Goal: Transaction & Acquisition: Purchase product/service

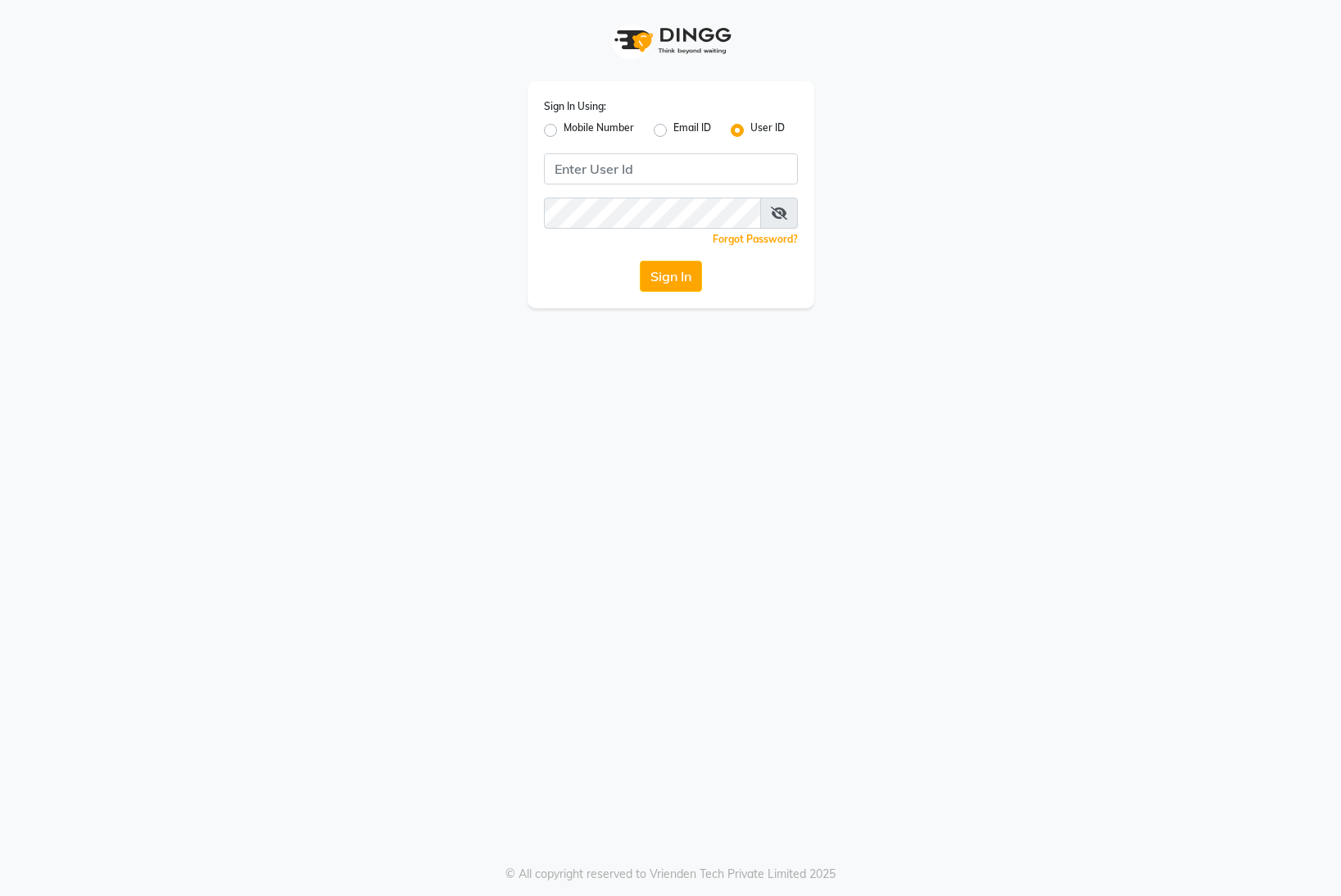
click at [563, 133] on label "Mobile Number" at bounding box center [598, 129] width 70 height 19
click at [563, 131] on input "Mobile Number" at bounding box center [569, 125] width 11 height 11
radio input "true"
radio input "false"
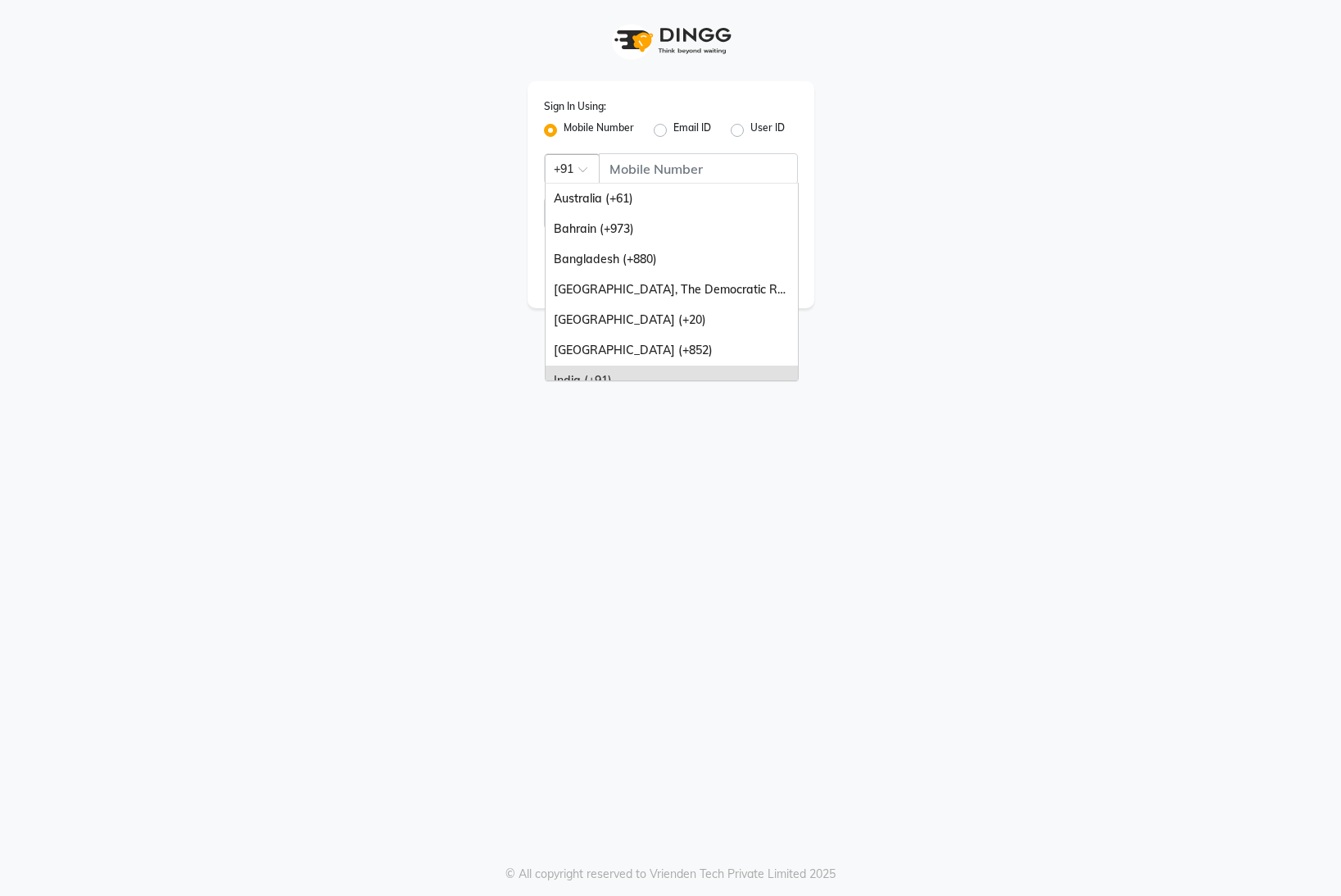
click at [588, 164] on div at bounding box center [572, 168] width 53 height 17
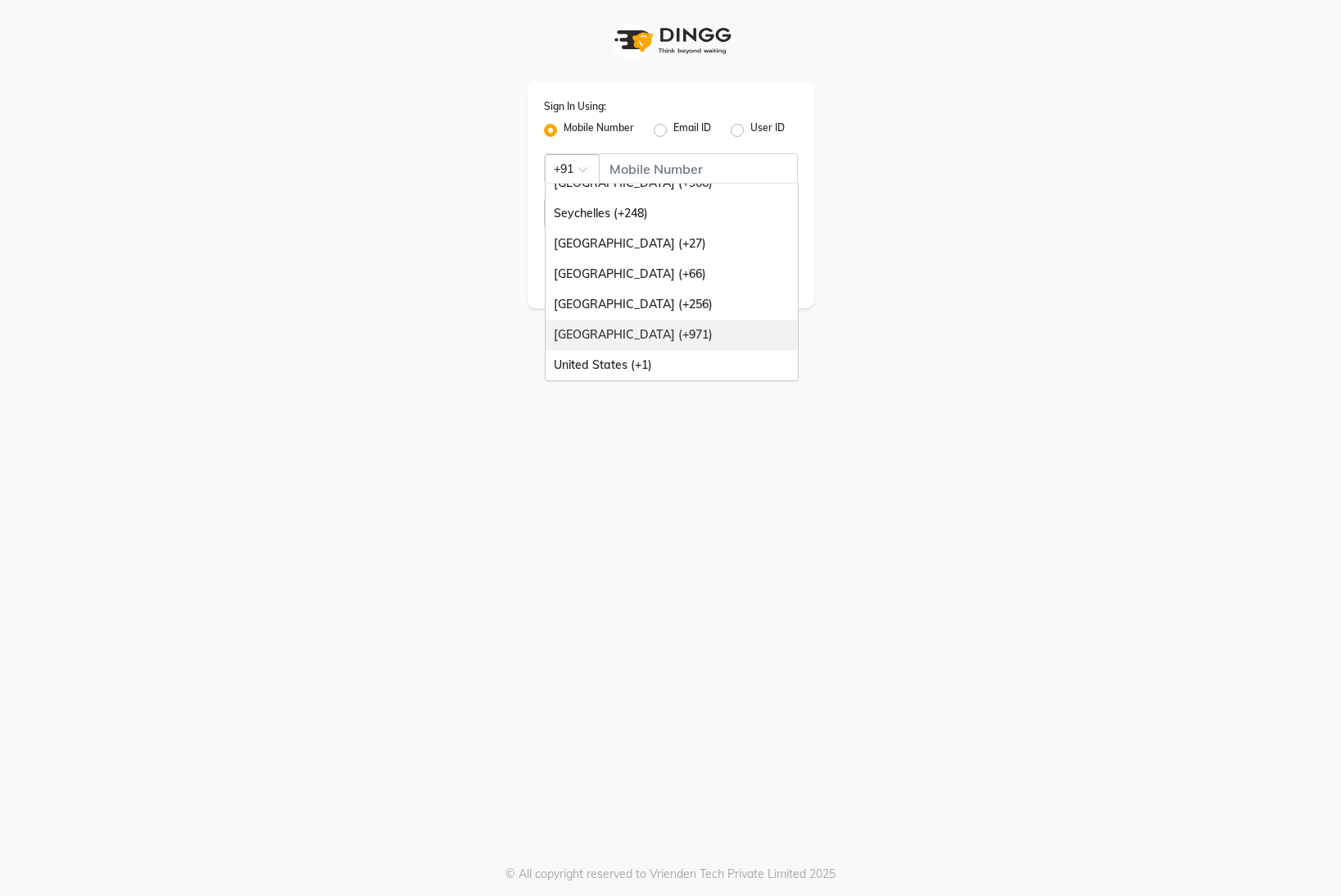
click at [655, 331] on div "[GEOGRAPHIC_DATA] (+971)" at bounding box center [672, 335] width 252 height 30
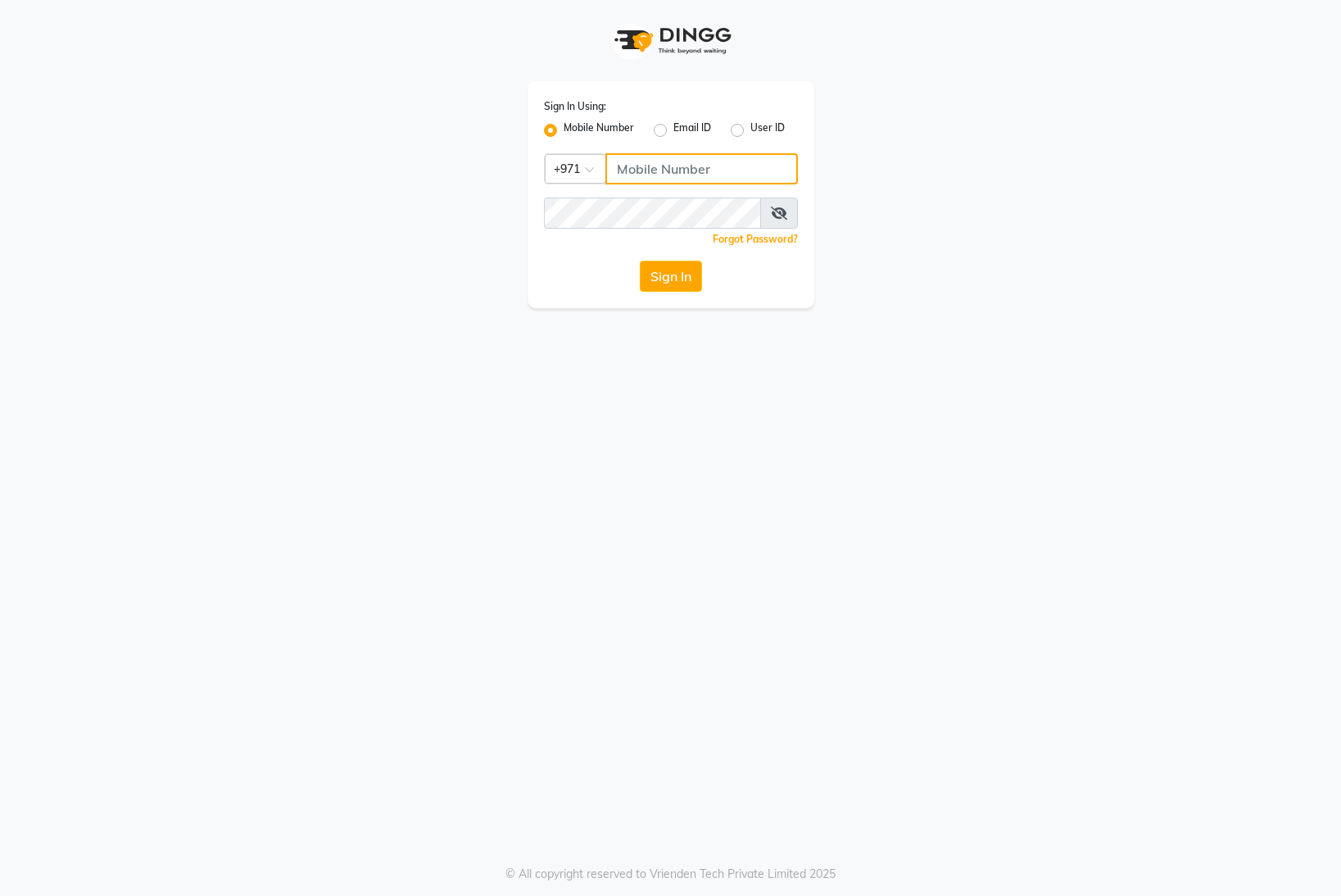
click at [669, 164] on input "Username" at bounding box center [702, 168] width 193 height 31
type input "559703599"
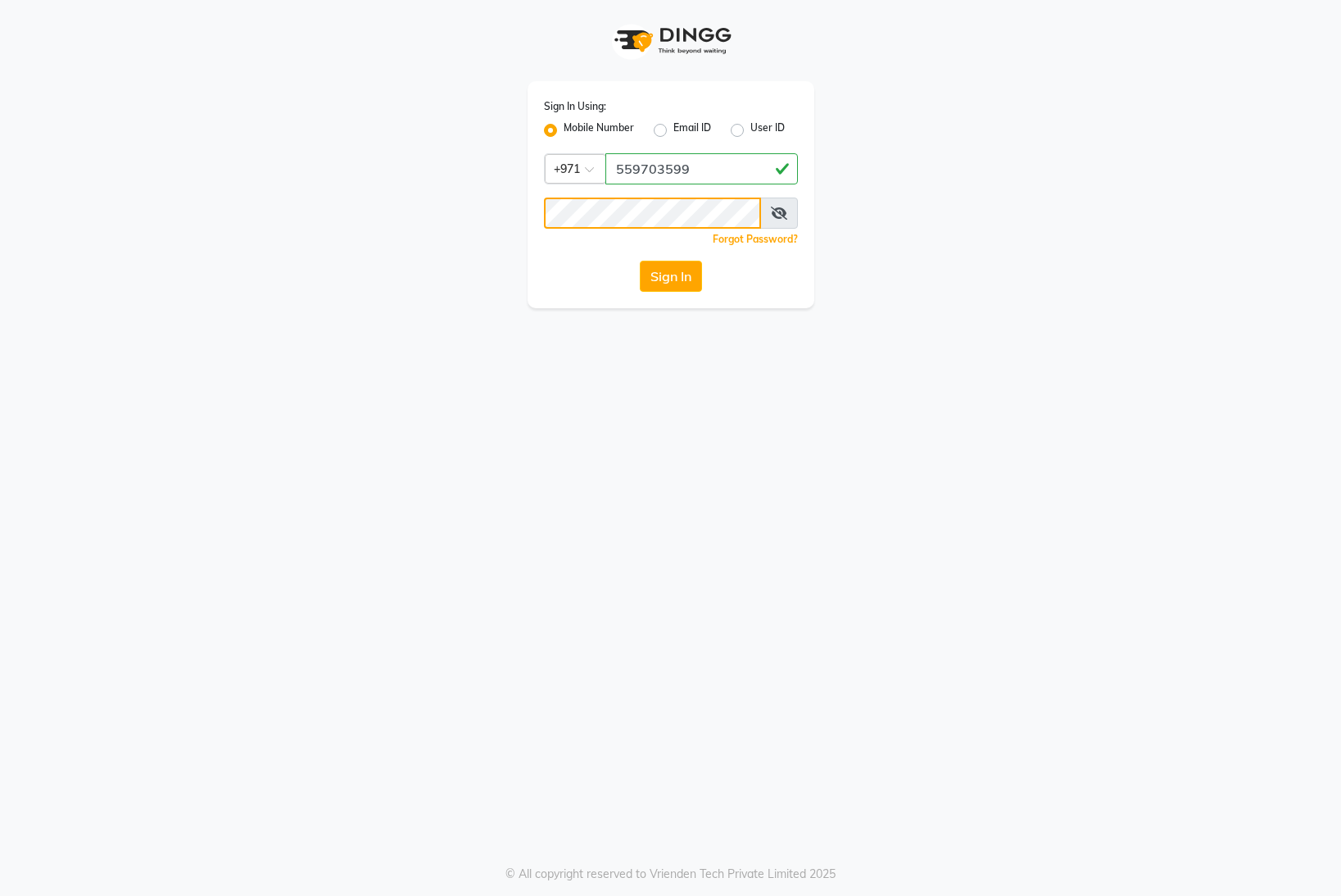
click at [640, 261] on button "Sign In" at bounding box center [671, 276] width 63 height 31
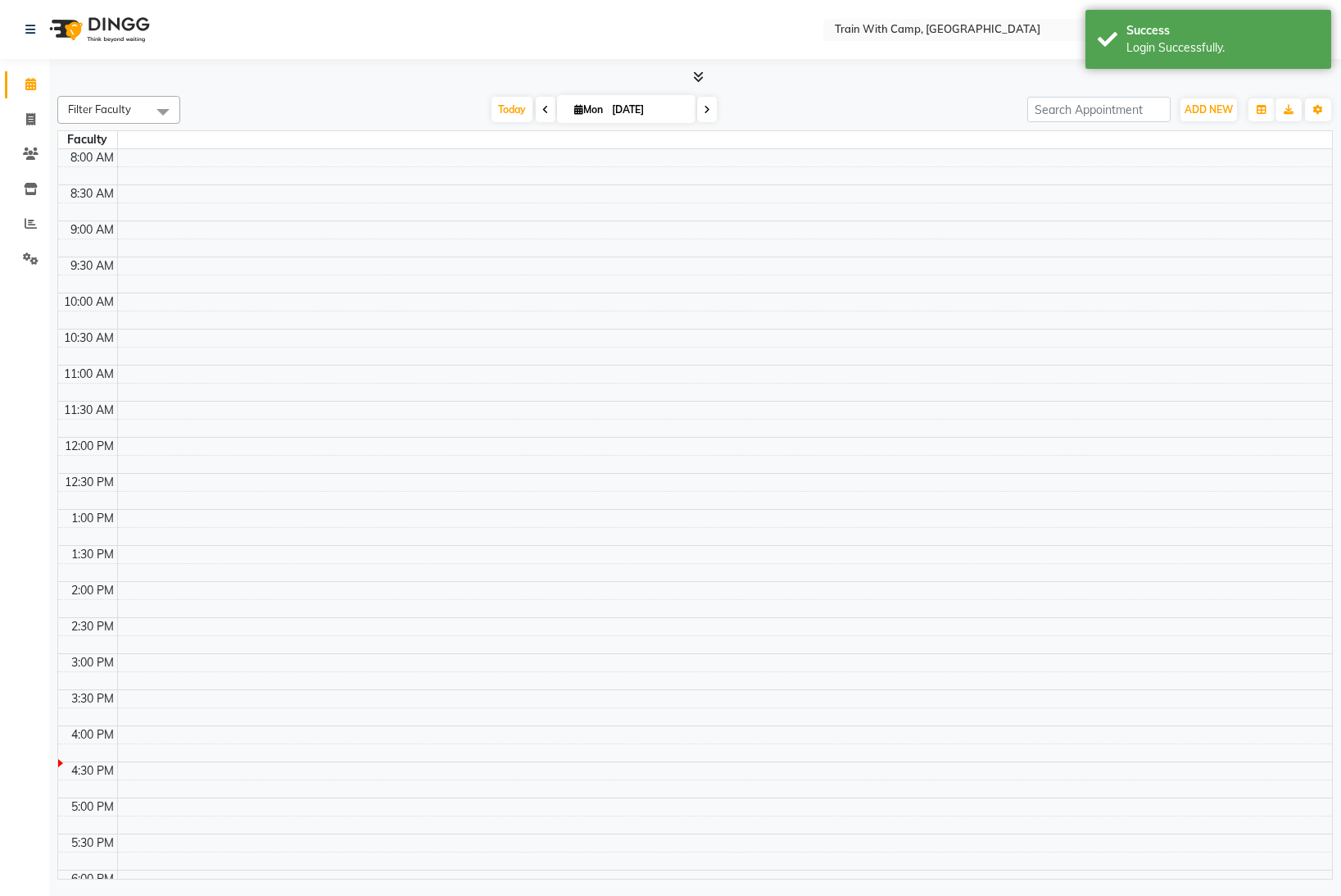
select select "en"
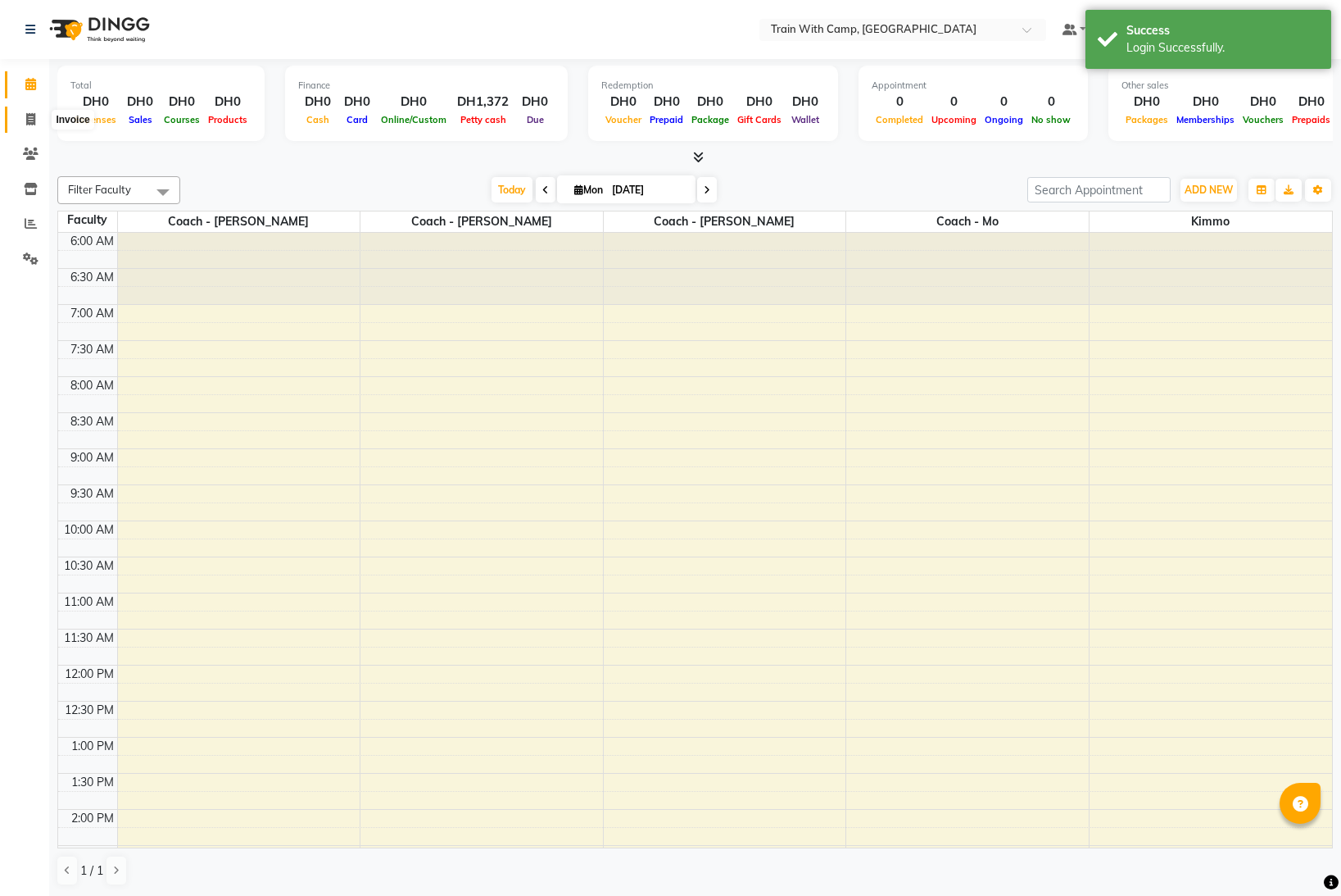
click at [28, 116] on icon at bounding box center [30, 119] width 9 height 13
select select "service"
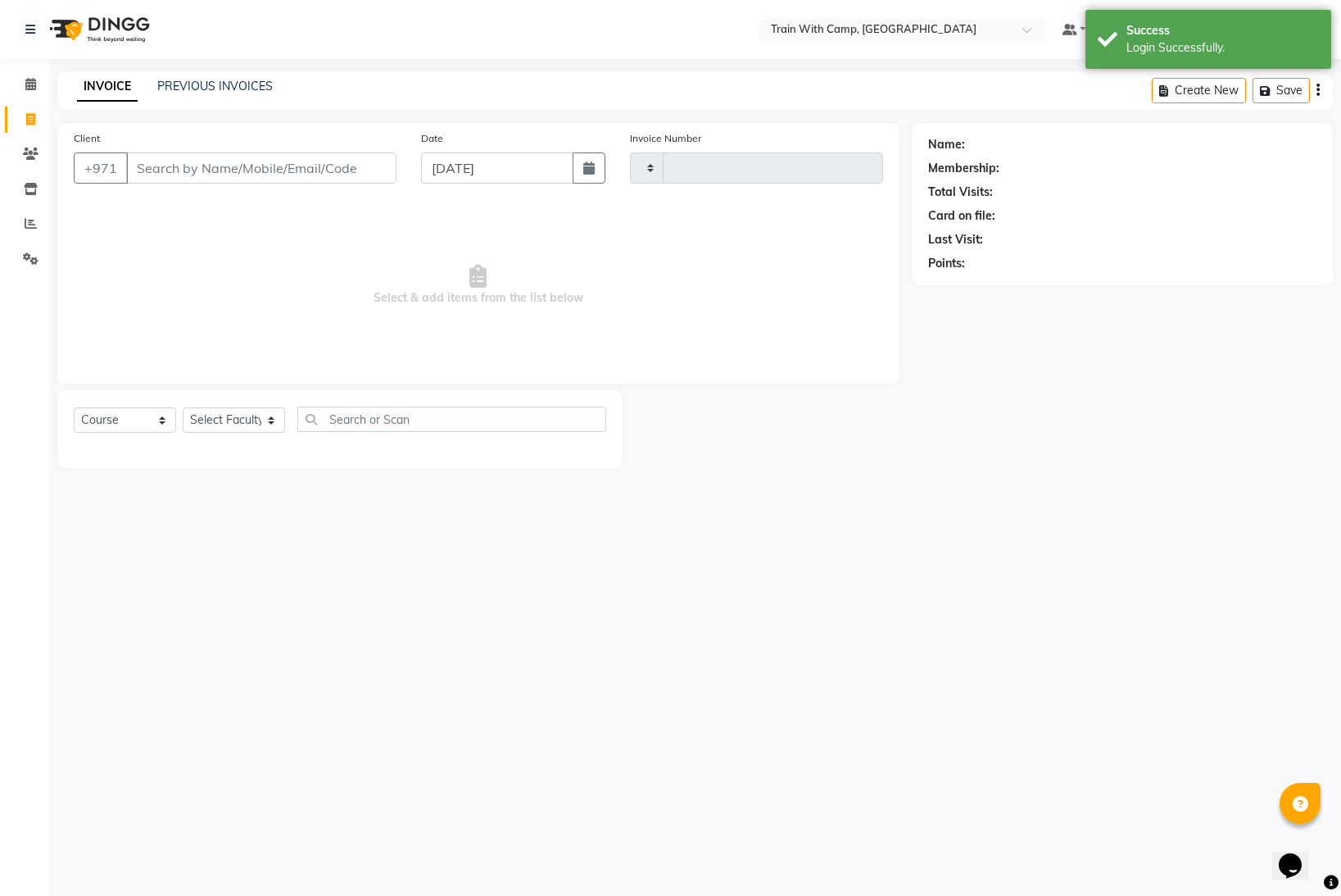
type input "4200"
select select "910"
click at [223, 168] on input "Client" at bounding box center [261, 168] width 271 height 31
select select "14965"
click at [233, 168] on input "Client" at bounding box center [261, 168] width 271 height 31
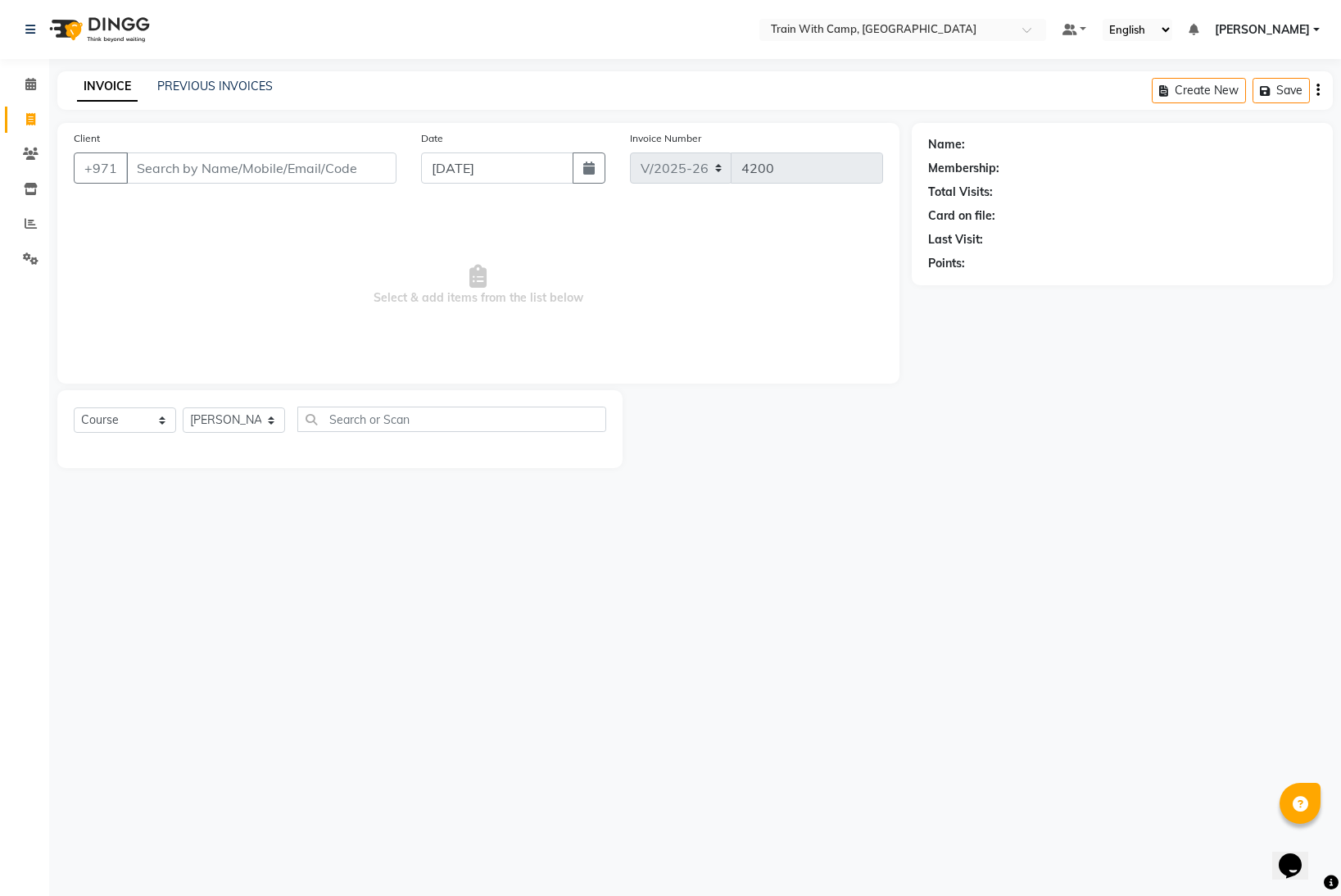
click at [239, 167] on input "Client" at bounding box center [261, 168] width 271 height 31
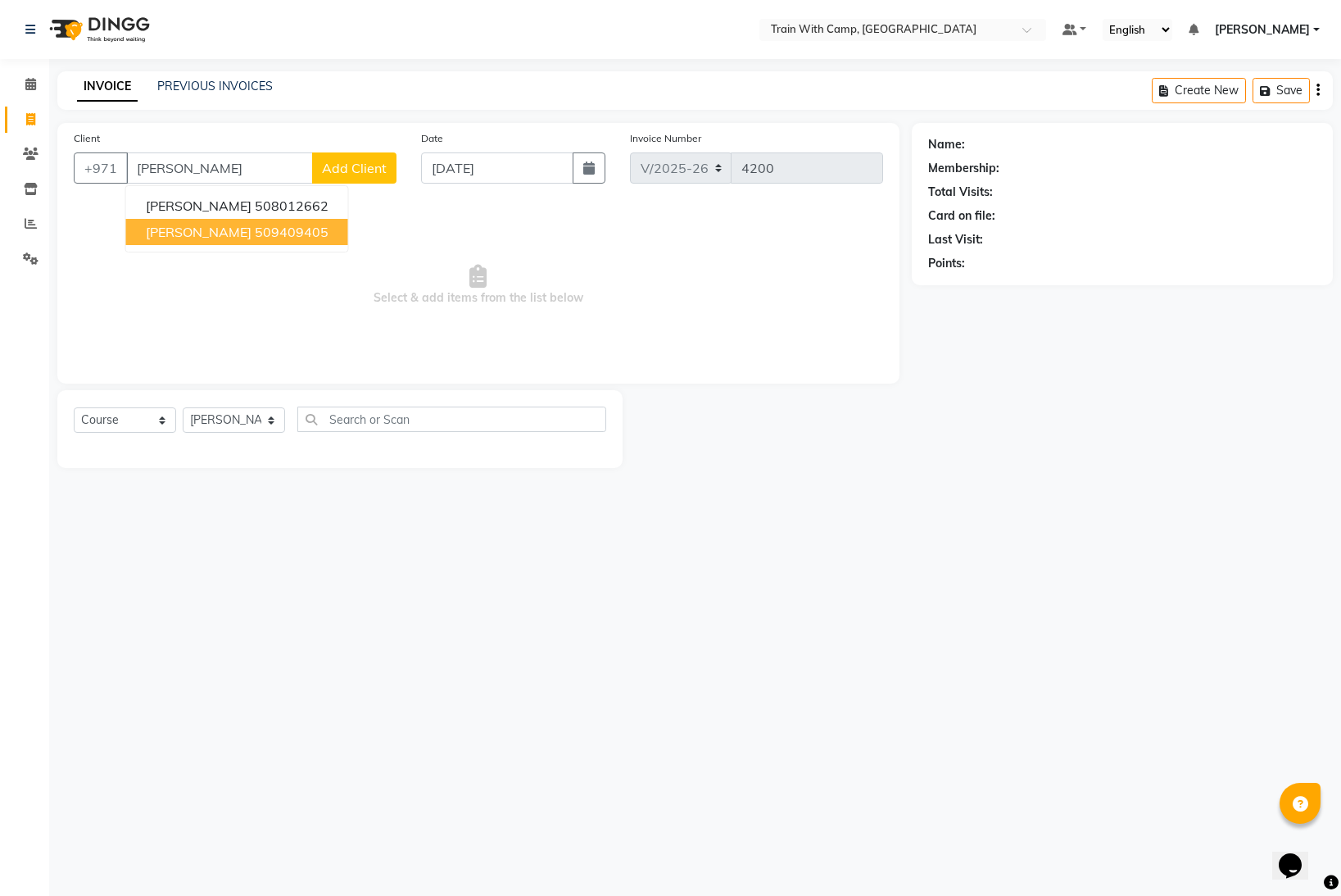
drag, startPoint x: 265, startPoint y: 228, endPoint x: 258, endPoint y: 201, distance: 27.9
click at [265, 228] on ngb-highlight "509409405" at bounding box center [291, 231] width 74 height 16
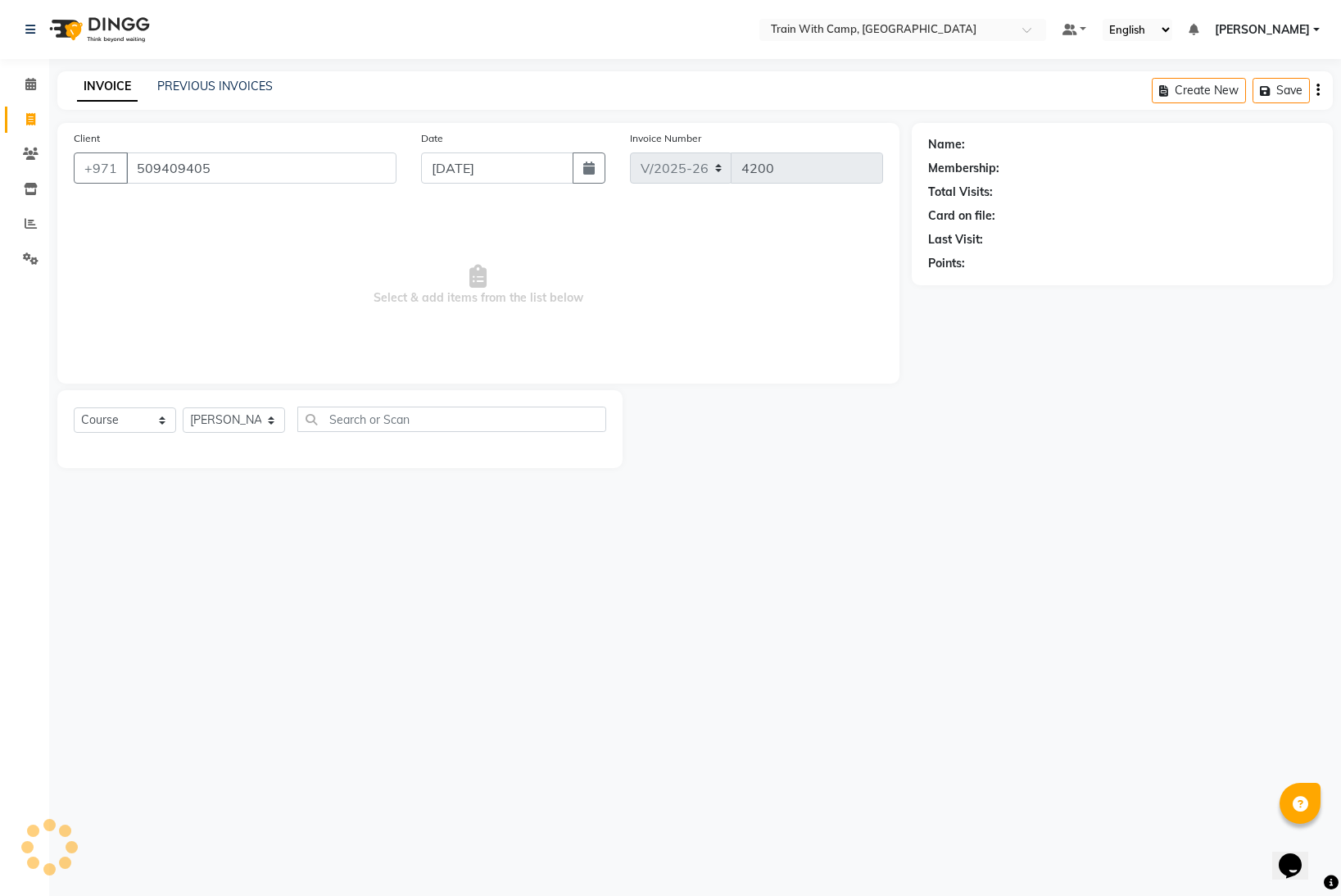
type input "509409405"
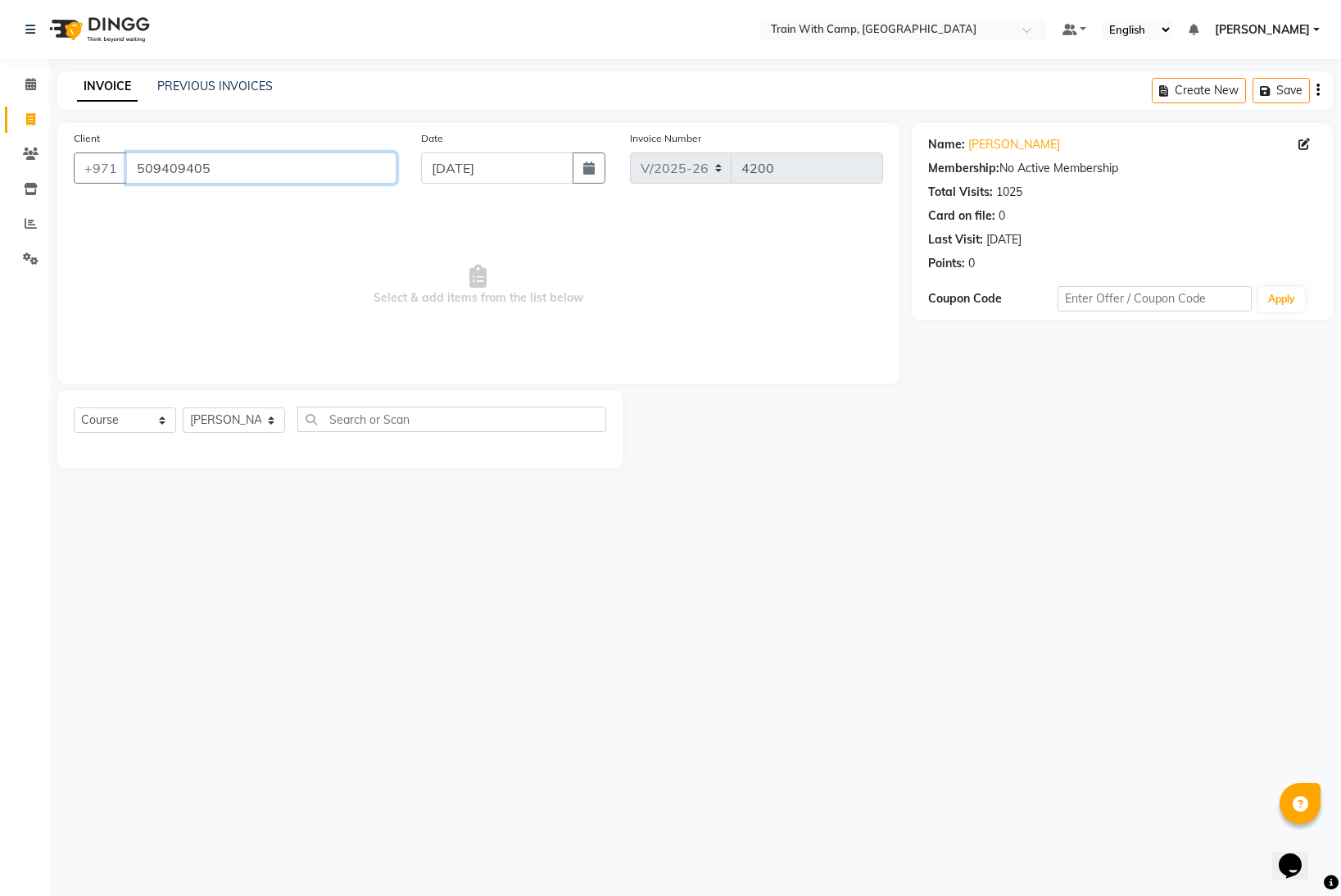
drag, startPoint x: 224, startPoint y: 168, endPoint x: 136, endPoint y: 169, distance: 88.0
click at [135, 169] on input "509409405" at bounding box center [261, 168] width 271 height 31
click at [162, 421] on select "Select Course Product Membership Package Voucher Prepaid Gift Card" at bounding box center [124, 420] width 102 height 25
select select "product"
click at [74, 407] on select "Select Course Product Membership Package Voucher Prepaid Gift Card" at bounding box center [124, 420] width 102 height 25
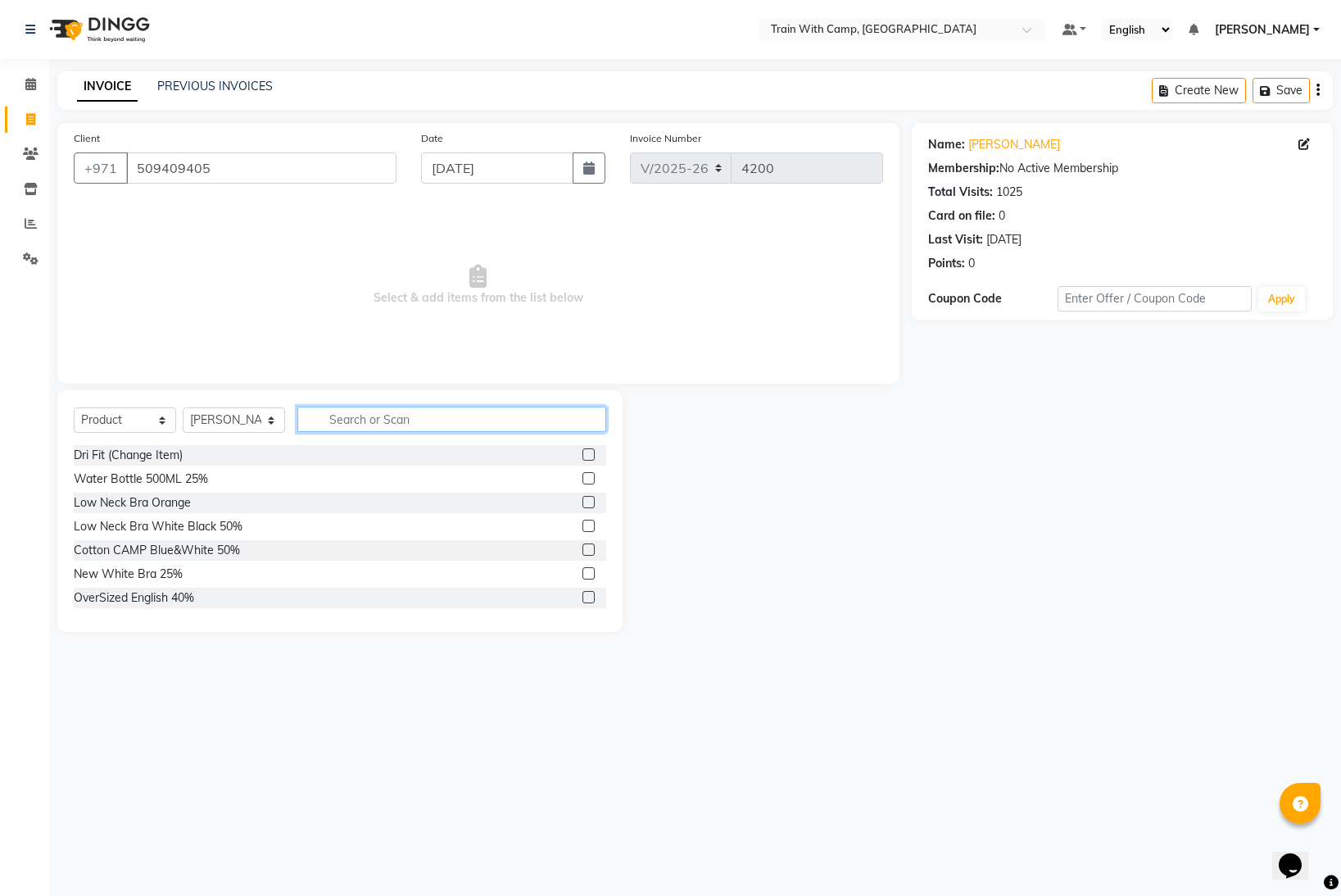
click at [464, 419] on input "text" at bounding box center [452, 419] width 309 height 25
type input "iced"
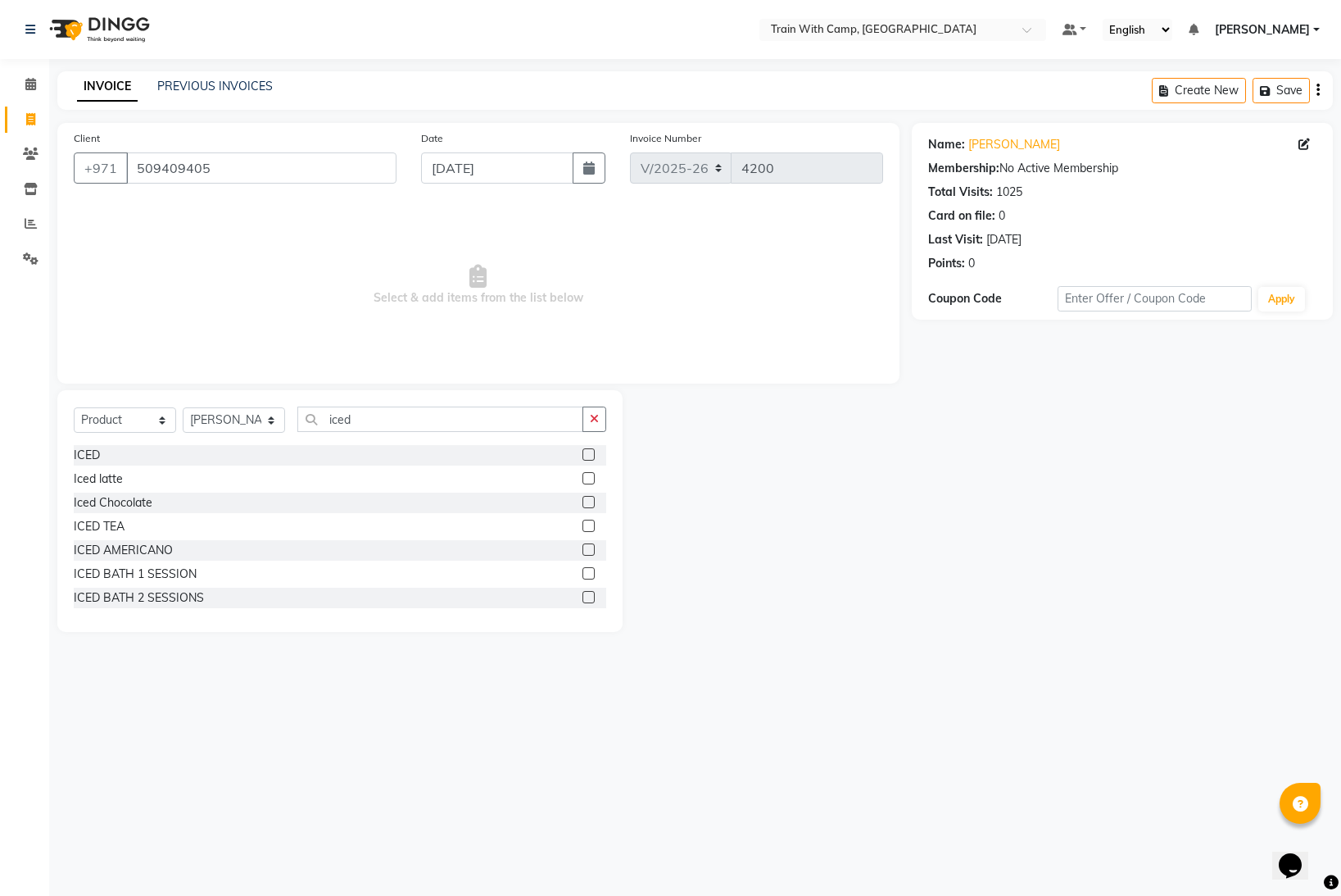
click at [592, 479] on label at bounding box center [589, 478] width 13 height 13
click at [592, 479] on input "checkbox" at bounding box center [588, 479] width 11 height 11
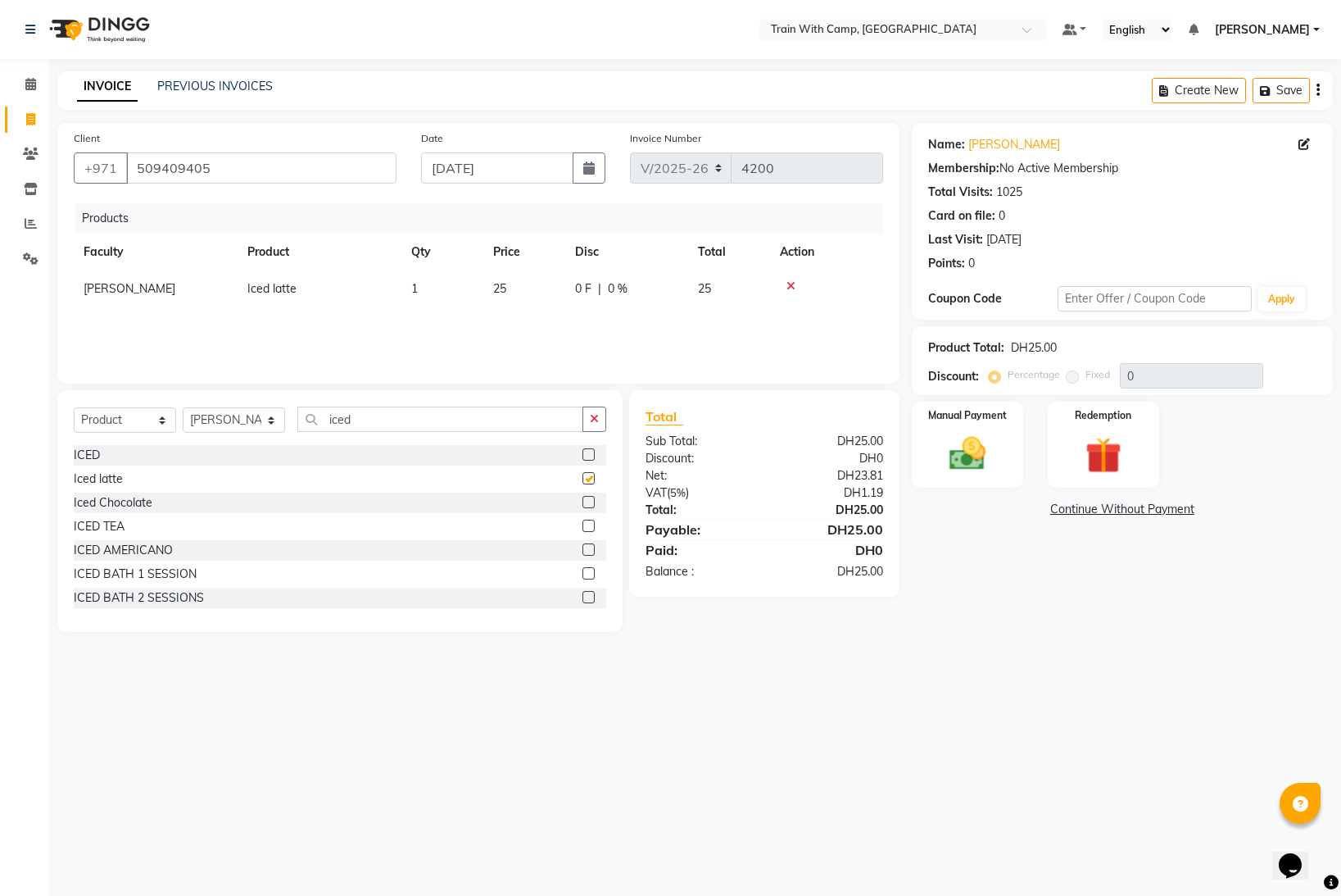
checkbox input "false"
drag, startPoint x: 382, startPoint y: 422, endPoint x: 320, endPoint y: 417, distance: 62.2
click at [320, 417] on input "iced" at bounding box center [441, 419] width 286 height 25
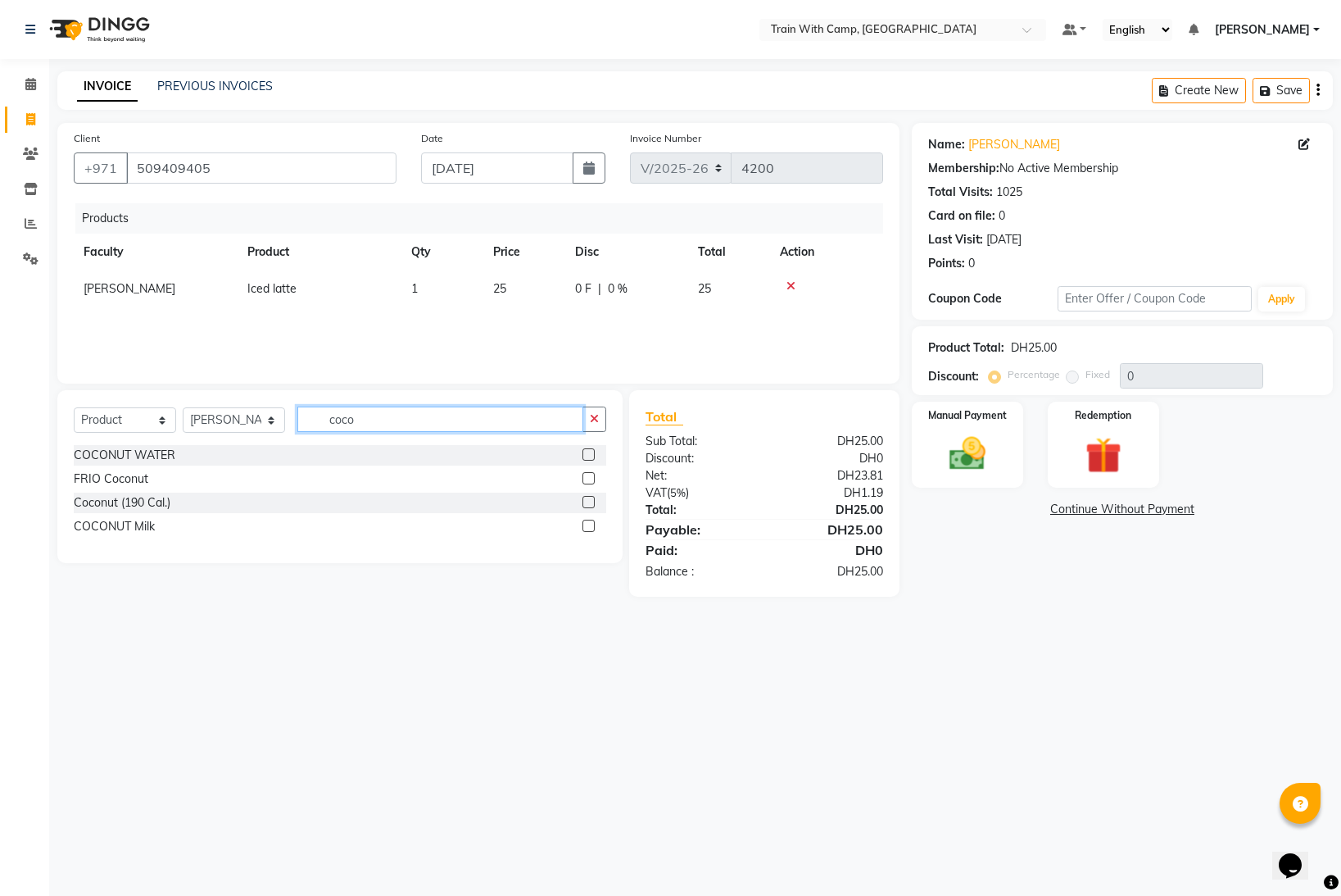
type input "coco"
click at [587, 527] on label at bounding box center [589, 525] width 13 height 13
click at [587, 527] on input "checkbox" at bounding box center [588, 526] width 11 height 11
checkbox input "false"
drag, startPoint x: 359, startPoint y: 419, endPoint x: 319, endPoint y: 416, distance: 40.1
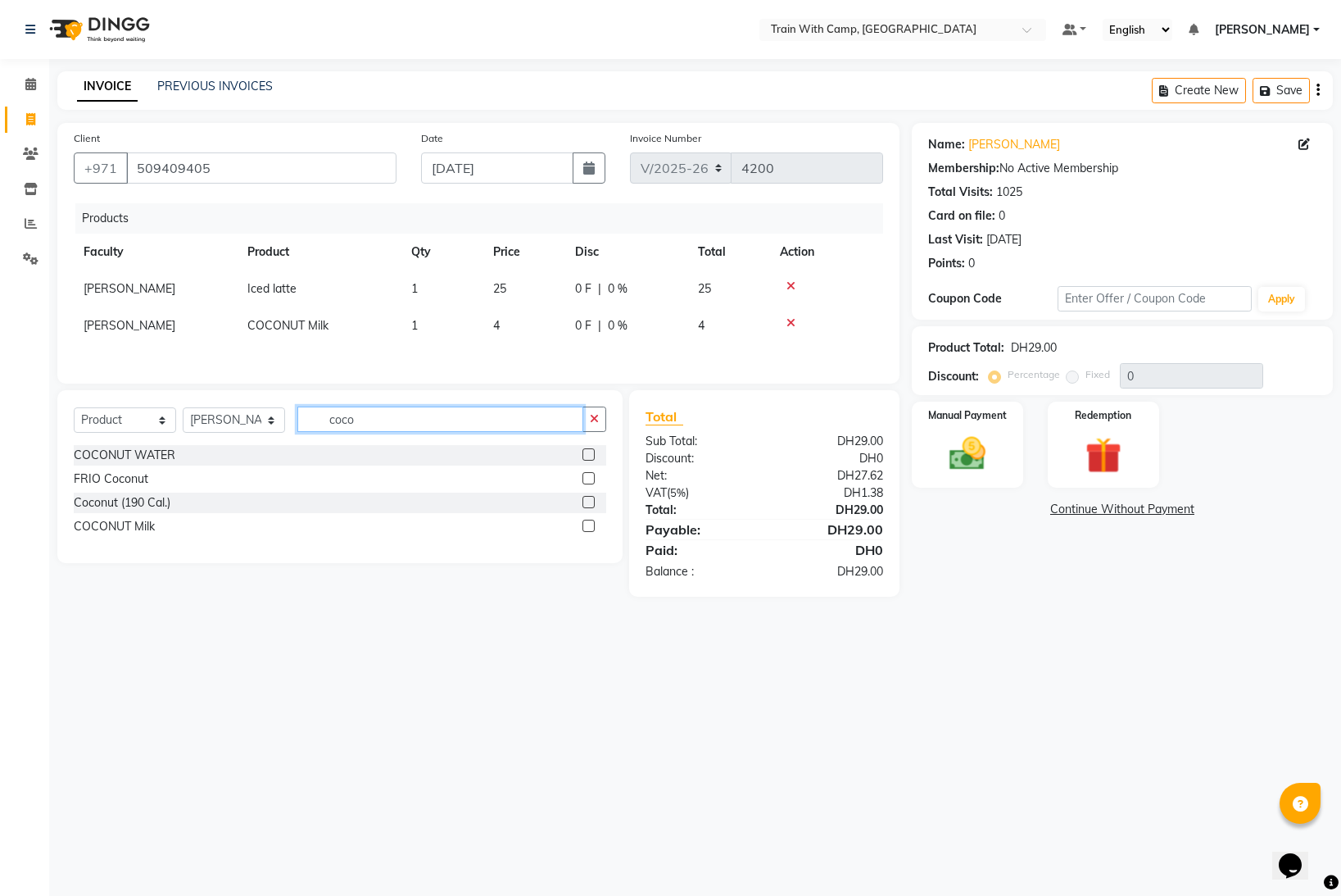
click at [318, 417] on input "coco" at bounding box center [441, 419] width 286 height 25
type input "amer"
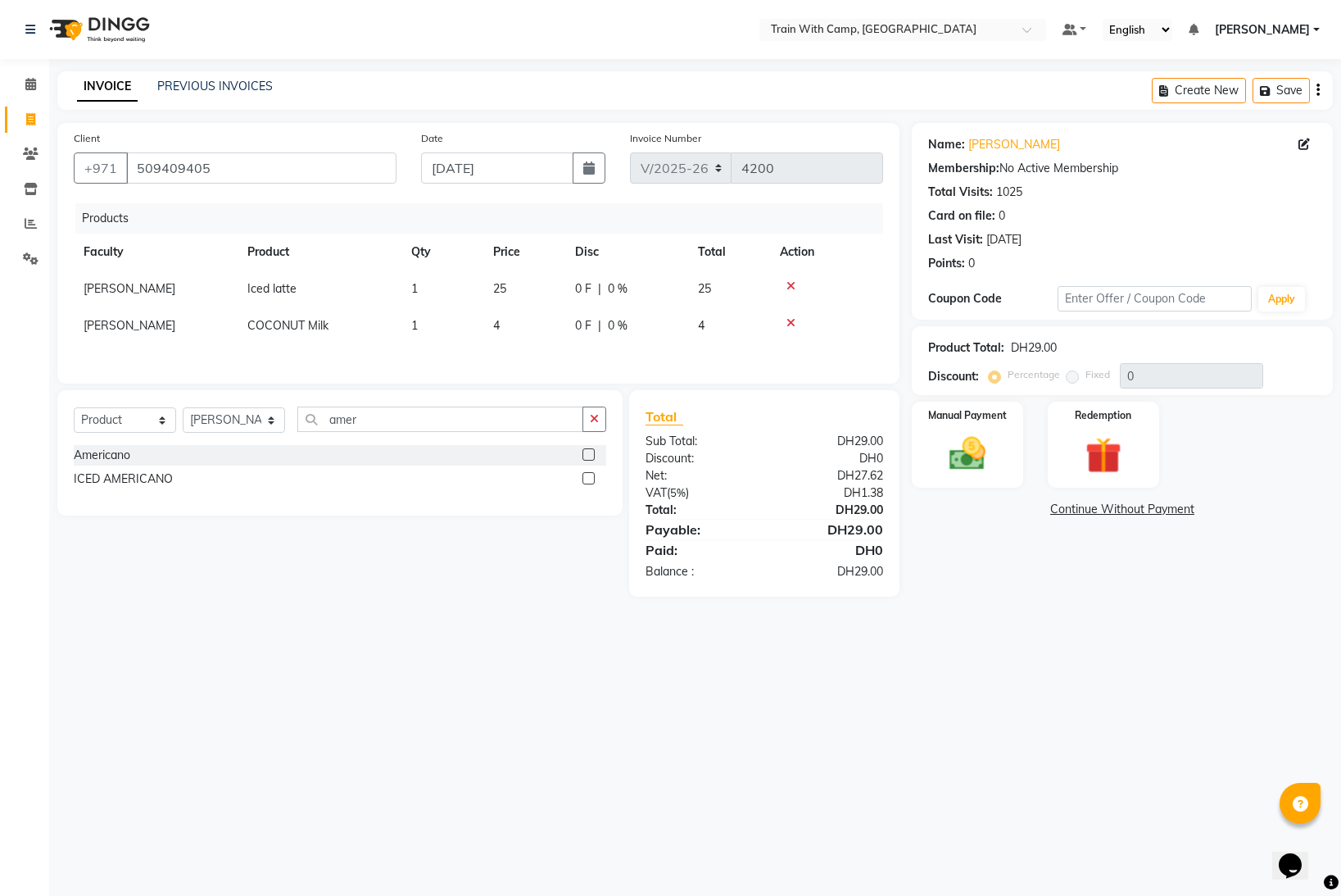
click at [587, 478] on label at bounding box center [589, 478] width 13 height 13
click at [587, 478] on input "checkbox" at bounding box center [588, 479] width 11 height 11
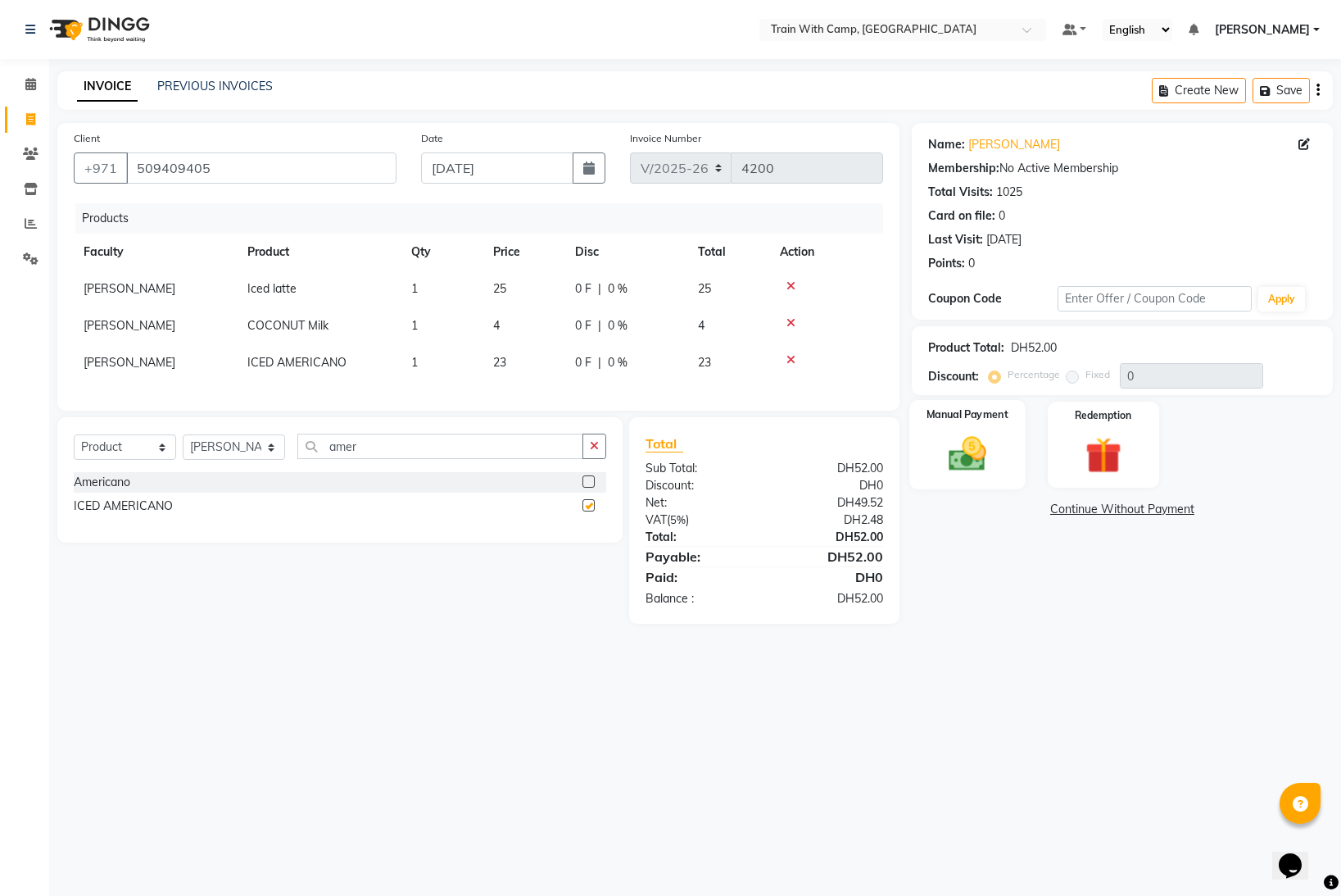
checkbox input "false"
click at [967, 460] on img at bounding box center [968, 453] width 62 height 43
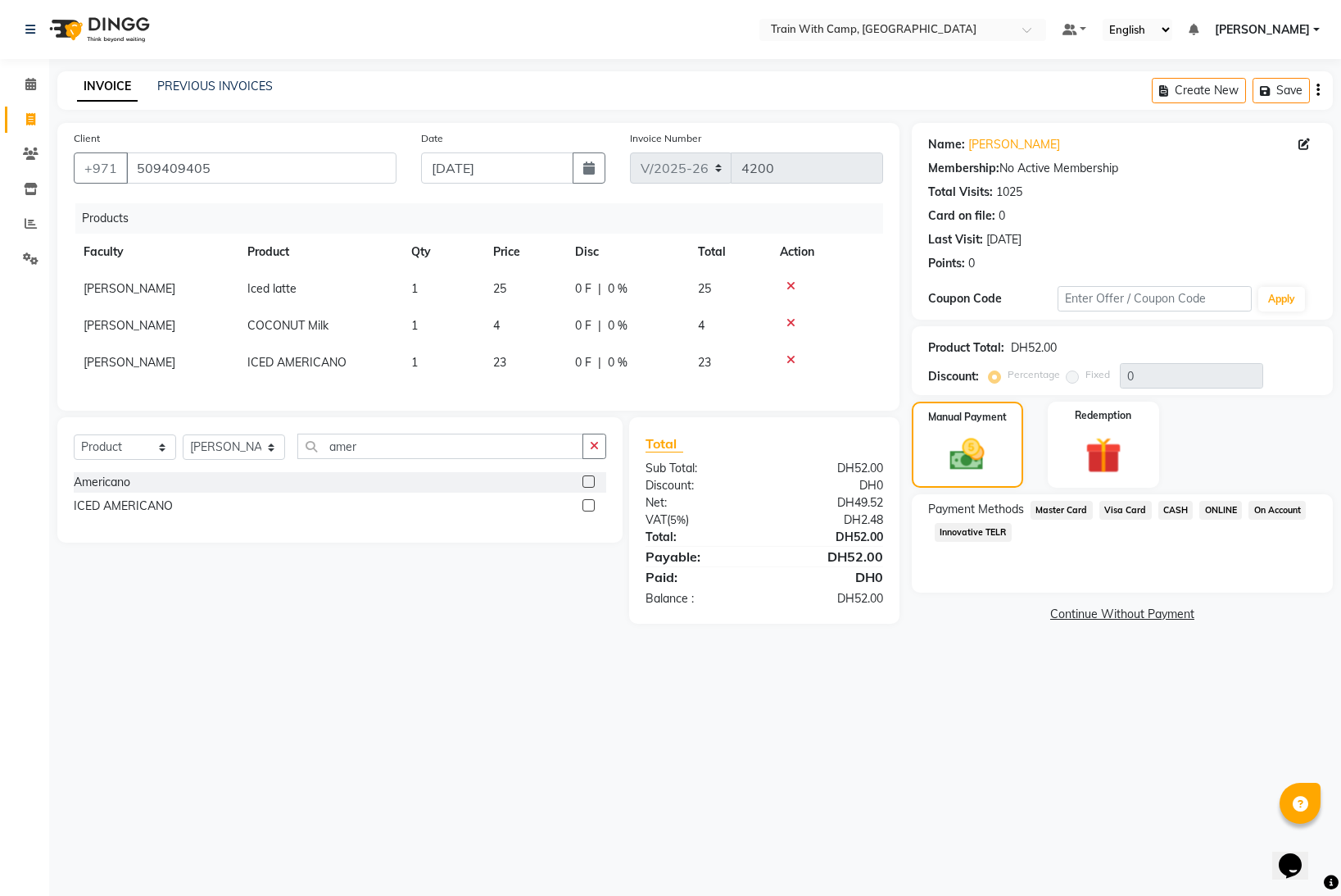
drag, startPoint x: 1127, startPoint y: 509, endPoint x: 1139, endPoint y: 540, distance: 33.2
click at [1128, 509] on span "Visa Card" at bounding box center [1126, 510] width 52 height 19
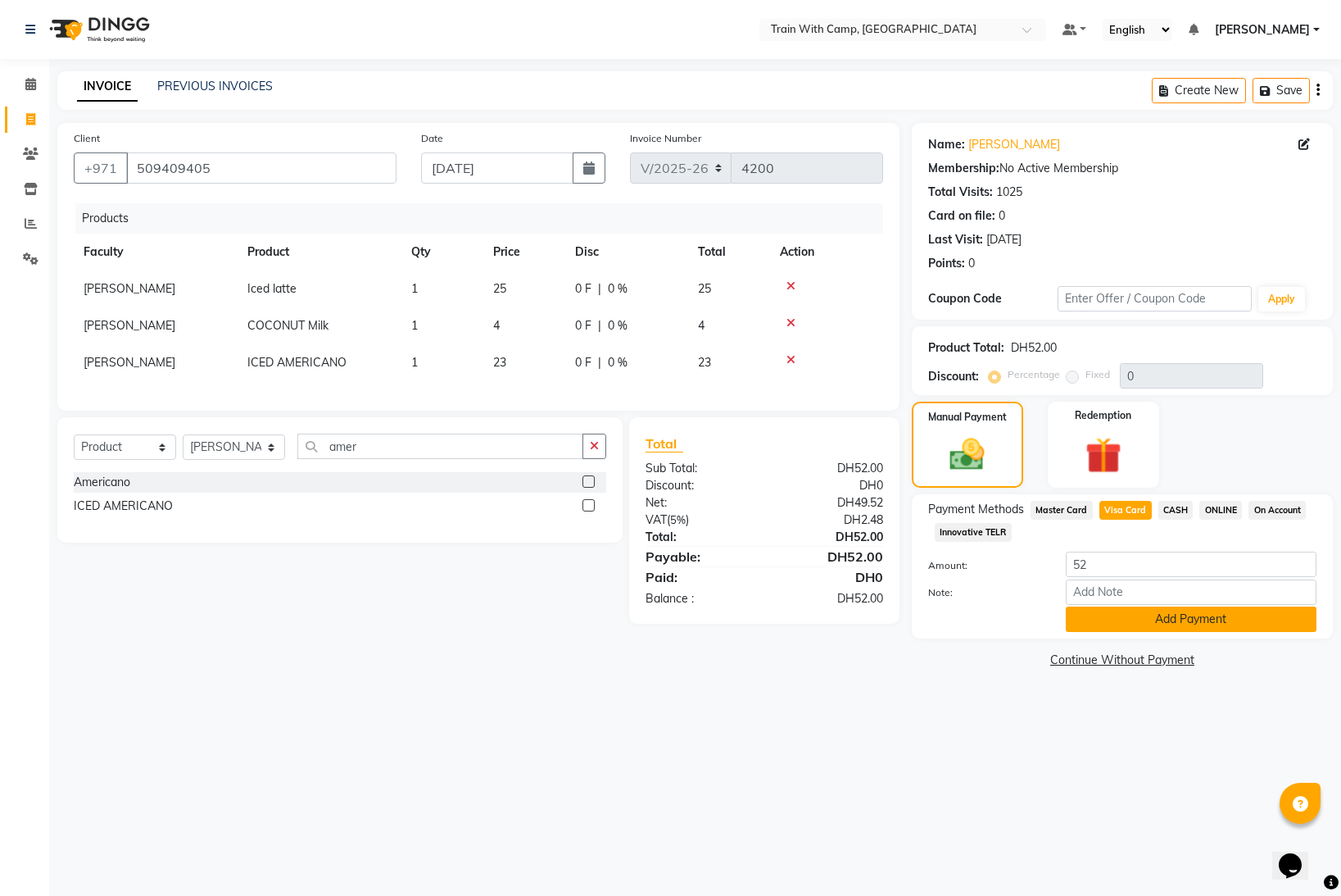
click at [1159, 622] on button "Add Payment" at bounding box center [1191, 619] width 250 height 25
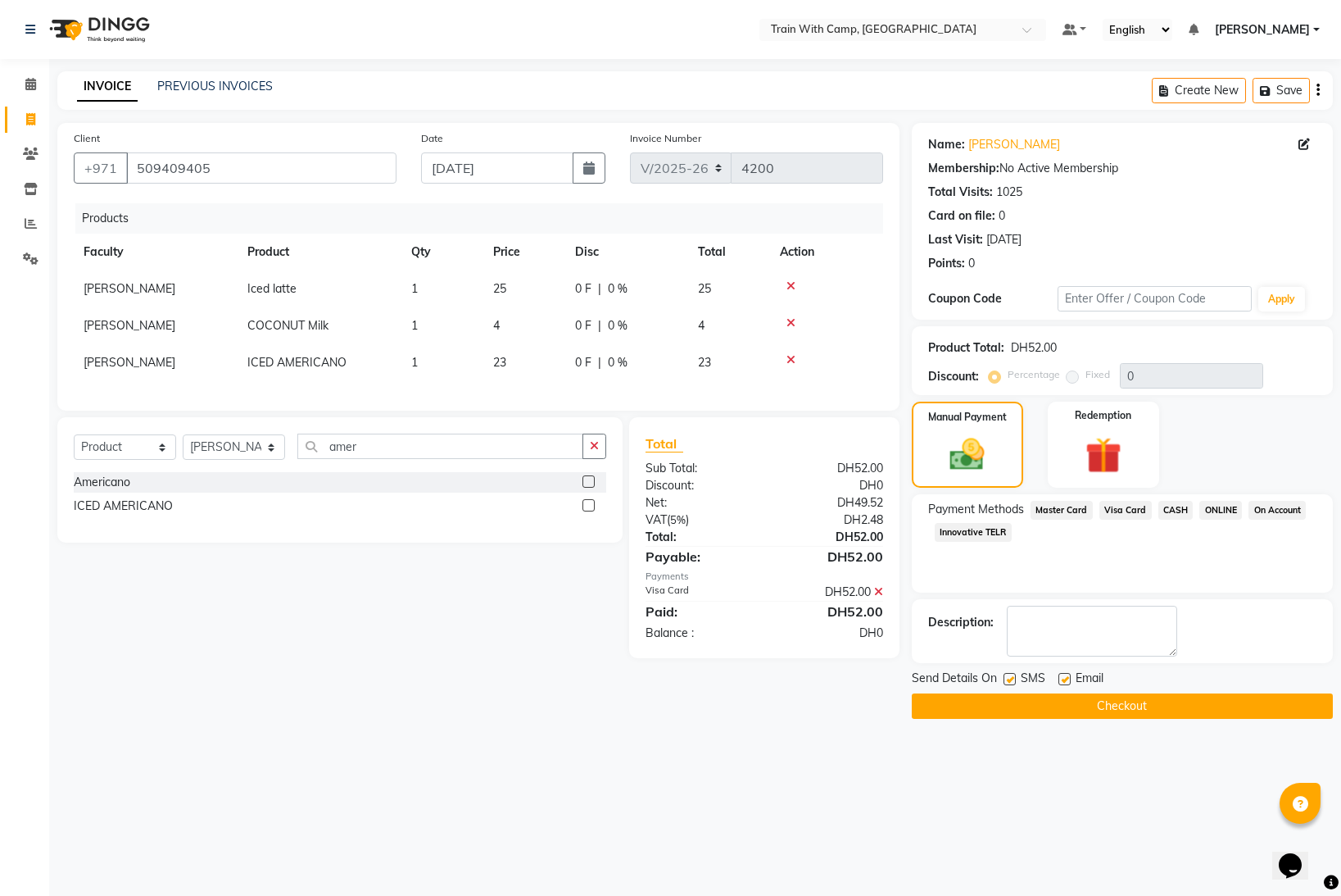
drag, startPoint x: 1010, startPoint y: 678, endPoint x: 1041, endPoint y: 679, distance: 31.0
click at [1014, 678] on label at bounding box center [1009, 679] width 13 height 13
click at [1014, 678] on input "checkbox" at bounding box center [1008, 679] width 11 height 11
checkbox input "false"
drag, startPoint x: 1066, startPoint y: 678, endPoint x: 1065, endPoint y: 697, distance: 19.0
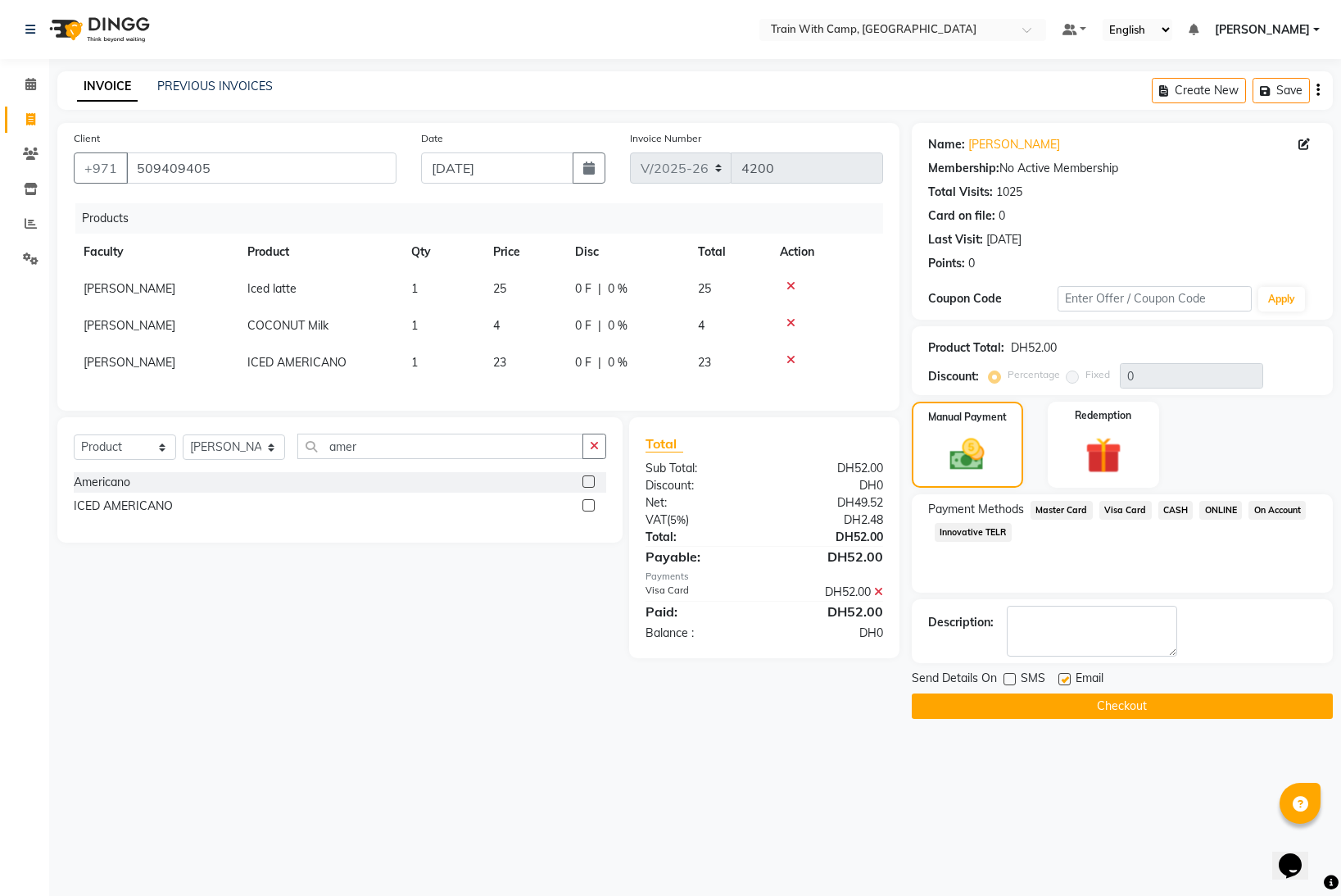
click at [1067, 679] on label at bounding box center [1064, 679] width 13 height 13
click at [1067, 679] on input "checkbox" at bounding box center [1063, 679] width 11 height 11
checkbox input "false"
click at [1065, 705] on button "Checkout" at bounding box center [1123, 706] width 421 height 25
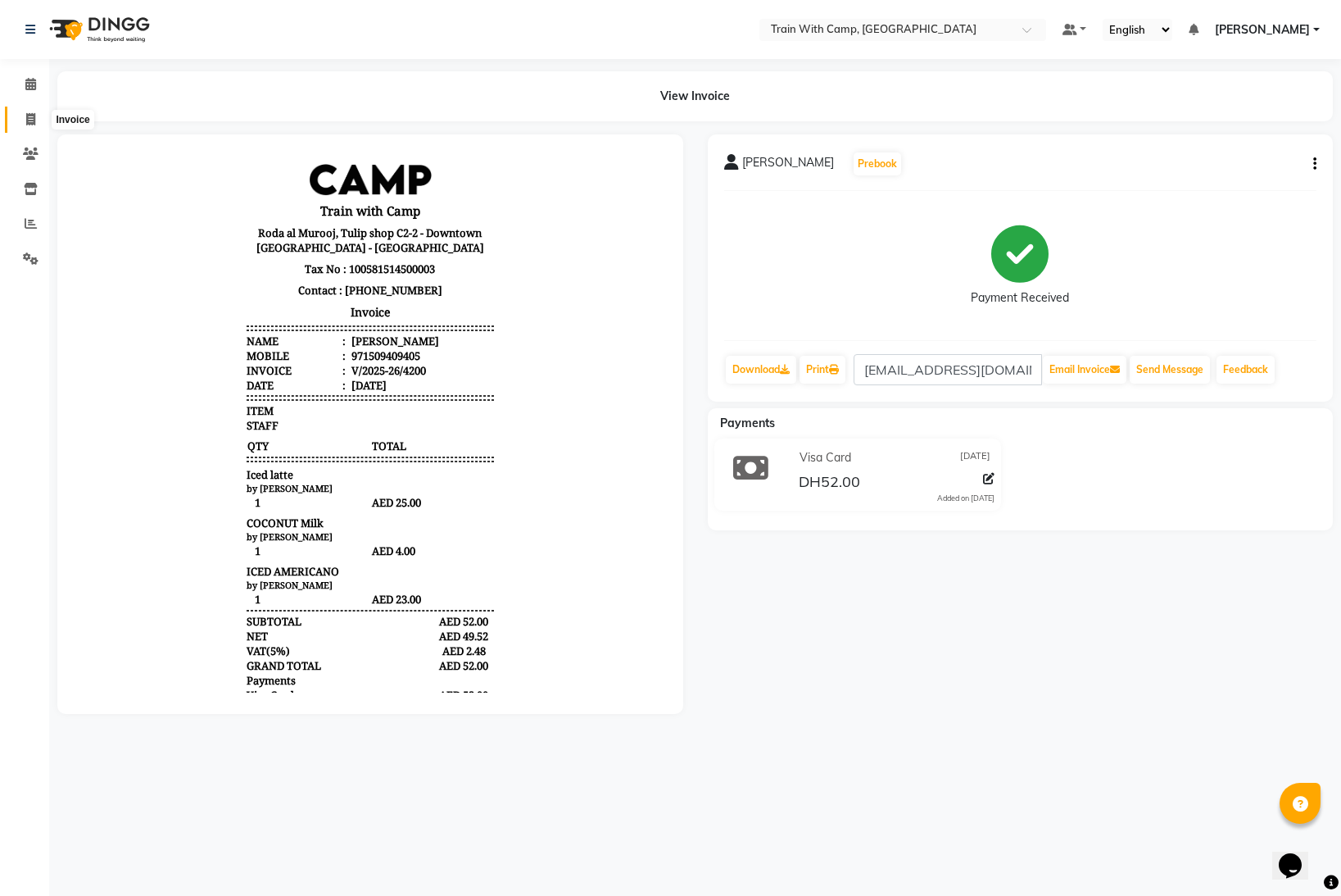
click at [34, 115] on icon at bounding box center [30, 119] width 9 height 13
select select "service"
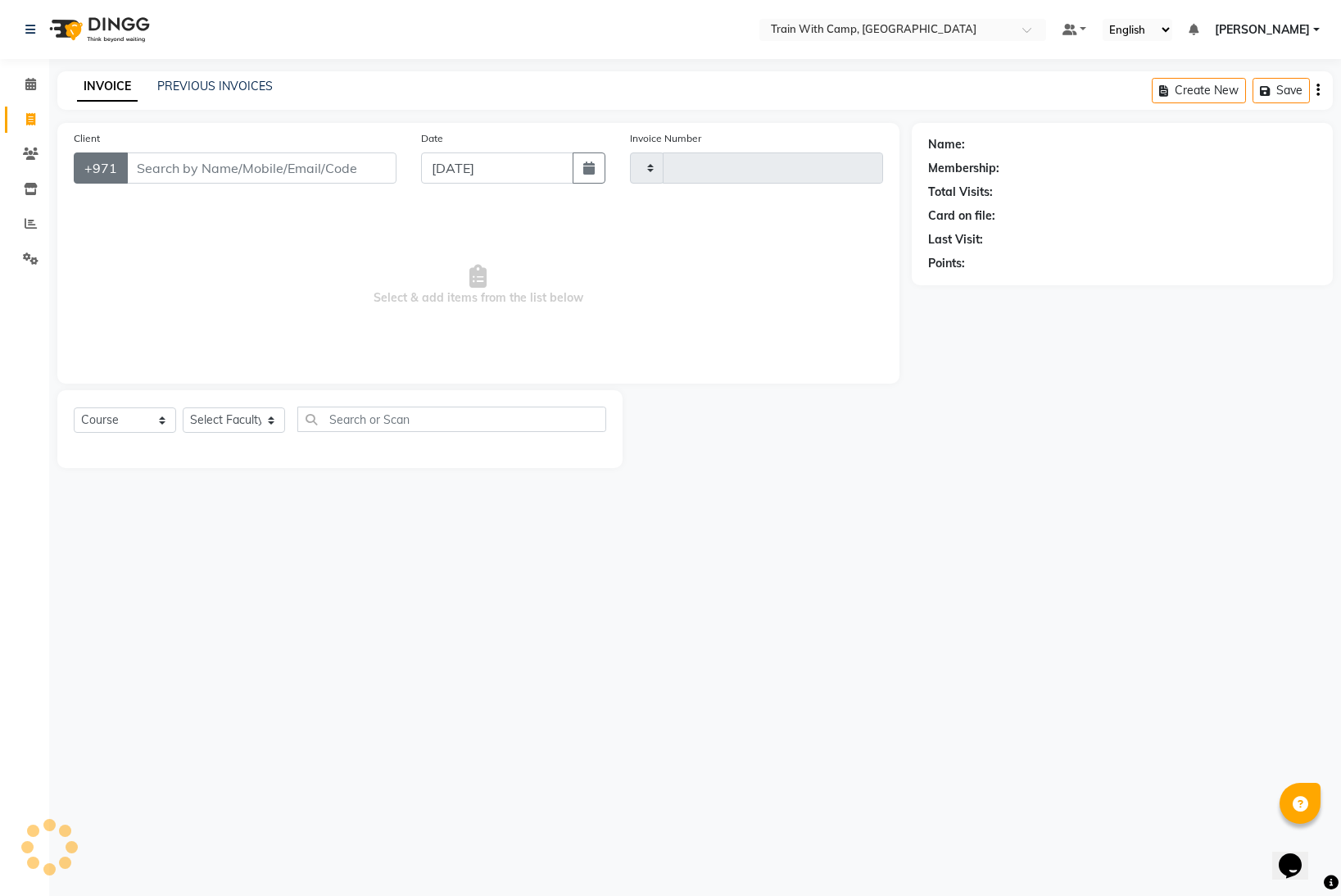
type input "4201"
select select "910"
click at [173, 170] on input "Client" at bounding box center [261, 168] width 271 height 31
select select "14965"
type input "509409405"
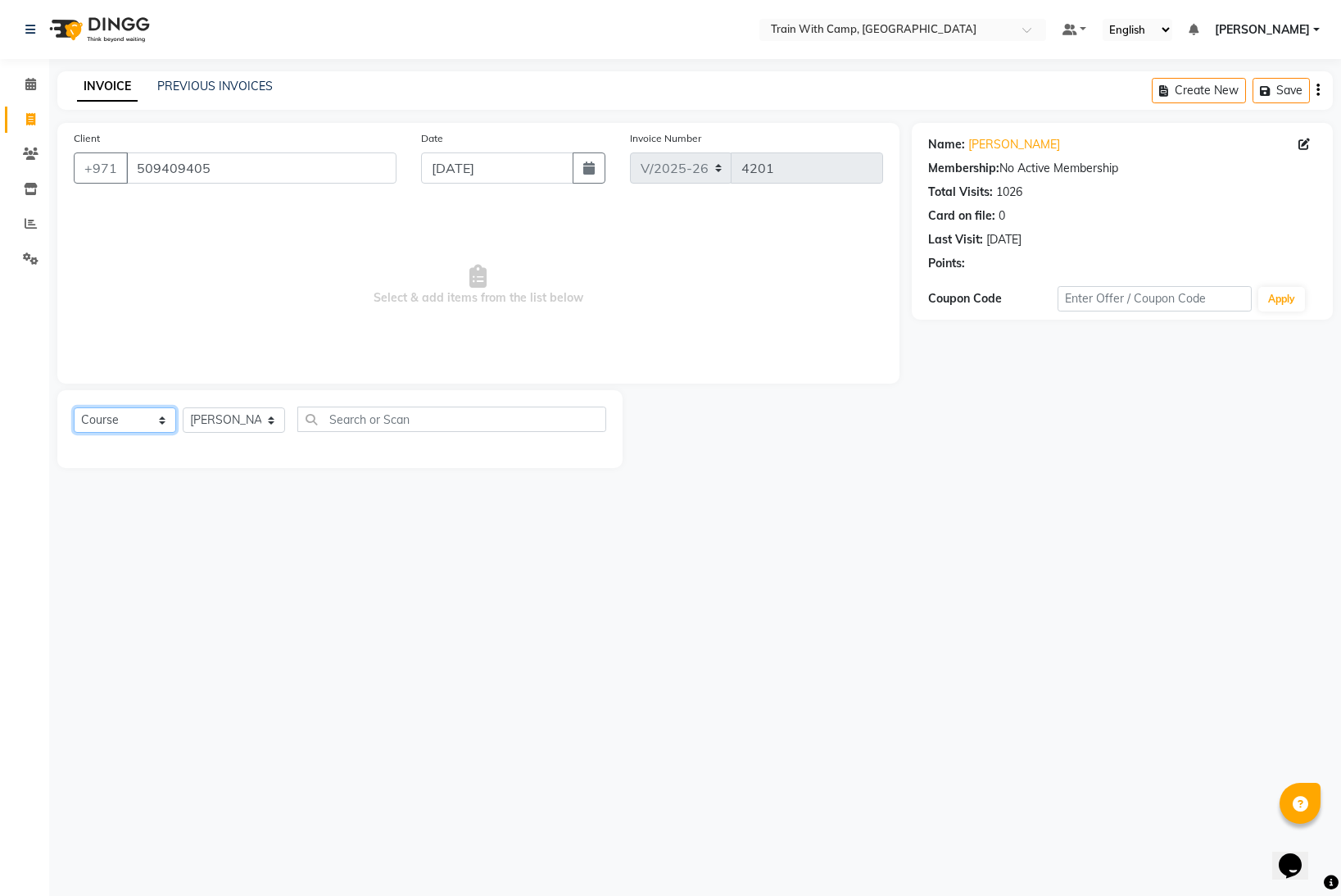
click at [162, 422] on select "Select Course Product Membership Package Voucher Prepaid Gift Card" at bounding box center [124, 420] width 102 height 25
select select "product"
click at [74, 407] on select "Select Course Product Membership Package Voucher Prepaid Gift Card" at bounding box center [124, 420] width 102 height 25
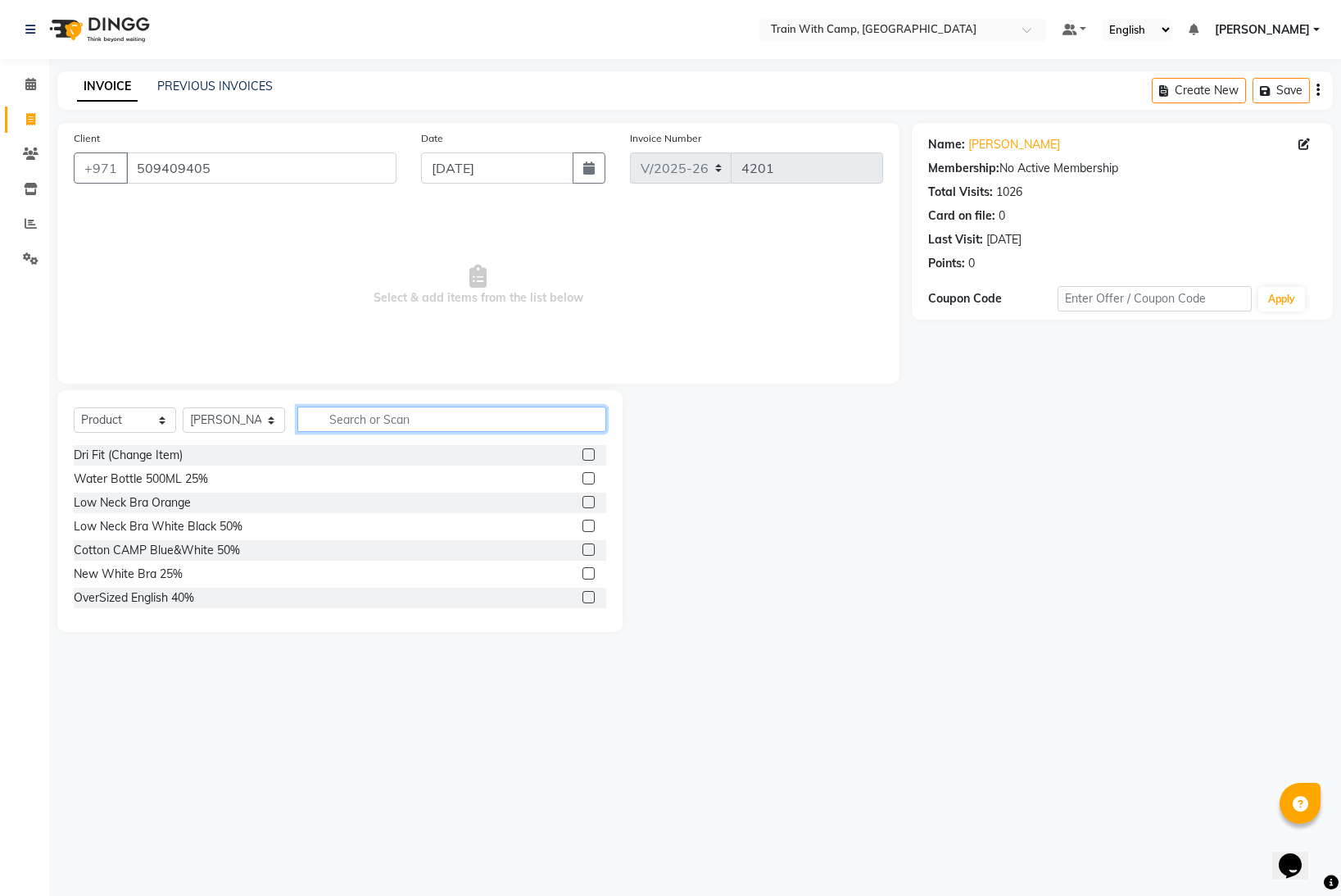
click at [400, 418] on input "text" at bounding box center [452, 419] width 309 height 25
type input "i"
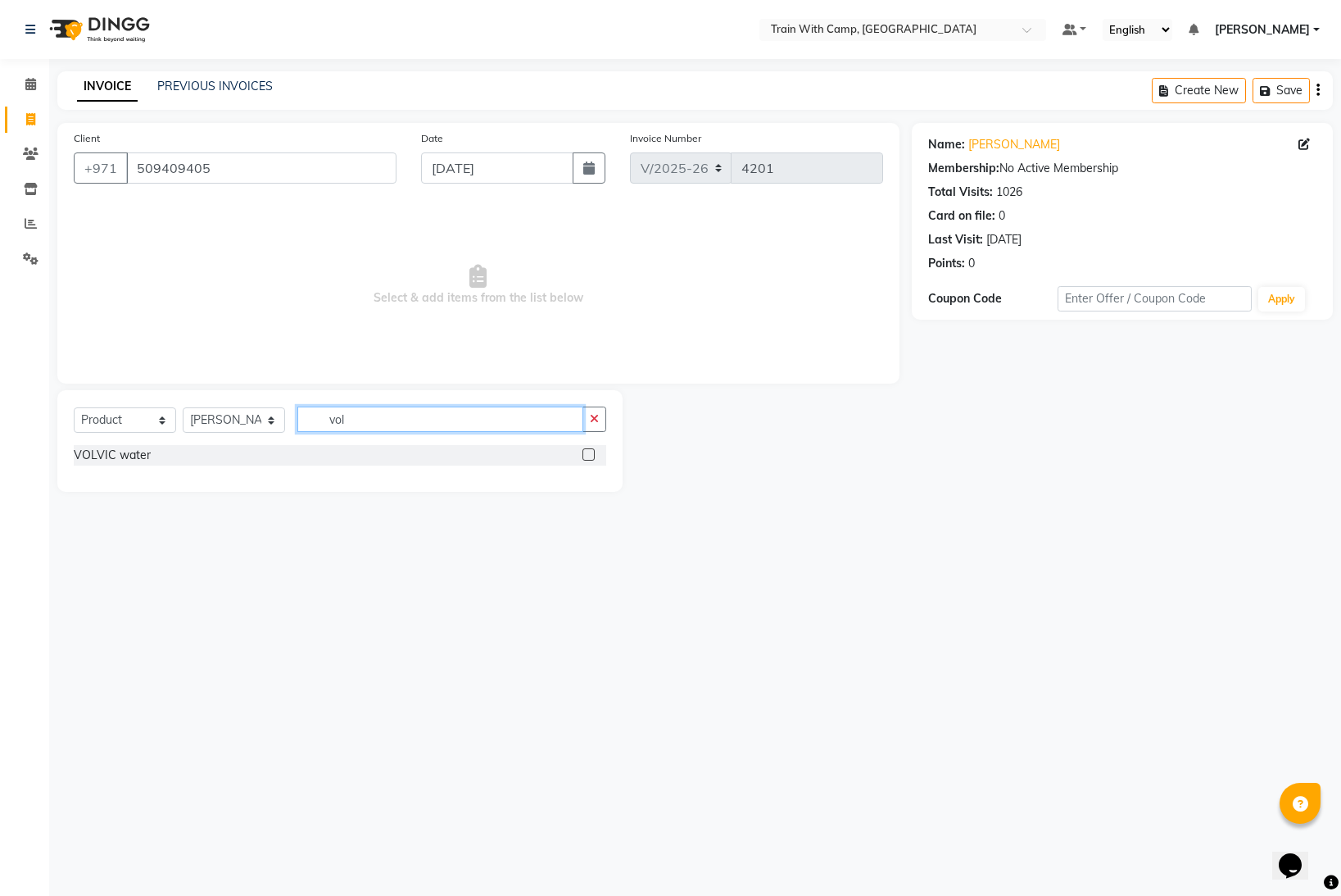
type input "vol"
click at [590, 457] on label at bounding box center [589, 454] width 13 height 13
click at [590, 457] on input "checkbox" at bounding box center [588, 455] width 11 height 11
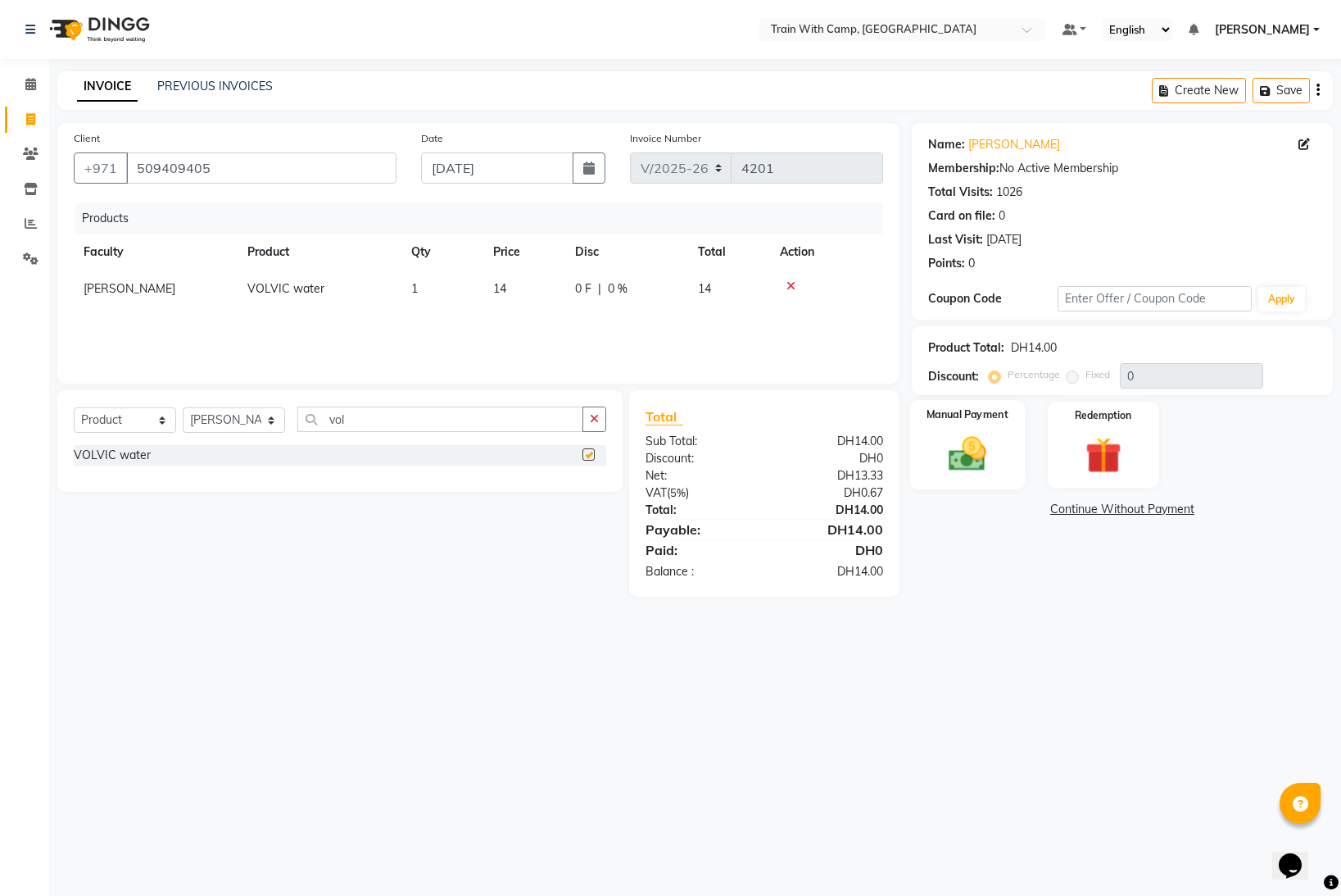
checkbox input "false"
click at [960, 449] on img at bounding box center [968, 453] width 62 height 43
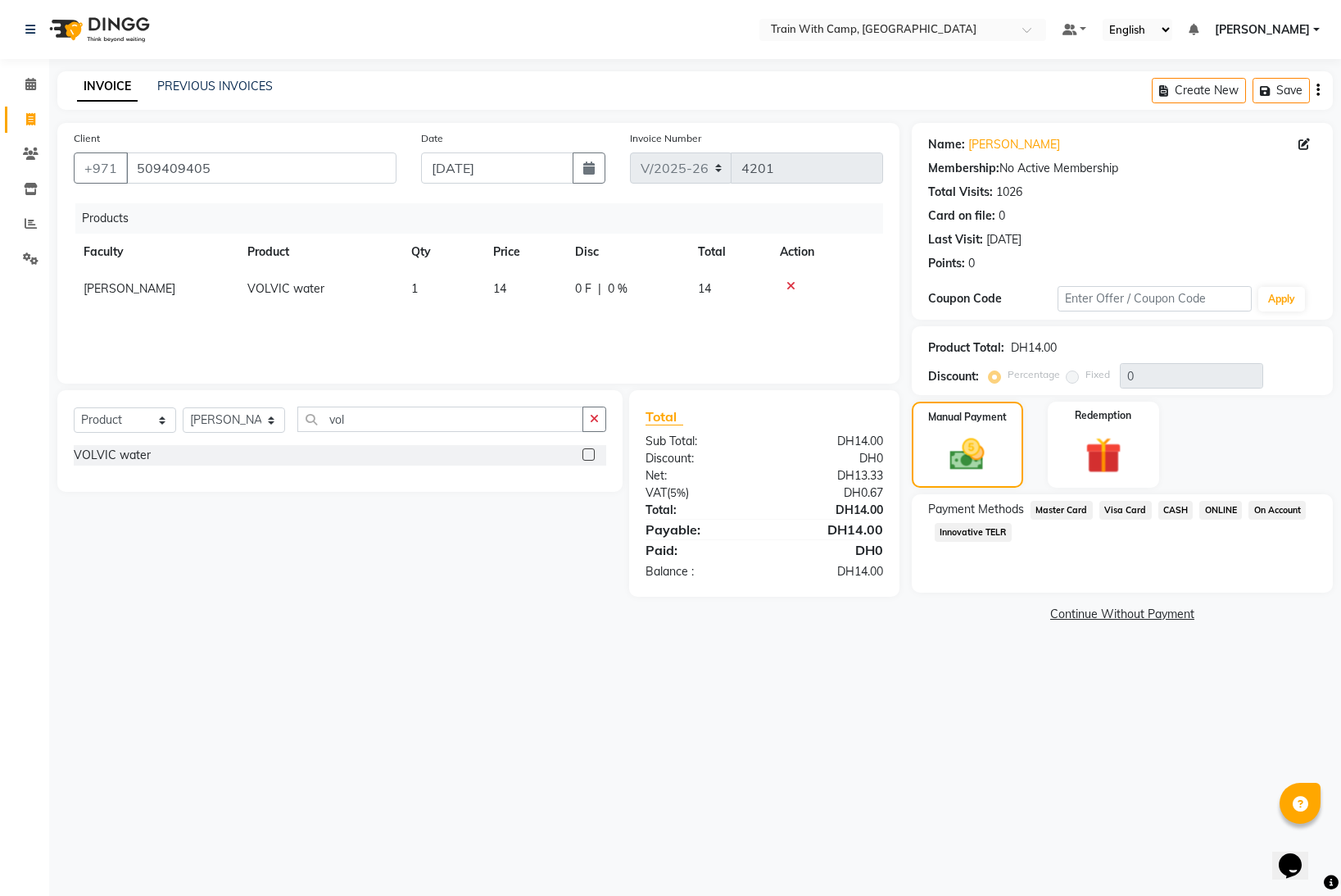
drag, startPoint x: 1063, startPoint y: 508, endPoint x: 1074, endPoint y: 545, distance: 38.6
click at [1063, 510] on span "Master Card" at bounding box center [1062, 510] width 63 height 19
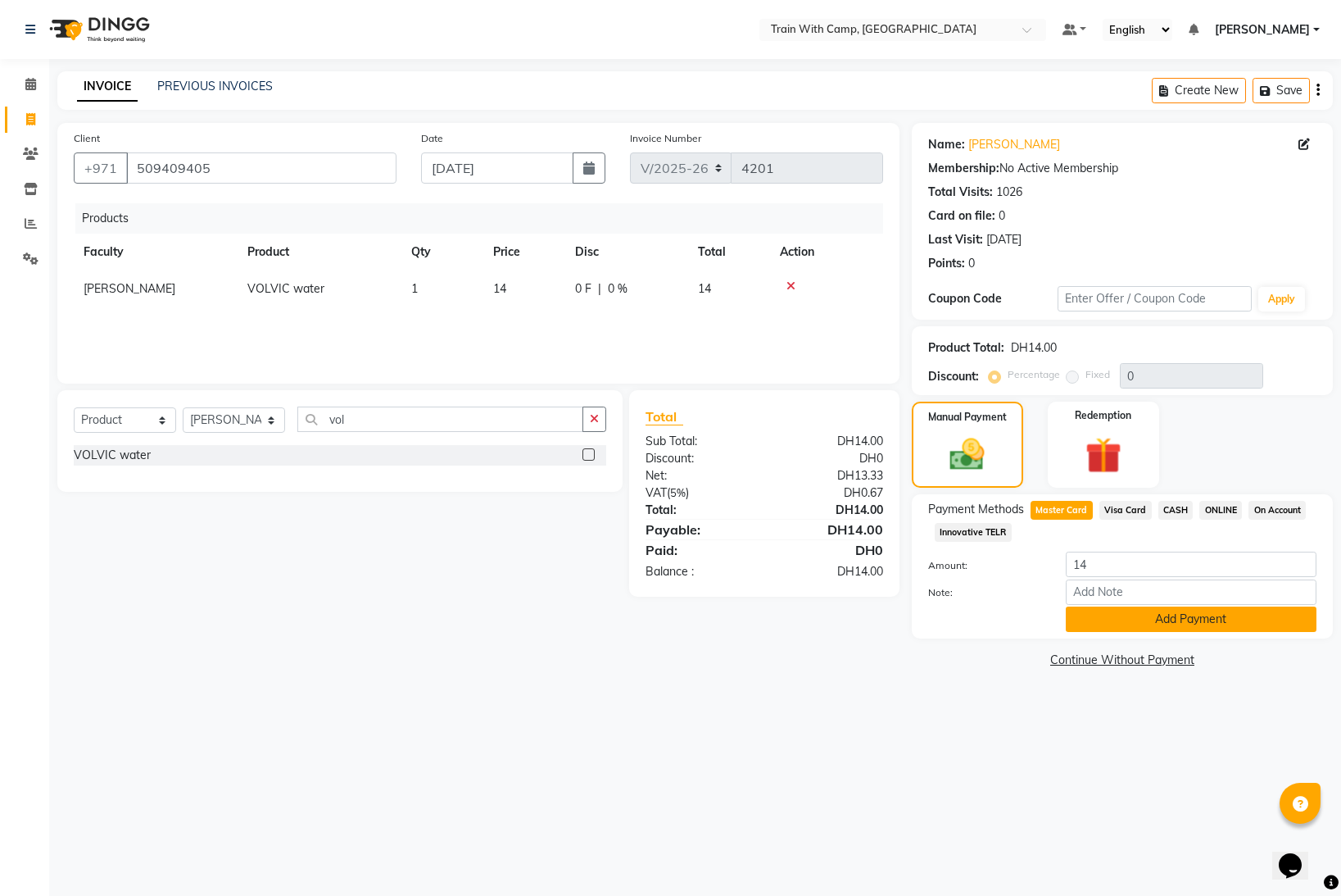
click at [1107, 616] on button "Add Payment" at bounding box center [1191, 619] width 250 height 25
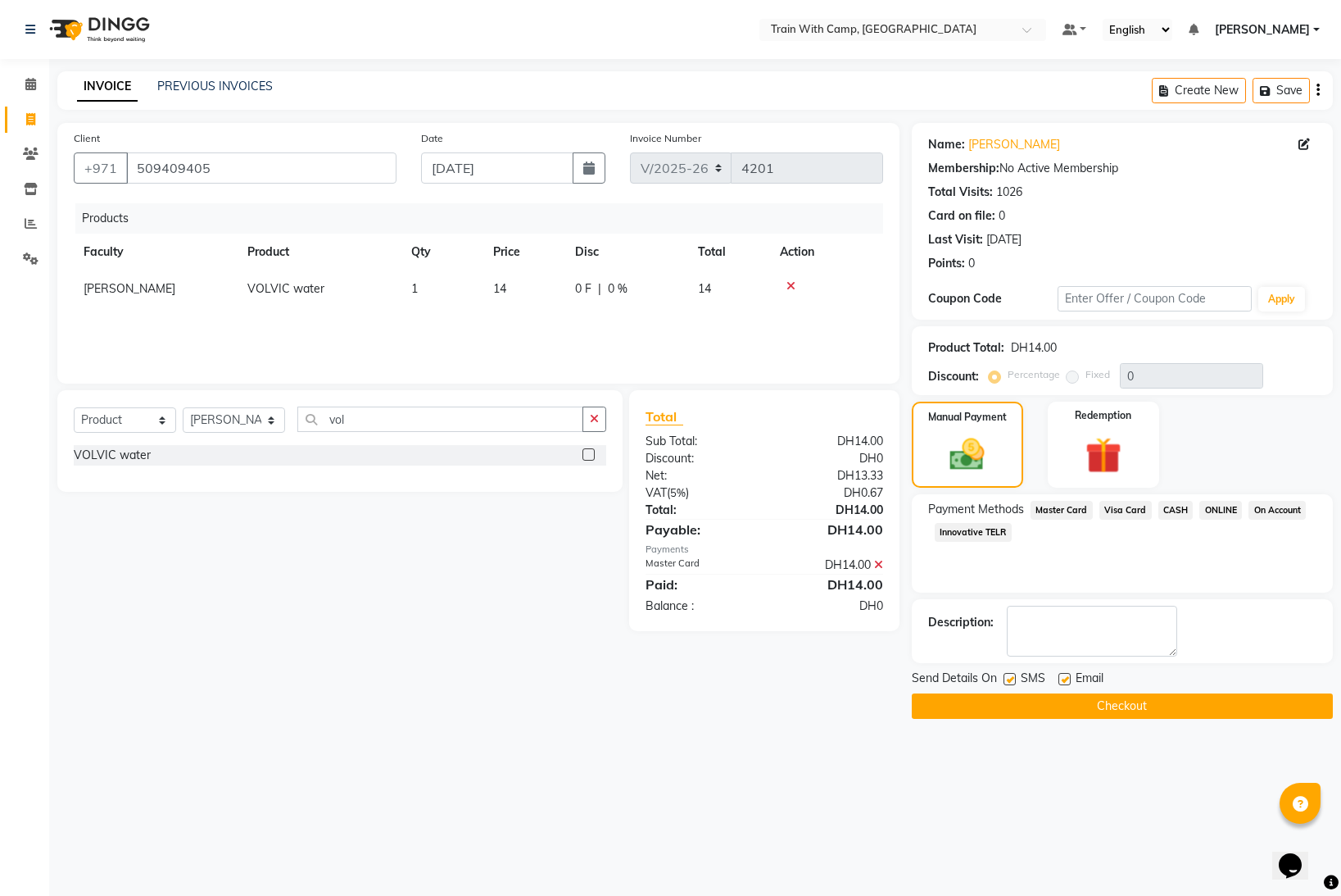
drag, startPoint x: 1008, startPoint y: 679, endPoint x: 1064, endPoint y: 683, distance: 56.1
click at [1016, 679] on div "SMS" at bounding box center [1030, 679] width 55 height 20
drag, startPoint x: 1067, startPoint y: 676, endPoint x: 1040, endPoint y: 682, distance: 27.7
click at [1059, 679] on label at bounding box center [1064, 679] width 13 height 13
click at [1059, 679] on input "checkbox" at bounding box center [1063, 679] width 11 height 11
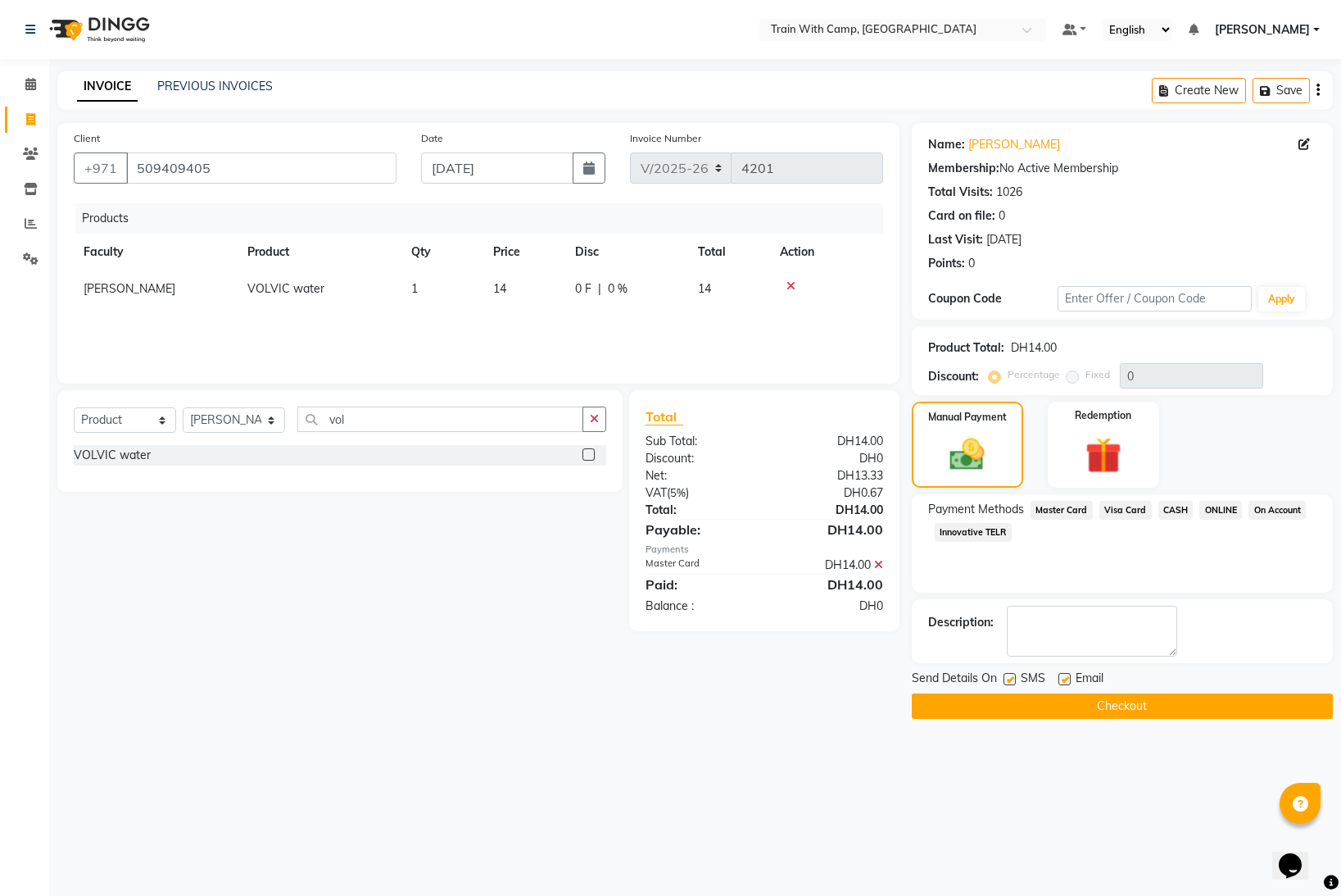
checkbox input "false"
drag, startPoint x: 1010, startPoint y: 677, endPoint x: 1011, endPoint y: 692, distance: 15.0
click at [1010, 678] on label at bounding box center [1009, 679] width 13 height 13
click at [1010, 678] on input "checkbox" at bounding box center [1008, 679] width 11 height 11
checkbox input "false"
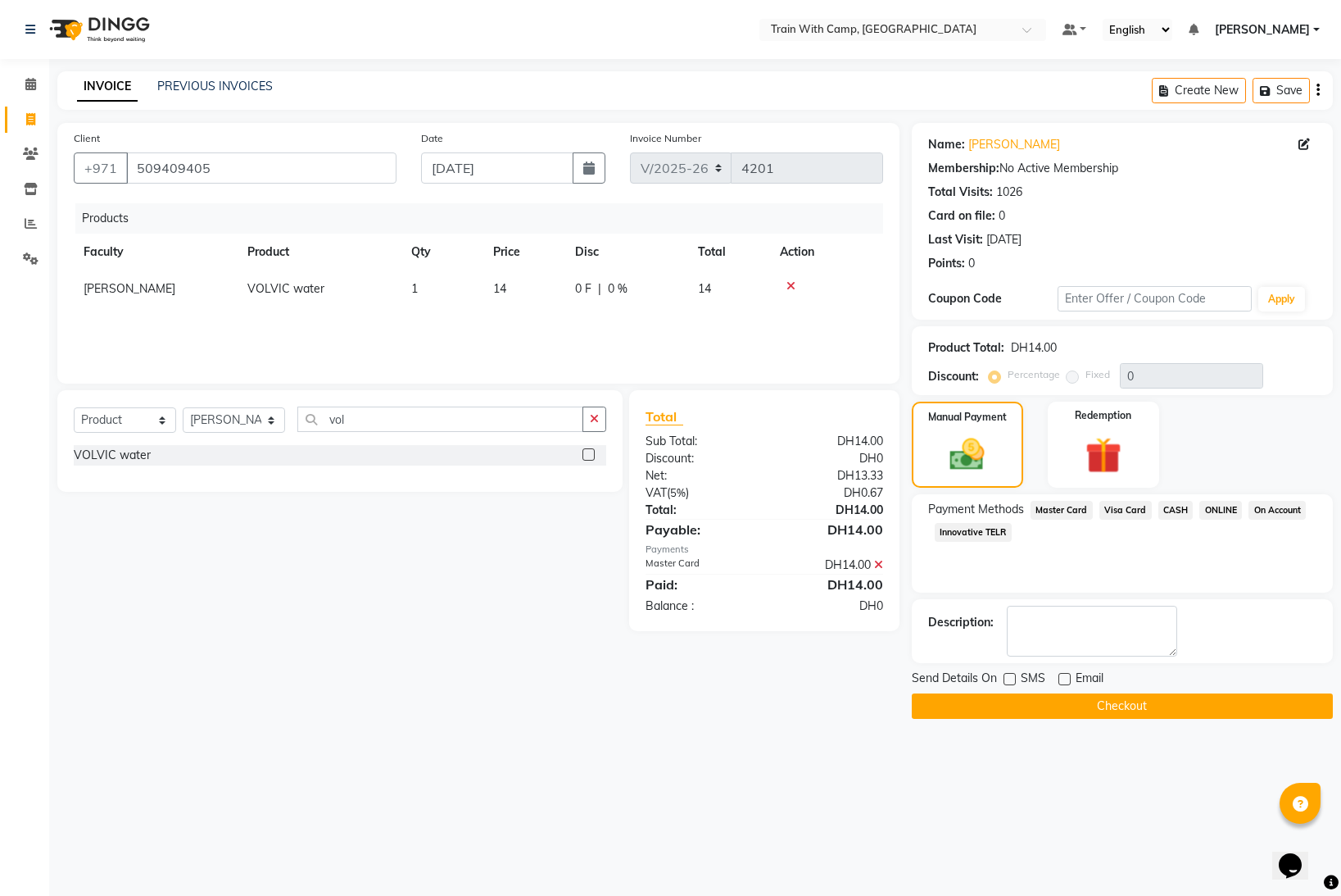
drag, startPoint x: 1003, startPoint y: 699, endPoint x: 1064, endPoint y: 670, distance: 67.5
click at [1003, 699] on button "Checkout" at bounding box center [1123, 706] width 421 height 25
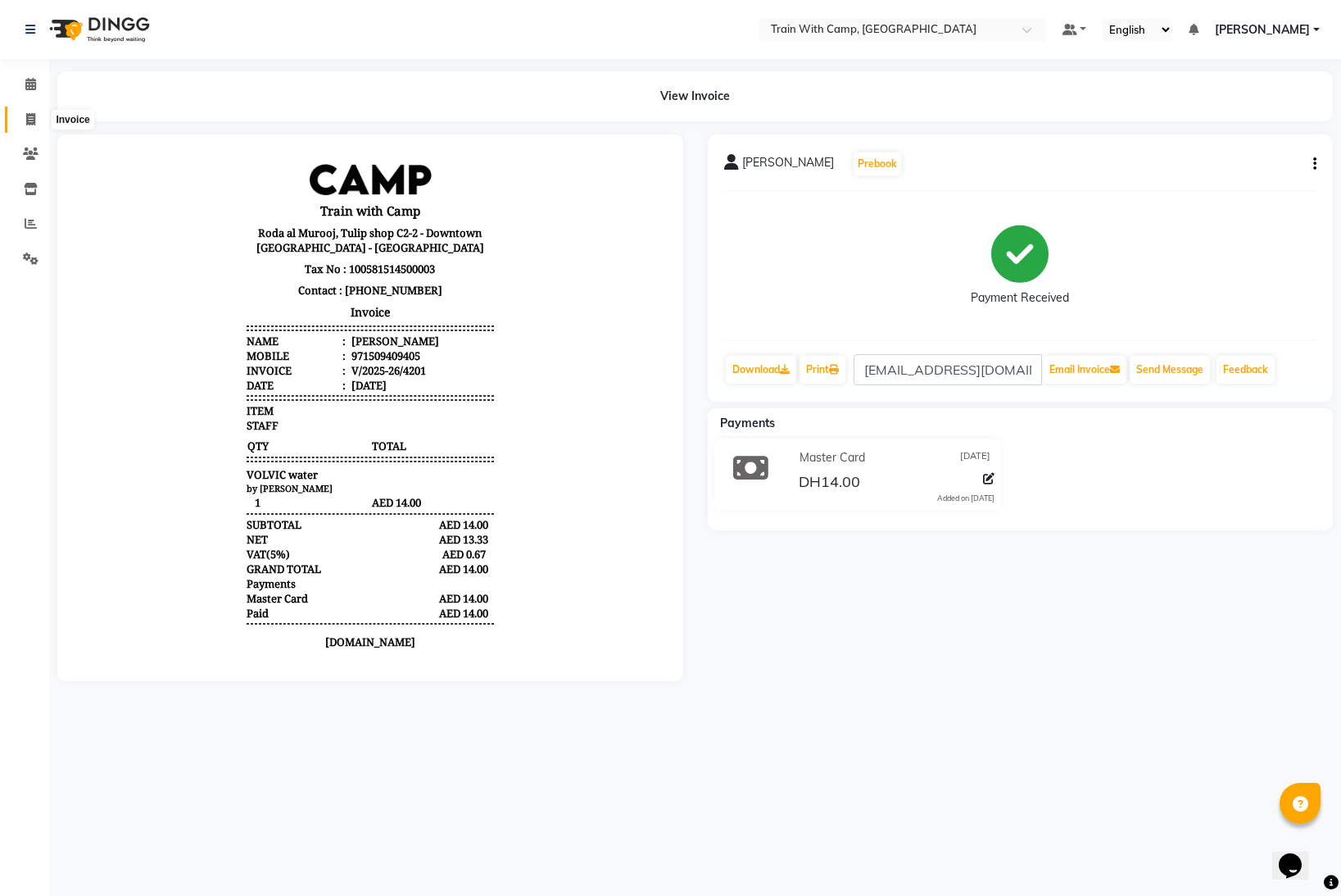
click at [36, 118] on span at bounding box center [30, 120] width 29 height 19
select select "service"
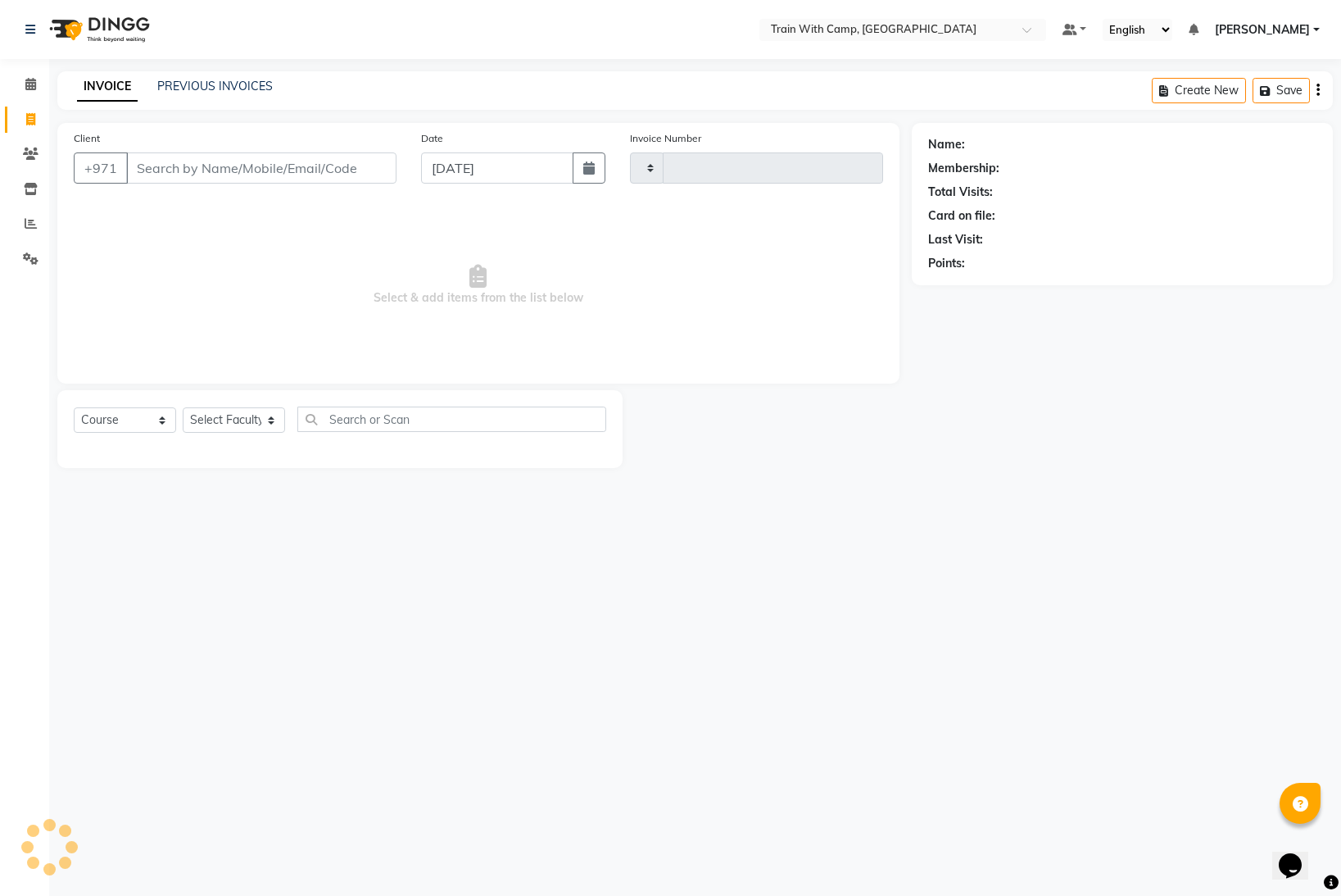
type input "4202"
select select "910"
click at [191, 173] on input "Client" at bounding box center [261, 168] width 271 height 31
select select "14965"
click at [195, 170] on input "Client" at bounding box center [261, 168] width 271 height 31
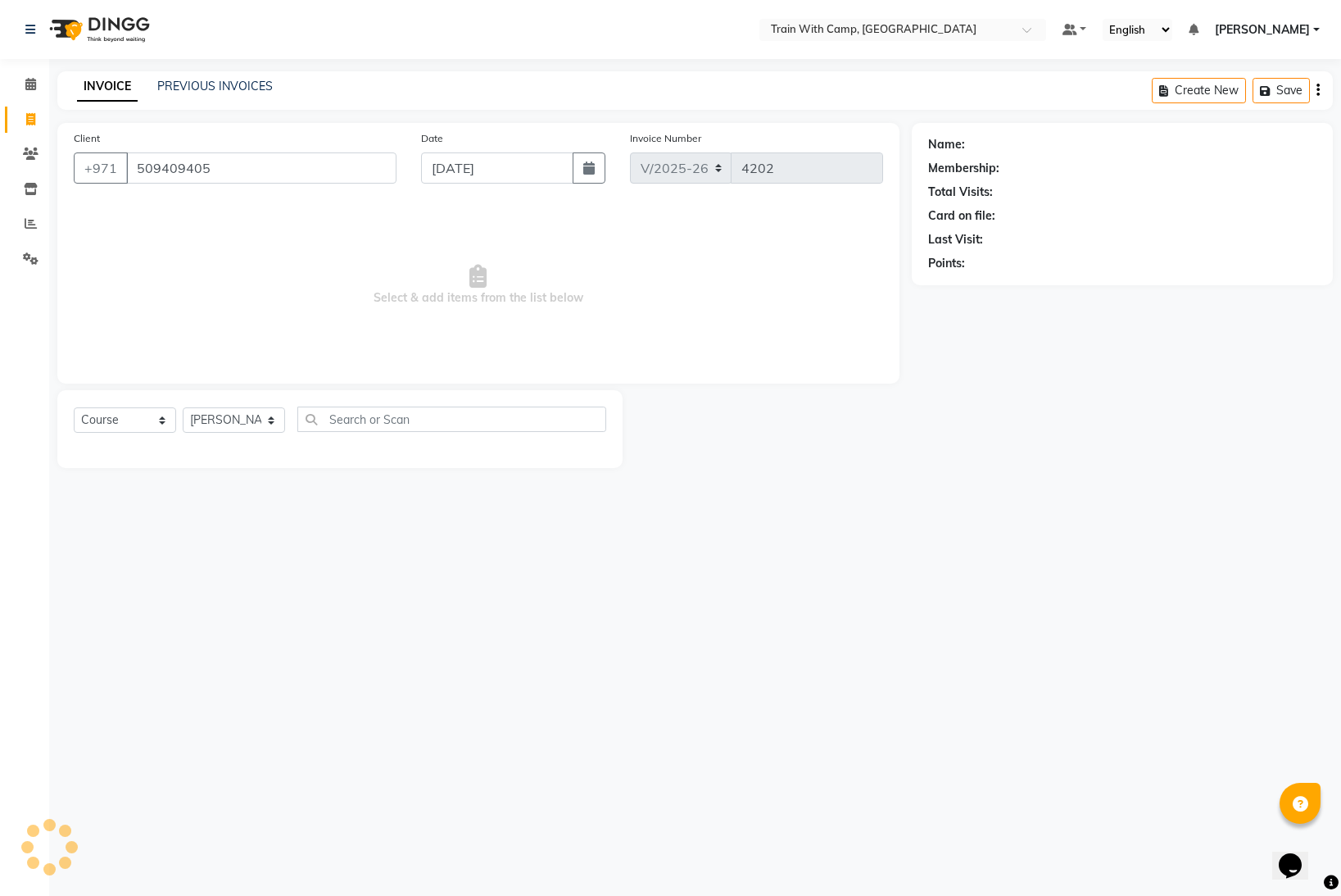
type input "509409405"
click at [159, 421] on select "Select Course Product Membership Package Voucher Prepaid Gift Card" at bounding box center [124, 420] width 102 height 25
select select "product"
click at [74, 407] on select "Select Course Product Membership Package Voucher Prepaid Gift Card" at bounding box center [124, 420] width 102 height 25
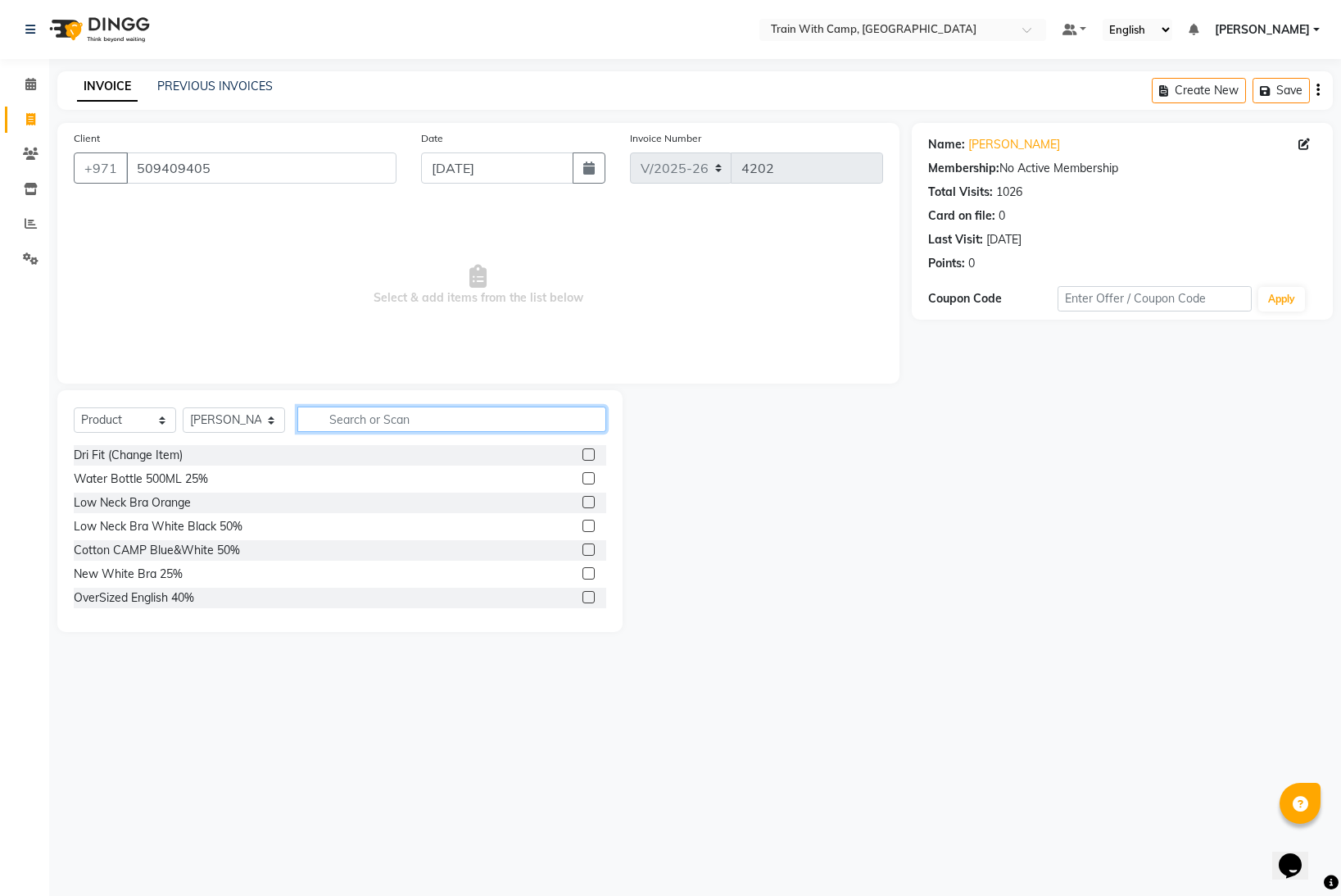
click at [354, 417] on input "text" at bounding box center [452, 419] width 309 height 25
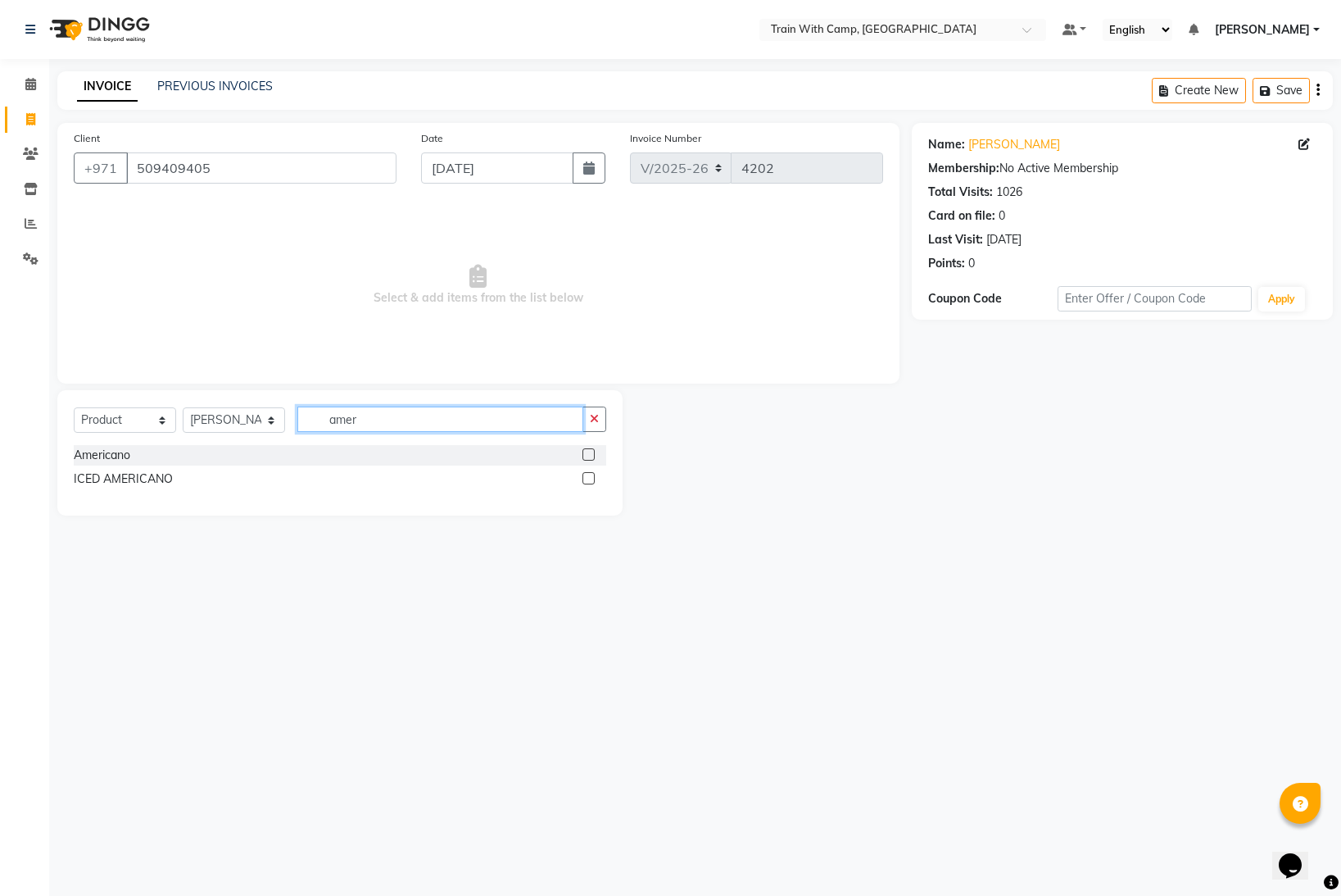
type input "amer"
click at [586, 453] on label at bounding box center [589, 454] width 13 height 13
click at [586, 453] on input "checkbox" at bounding box center [588, 455] width 11 height 11
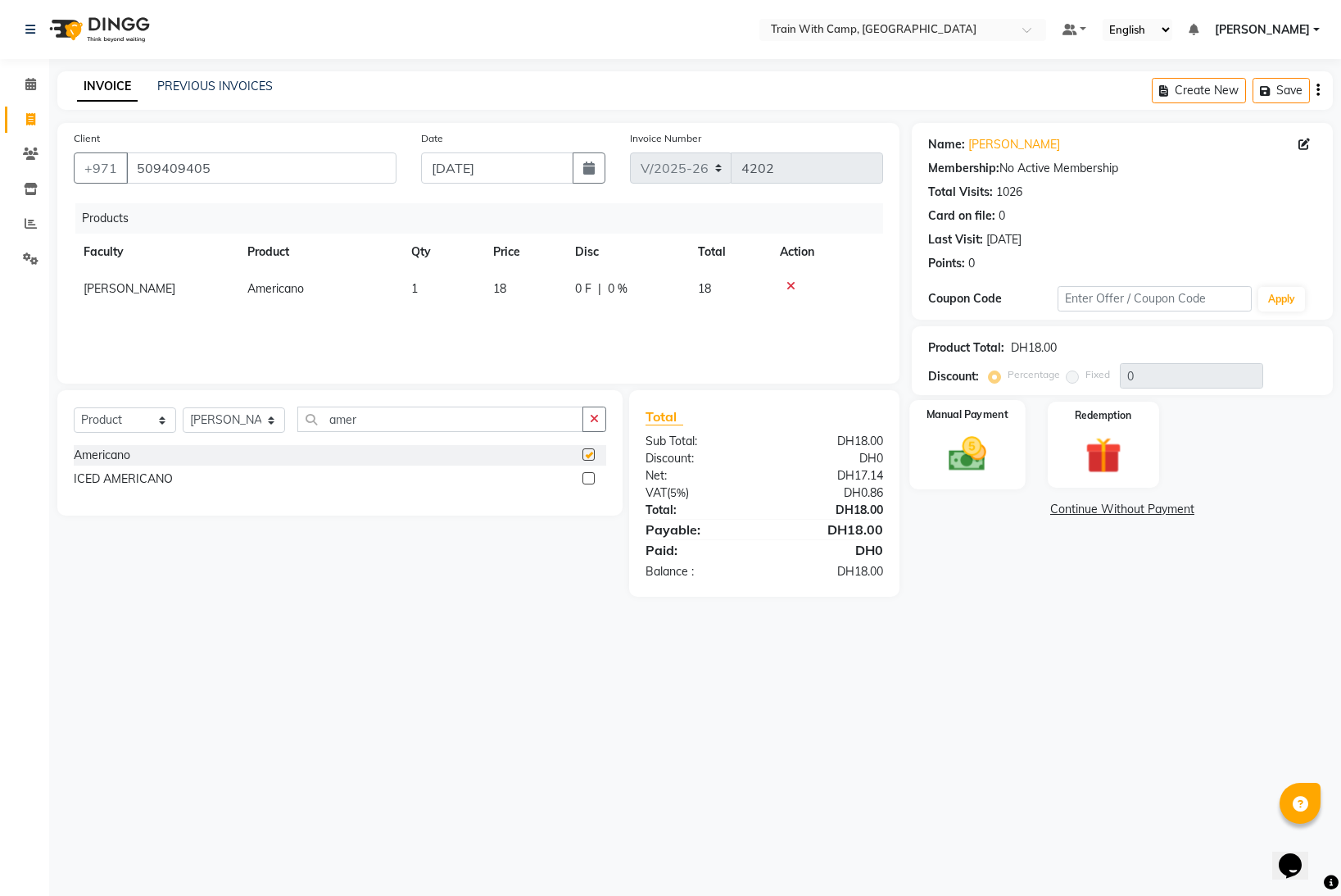
checkbox input "false"
click at [988, 461] on img at bounding box center [968, 453] width 62 height 43
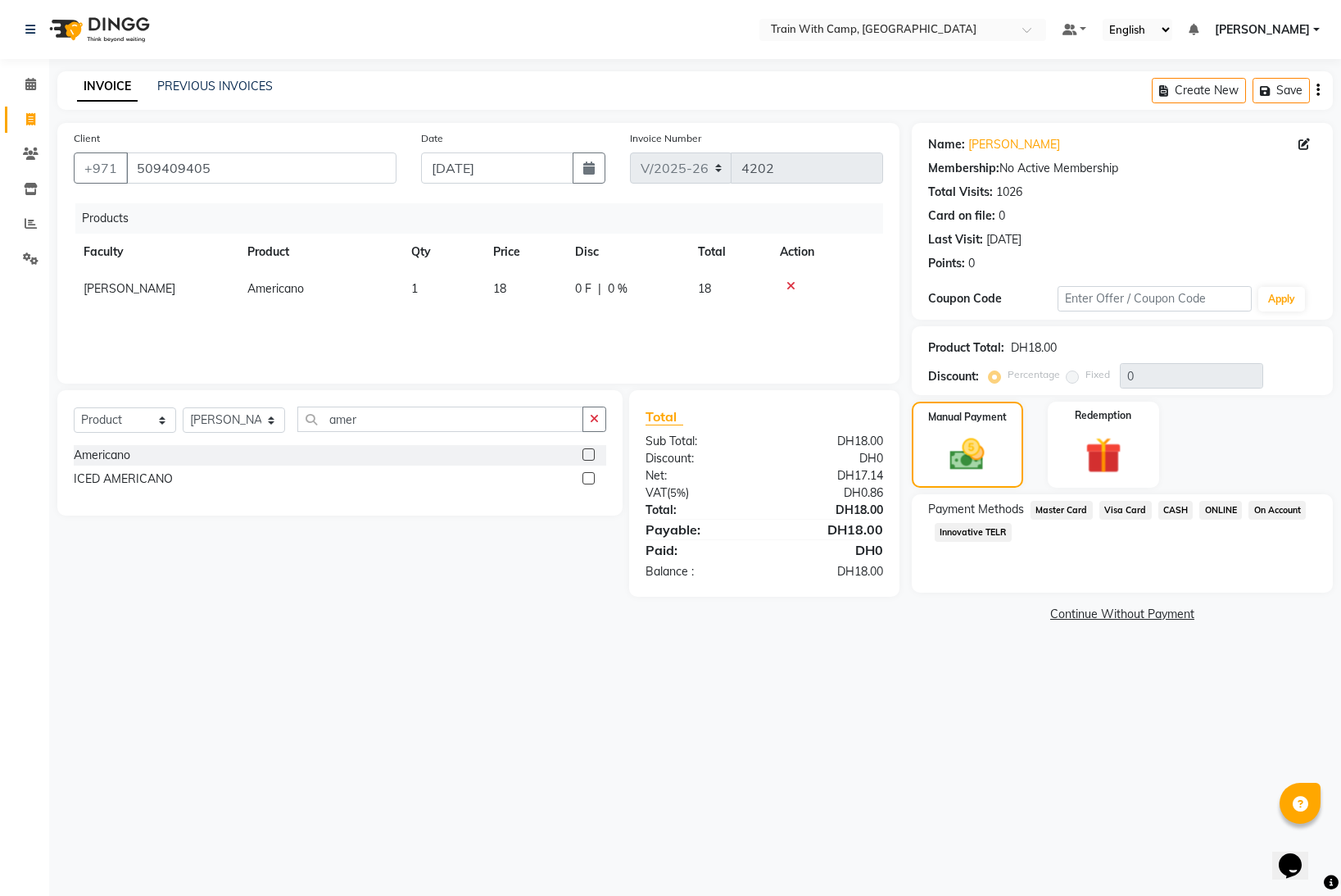
drag, startPoint x: 1127, startPoint y: 508, endPoint x: 1140, endPoint y: 540, distance: 34.5
click at [1127, 508] on span "Visa Card" at bounding box center [1126, 510] width 52 height 19
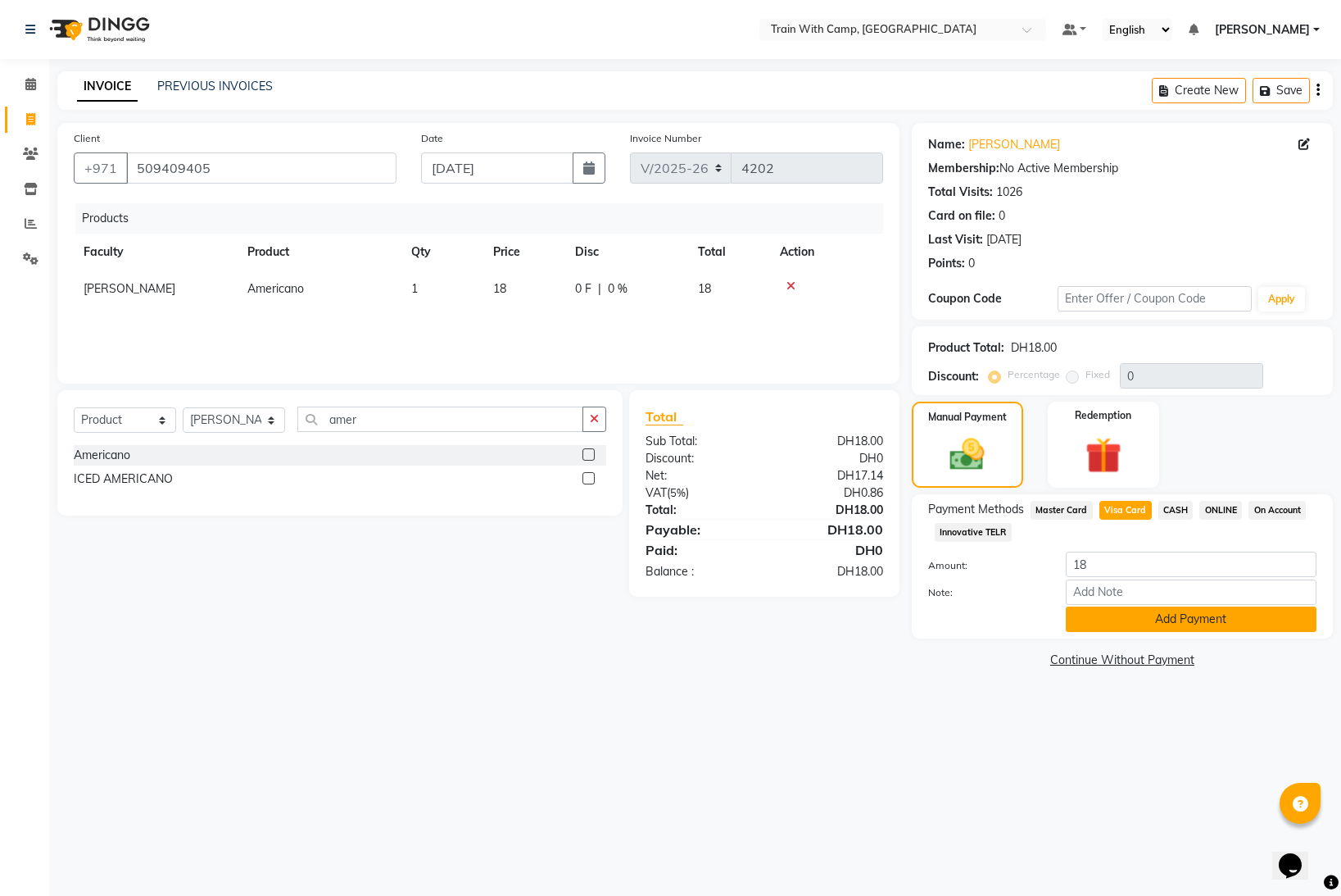
click at [1148, 610] on button "Add Payment" at bounding box center [1191, 619] width 250 height 25
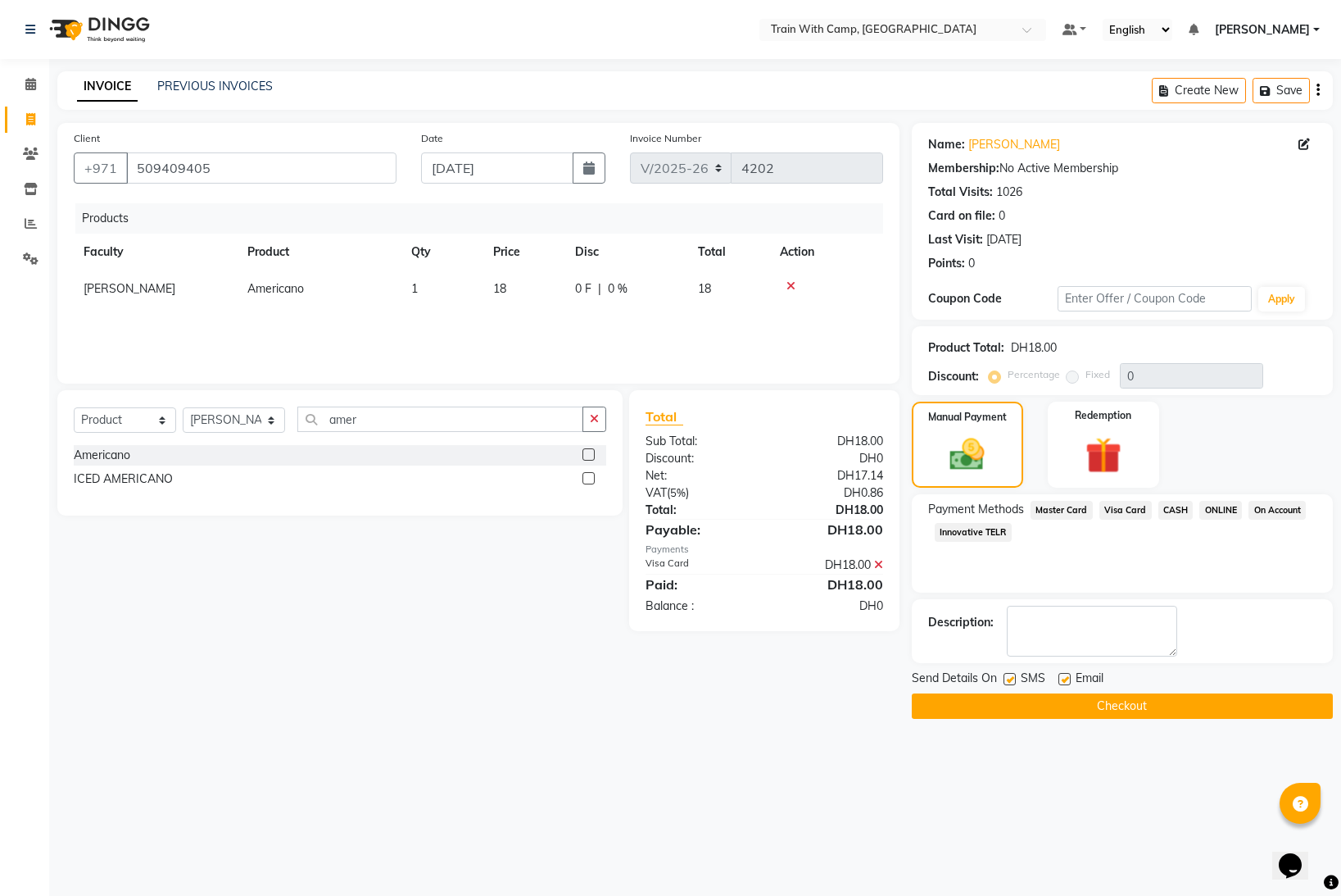
drag, startPoint x: 1010, startPoint y: 680, endPoint x: 1034, endPoint y: 679, distance: 24.0
click at [1013, 680] on label at bounding box center [1009, 679] width 13 height 13
click at [1013, 680] on input "checkbox" at bounding box center [1008, 679] width 11 height 11
checkbox input "false"
click at [1063, 675] on label at bounding box center [1064, 679] width 13 height 13
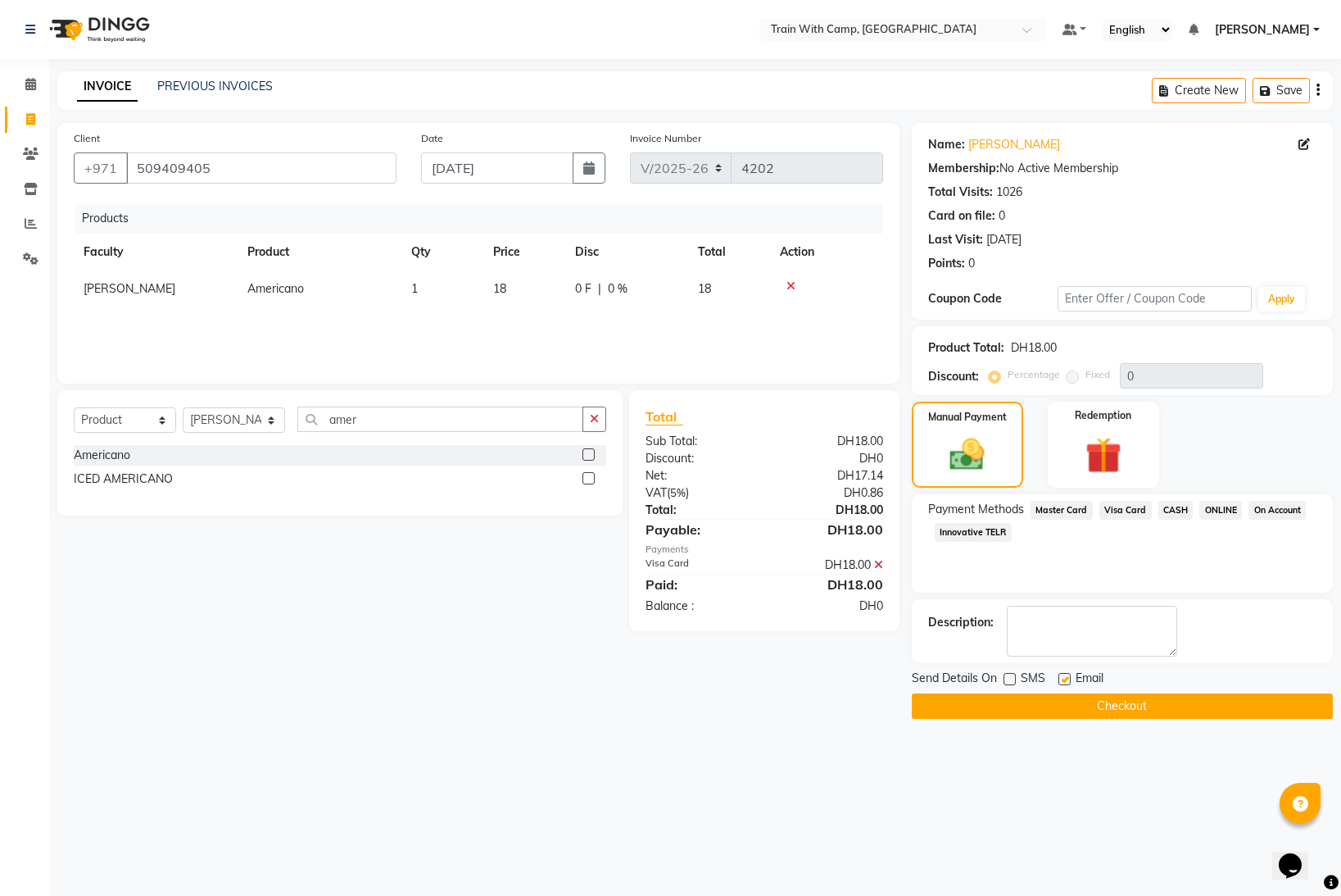
click at [1063, 675] on input "checkbox" at bounding box center [1063, 679] width 11 height 11
checkbox input "false"
click at [1078, 704] on button "Checkout" at bounding box center [1123, 706] width 421 height 25
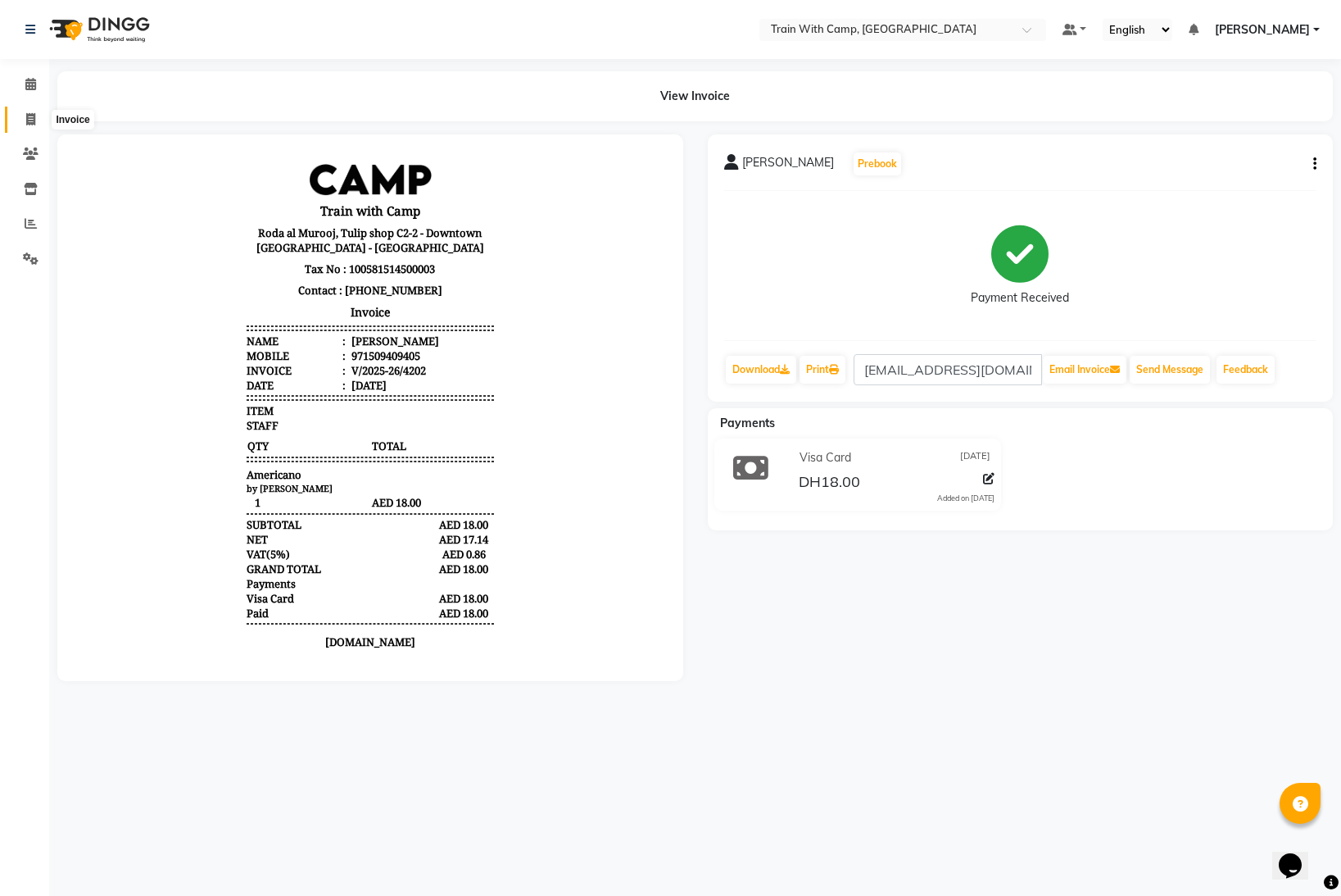
click at [37, 118] on span at bounding box center [30, 120] width 29 height 19
select select "service"
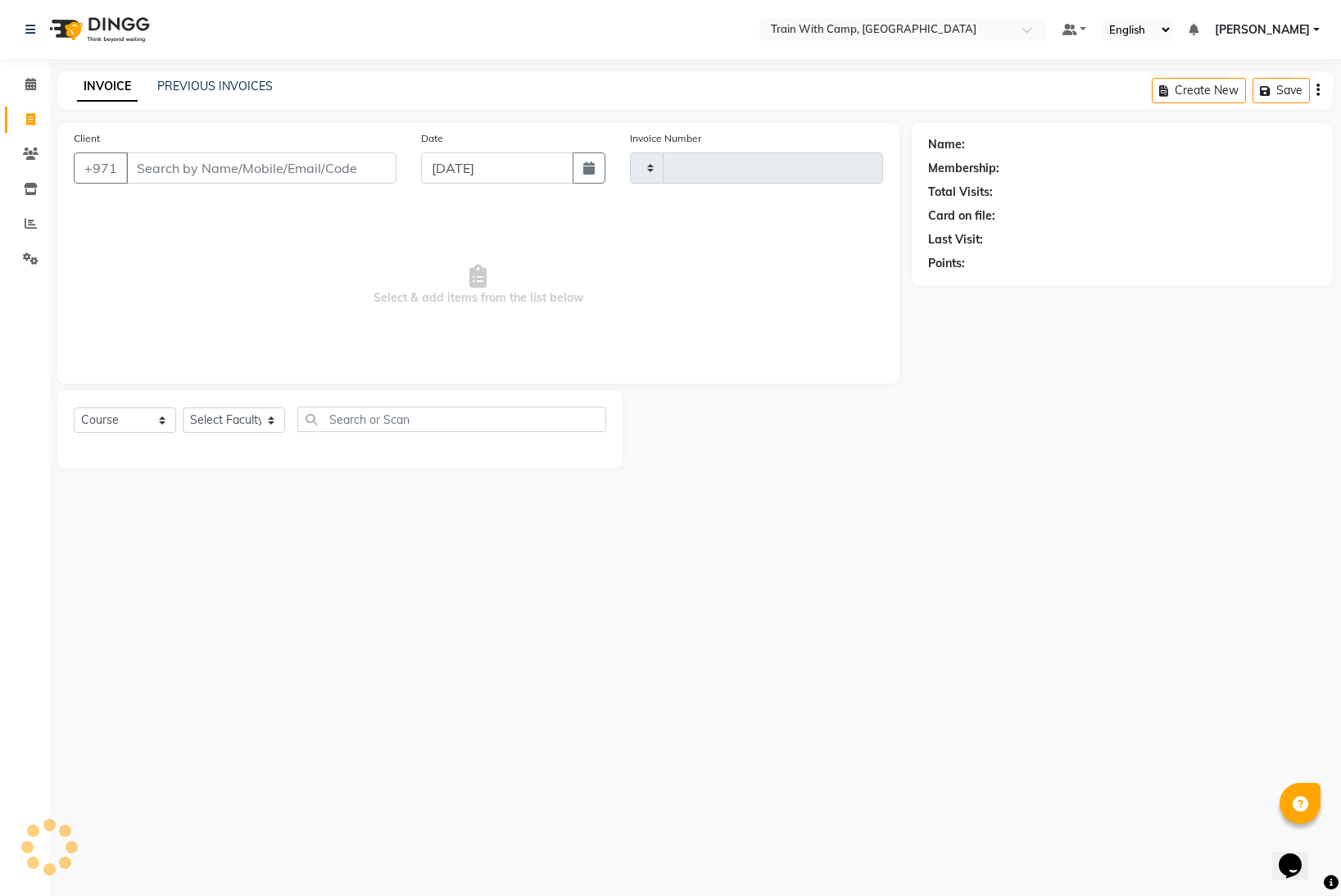
click at [198, 169] on input "Client" at bounding box center [261, 168] width 271 height 31
type input "509409405"
type input "4203"
select select "910"
click at [200, 212] on span "[PERSON_NAME]" at bounding box center [198, 205] width 106 height 16
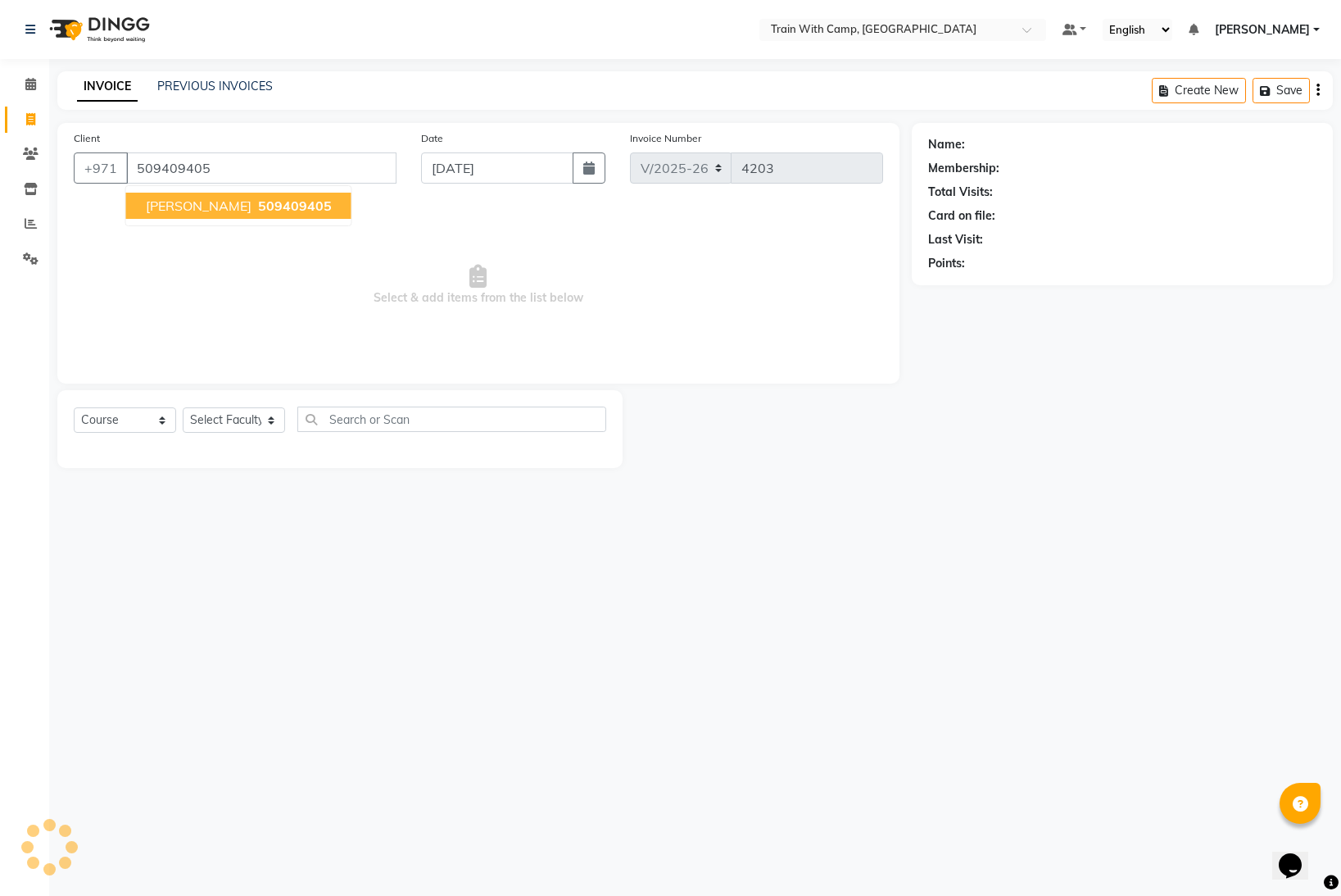
type input "509409405"
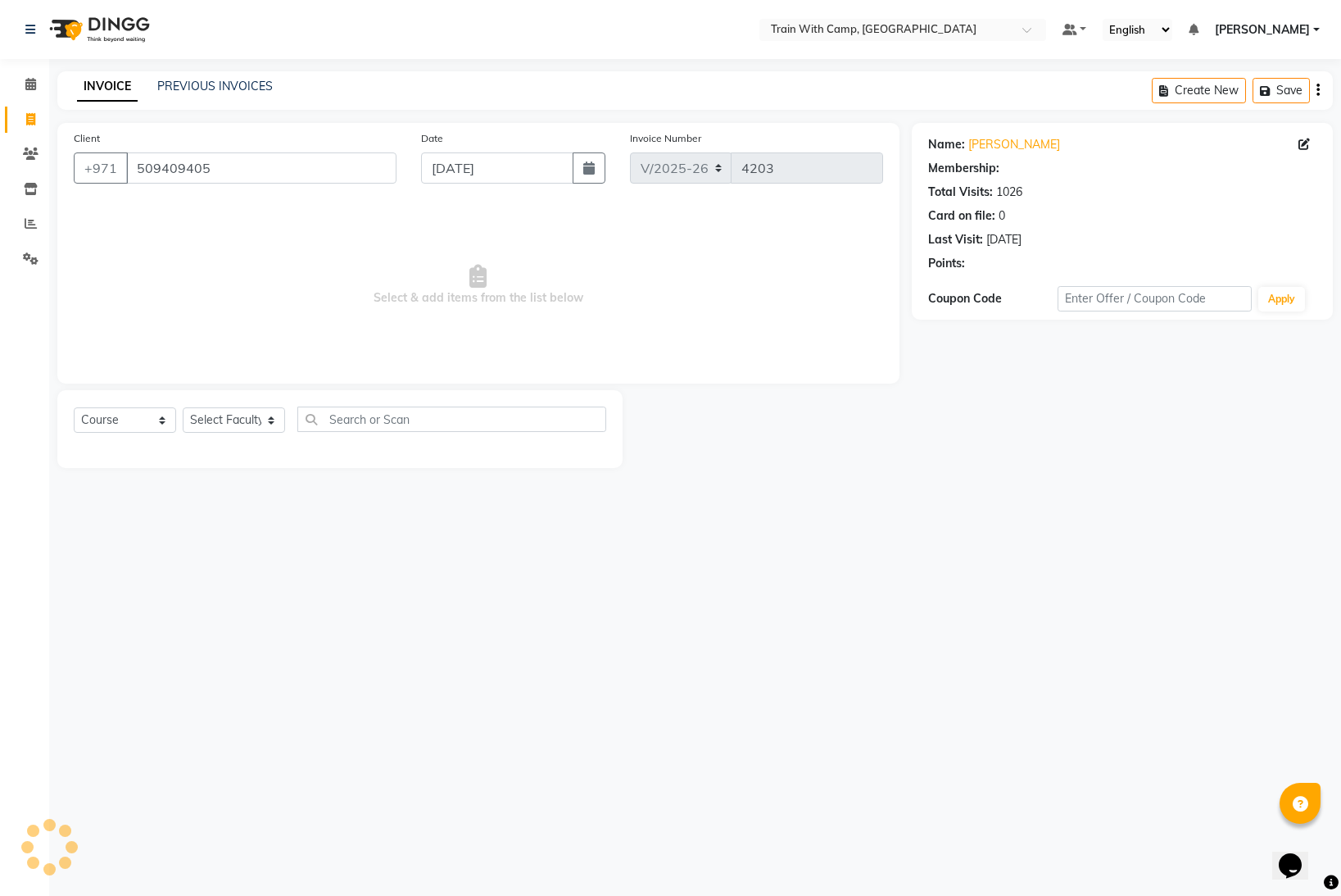
select select "14965"
click at [155, 424] on select "Select Course Product Membership Package Voucher Prepaid Gift Card" at bounding box center [124, 420] width 102 height 25
select select "product"
click at [74, 407] on select "Select Course Product Membership Package Voucher Prepaid Gift Card" at bounding box center [124, 420] width 102 height 25
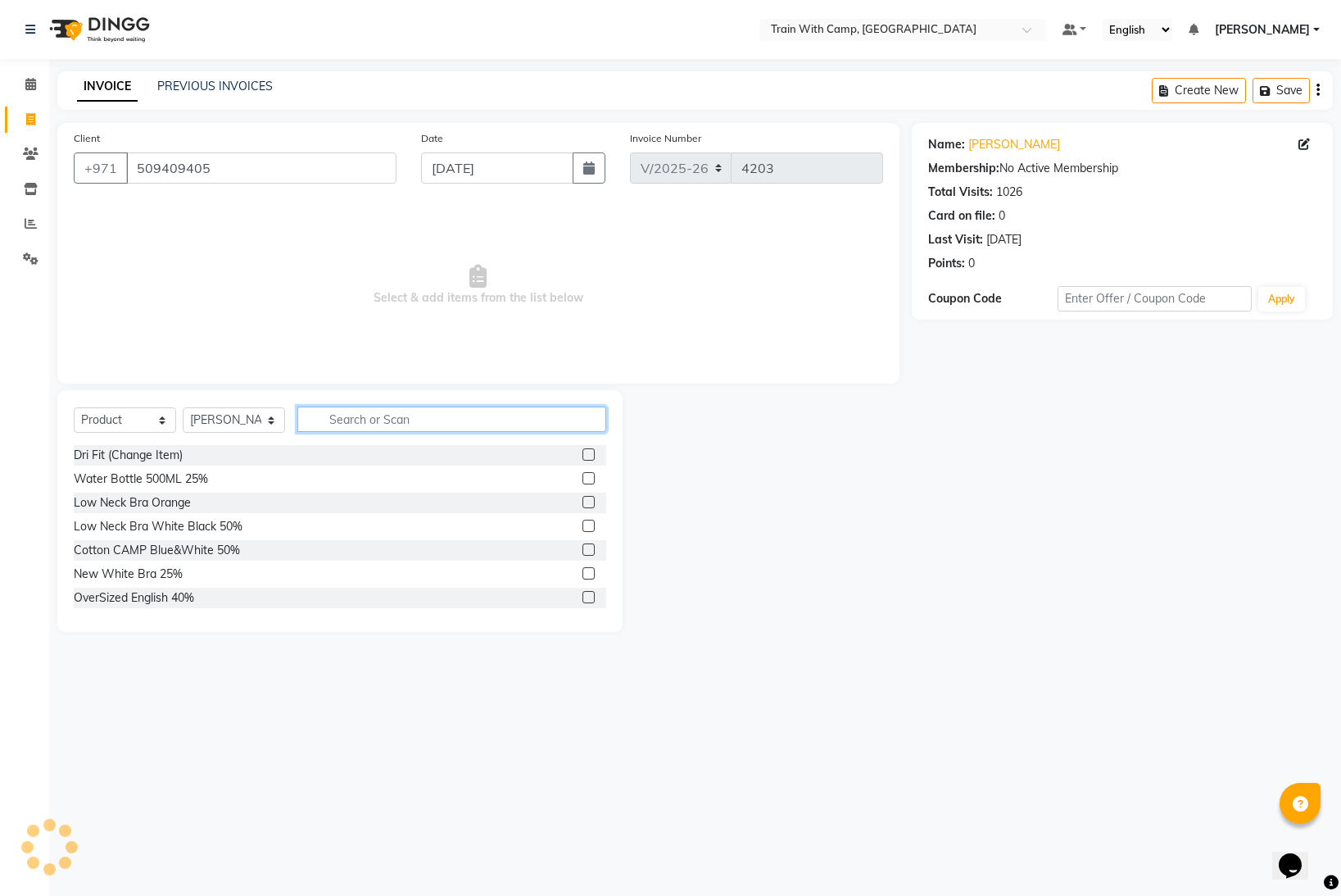
click at [415, 424] on input "text" at bounding box center [452, 419] width 309 height 25
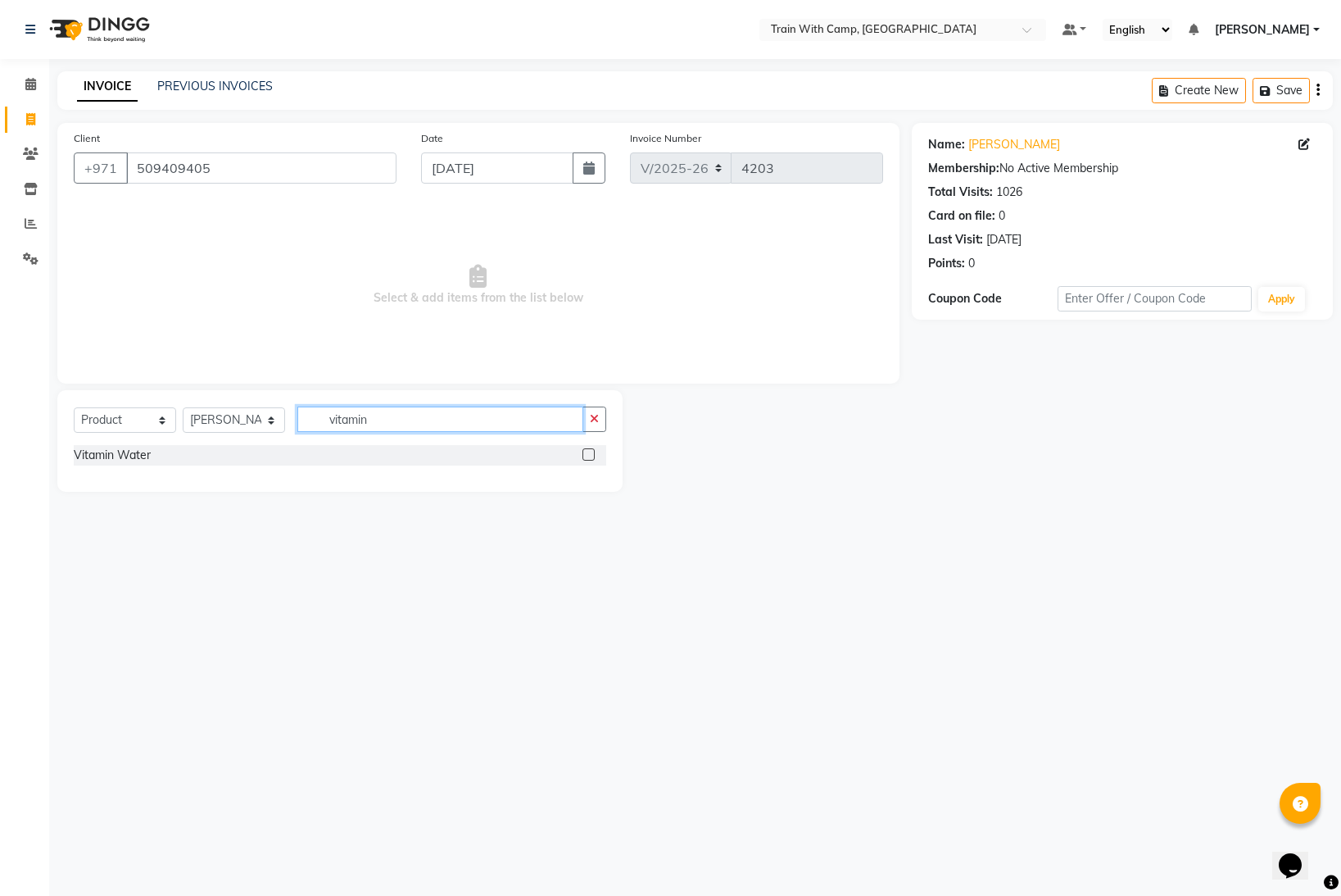
type input "vitamin"
drag, startPoint x: 588, startPoint y: 454, endPoint x: 618, endPoint y: 459, distance: 30.4
click at [590, 454] on label at bounding box center [589, 454] width 13 height 13
click at [590, 454] on input "checkbox" at bounding box center [588, 455] width 11 height 11
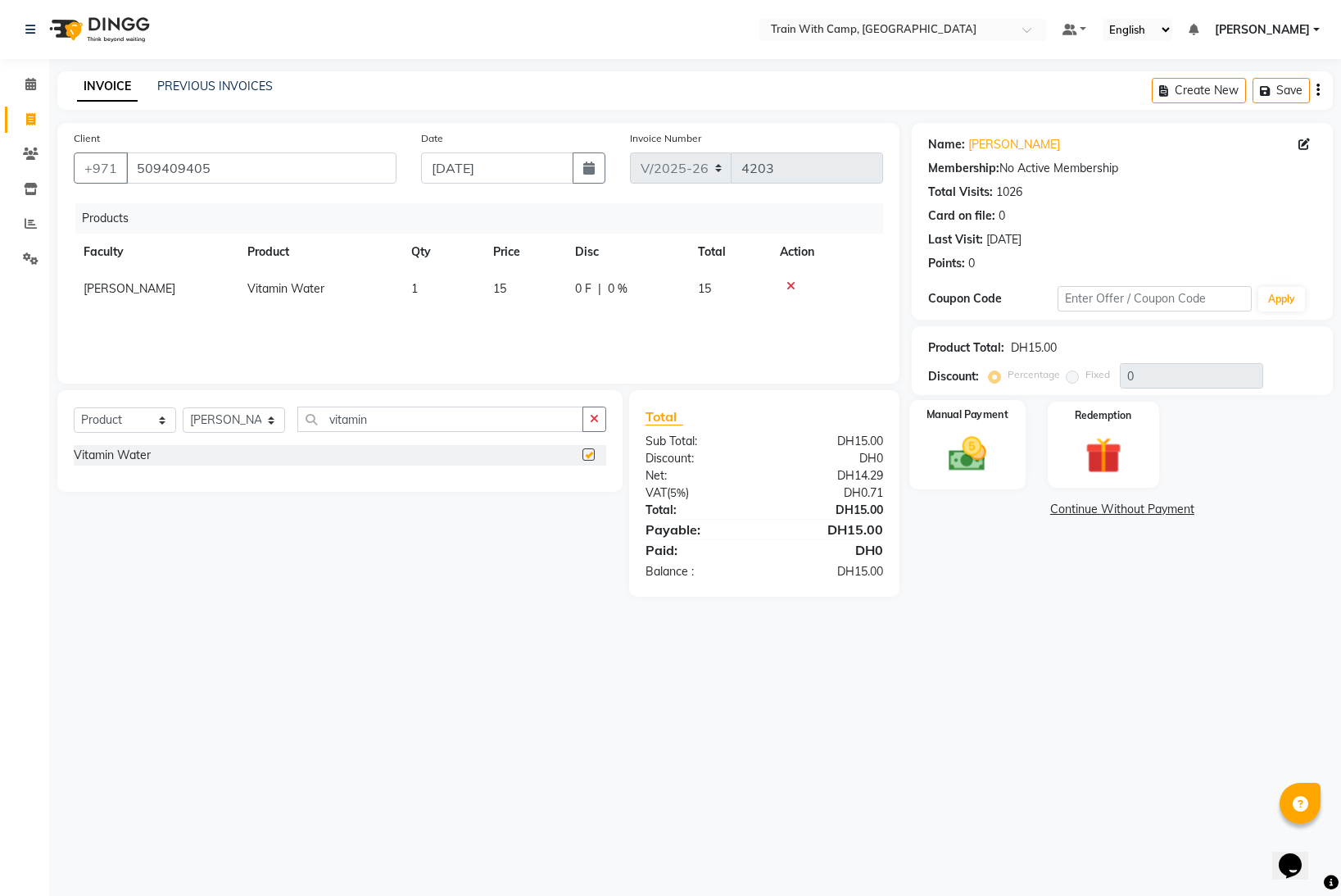
checkbox input "false"
click at [981, 445] on img at bounding box center [968, 453] width 62 height 43
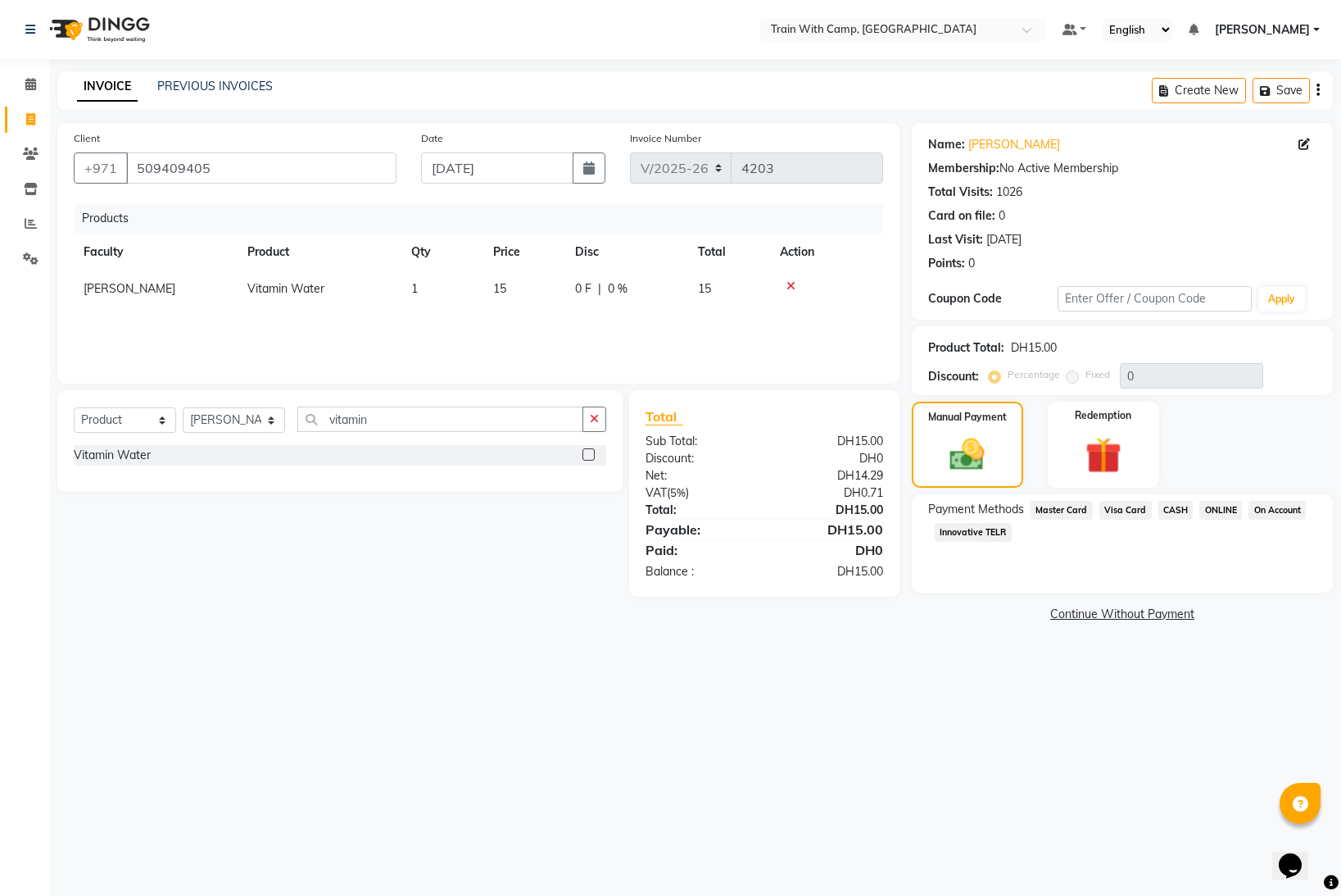
drag, startPoint x: 1071, startPoint y: 514, endPoint x: 1107, endPoint y: 545, distance: 47.5
click at [1075, 515] on span "Master Card" at bounding box center [1062, 510] width 63 height 19
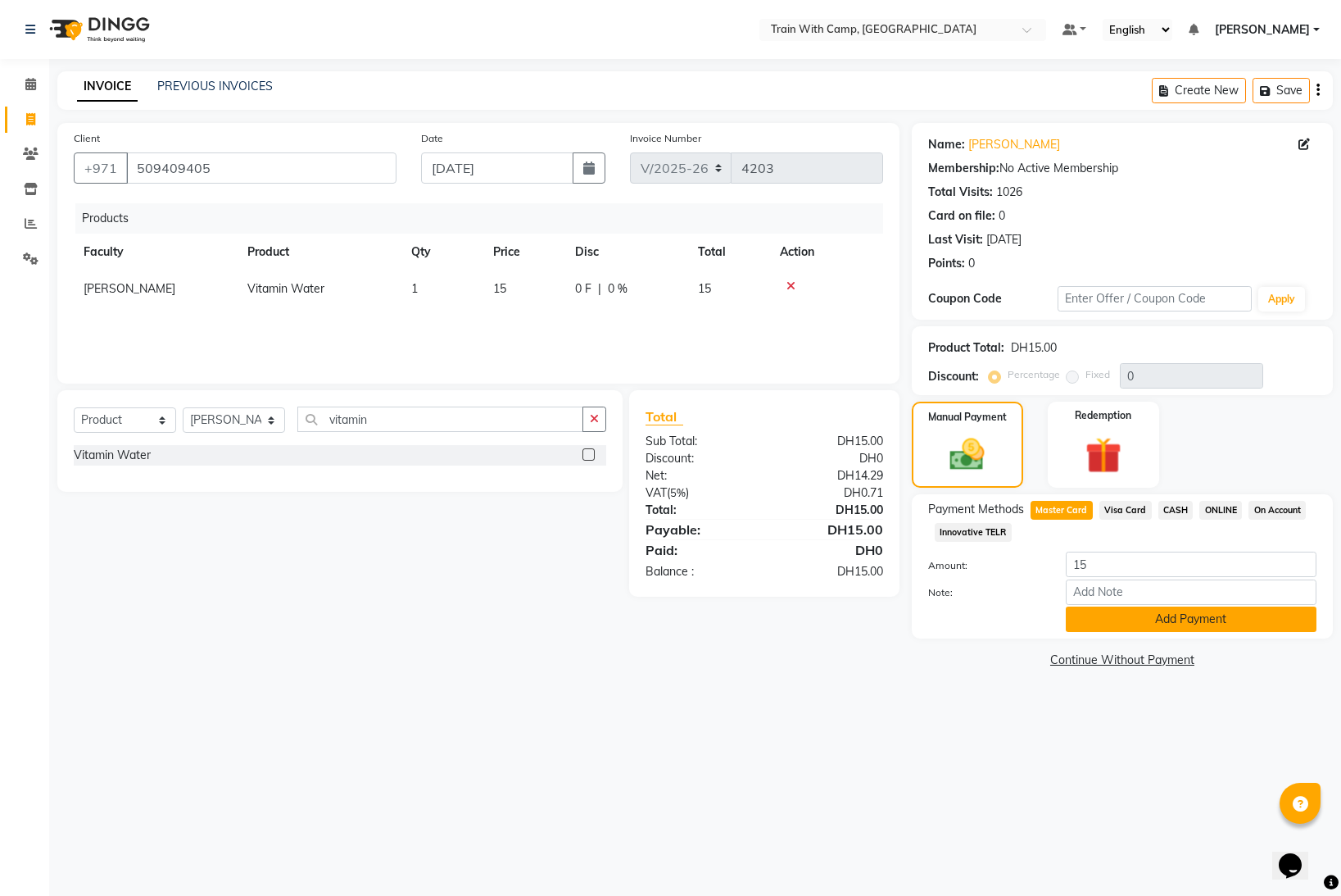
click at [1137, 616] on button "Add Payment" at bounding box center [1191, 619] width 250 height 25
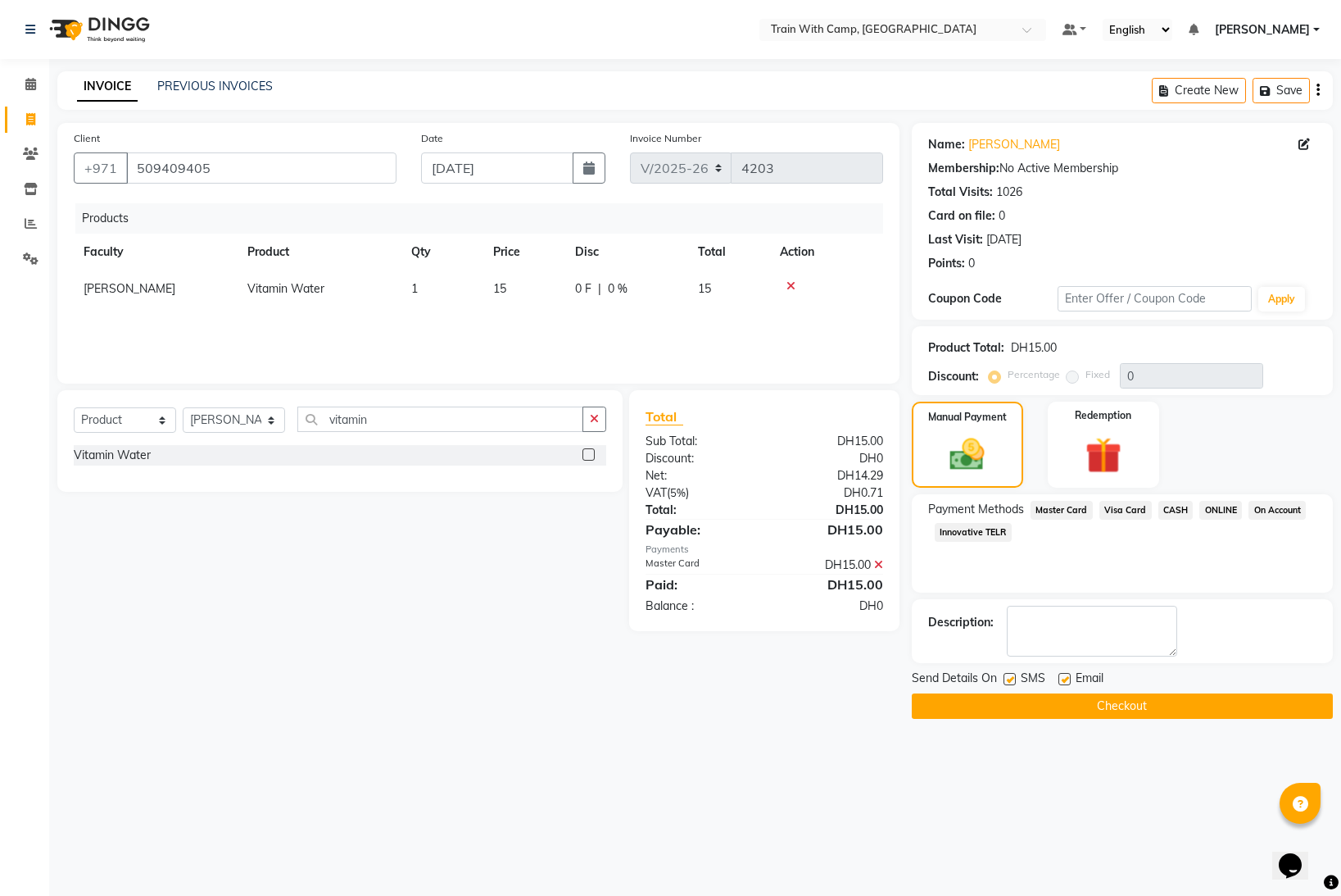
drag, startPoint x: 1009, startPoint y: 679, endPoint x: 1032, endPoint y: 679, distance: 23.0
click at [1014, 679] on label at bounding box center [1009, 679] width 13 height 13
click at [1014, 679] on input "checkbox" at bounding box center [1008, 679] width 11 height 11
checkbox input "false"
click at [1060, 679] on label at bounding box center [1064, 679] width 13 height 13
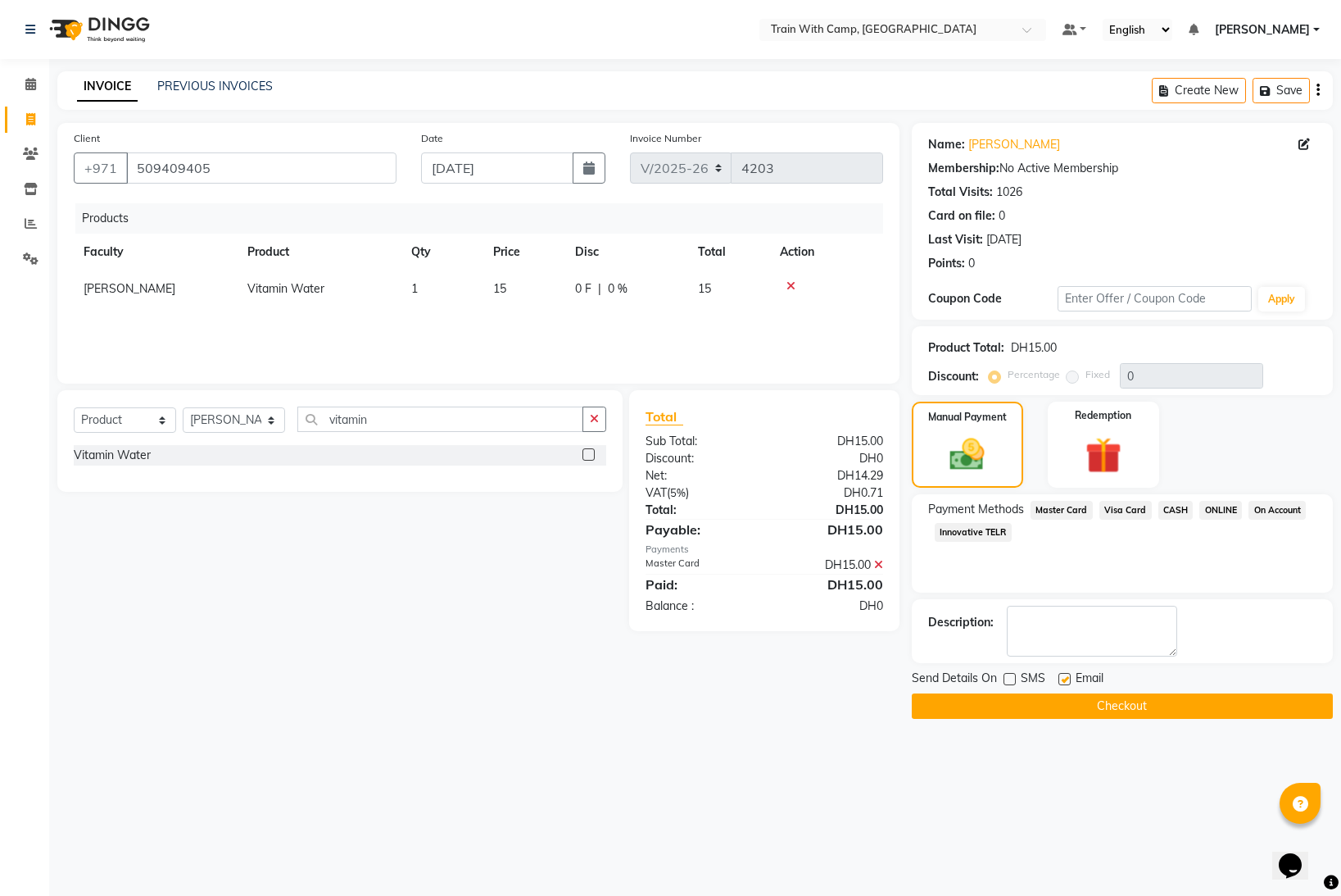
click at [1060, 679] on input "checkbox" at bounding box center [1063, 679] width 11 height 11
checkbox input "false"
click at [1044, 704] on button "Checkout" at bounding box center [1123, 706] width 421 height 25
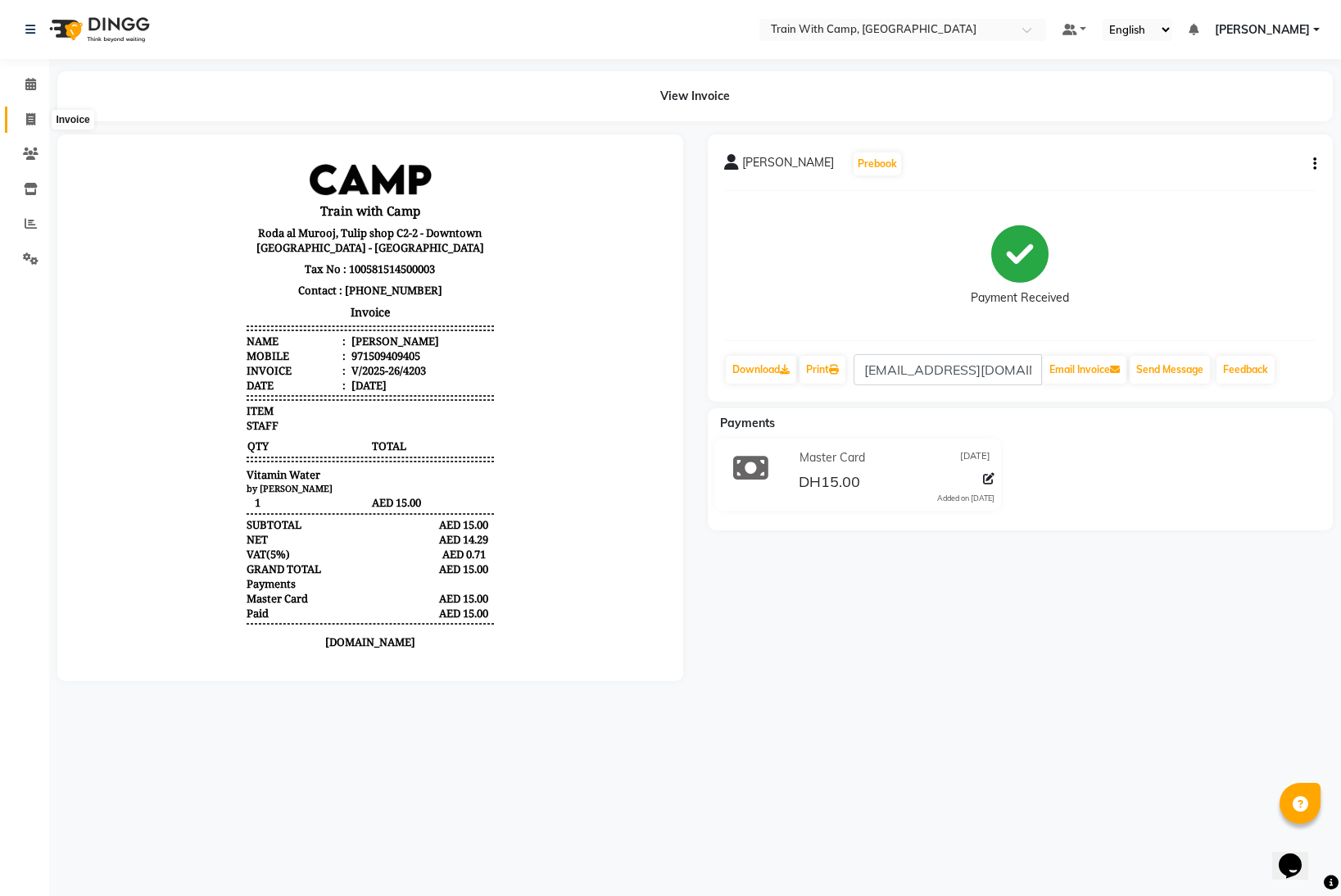
click at [28, 118] on icon at bounding box center [30, 119] width 9 height 13
select select "service"
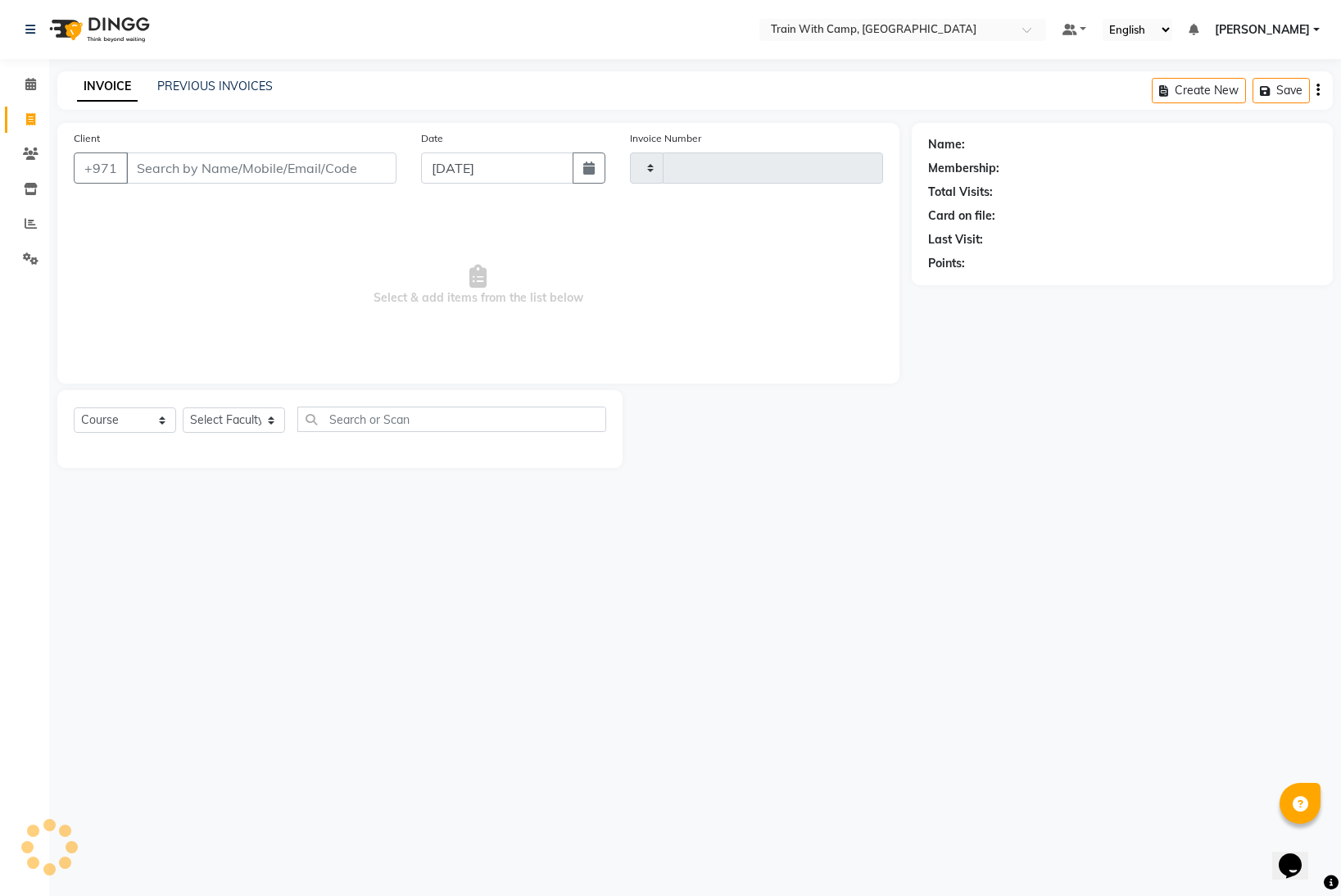
type input "4204"
select select "910"
select select "14965"
click at [189, 170] on input "Client" at bounding box center [261, 168] width 271 height 31
type input "509409405"
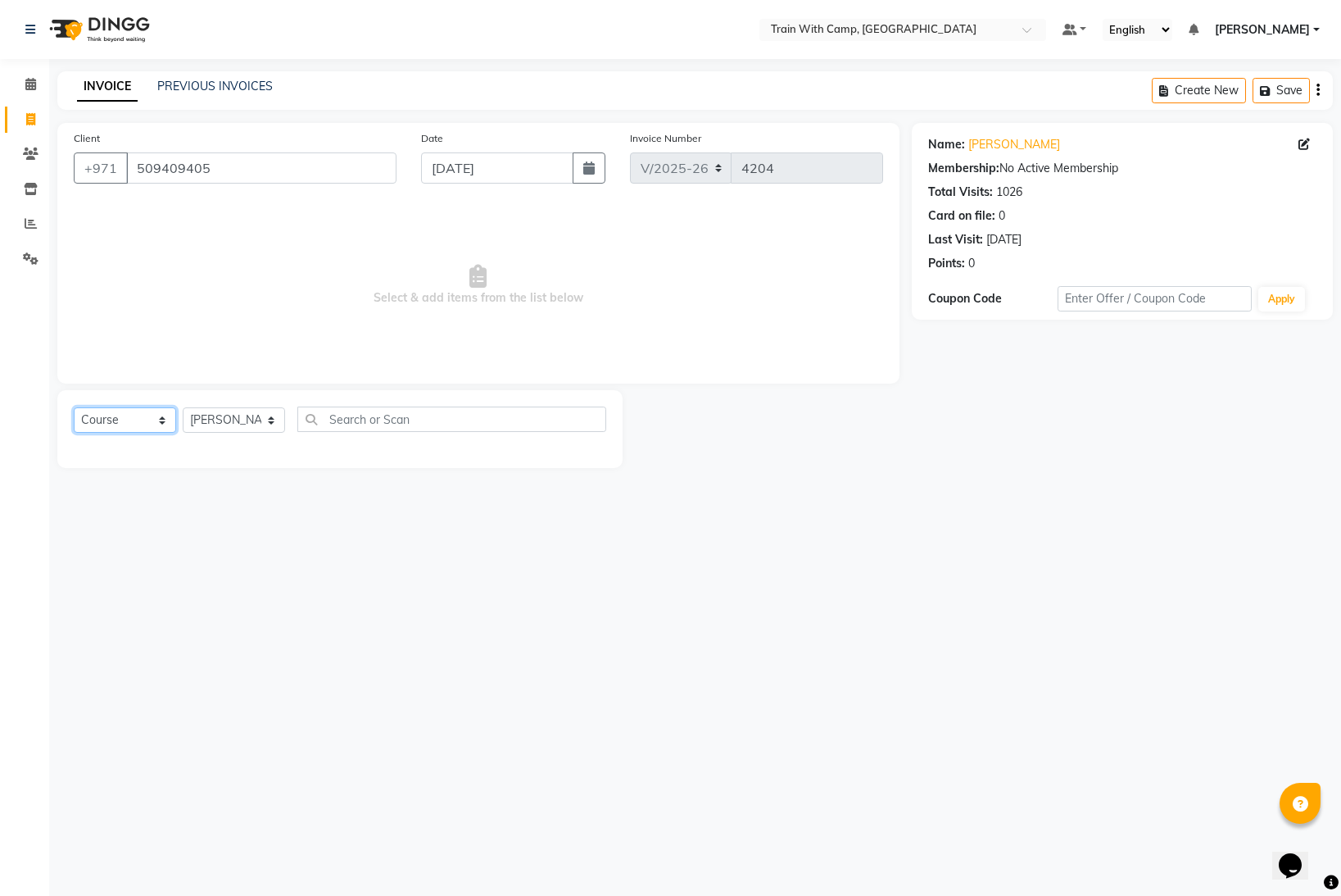
click at [156, 422] on select "Select Course Product Membership Package Voucher Prepaid Gift Card" at bounding box center [124, 420] width 102 height 25
select select "product"
click at [74, 407] on select "Select Course Product Membership Package Voucher Prepaid Gift Card" at bounding box center [124, 420] width 102 height 25
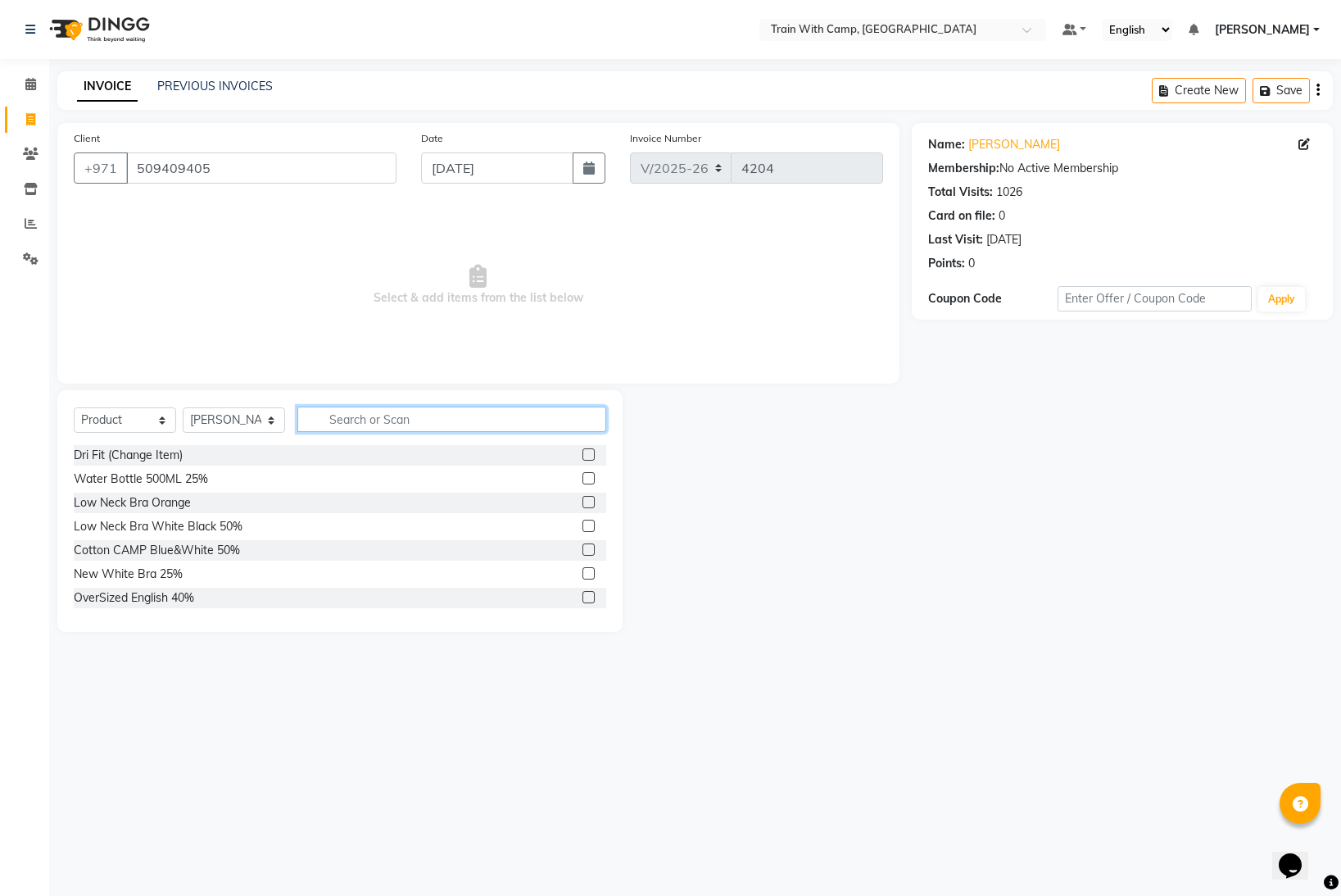
click at [392, 421] on input "text" at bounding box center [452, 419] width 309 height 25
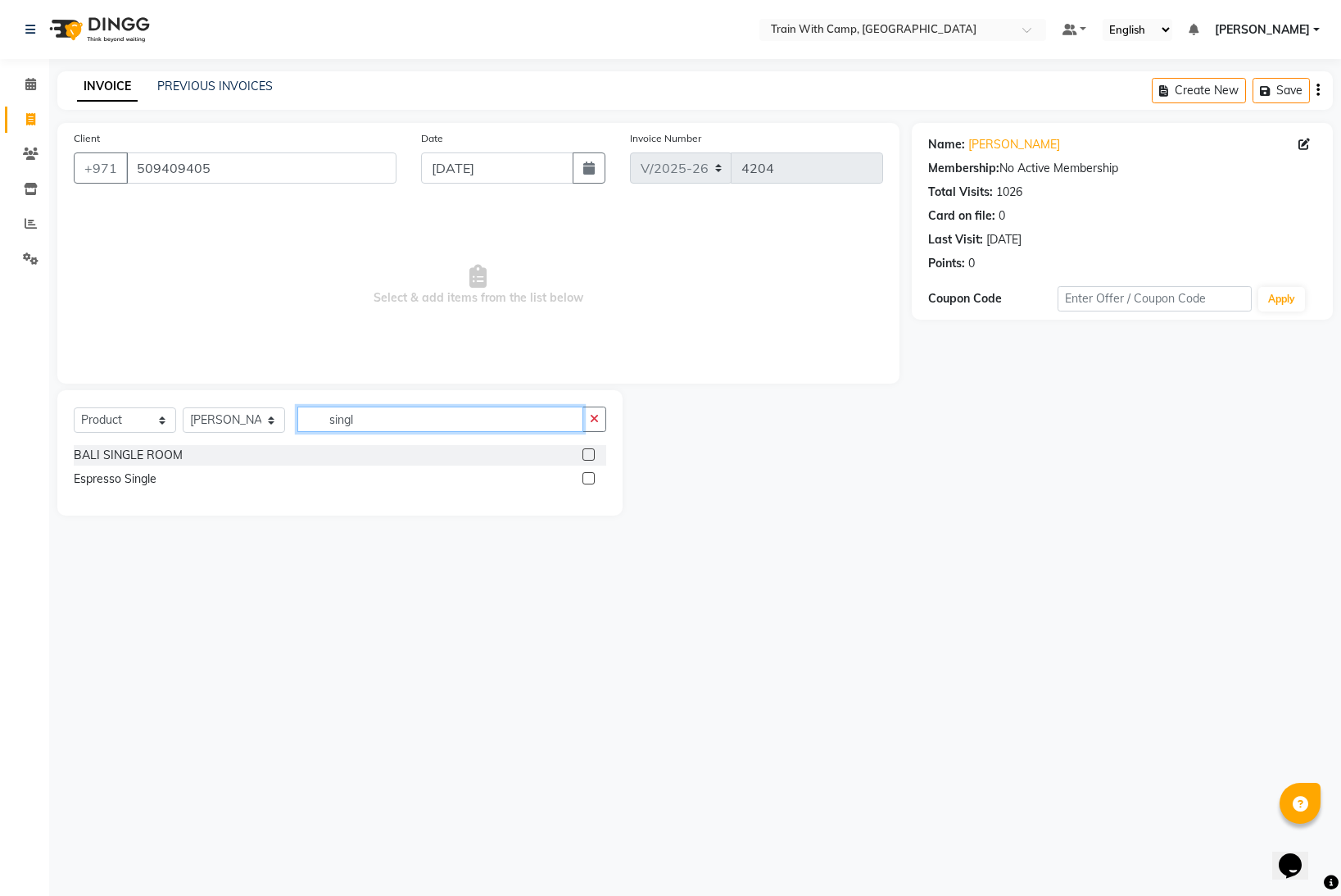
type input "singl"
click at [590, 480] on label at bounding box center [589, 478] width 13 height 13
click at [590, 480] on input "checkbox" at bounding box center [588, 479] width 11 height 11
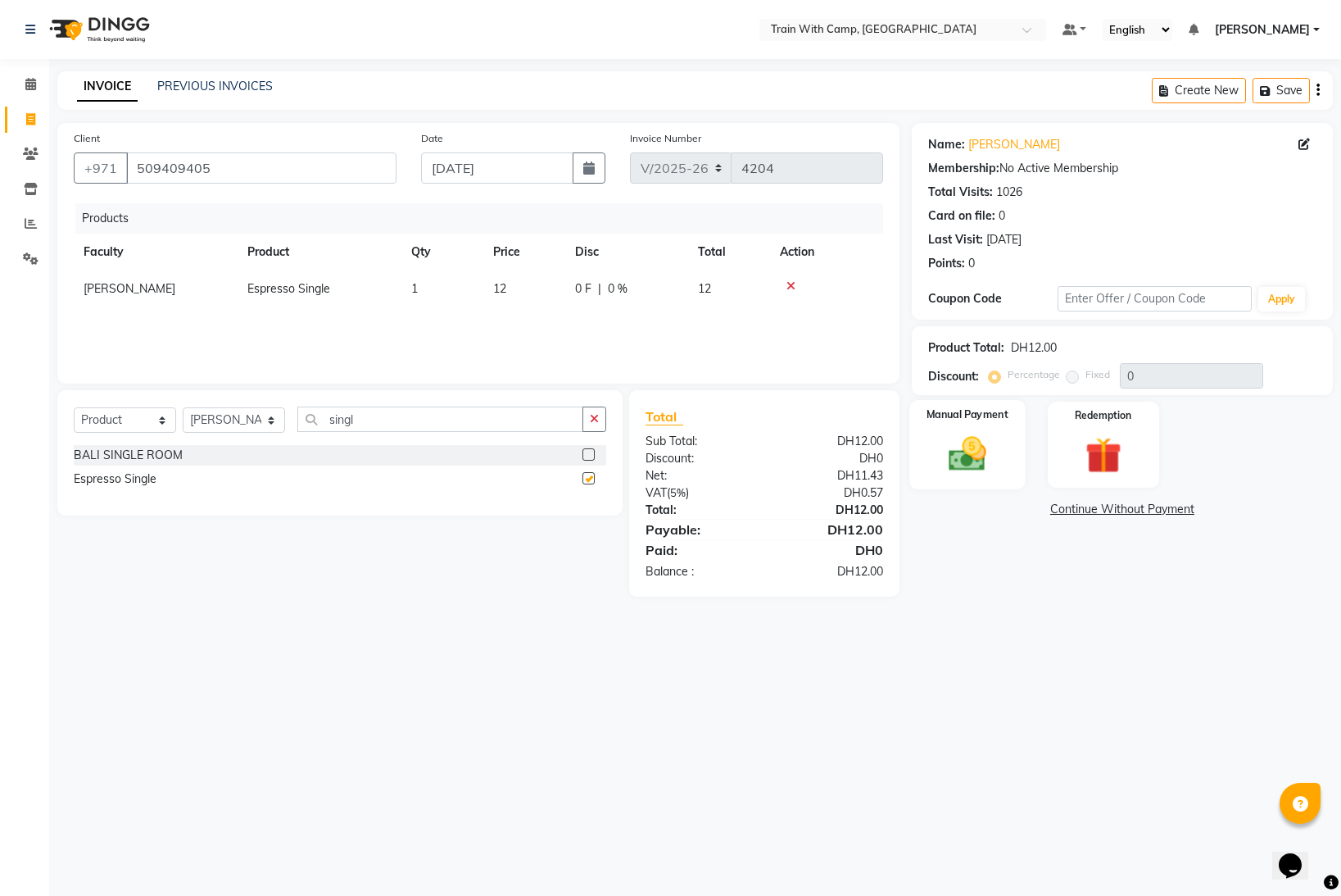
checkbox input "false"
click at [987, 450] on img at bounding box center [968, 453] width 62 height 43
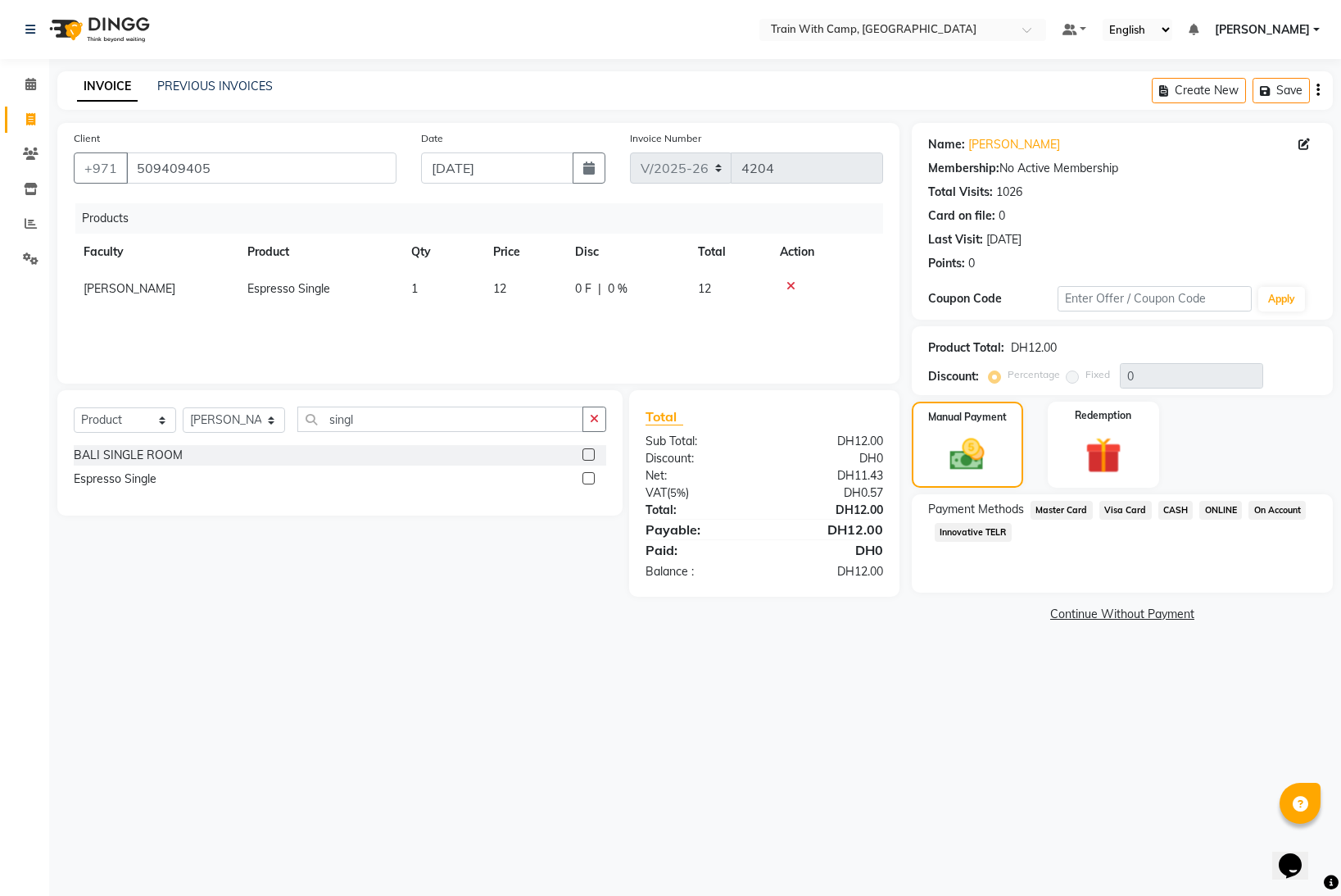
drag, startPoint x: 1071, startPoint y: 508, endPoint x: 1096, endPoint y: 547, distance: 46.3
click at [1075, 510] on span "Master Card" at bounding box center [1062, 510] width 63 height 19
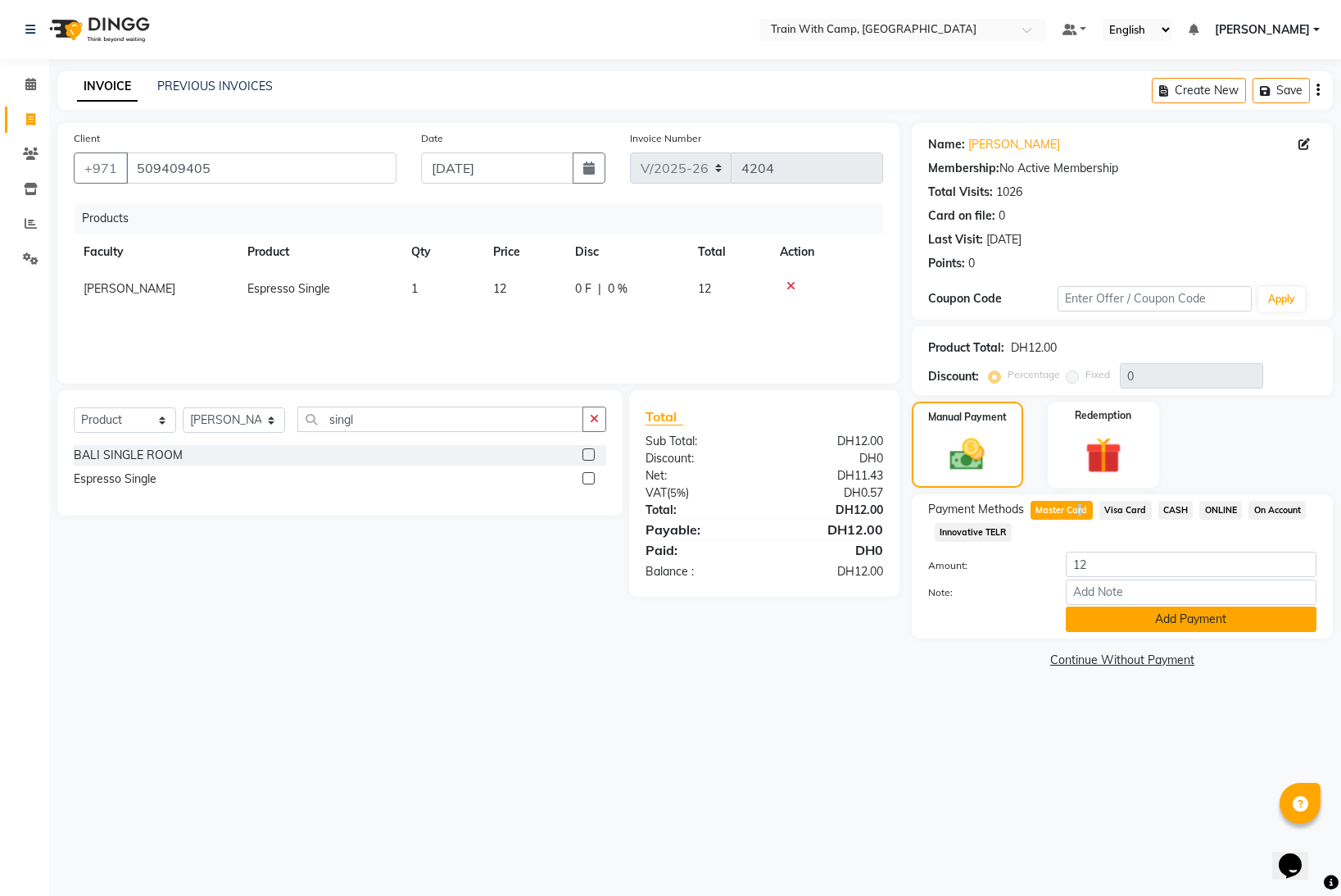
click at [1136, 629] on button "Add Payment" at bounding box center [1191, 619] width 250 height 25
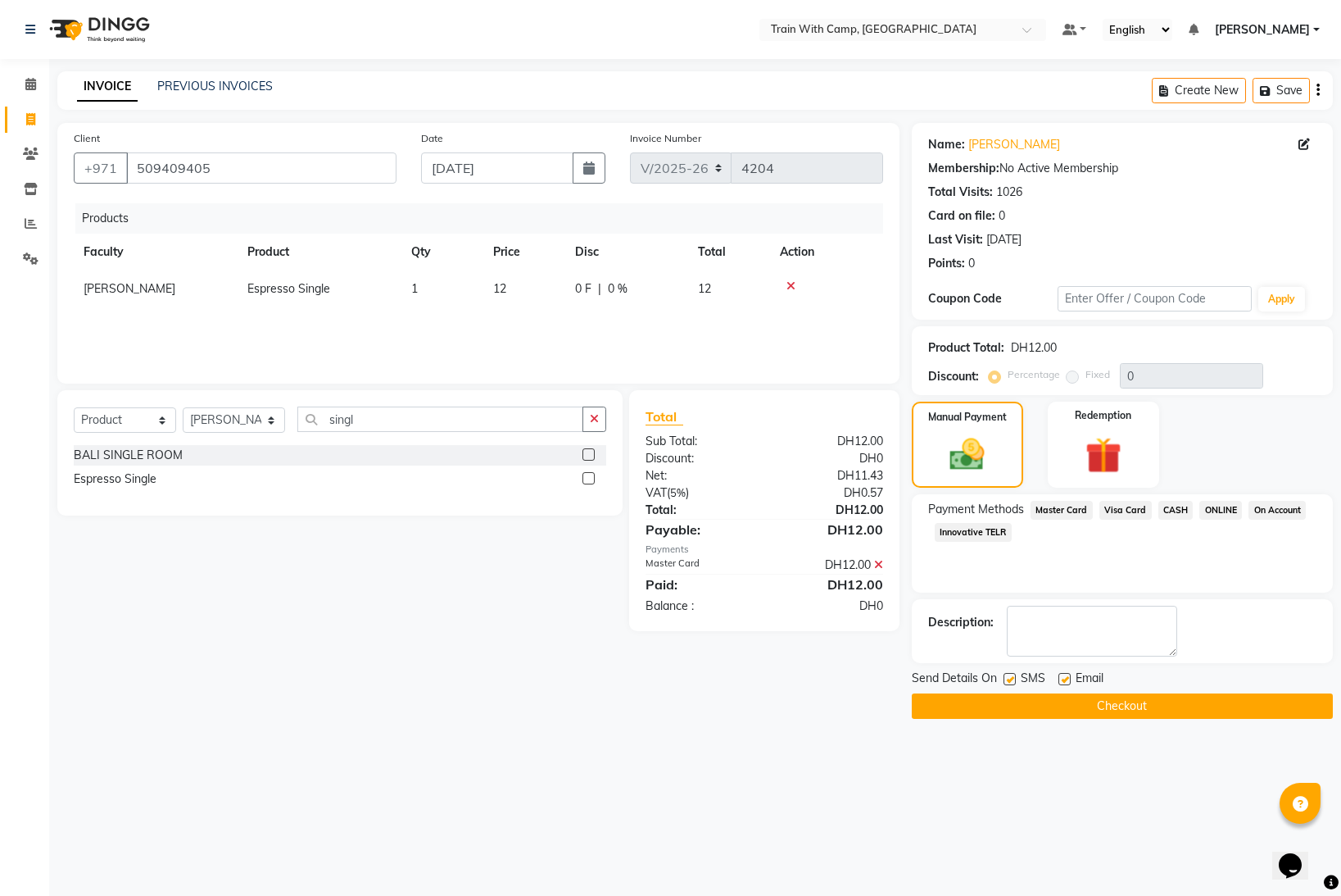
drag, startPoint x: 1009, startPoint y: 677, endPoint x: 1041, endPoint y: 680, distance: 32.1
click at [1019, 679] on div "SMS" at bounding box center [1030, 679] width 55 height 20
drag, startPoint x: 1067, startPoint y: 677, endPoint x: 1054, endPoint y: 680, distance: 13.3
click at [1065, 678] on label at bounding box center [1064, 679] width 13 height 13
click at [1065, 678] on input "checkbox" at bounding box center [1063, 679] width 11 height 11
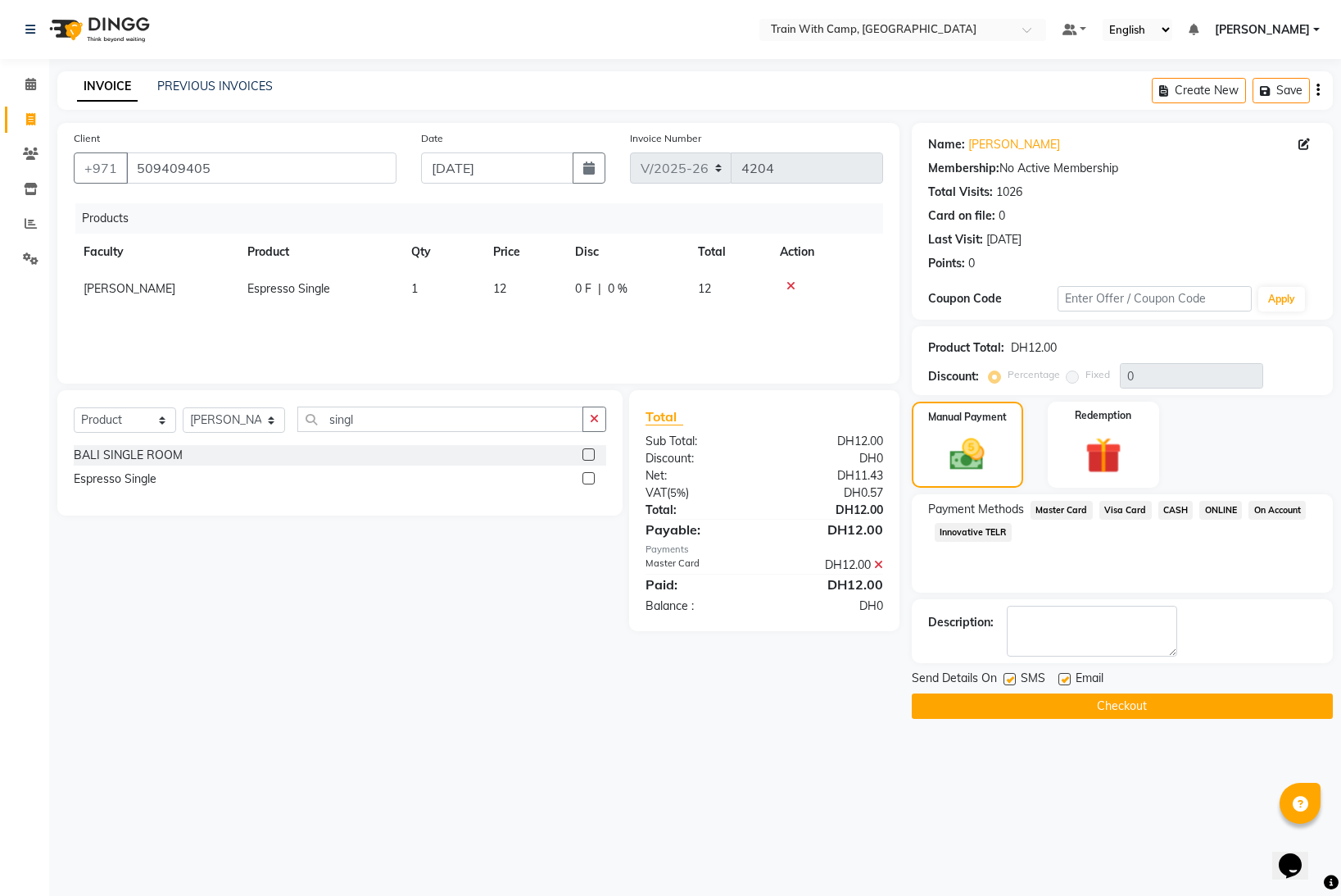
checkbox input "false"
drag, startPoint x: 1008, startPoint y: 679, endPoint x: 1001, endPoint y: 695, distance: 17.5
click at [1008, 680] on label at bounding box center [1009, 679] width 13 height 13
click at [1008, 680] on input "checkbox" at bounding box center [1008, 679] width 11 height 11
checkbox input "false"
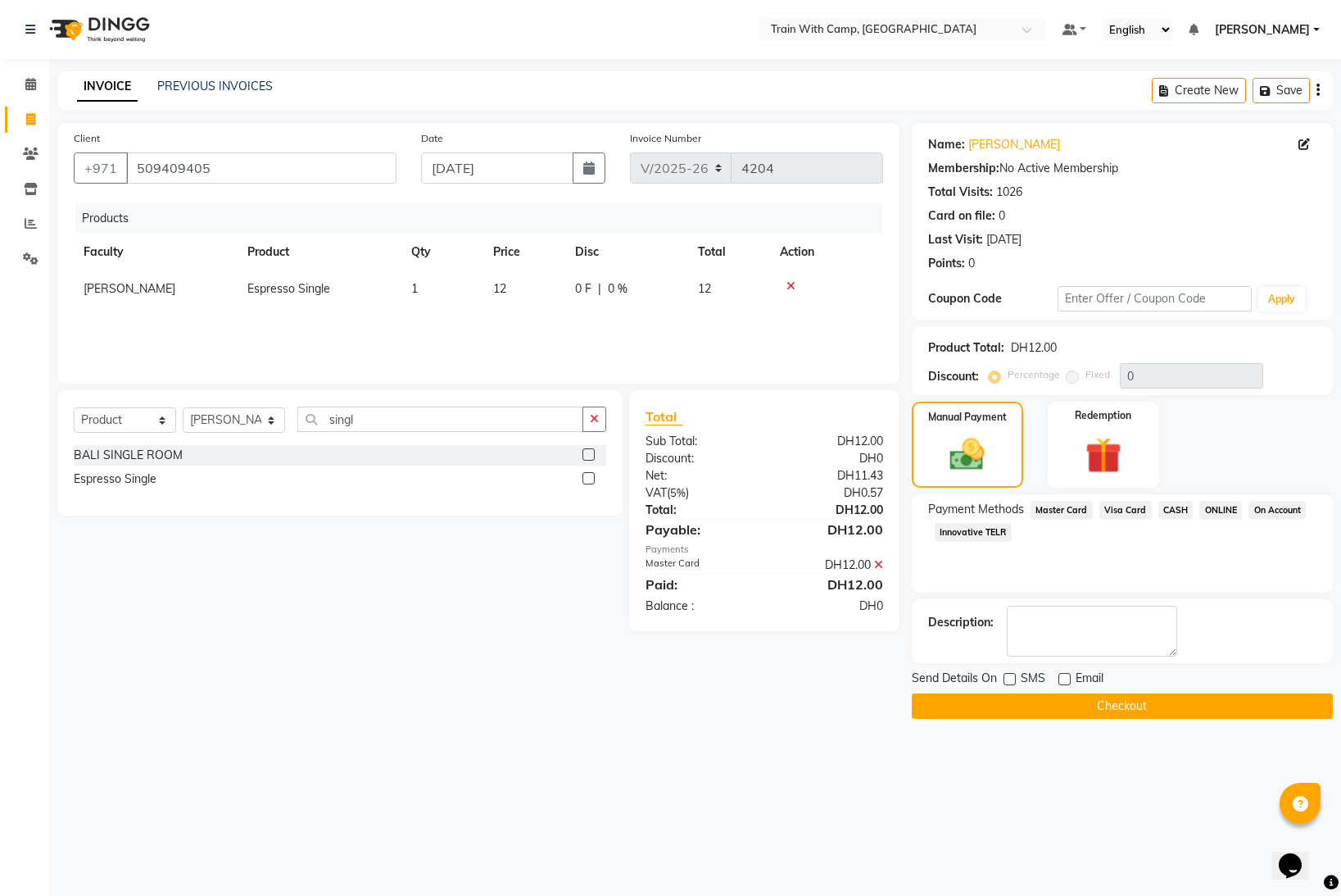
click at [990, 707] on button "Checkout" at bounding box center [1123, 706] width 421 height 25
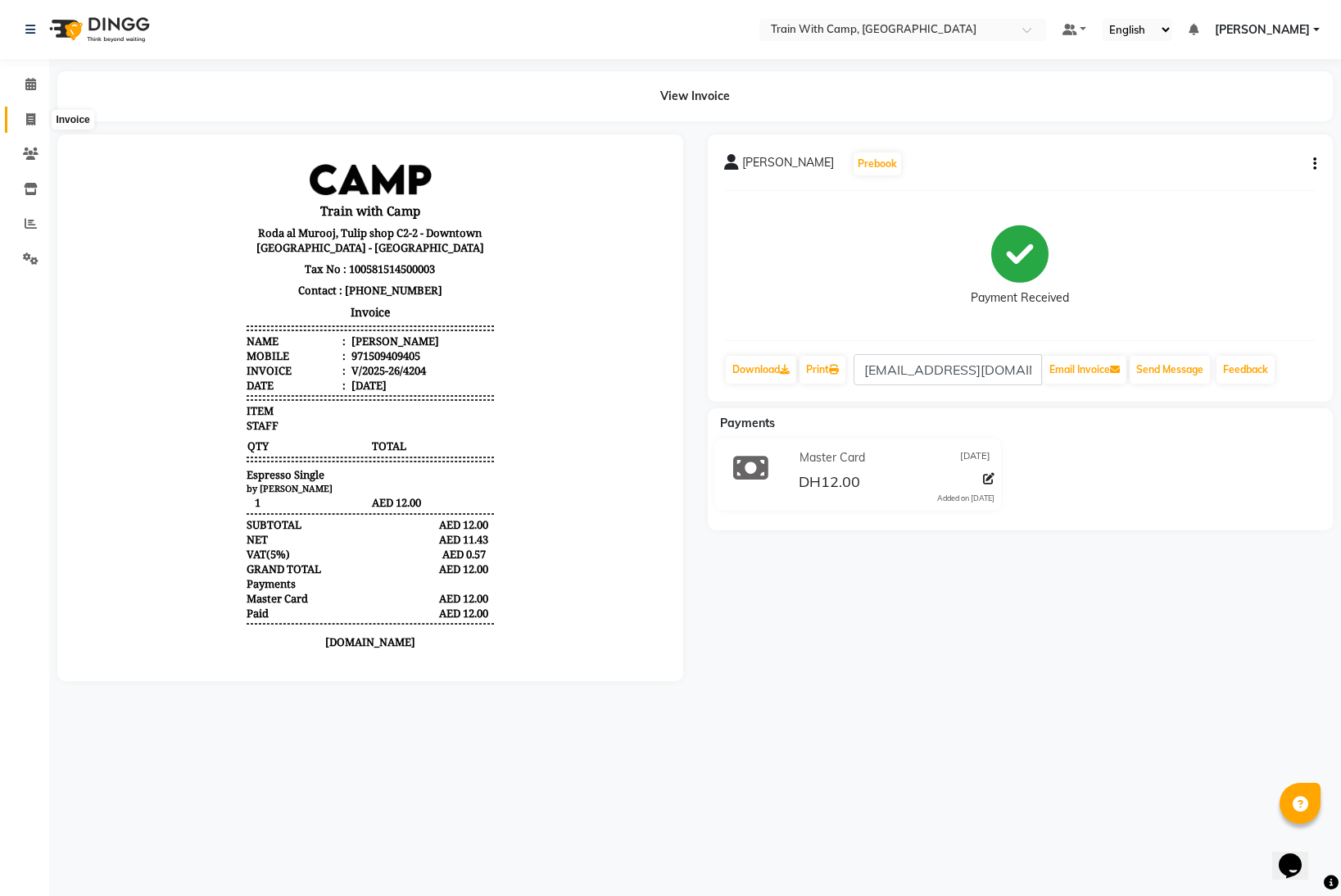
click at [32, 118] on icon at bounding box center [30, 119] width 9 height 13
select select "service"
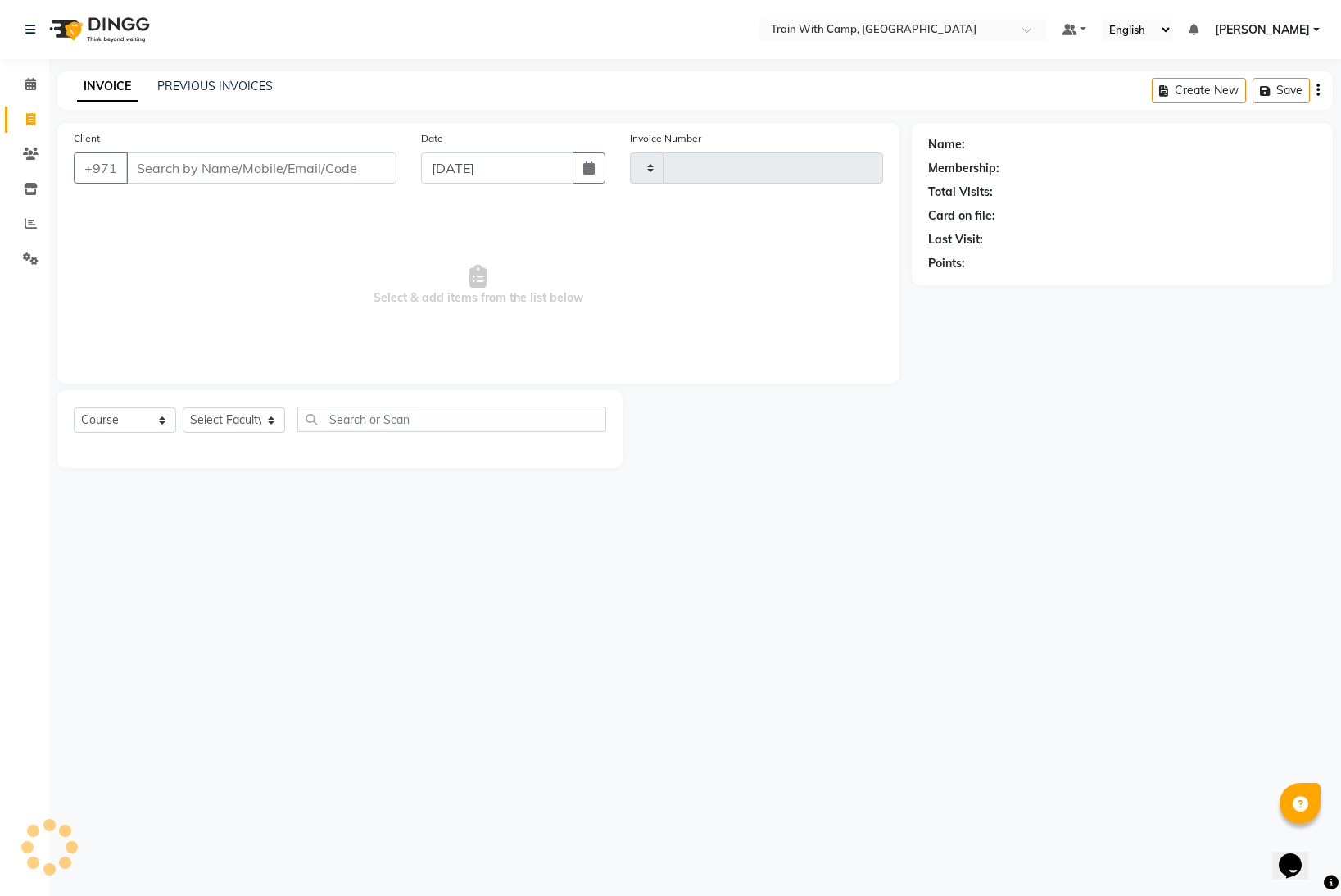
type input "4205"
select select "910"
select select "14965"
click at [267, 175] on input "Client" at bounding box center [261, 168] width 271 height 31
type input "[PERSON_NAME]"
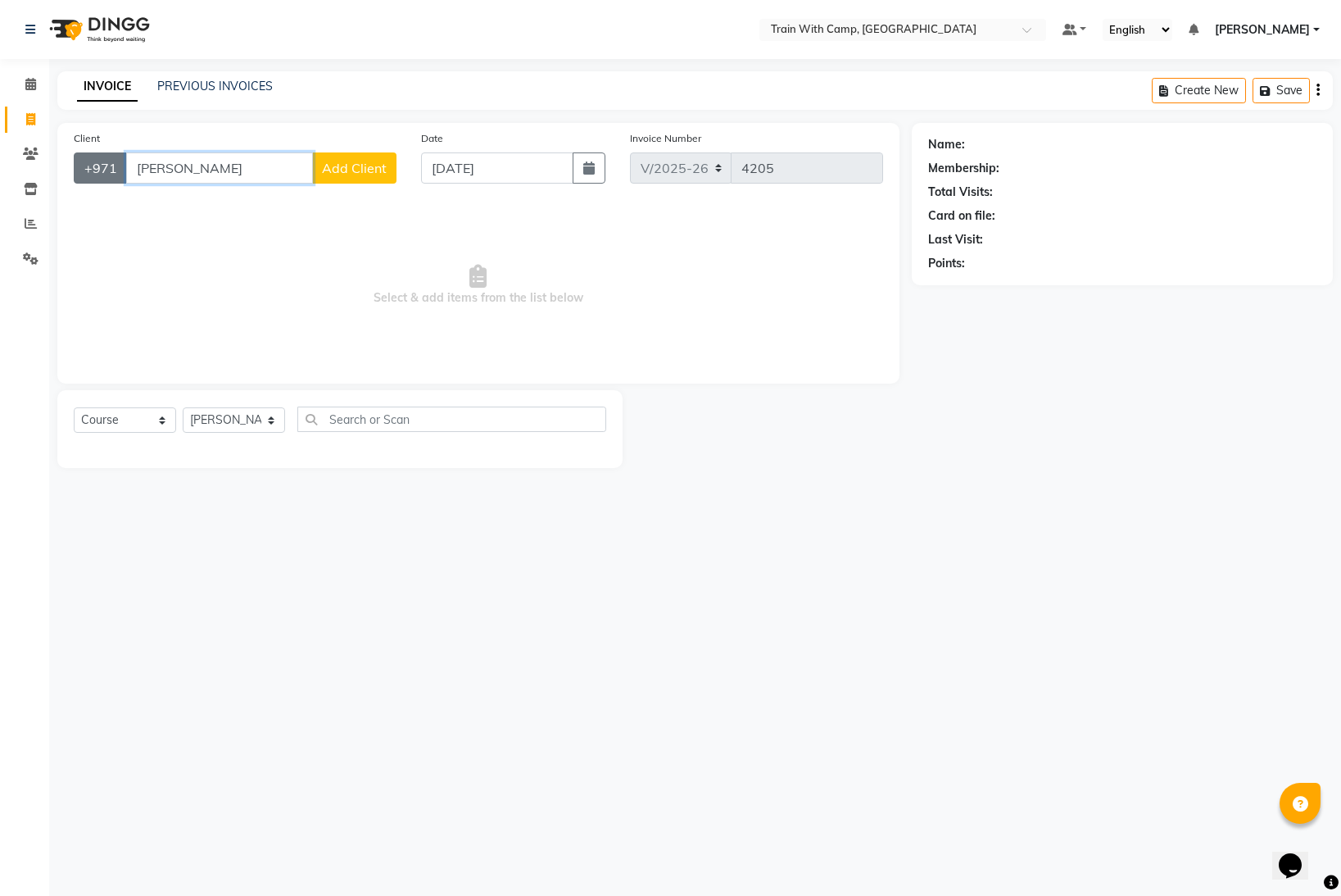
drag, startPoint x: 267, startPoint y: 168, endPoint x: 123, endPoint y: 164, distance: 144.1
click at [123, 164] on div "+971 [PERSON_NAME] Add Client" at bounding box center [235, 168] width 323 height 31
paste input "558419955"
type input "558419955"
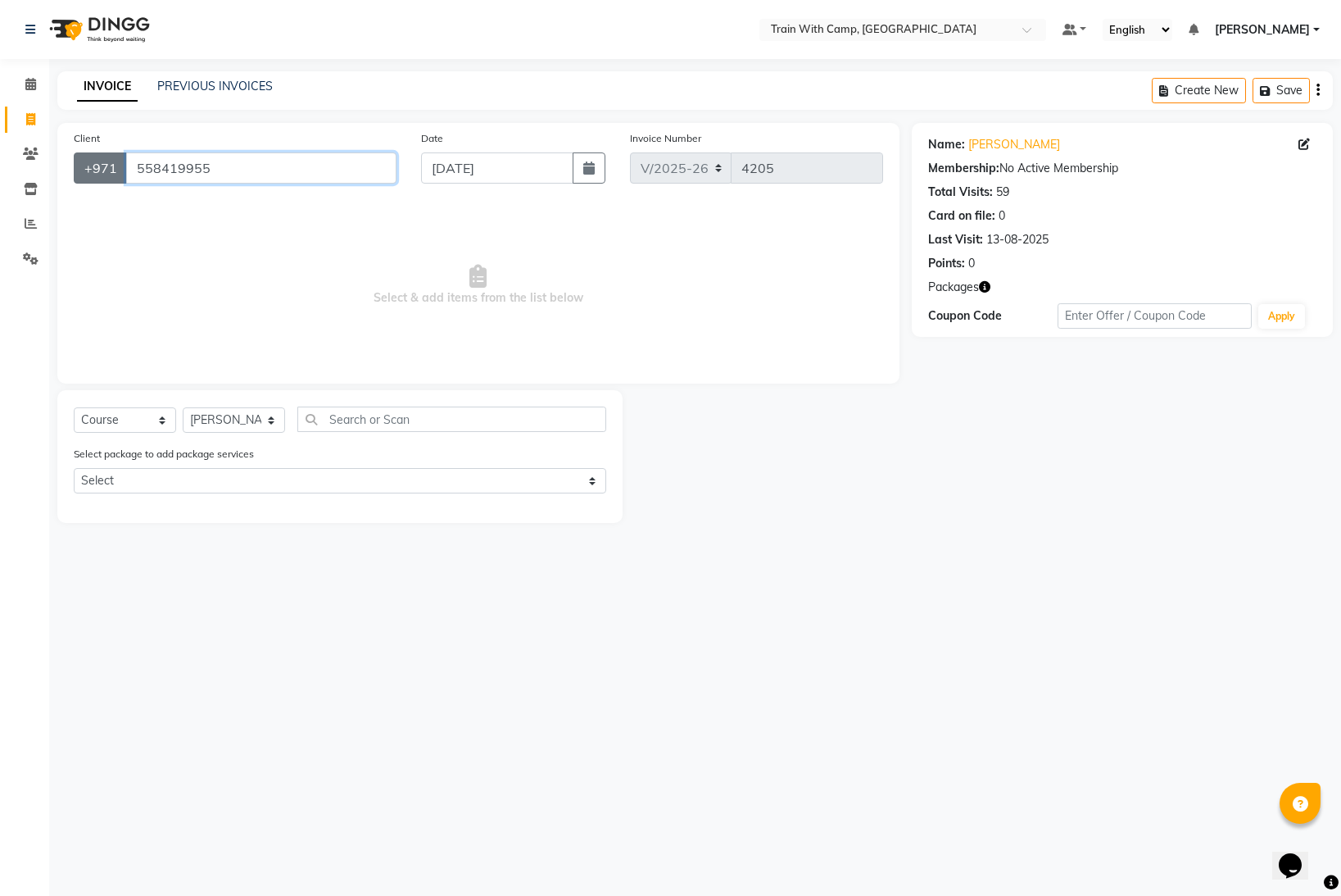
drag, startPoint x: 217, startPoint y: 170, endPoint x: 111, endPoint y: 161, distance: 106.4
click at [111, 161] on div "[PHONE_NUMBER]" at bounding box center [235, 168] width 323 height 31
click at [214, 171] on input "Client" at bounding box center [261, 168] width 271 height 31
paste input "[EMAIL_ADDRESS][DOMAIN_NAME]"
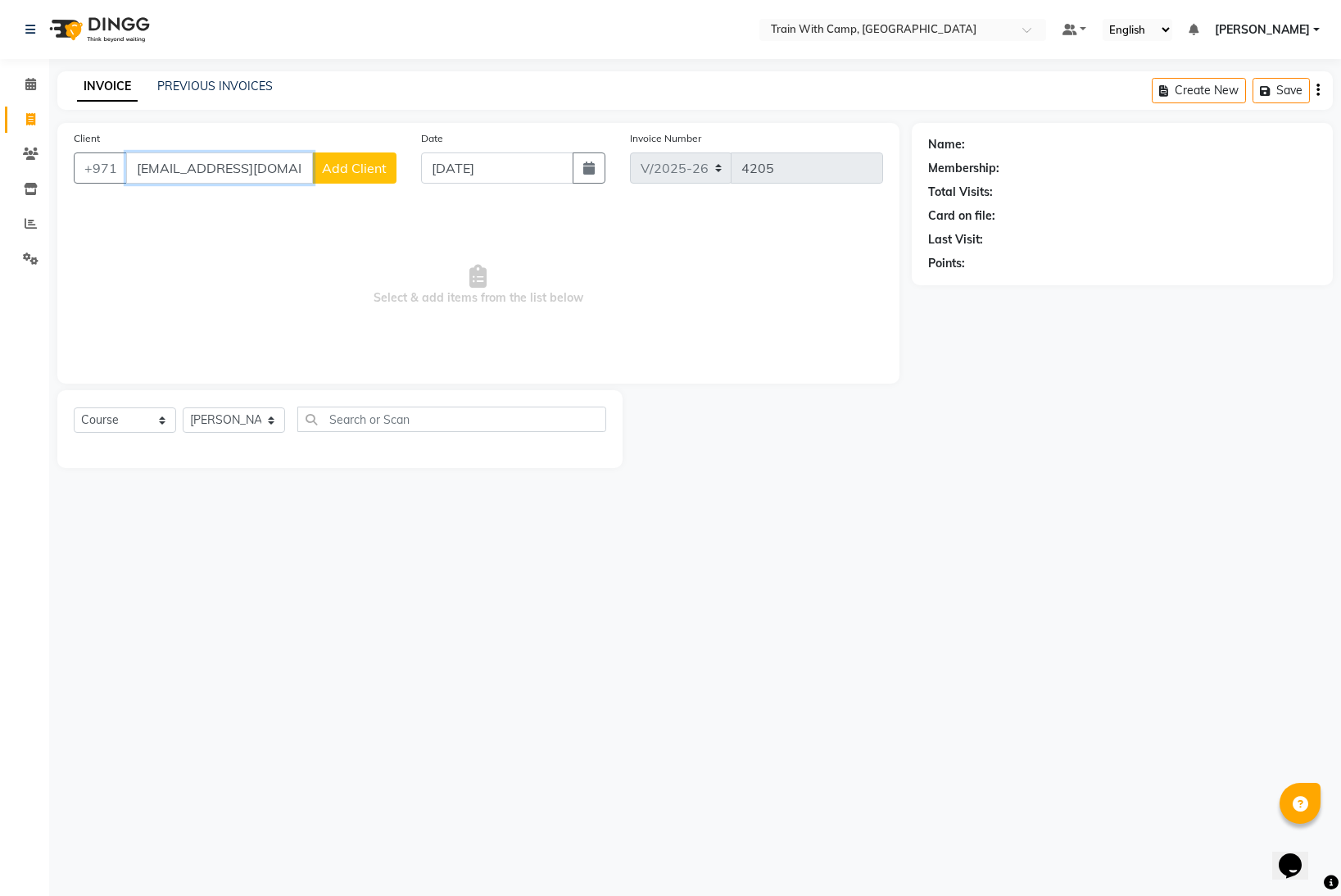
type input "[EMAIL_ADDRESS][DOMAIN_NAME]"
drag, startPoint x: 281, startPoint y: 168, endPoint x: 129, endPoint y: 168, distance: 152.0
click at [129, 168] on input "[EMAIL_ADDRESS][DOMAIN_NAME]" at bounding box center [219, 168] width 187 height 31
click at [168, 168] on input "Client" at bounding box center [261, 168] width 271 height 31
drag, startPoint x: 167, startPoint y: 167, endPoint x: 113, endPoint y: 166, distance: 54.0
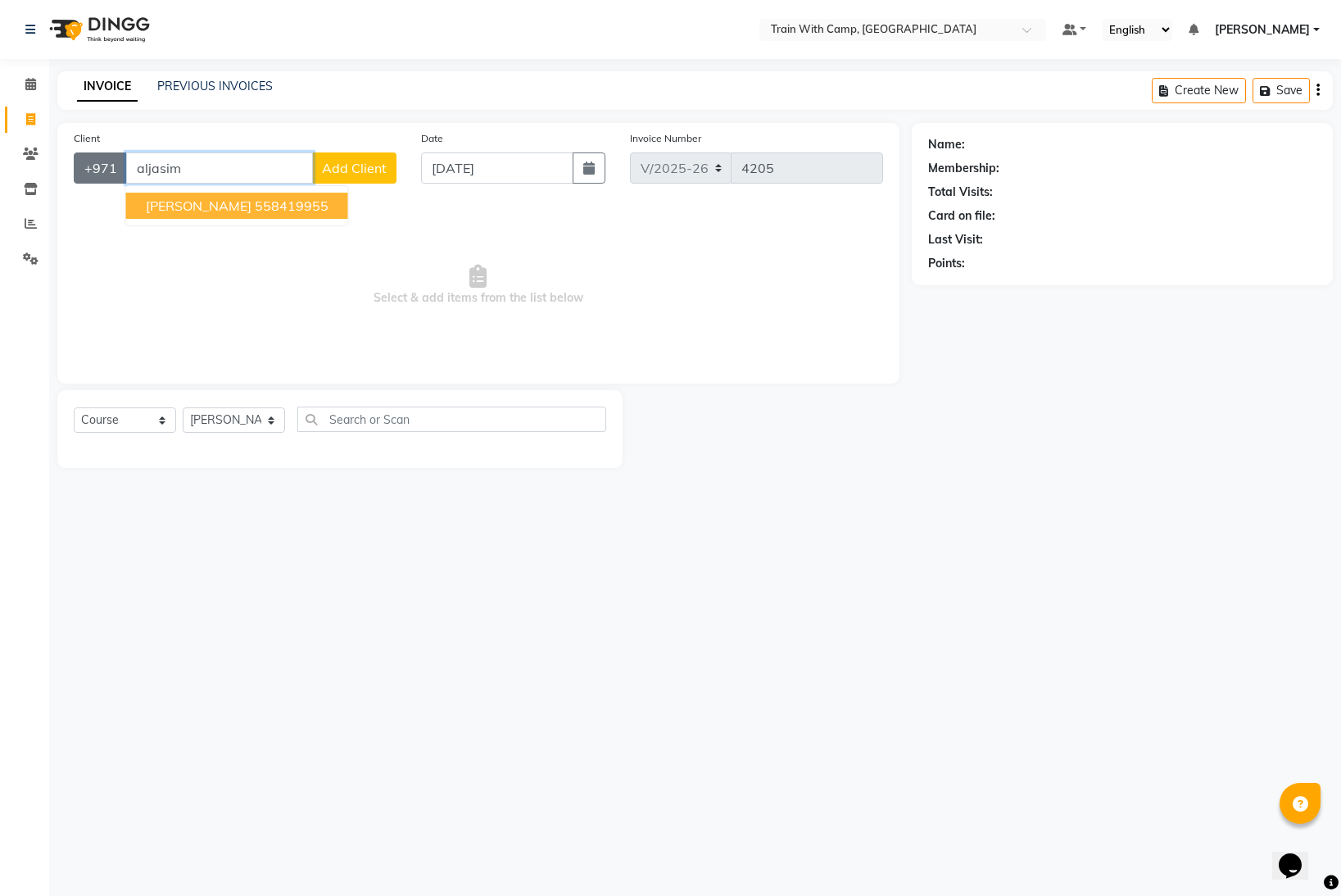
click at [109, 166] on div "+971 aljasim [PERSON_NAME] 558419955 Add Client" at bounding box center [235, 168] width 323 height 31
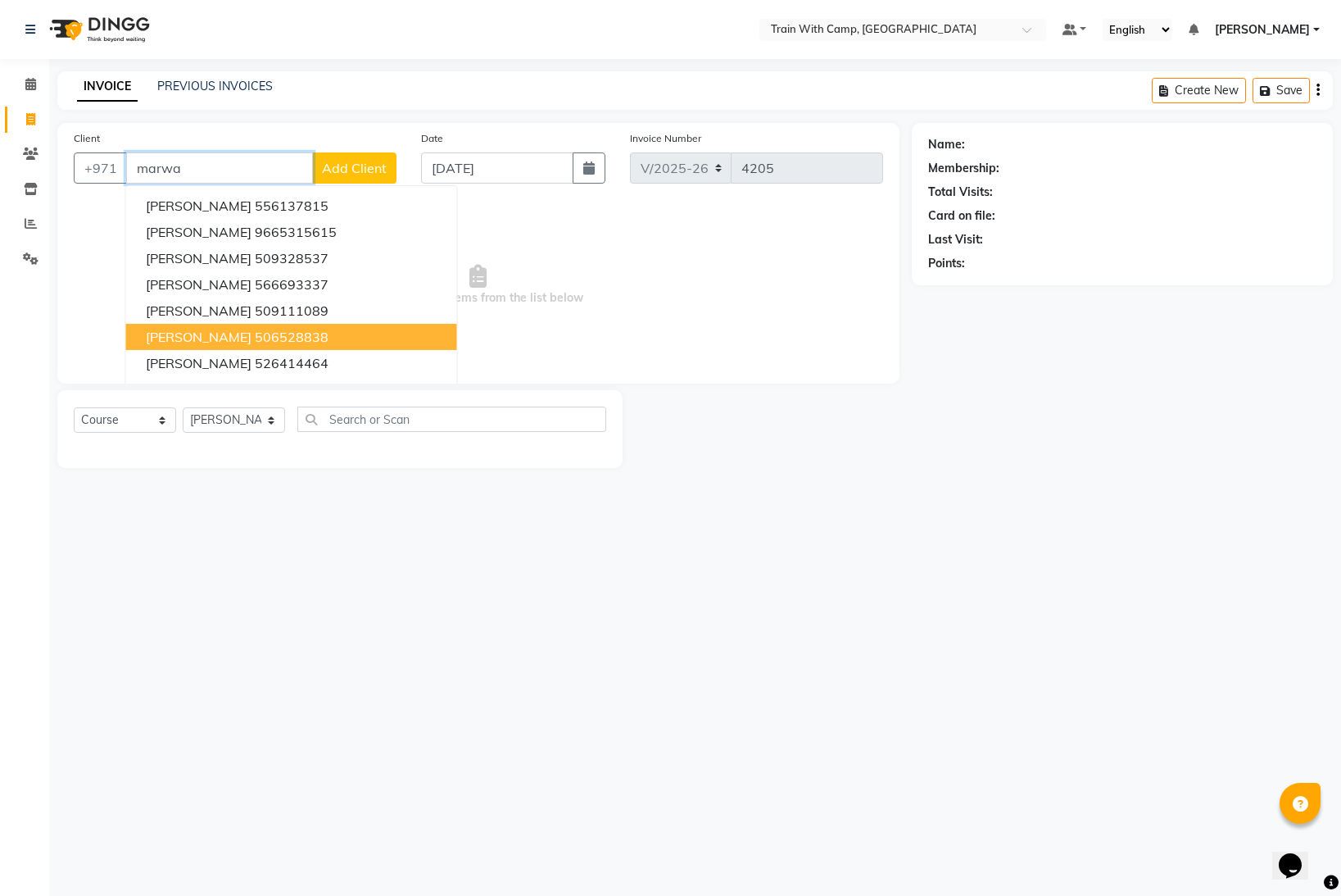
type input "marwa"
drag, startPoint x: 987, startPoint y: 377, endPoint x: 1251, endPoint y: 327, distance: 268.7
click at [1005, 375] on div "Name: Membership: Total Visits: Card on file: Last Visit: Points:" at bounding box center [1129, 295] width 433 height 345
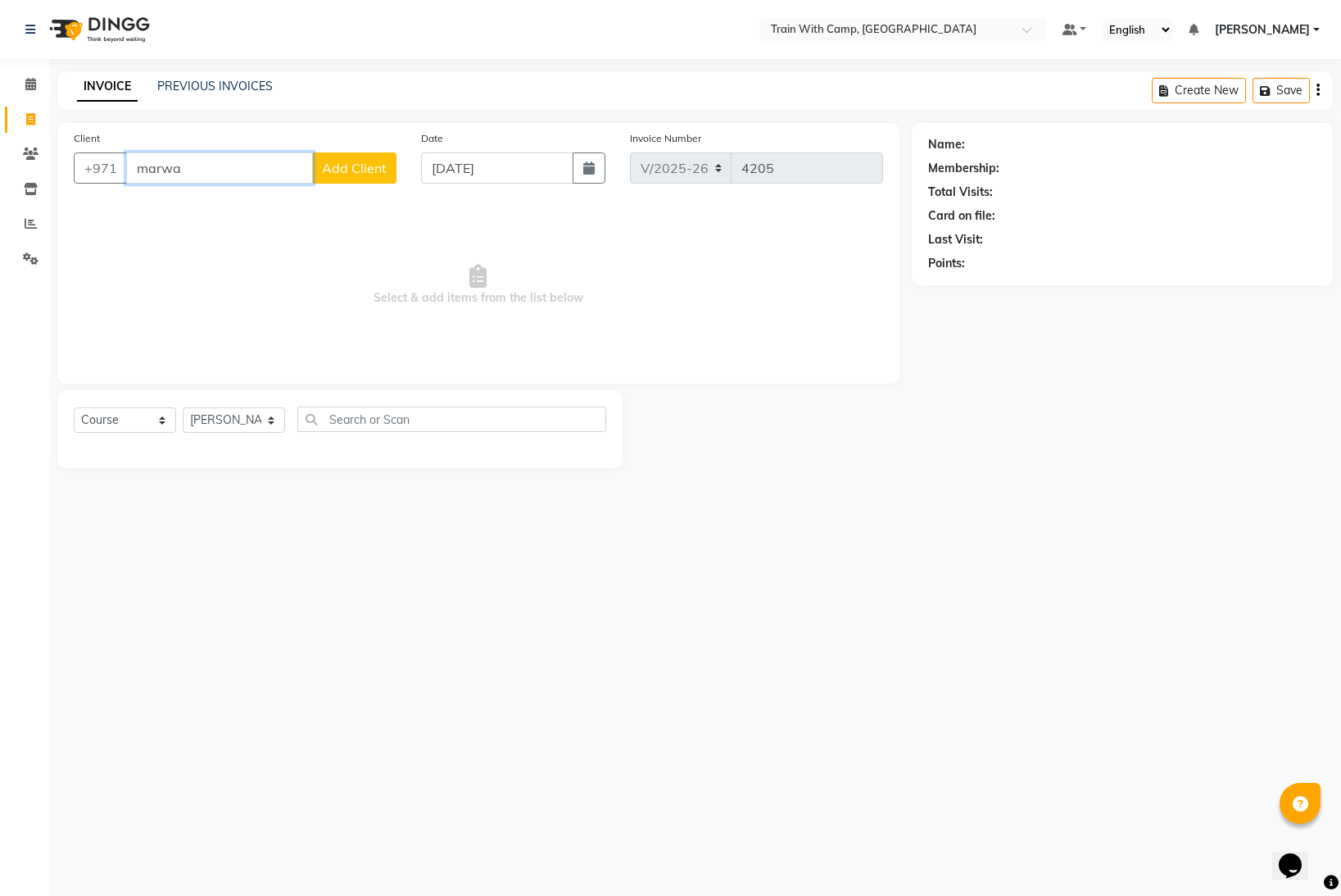
drag, startPoint x: 176, startPoint y: 169, endPoint x: 135, endPoint y: 167, distance: 41.0
click at [135, 167] on input "marwa" at bounding box center [219, 168] width 187 height 31
paste input "[EMAIL_ADDRESS][DOMAIN_NAME]"
type input "[EMAIL_ADDRESS][DOMAIN_NAME]"
click at [377, 174] on span "Add Client" at bounding box center [354, 168] width 65 height 16
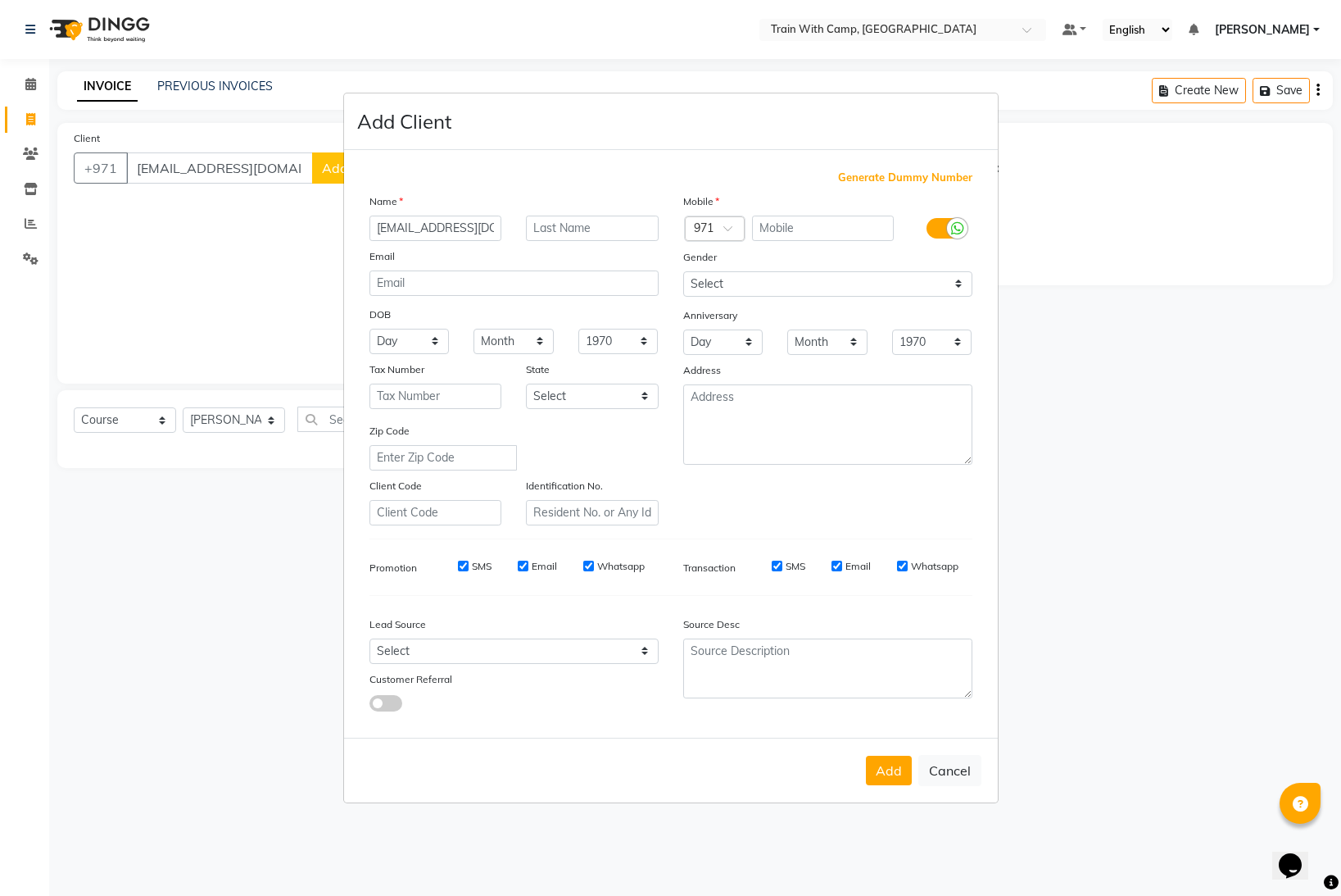
drag, startPoint x: 497, startPoint y: 228, endPoint x: 373, endPoint y: 227, distance: 124.0
click at [373, 227] on input "[EMAIL_ADDRESS][DOMAIN_NAME]" at bounding box center [436, 228] width 133 height 25
click at [448, 287] on input "email" at bounding box center [514, 283] width 289 height 25
paste input "[EMAIL_ADDRESS][DOMAIN_NAME]"
type input "[EMAIL_ADDRESS][DOMAIN_NAME]"
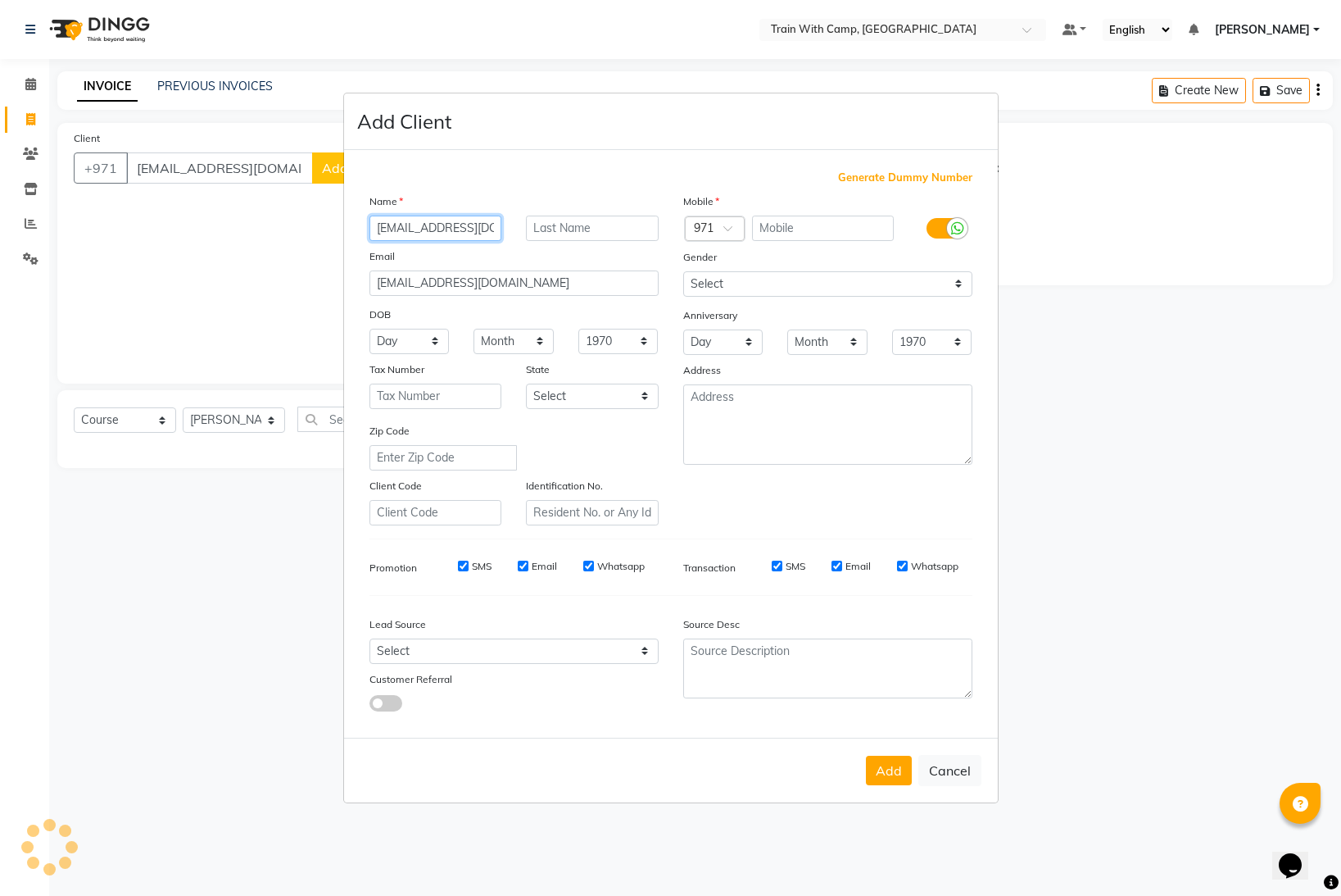
scroll to position [0, 5]
drag, startPoint x: 376, startPoint y: 228, endPoint x: 552, endPoint y: 231, distance: 176.0
click at [551, 230] on div "[EMAIL_ADDRESS][DOMAIN_NAME]" at bounding box center [514, 228] width 314 height 25
drag, startPoint x: 475, startPoint y: 232, endPoint x: 465, endPoint y: 238, distance: 11.7
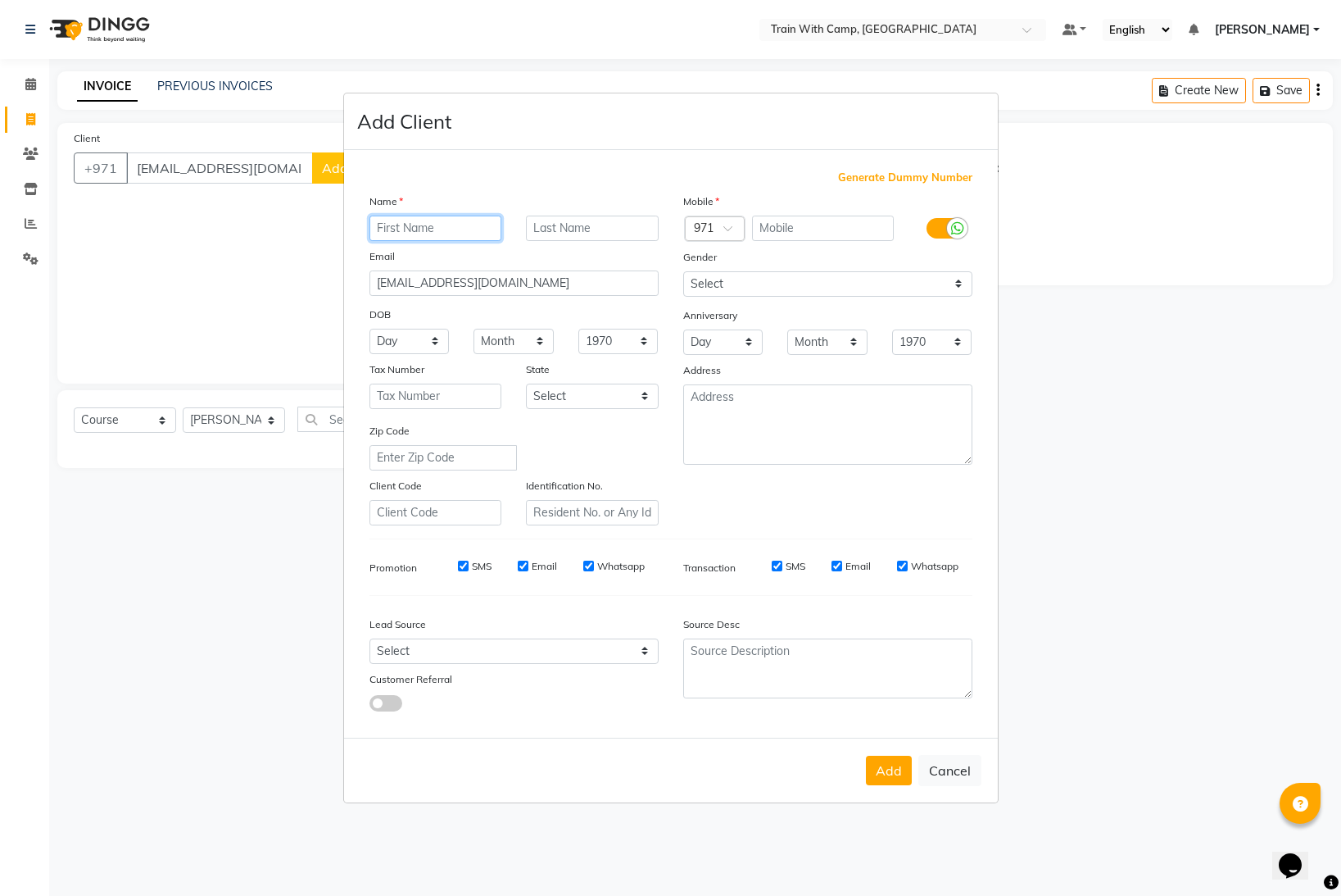
click at [473, 233] on input "text" at bounding box center [436, 228] width 133 height 25
type input "Marwa"
click at [587, 230] on input "text" at bounding box center [592, 228] width 133 height 25
type input "Aljasim"
click at [726, 228] on span at bounding box center [734, 233] width 20 height 17
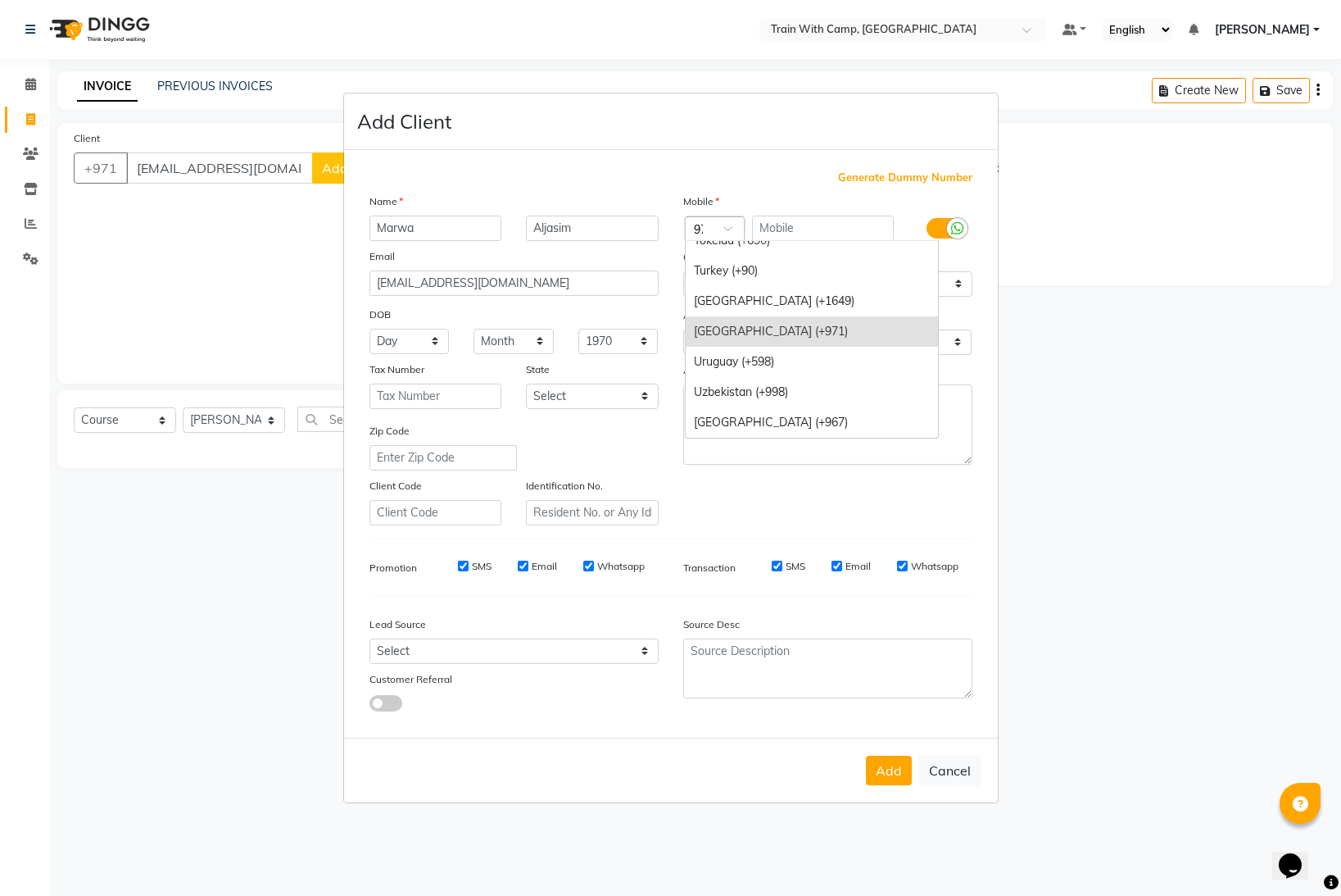
scroll to position [107, 0]
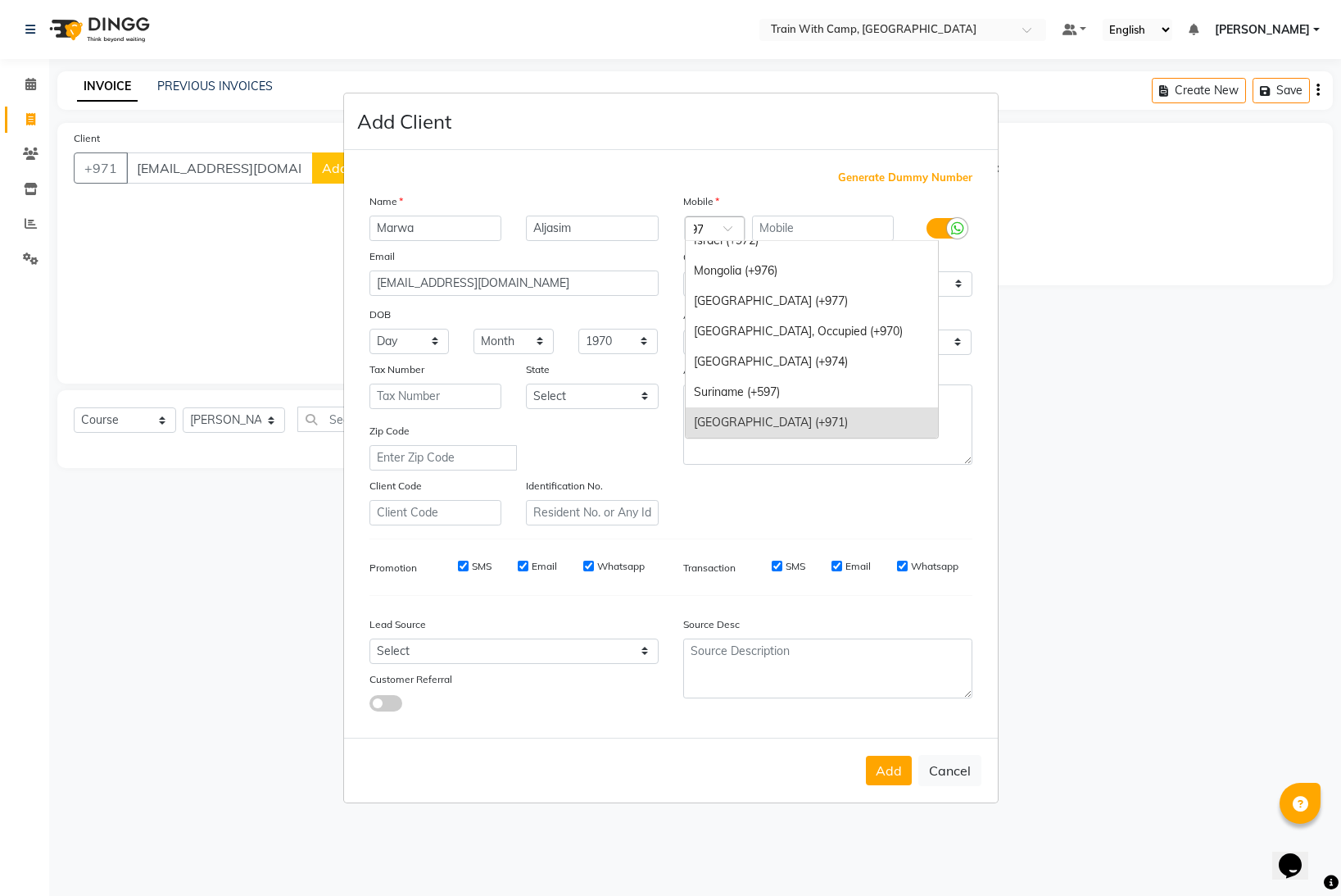
type input "973"
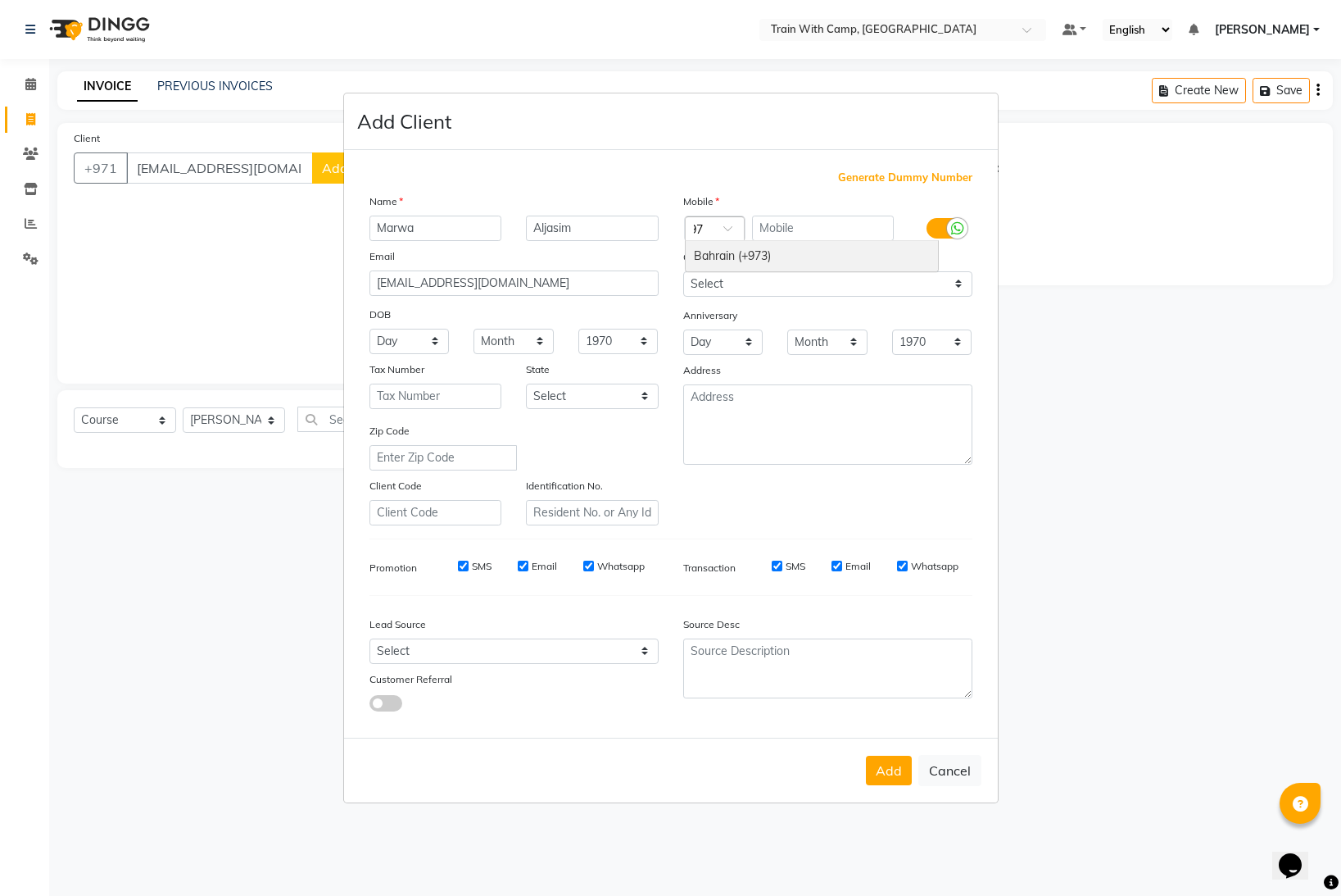
scroll to position [0, 0]
click at [805, 255] on div "Bahrain (+973)" at bounding box center [812, 256] width 252 height 30
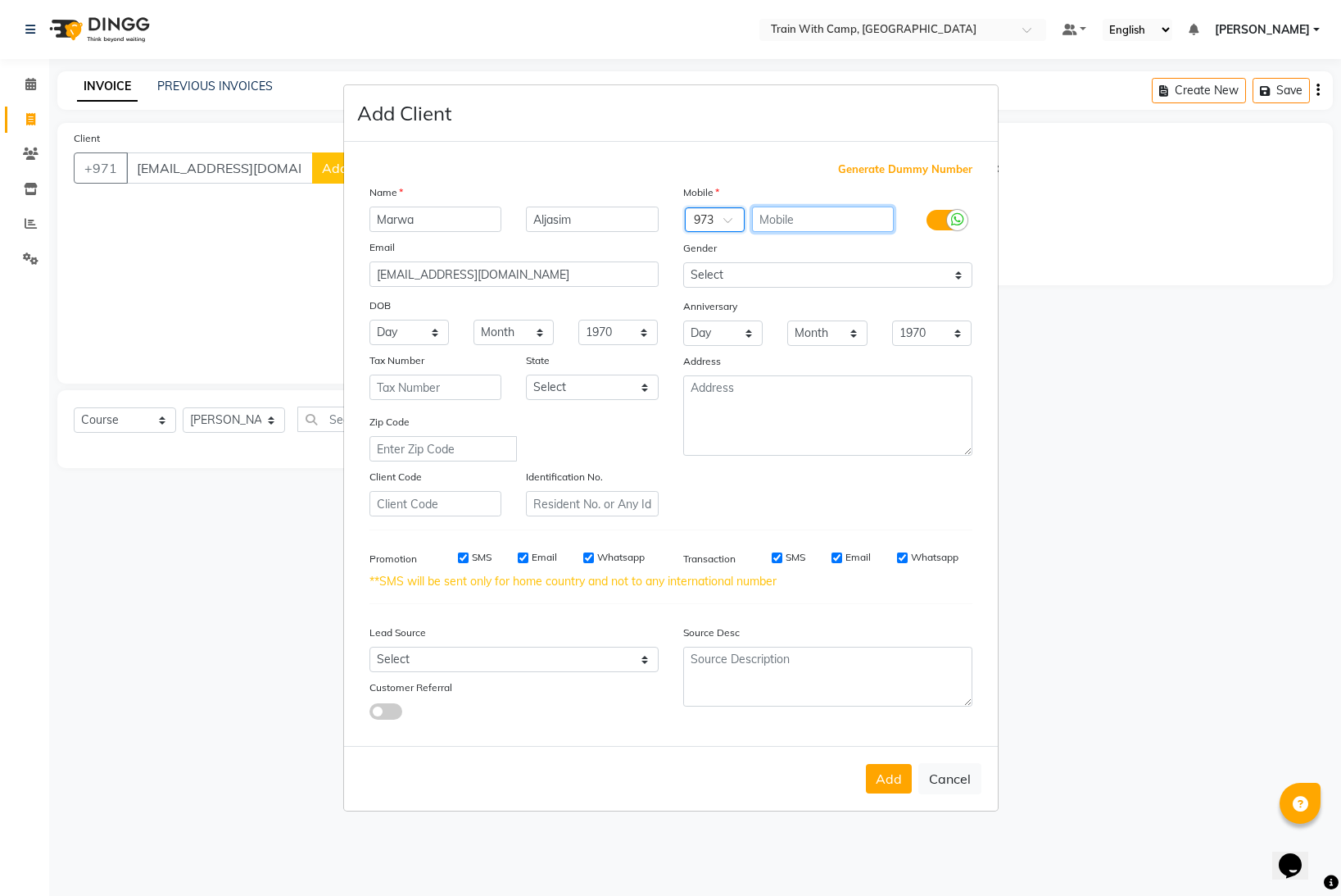
click at [783, 222] on input "text" at bounding box center [823, 219] width 142 height 25
paste input "66336661"
type input "66336661"
click at [770, 278] on select "Select [DEMOGRAPHIC_DATA] [DEMOGRAPHIC_DATA] Other Prefer Not To Say" at bounding box center [828, 275] width 289 height 25
select select "[DEMOGRAPHIC_DATA]"
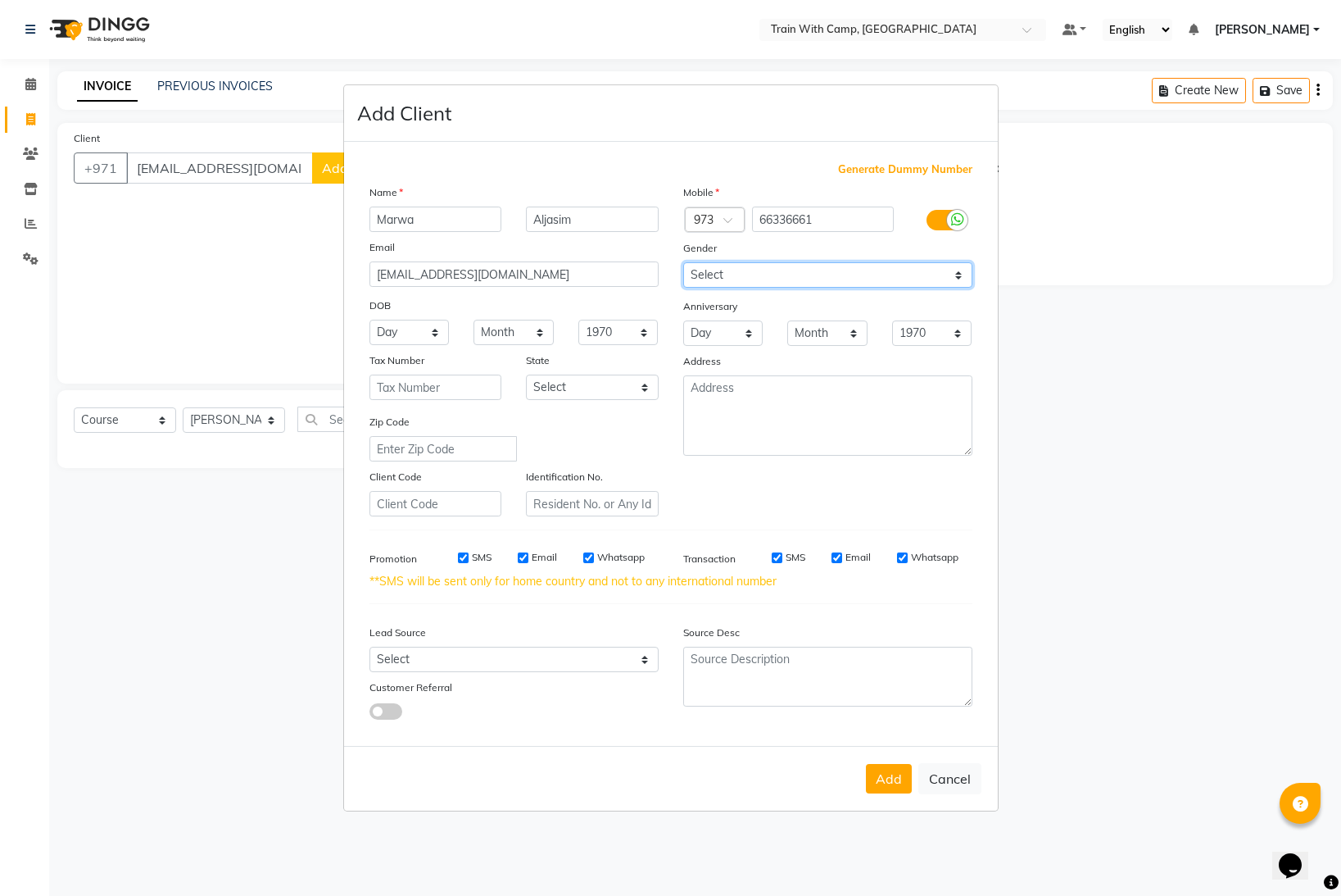
click at [684, 262] on select "Select [DEMOGRAPHIC_DATA] [DEMOGRAPHIC_DATA] Other Prefer Not To Say" at bounding box center [828, 275] width 289 height 25
click at [884, 778] on button "Add" at bounding box center [889, 778] width 46 height 30
type input "66336661"
select select
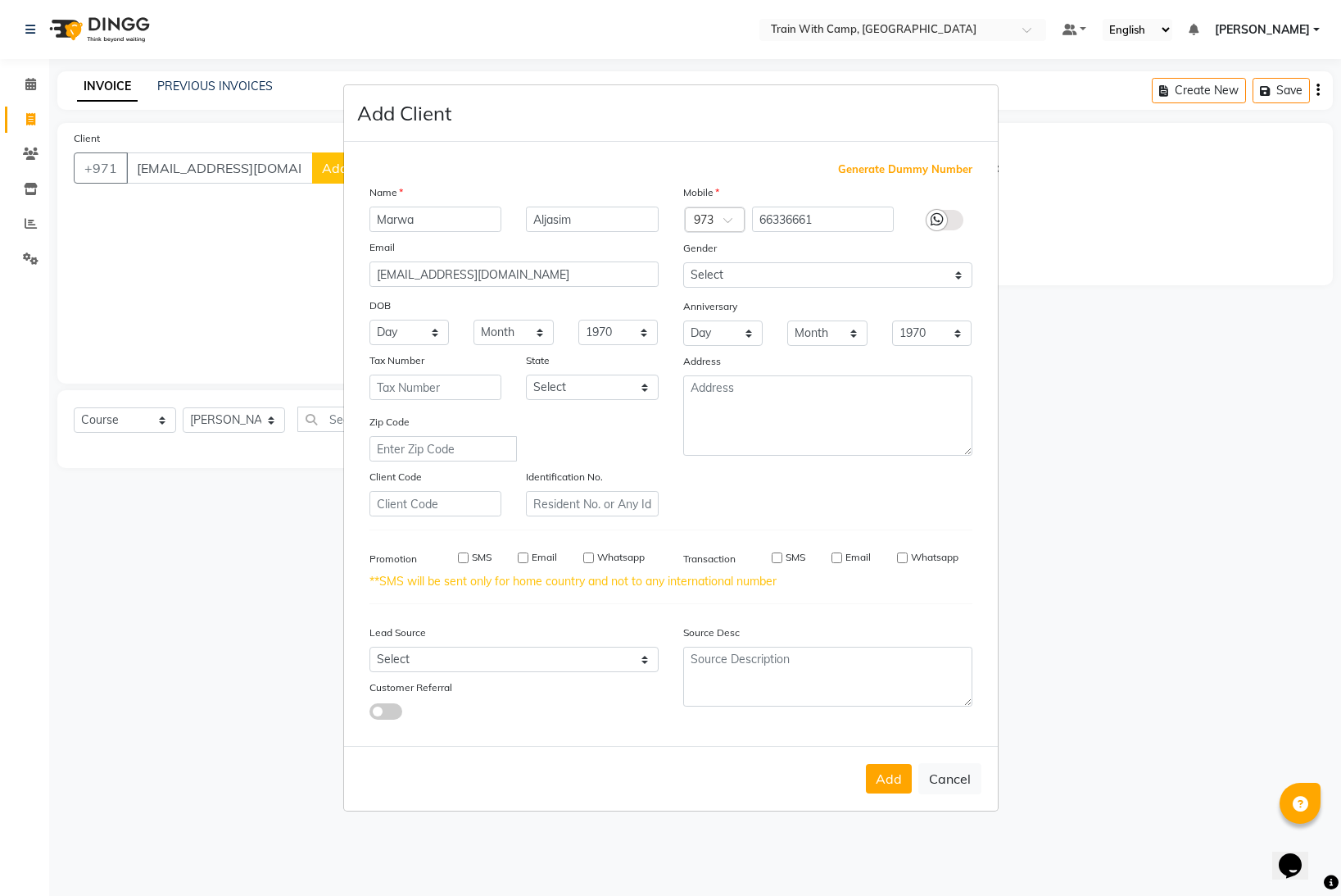
select select
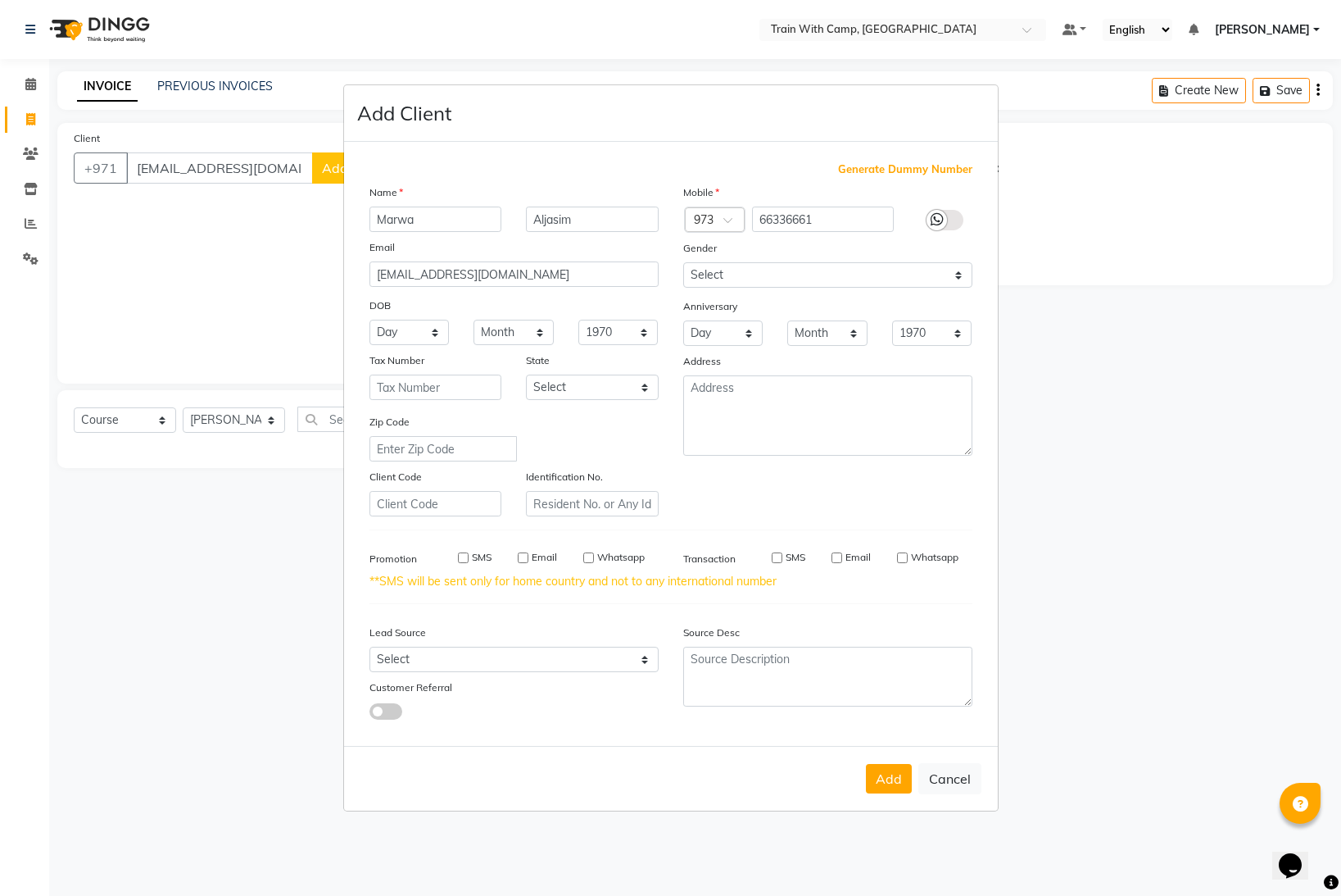
checkbox input "false"
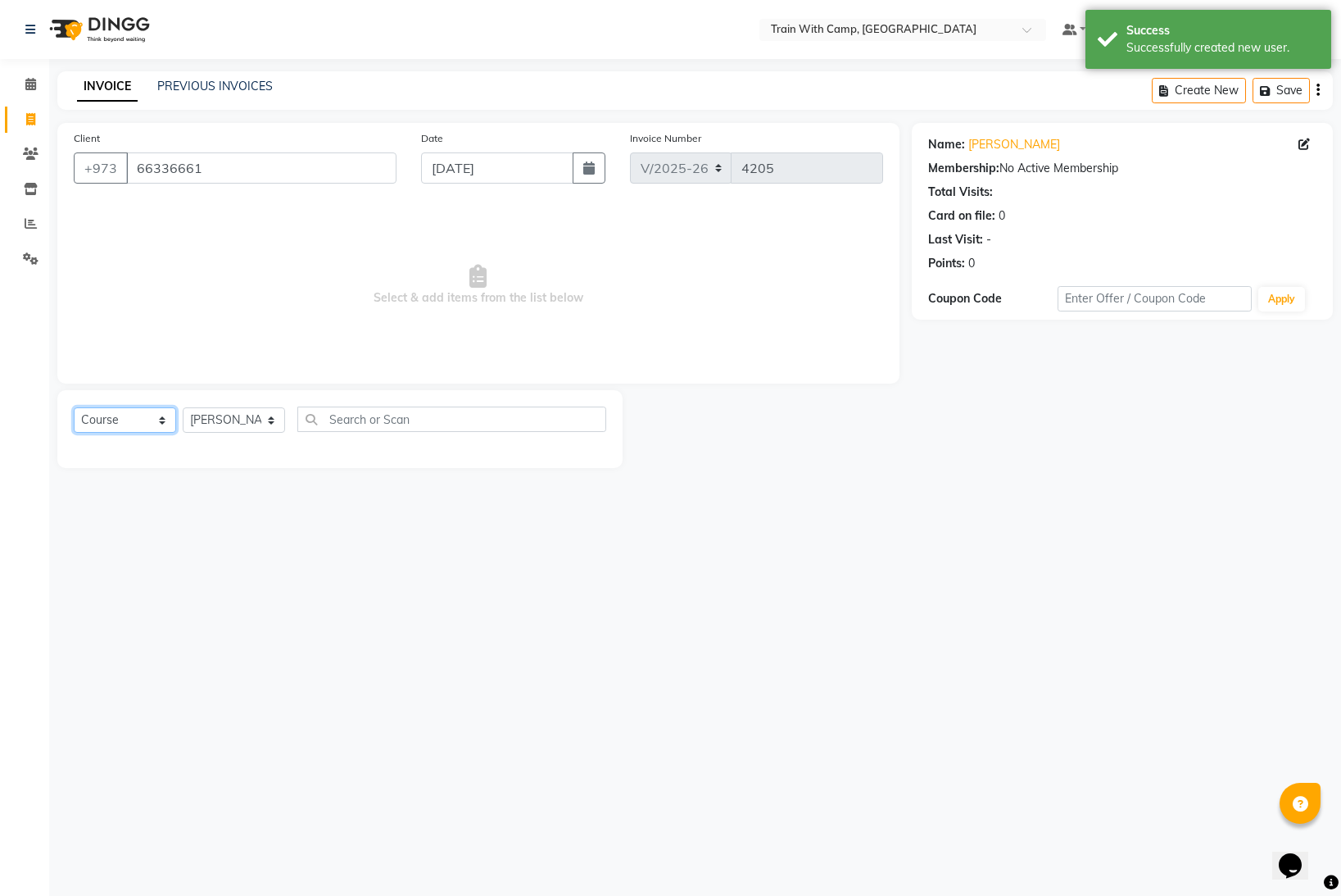
click at [156, 421] on select "Select Course Product Membership Package Voucher Prepaid Gift Card" at bounding box center [124, 420] width 102 height 25
click at [554, 169] on input "[DATE]" at bounding box center [497, 168] width 151 height 31
select select "9"
select select "2025"
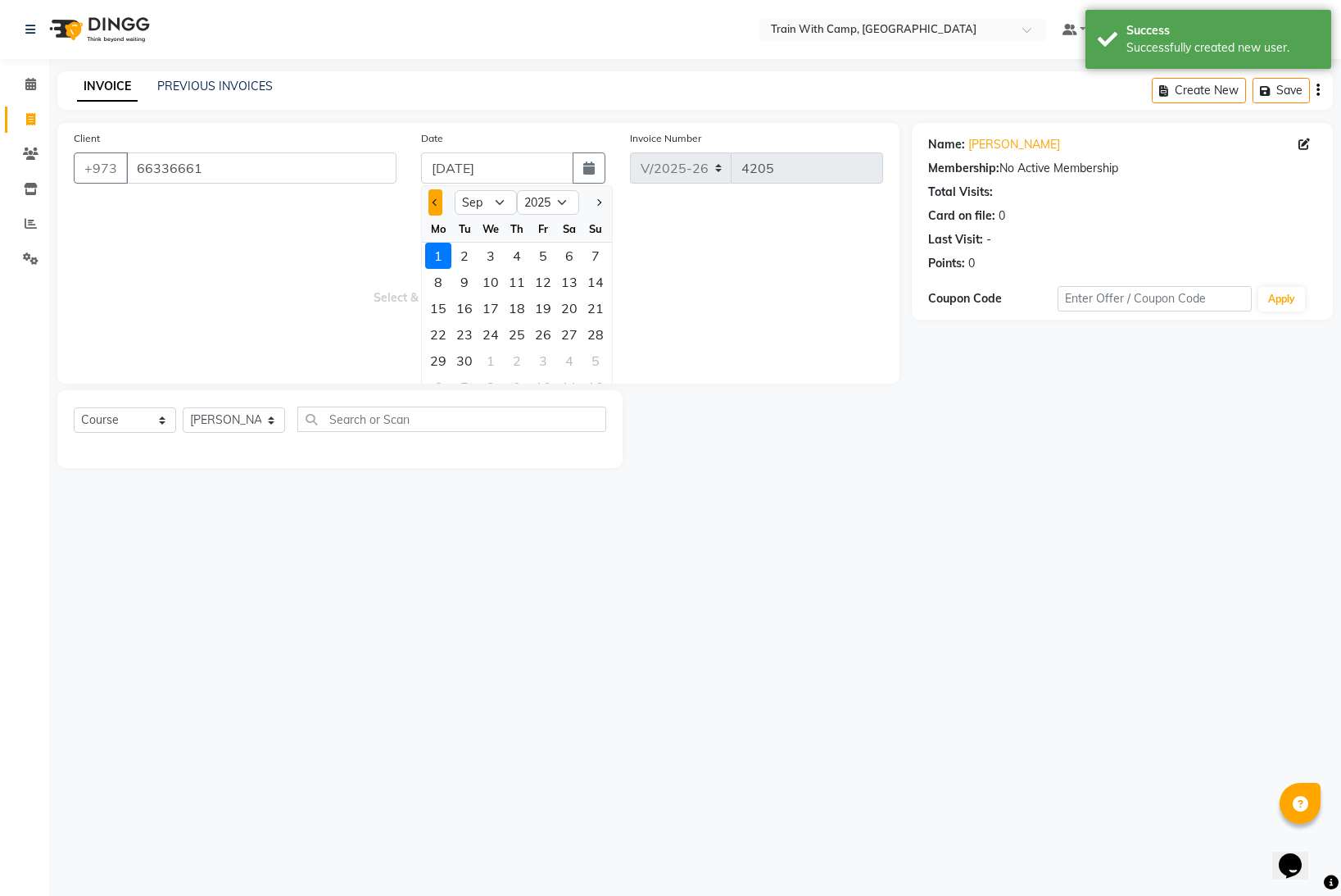
drag, startPoint x: 433, startPoint y: 201, endPoint x: 440, endPoint y: 210, distance: 11.4
click at [434, 201] on span "Previous month" at bounding box center [436, 202] width 7 height 7
select select "8"
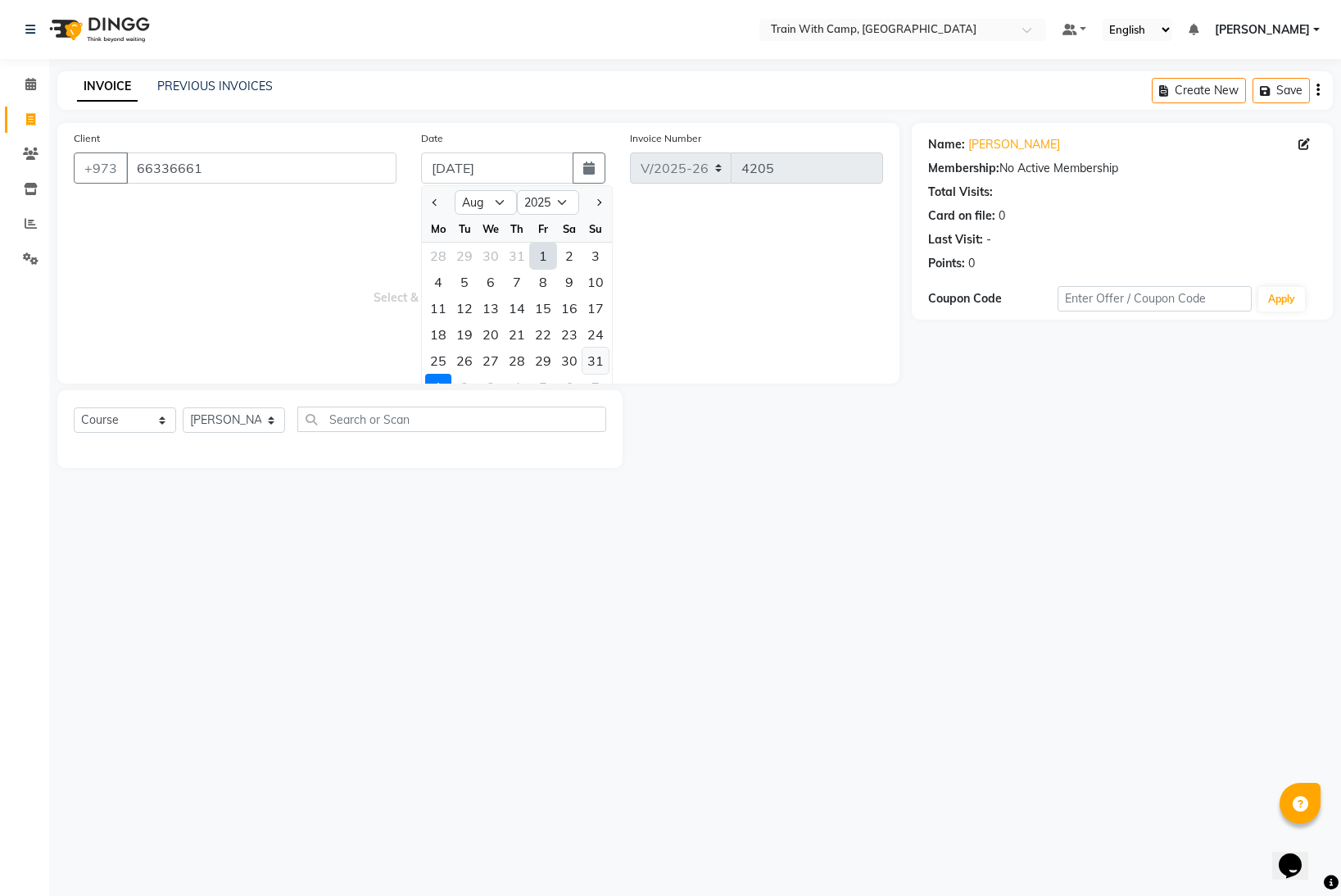
click at [598, 360] on div "31" at bounding box center [596, 360] width 26 height 26
type input "[DATE]"
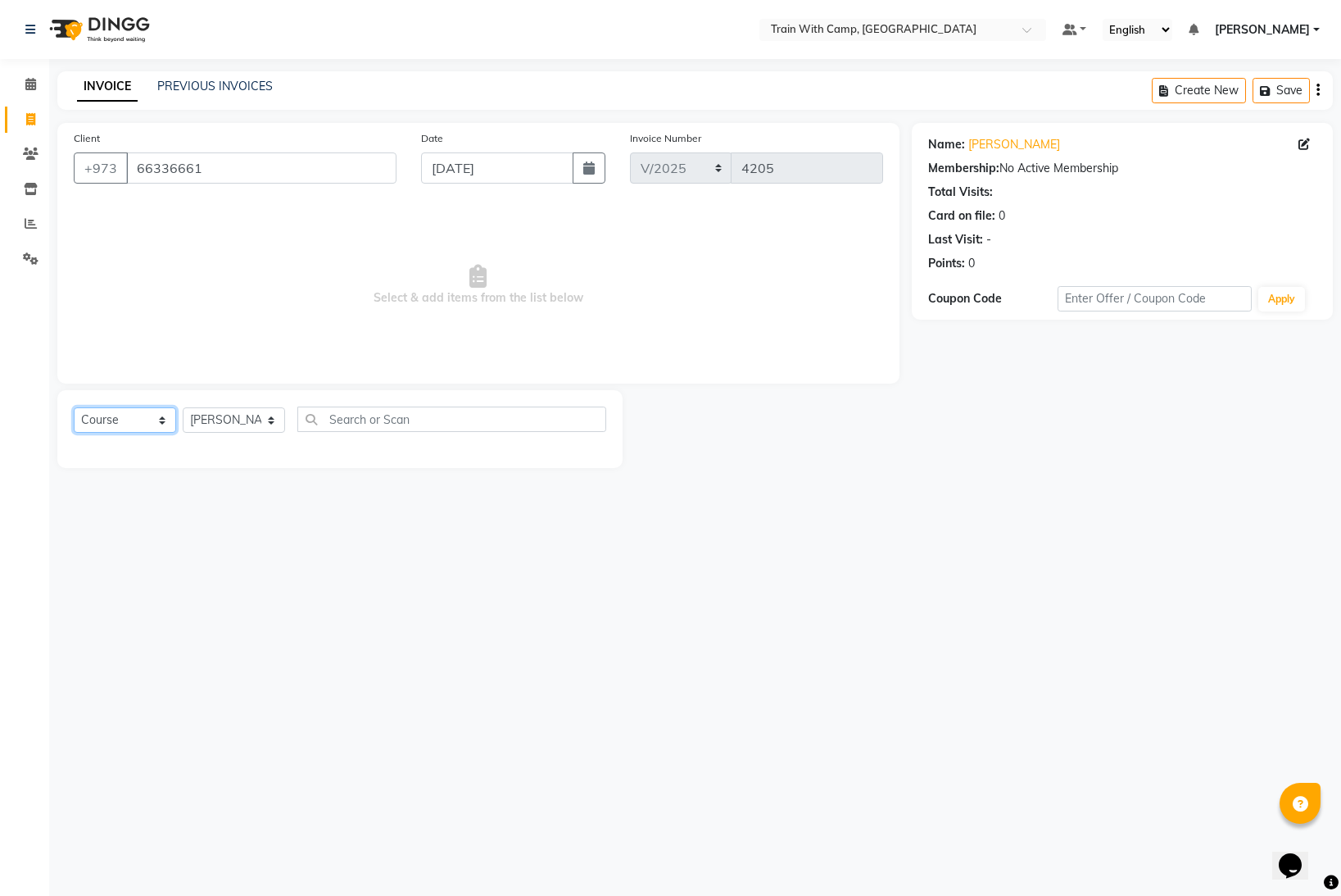
click at [165, 419] on select "Select Course Product Membership Package Voucher Prepaid Gift Card" at bounding box center [124, 420] width 102 height 25
select select "package"
click at [74, 407] on select "Select Course Product Membership Package Voucher Prepaid Gift Card" at bounding box center [124, 420] width 102 height 25
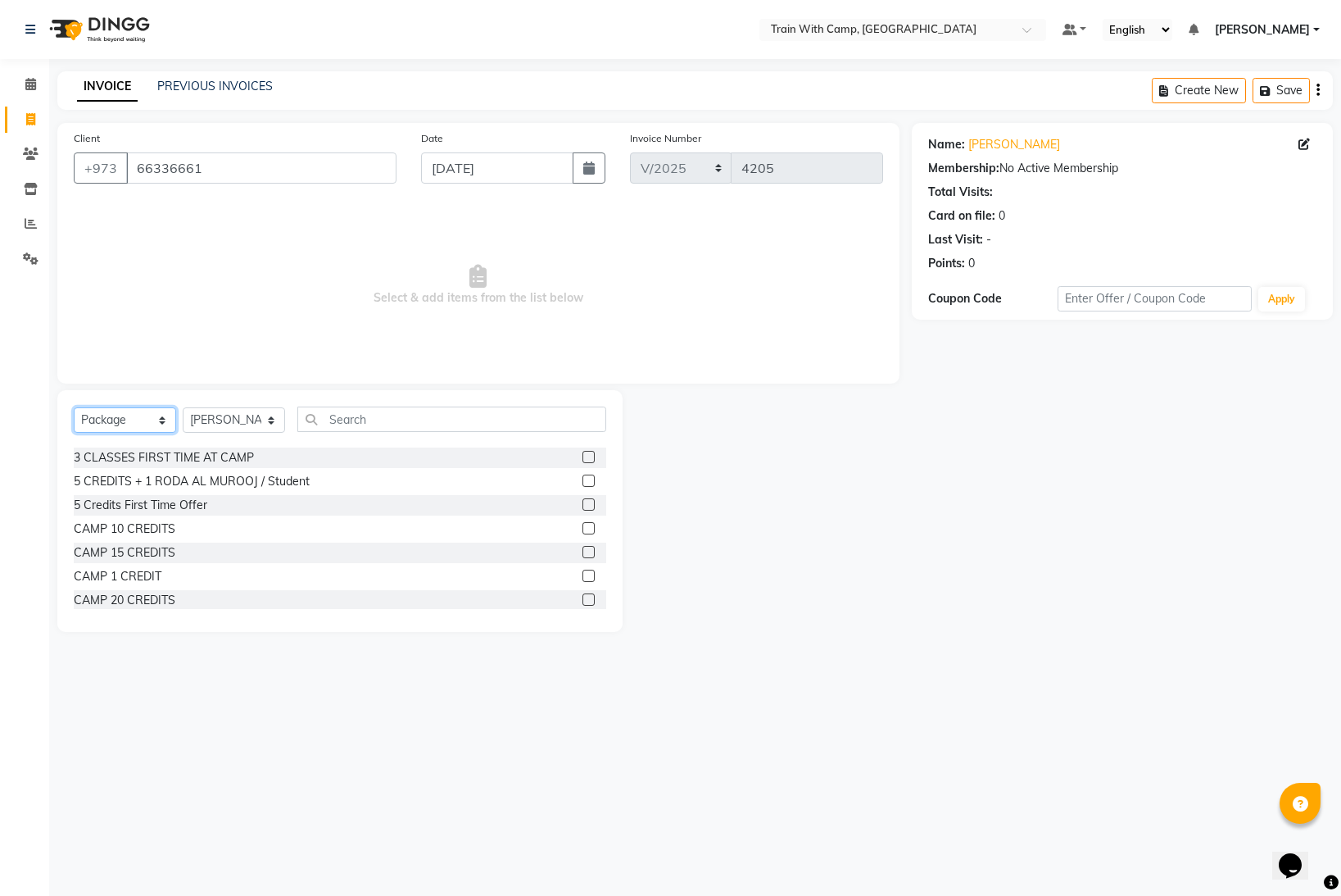
scroll to position [63, 0]
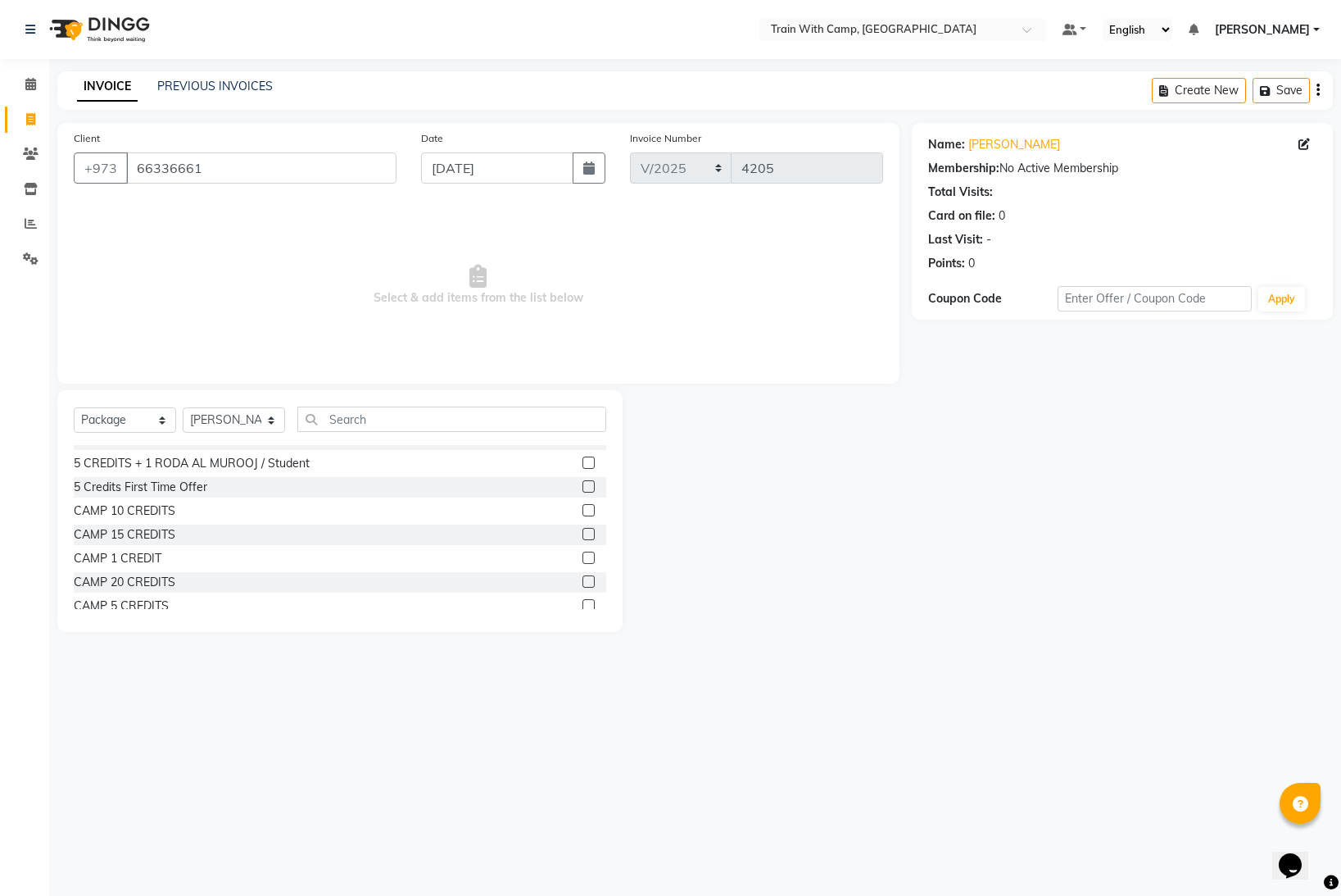
drag, startPoint x: 589, startPoint y: 557, endPoint x: 580, endPoint y: 555, distance: 9.2
click at [591, 557] on label at bounding box center [589, 558] width 13 height 13
click at [591, 557] on input "checkbox" at bounding box center [588, 558] width 11 height 11
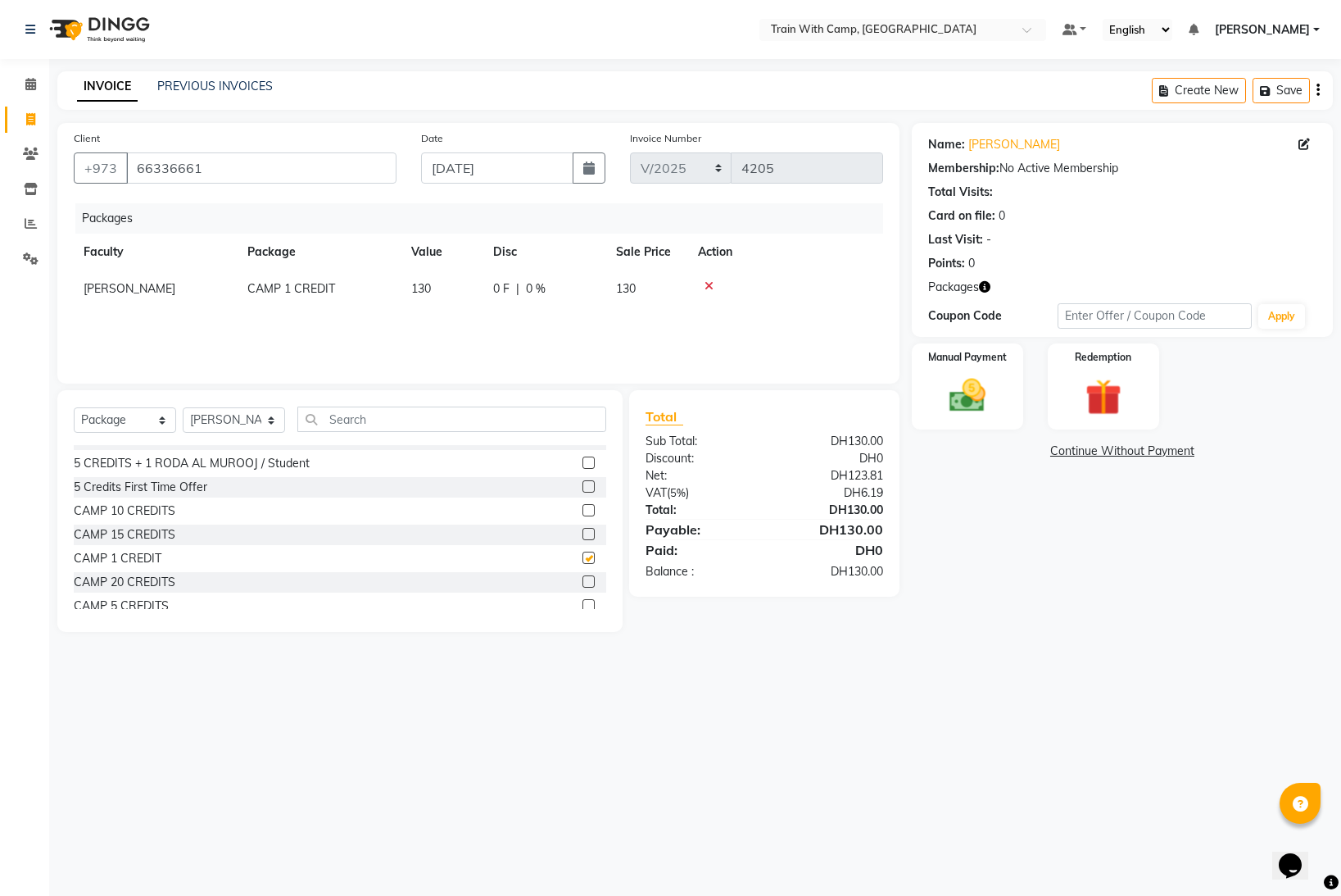
checkbox input "false"
click at [983, 386] on img at bounding box center [968, 395] width 62 height 43
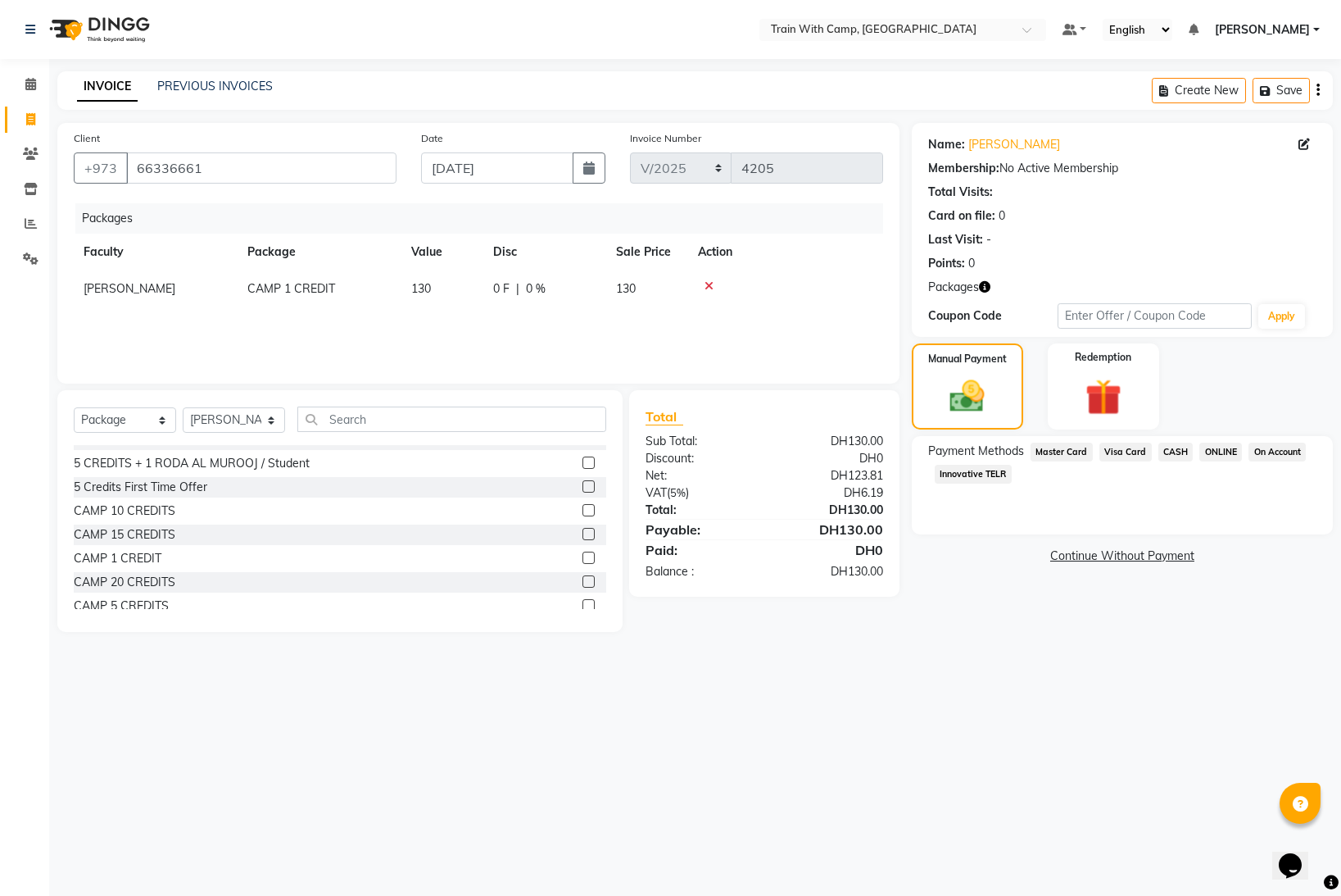
drag, startPoint x: 958, startPoint y: 474, endPoint x: 970, endPoint y: 480, distance: 13.4
click at [959, 474] on span "Innovative TELR" at bounding box center [973, 474] width 77 height 19
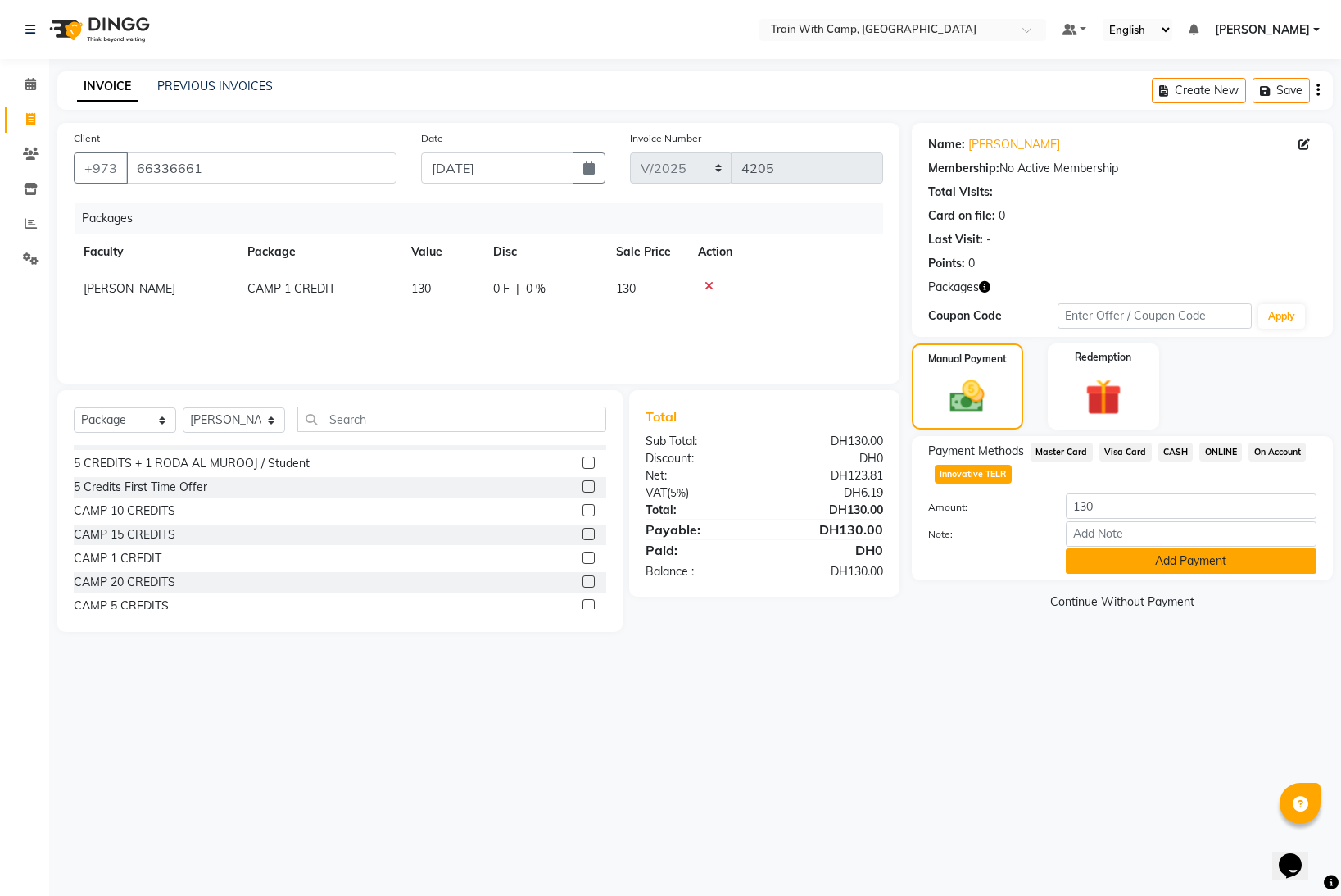
click at [1116, 558] on button "Add Payment" at bounding box center [1191, 561] width 250 height 25
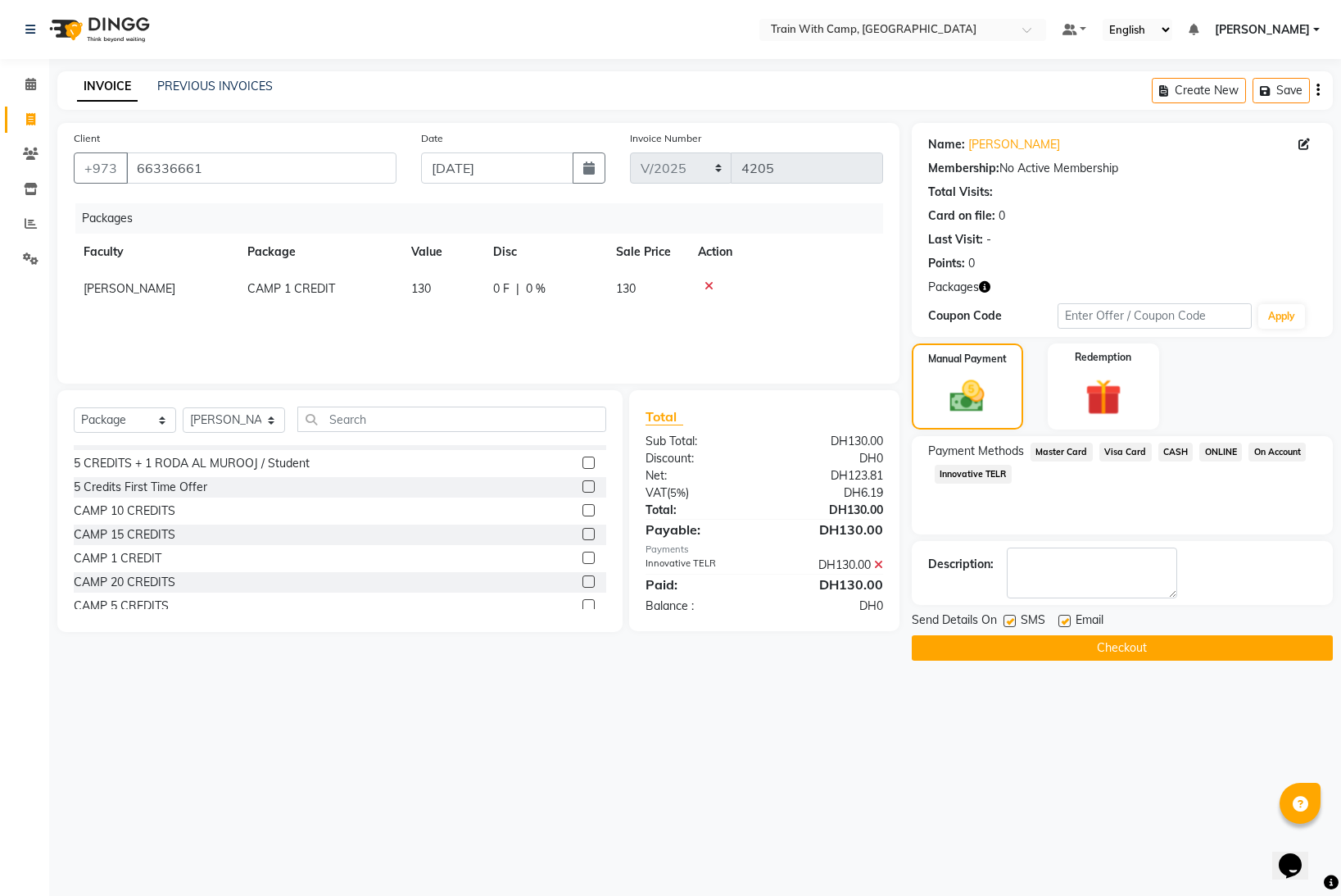
drag, startPoint x: 1007, startPoint y: 621, endPoint x: 1016, endPoint y: 621, distance: 9.0
click at [1012, 621] on label at bounding box center [1009, 620] width 13 height 13
click at [1012, 621] on input "checkbox" at bounding box center [1008, 621] width 11 height 11
checkbox input "false"
drag, startPoint x: 1065, startPoint y: 620, endPoint x: 1038, endPoint y: 646, distance: 37.5
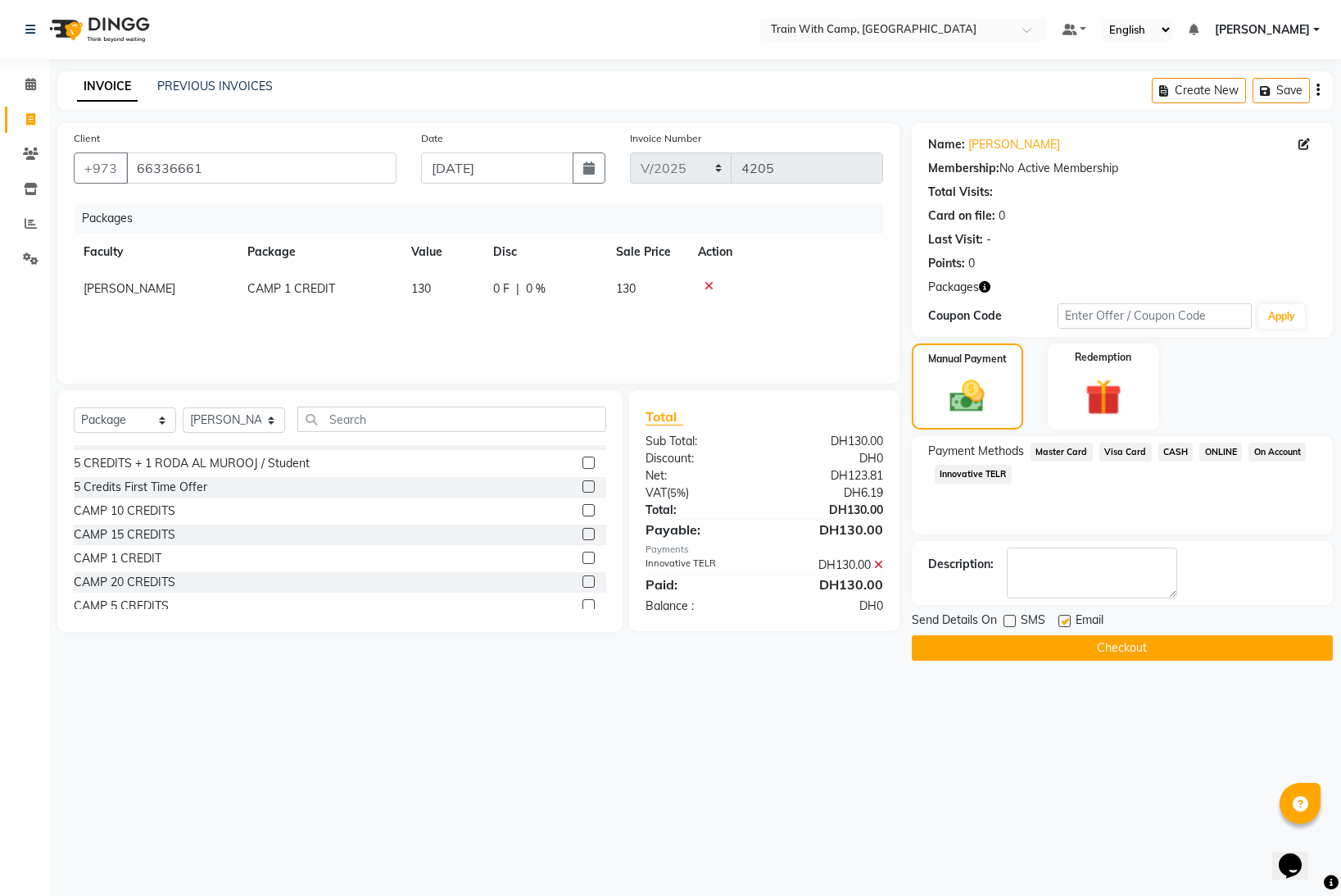
click at [1065, 621] on label at bounding box center [1064, 620] width 13 height 13
click at [1065, 621] on input "checkbox" at bounding box center [1063, 621] width 11 height 11
checkbox input "false"
drag, startPoint x: 1035, startPoint y: 646, endPoint x: 739, endPoint y: 494, distance: 332.7
click at [1034, 645] on button "Checkout" at bounding box center [1123, 648] width 421 height 25
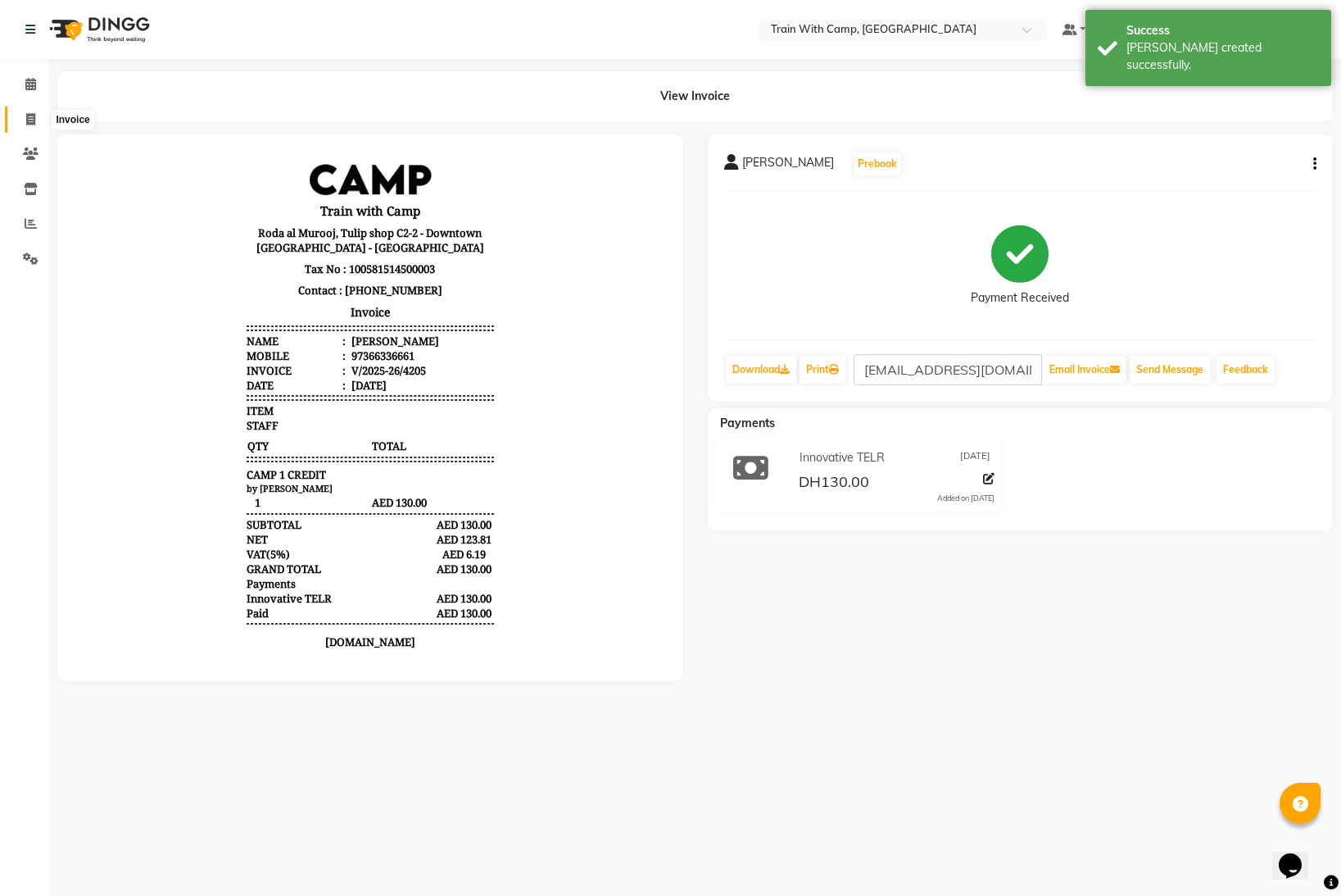
click at [36, 115] on span at bounding box center [30, 120] width 29 height 19
select select "service"
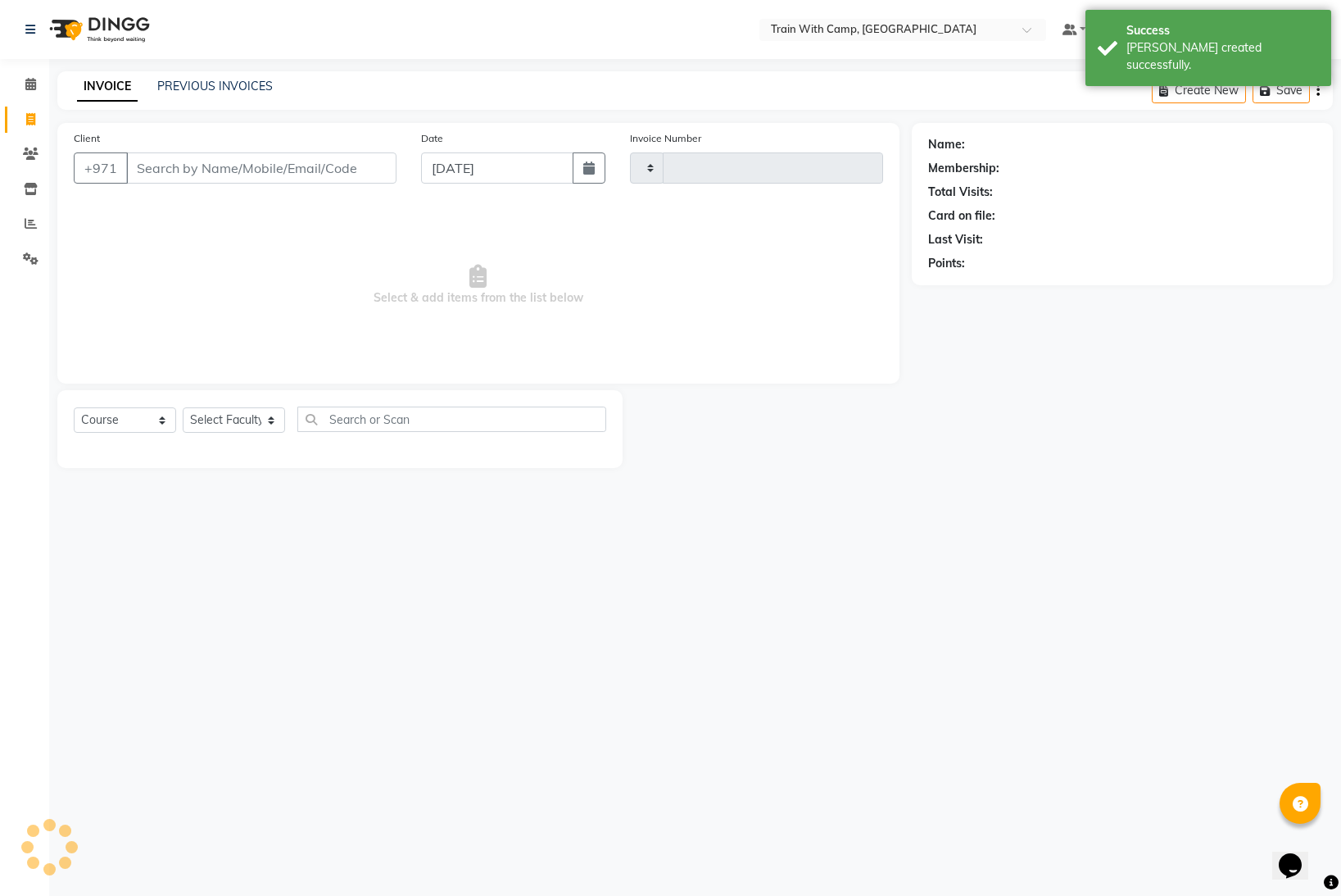
type input "4206"
select select "910"
select select "14965"
click at [219, 77] on div "INVOICE PREVIOUS INVOICES Create New Save" at bounding box center [695, 91] width 1276 height 39
click at [218, 89] on link "PREVIOUS INVOICES" at bounding box center [215, 85] width 116 height 14
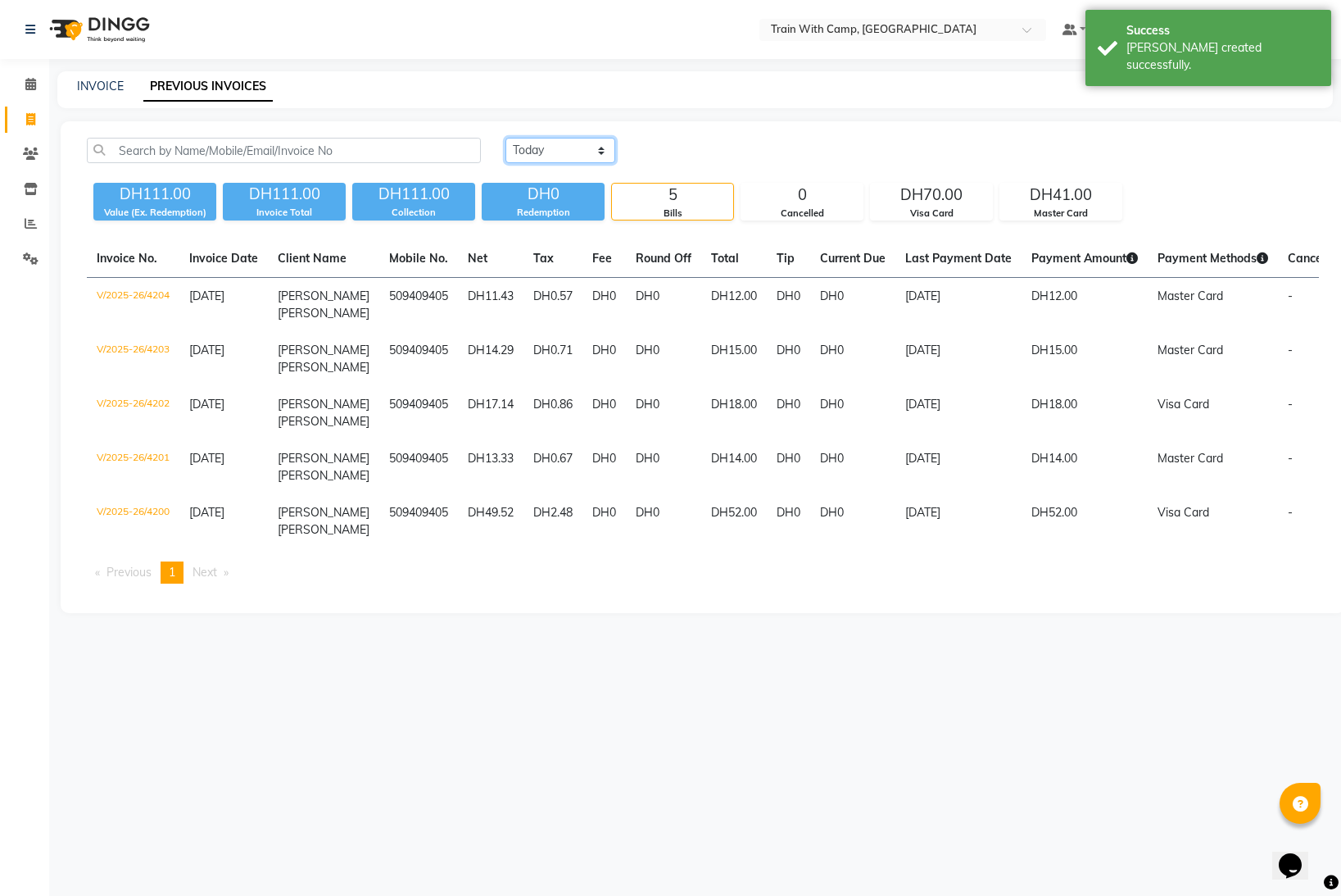
click at [590, 154] on select "[DATE] [DATE] Custom Range" at bounding box center [561, 151] width 110 height 25
select select "[DATE]"
click at [506, 138] on select "[DATE] [DATE] Custom Range" at bounding box center [561, 151] width 110 height 25
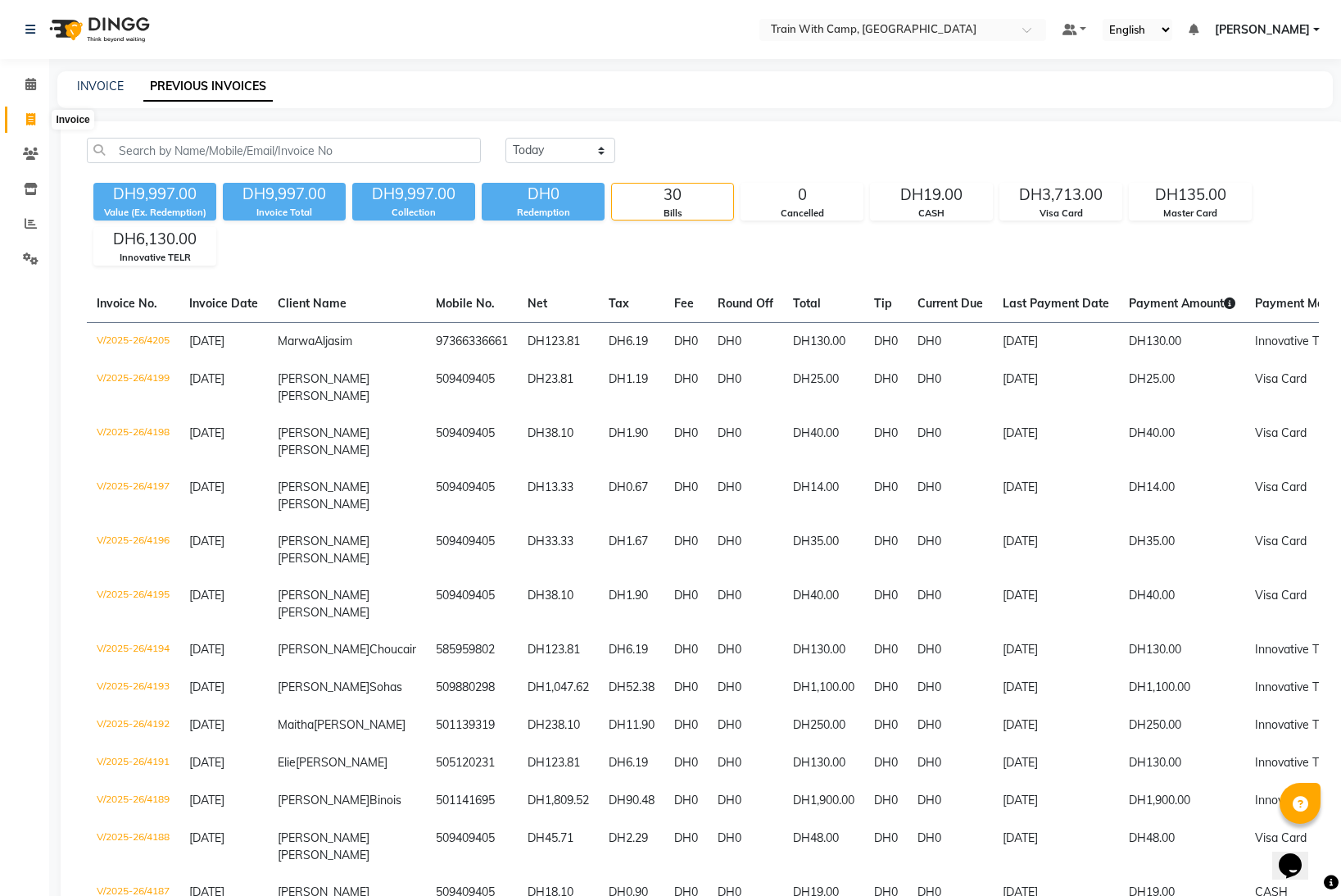
click at [32, 120] on icon at bounding box center [30, 119] width 9 height 13
select select "service"
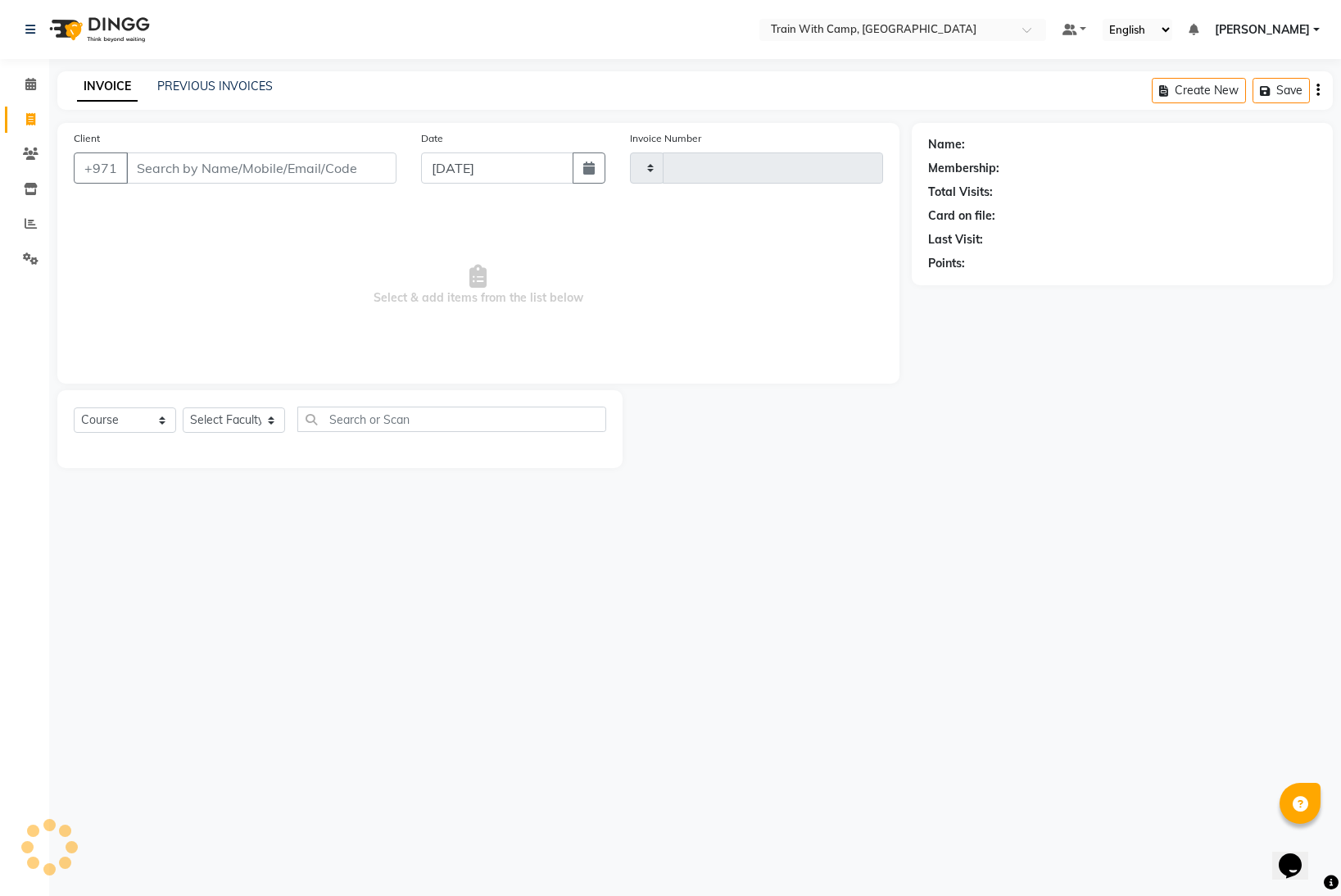
type input "4206"
select select "910"
select select "14965"
click at [233, 172] on input "Client" at bounding box center [261, 168] width 271 height 31
type input "552981995"
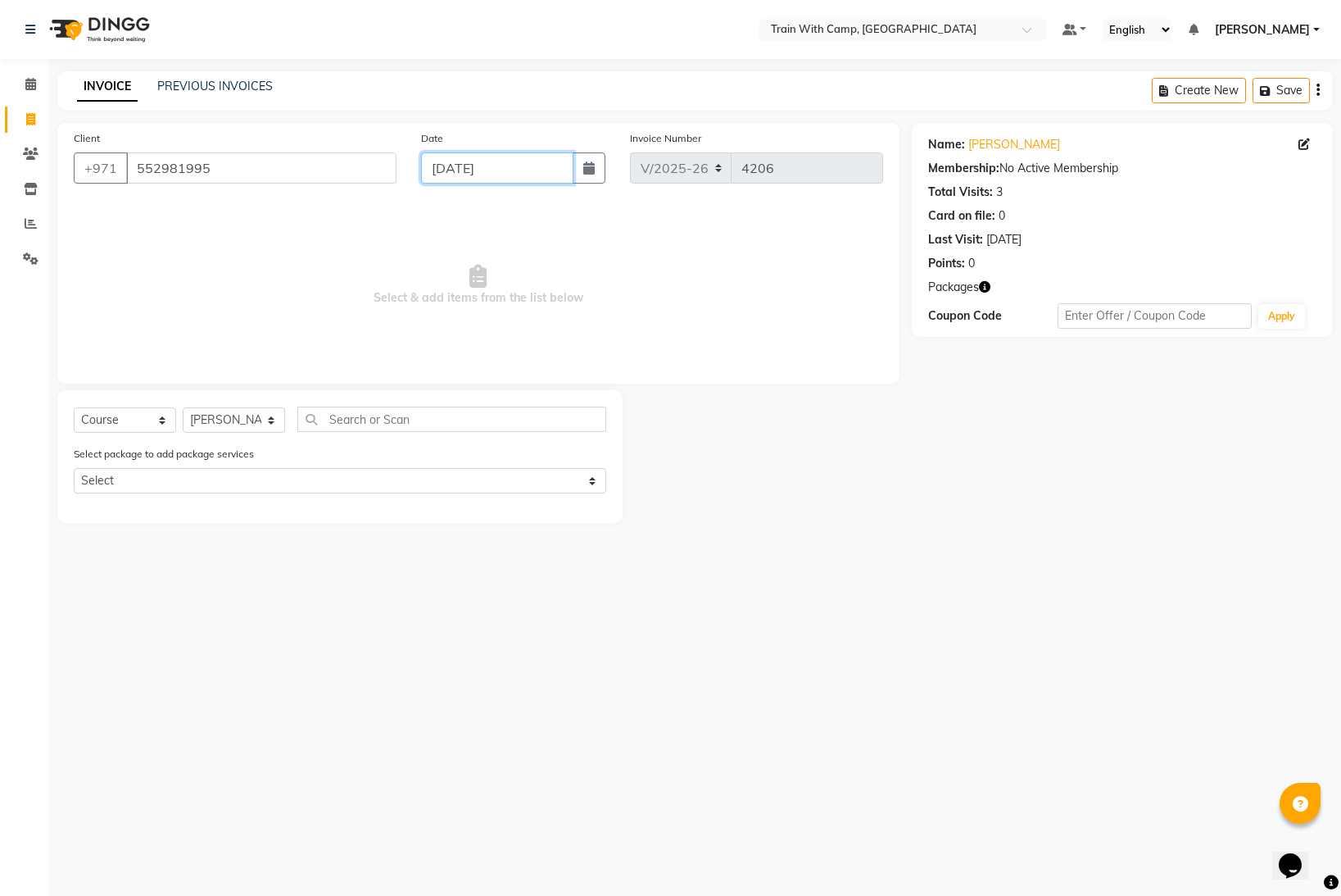
click at [475, 157] on input "[DATE]" at bounding box center [497, 168] width 151 height 31
select select "9"
select select "2025"
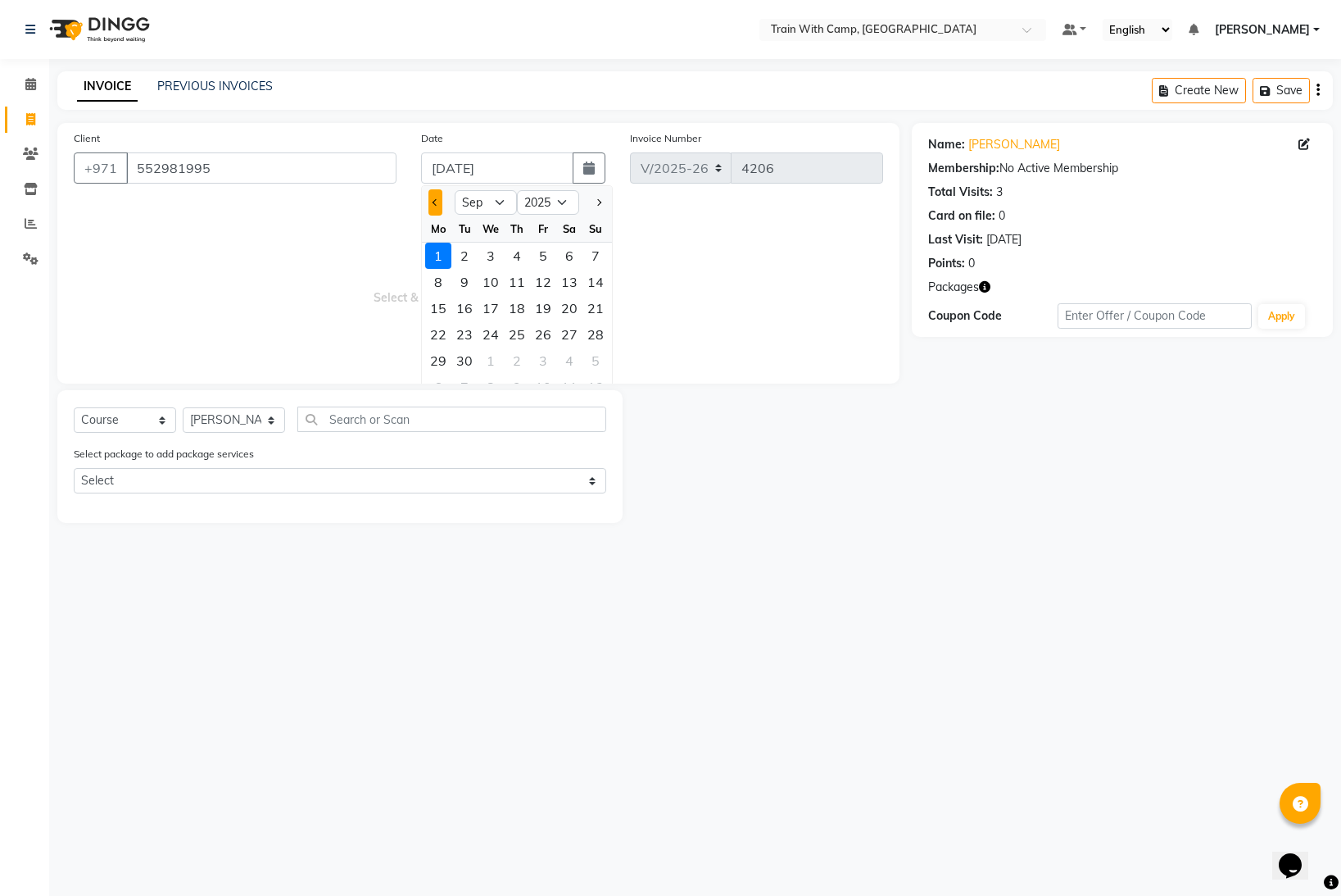
click at [431, 199] on button "Previous month" at bounding box center [436, 202] width 14 height 26
select select "8"
drag, startPoint x: 592, startPoint y: 356, endPoint x: 578, endPoint y: 353, distance: 14.3
click at [592, 356] on div "31" at bounding box center [596, 360] width 26 height 26
type input "[DATE]"
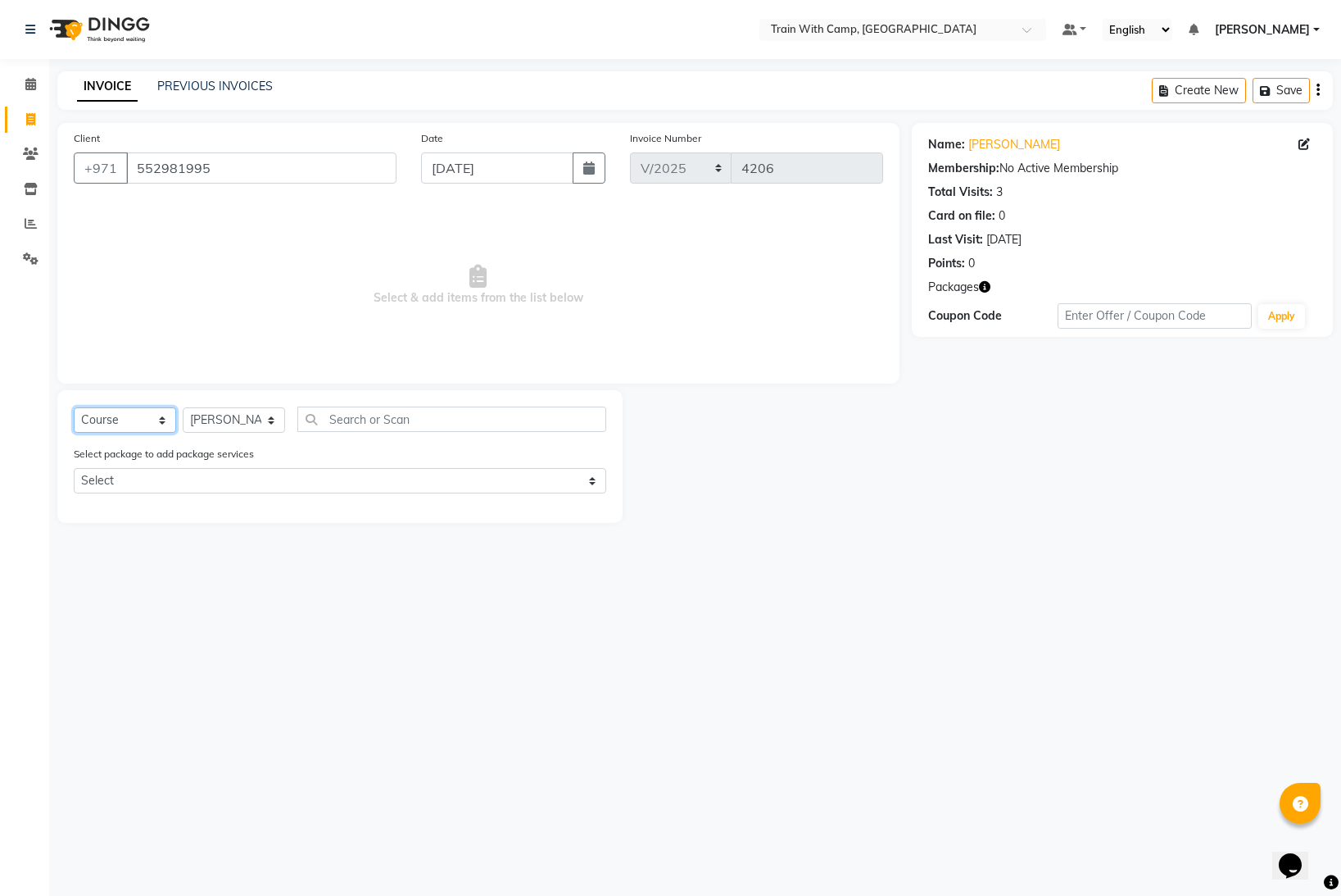
click at [162, 419] on select "Select Course Product Membership Package Voucher Prepaid Gift Card" at bounding box center [124, 420] width 102 height 25
select select "package"
click at [74, 407] on select "Select Course Product Membership Package Voucher Prepaid Gift Card" at bounding box center [124, 420] width 102 height 25
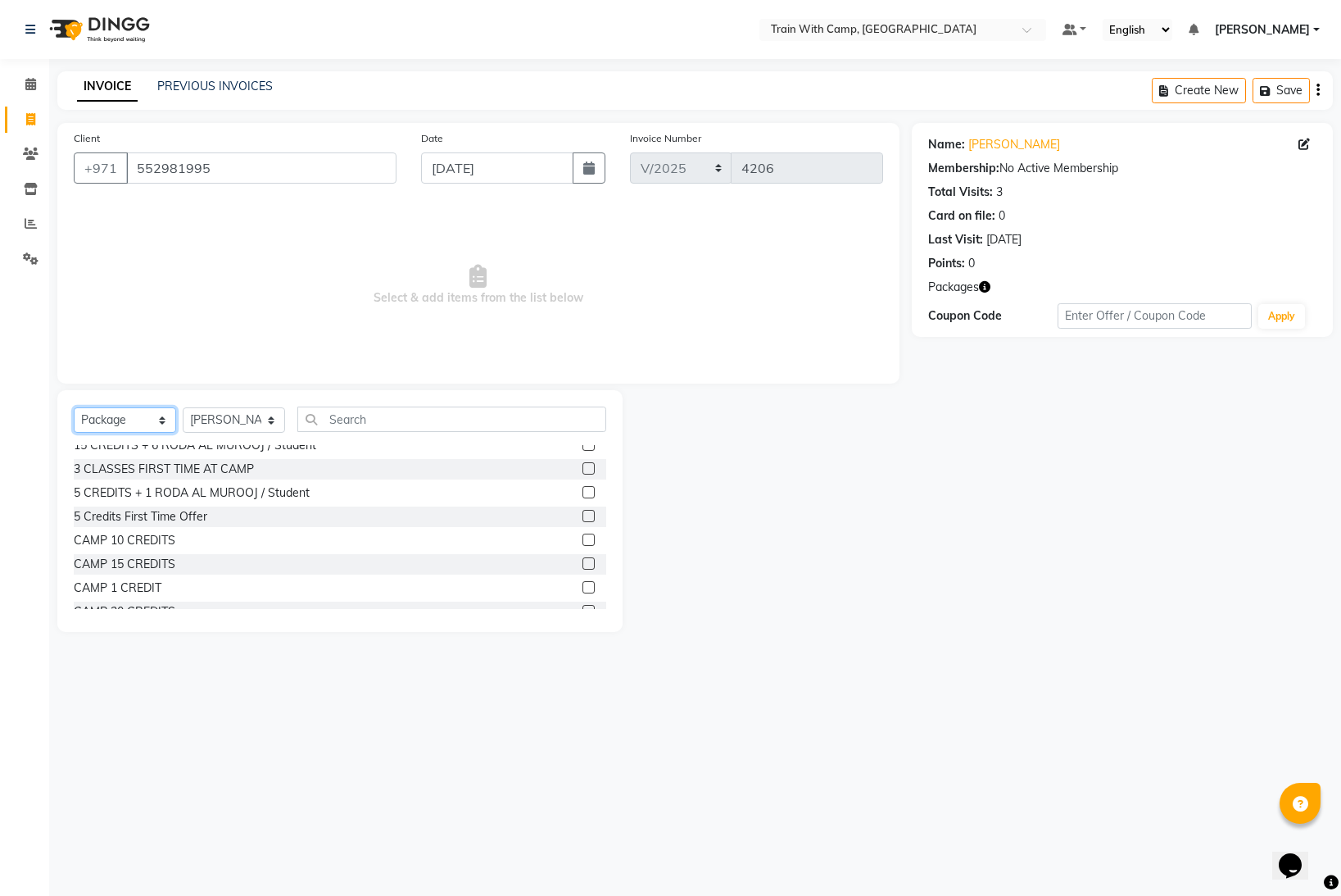
scroll to position [57, 0]
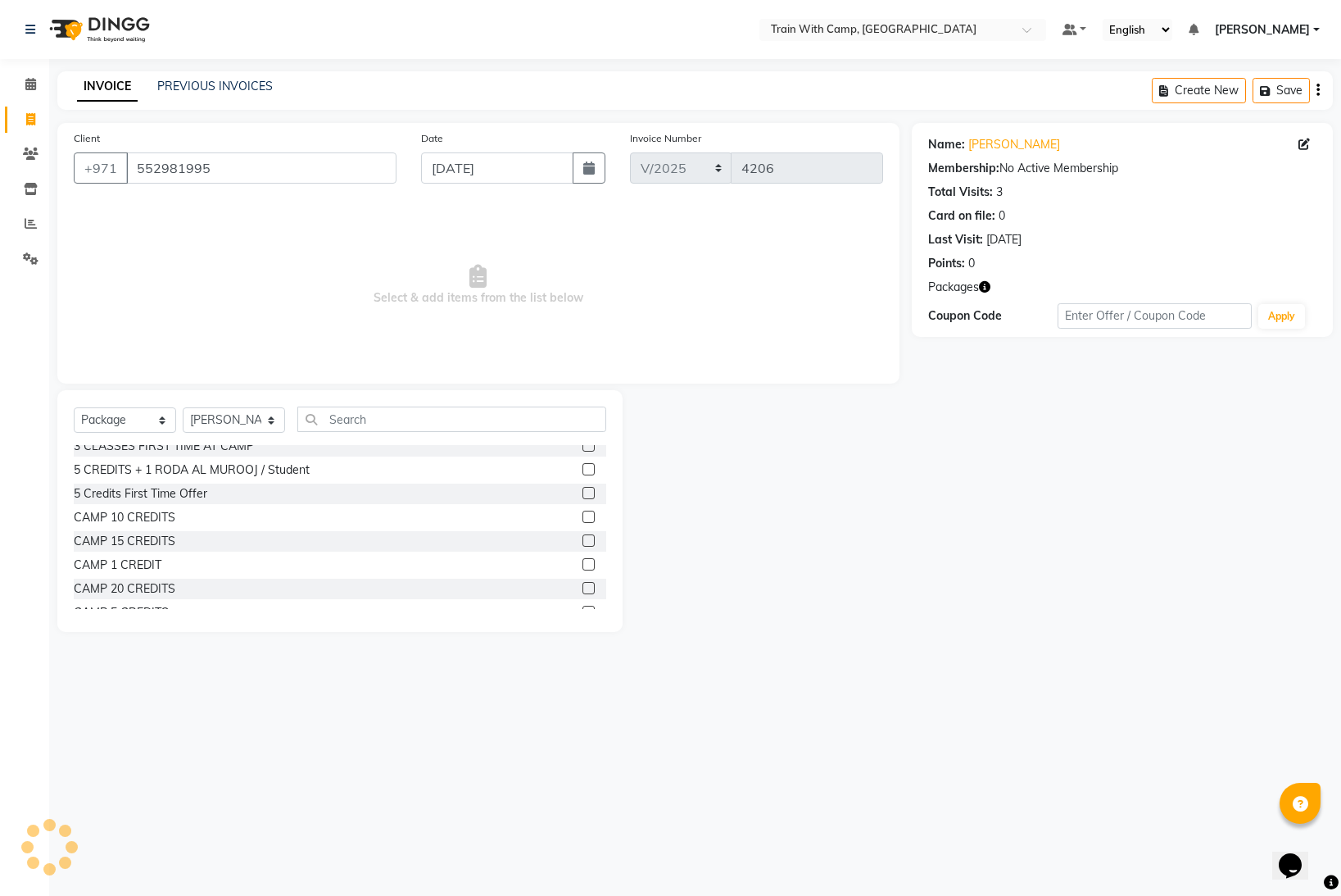
click at [585, 565] on label at bounding box center [589, 564] width 13 height 13
click at [585, 565] on input "checkbox" at bounding box center [588, 565] width 11 height 11
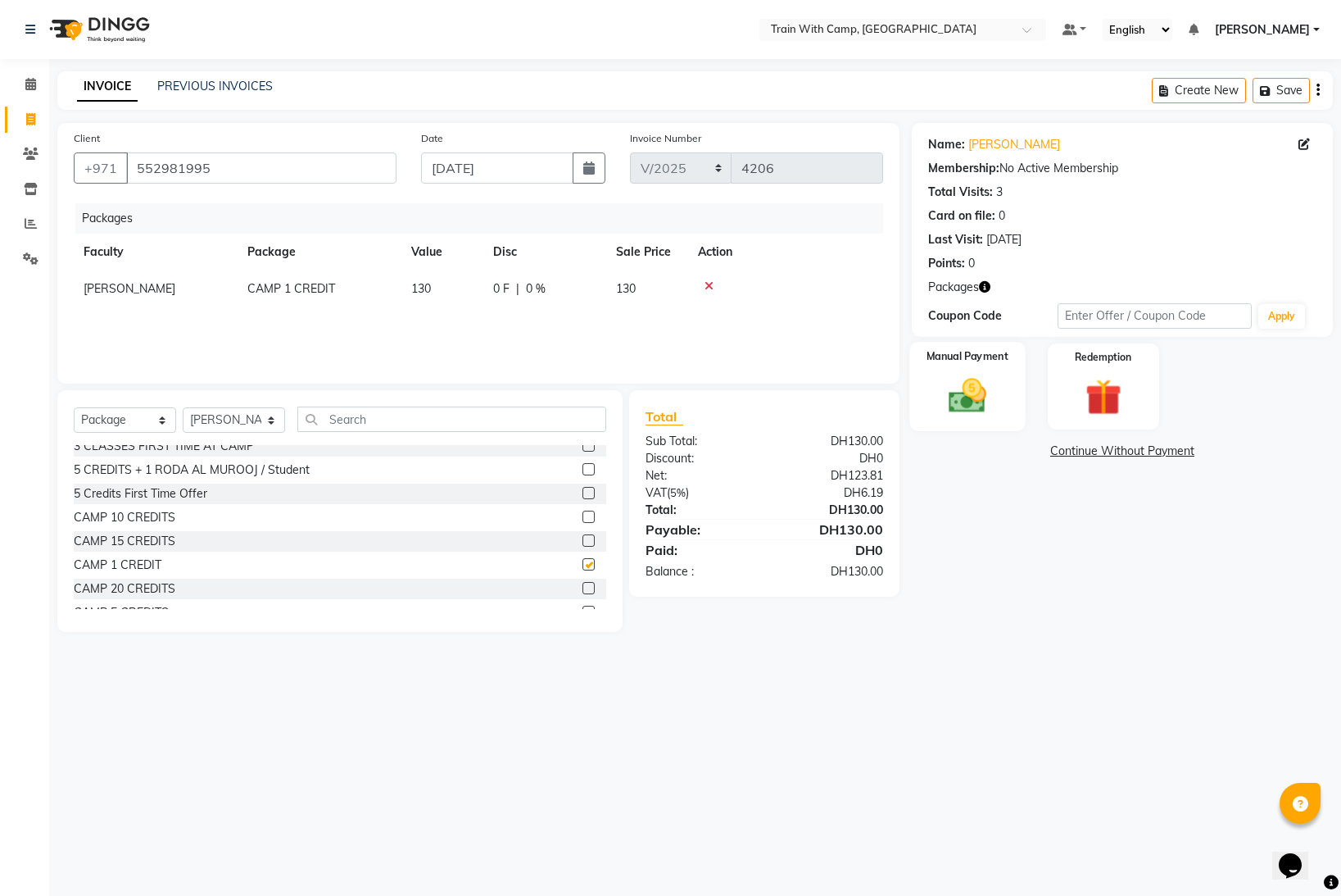
checkbox input "false"
click at [965, 391] on img at bounding box center [968, 395] width 62 height 43
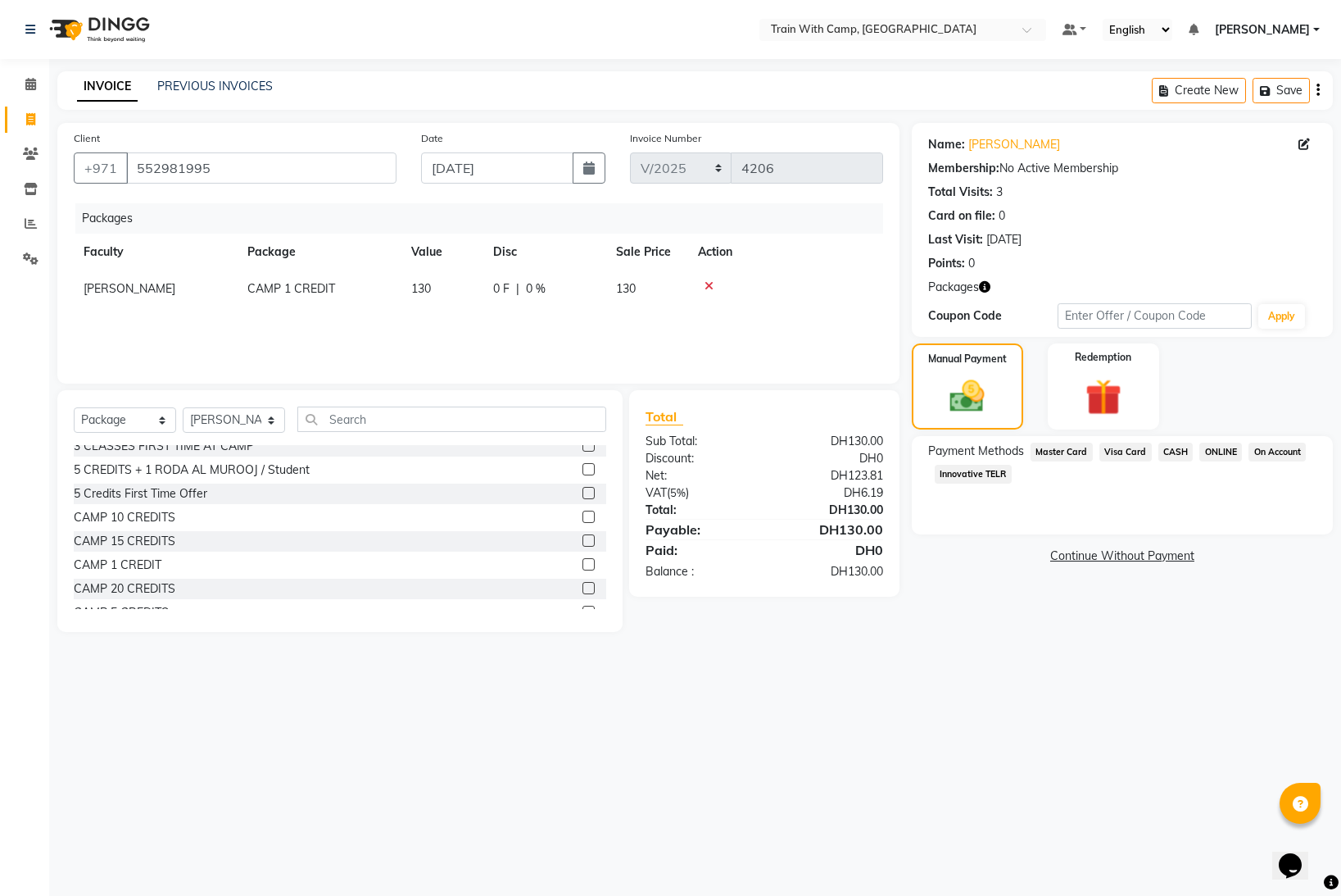
drag, startPoint x: 966, startPoint y: 474, endPoint x: 987, endPoint y: 482, distance: 22.5
click at [977, 478] on span "Innovative TELR" at bounding box center [973, 474] width 77 height 19
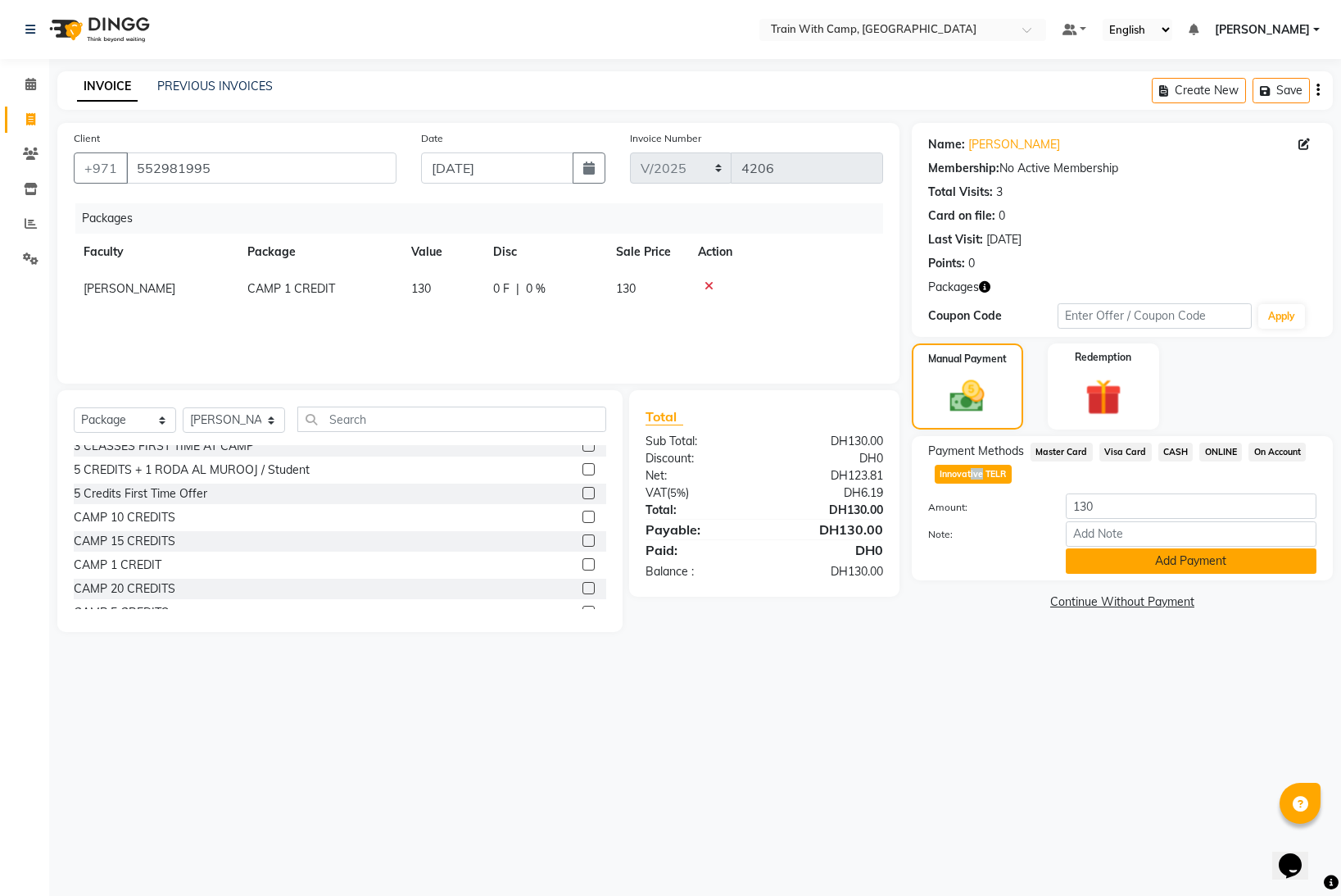
click at [1101, 562] on button "Add Payment" at bounding box center [1191, 561] width 250 height 25
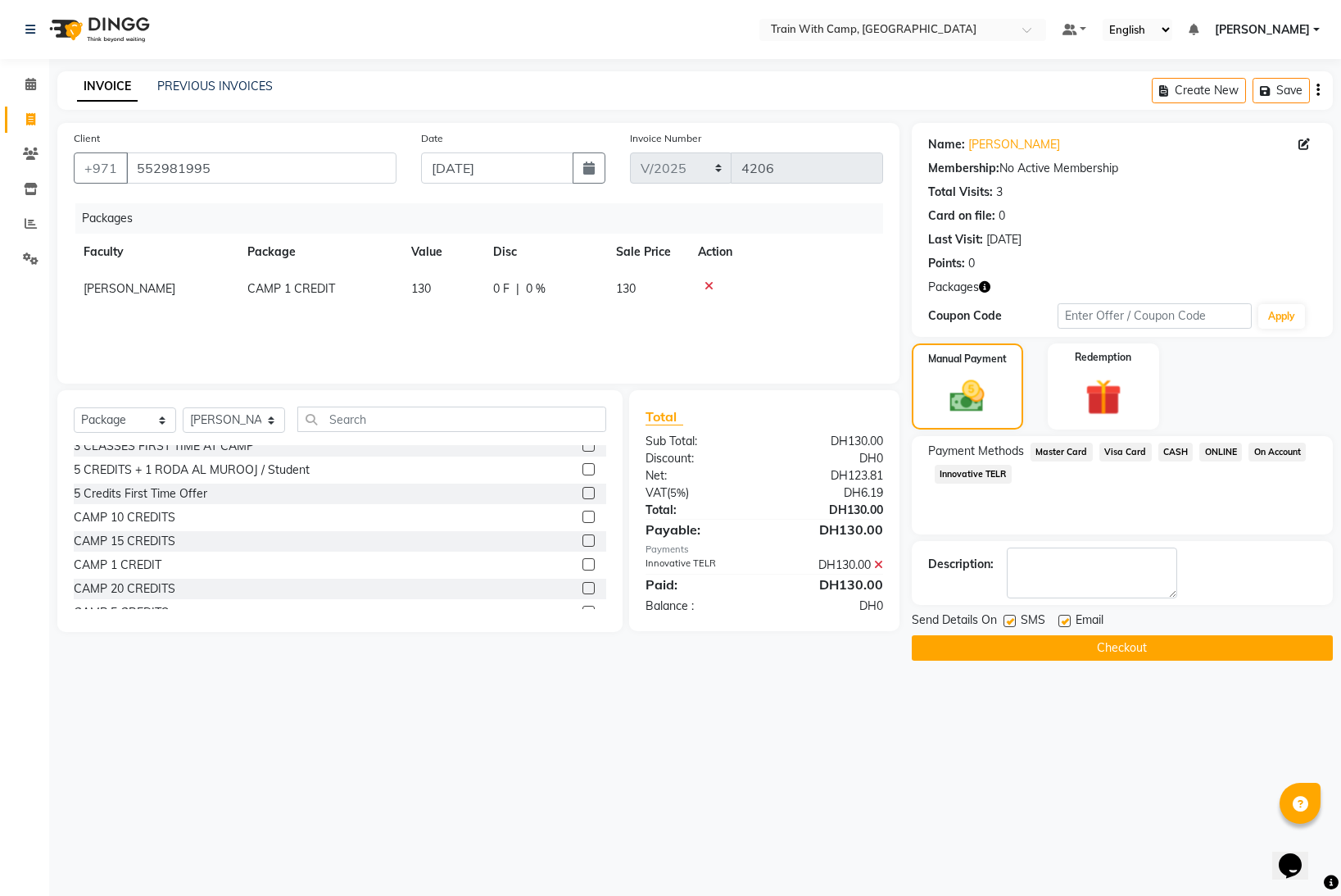
drag, startPoint x: 1004, startPoint y: 623, endPoint x: 1042, endPoint y: 625, distance: 38.1
click at [1009, 623] on label at bounding box center [1009, 620] width 13 height 13
click at [1009, 623] on input "checkbox" at bounding box center [1008, 621] width 11 height 11
checkbox input "false"
click at [1063, 620] on label at bounding box center [1064, 620] width 13 height 13
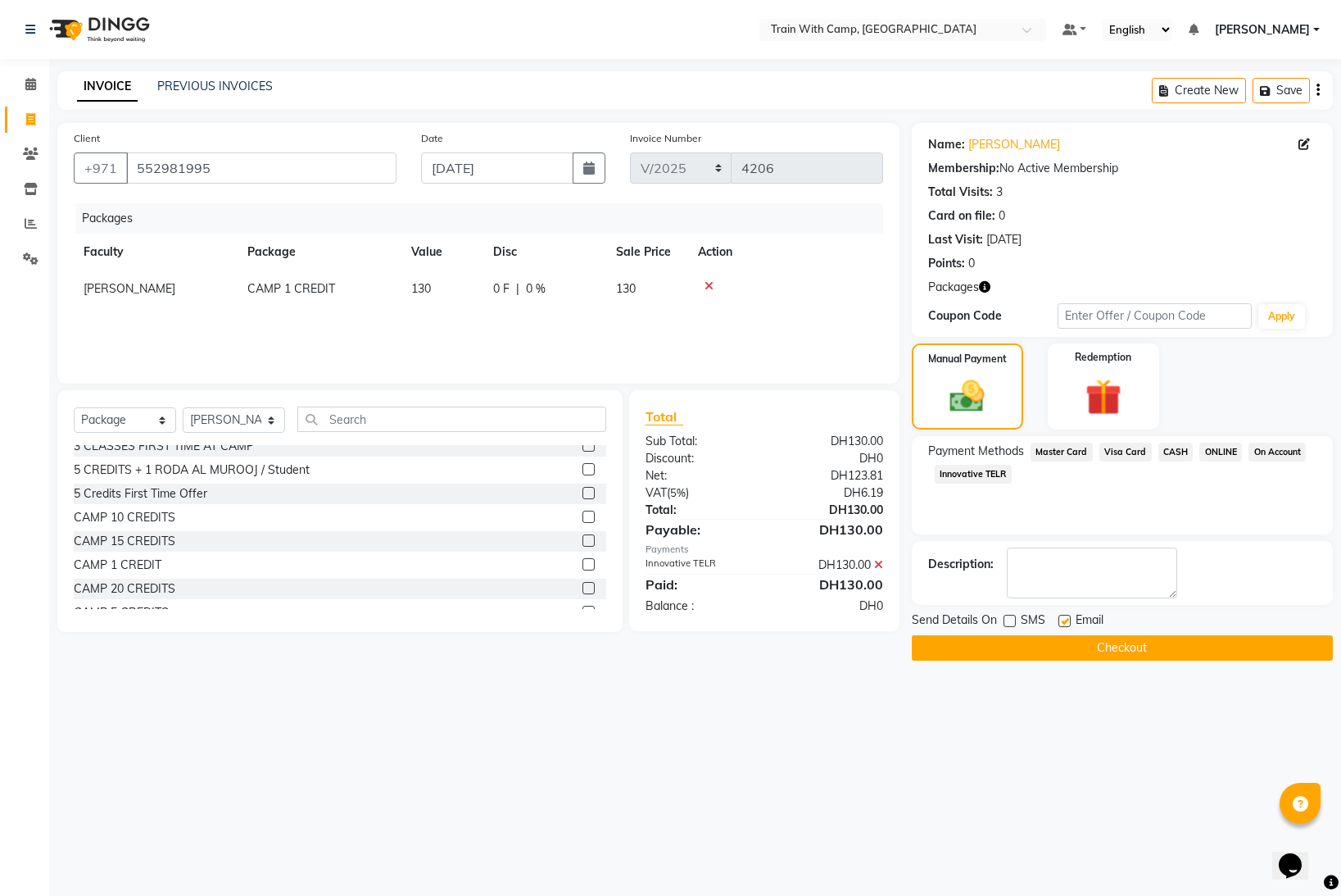
click at [1063, 620] on input "checkbox" at bounding box center [1063, 621] width 11 height 11
checkbox input "false"
click at [1029, 646] on button "Checkout" at bounding box center [1123, 648] width 421 height 25
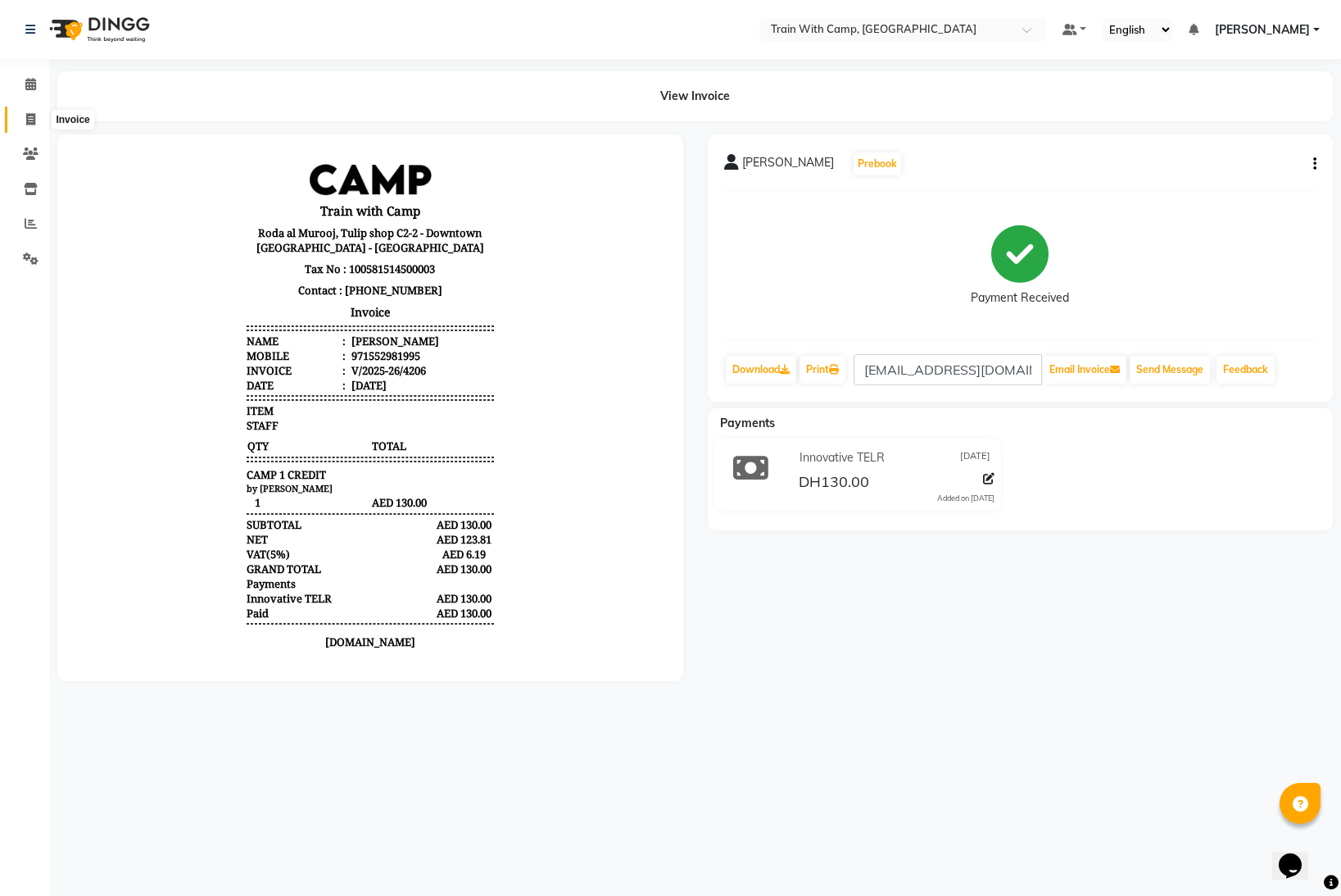
click at [30, 118] on icon at bounding box center [30, 119] width 9 height 13
select select "910"
select select "service"
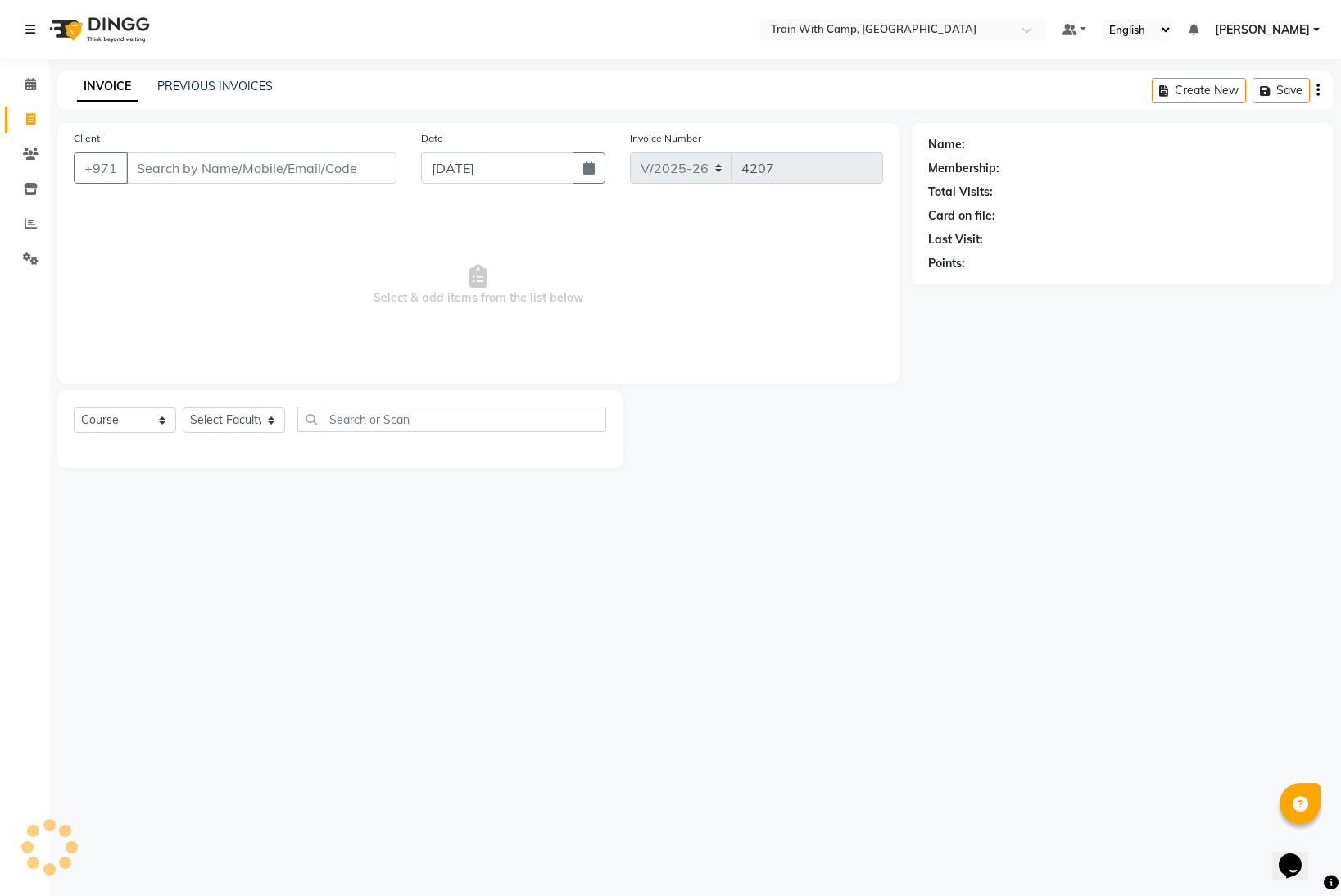
click at [211, 171] on input "Client" at bounding box center [261, 168] width 271 height 31
select select "14965"
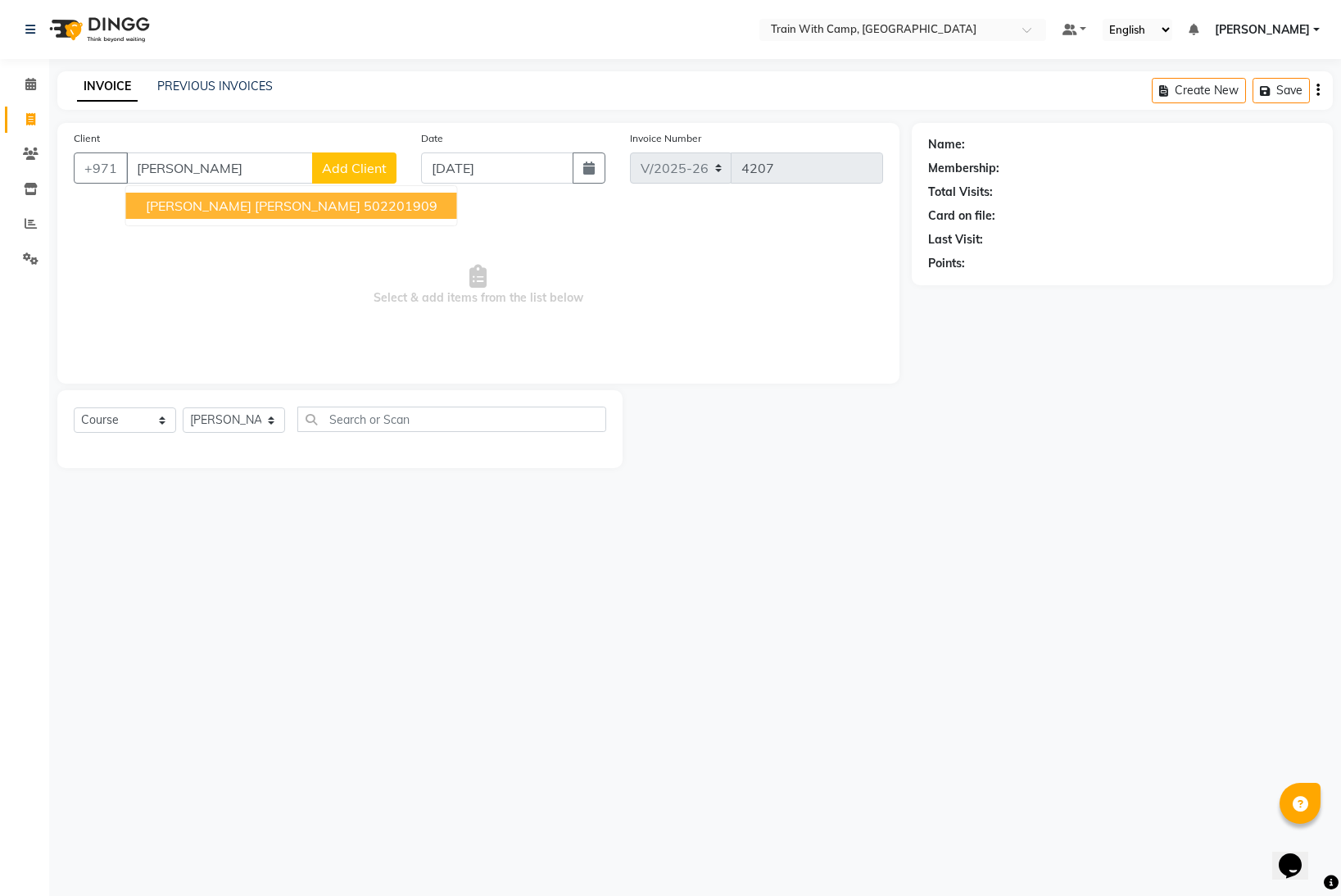
drag, startPoint x: 264, startPoint y: 203, endPoint x: 555, endPoint y: 204, distance: 291.0
click at [306, 204] on button "[PERSON_NAME] [PERSON_NAME] 502201909" at bounding box center [291, 206] width 331 height 26
type input "502201909"
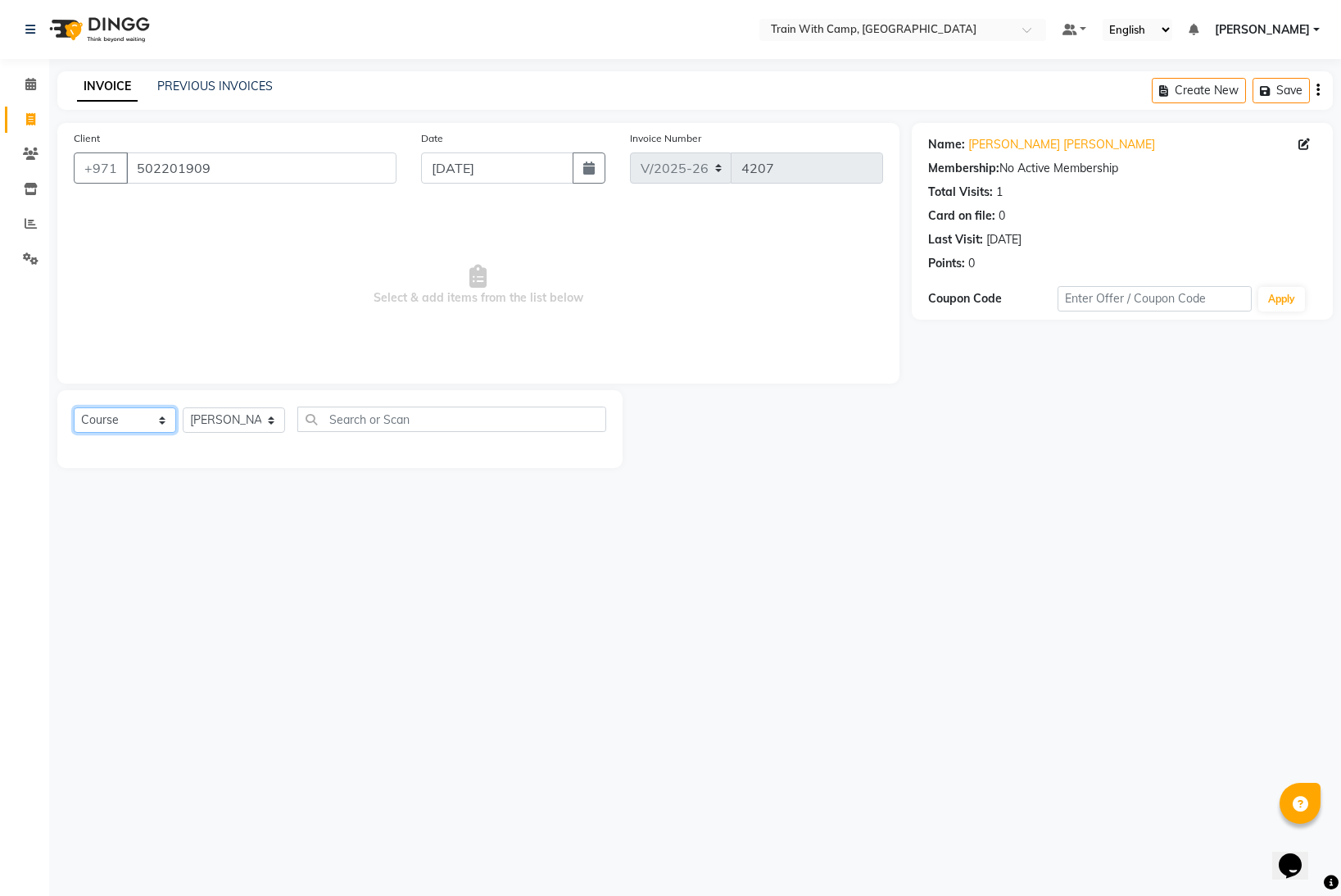
click at [161, 417] on select "Select Course Product Membership Package Voucher Prepaid Gift Card" at bounding box center [124, 420] width 102 height 25
select select "package"
click at [74, 407] on select "Select Course Product Membership Package Voucher Prepaid Gift Card" at bounding box center [124, 420] width 102 height 25
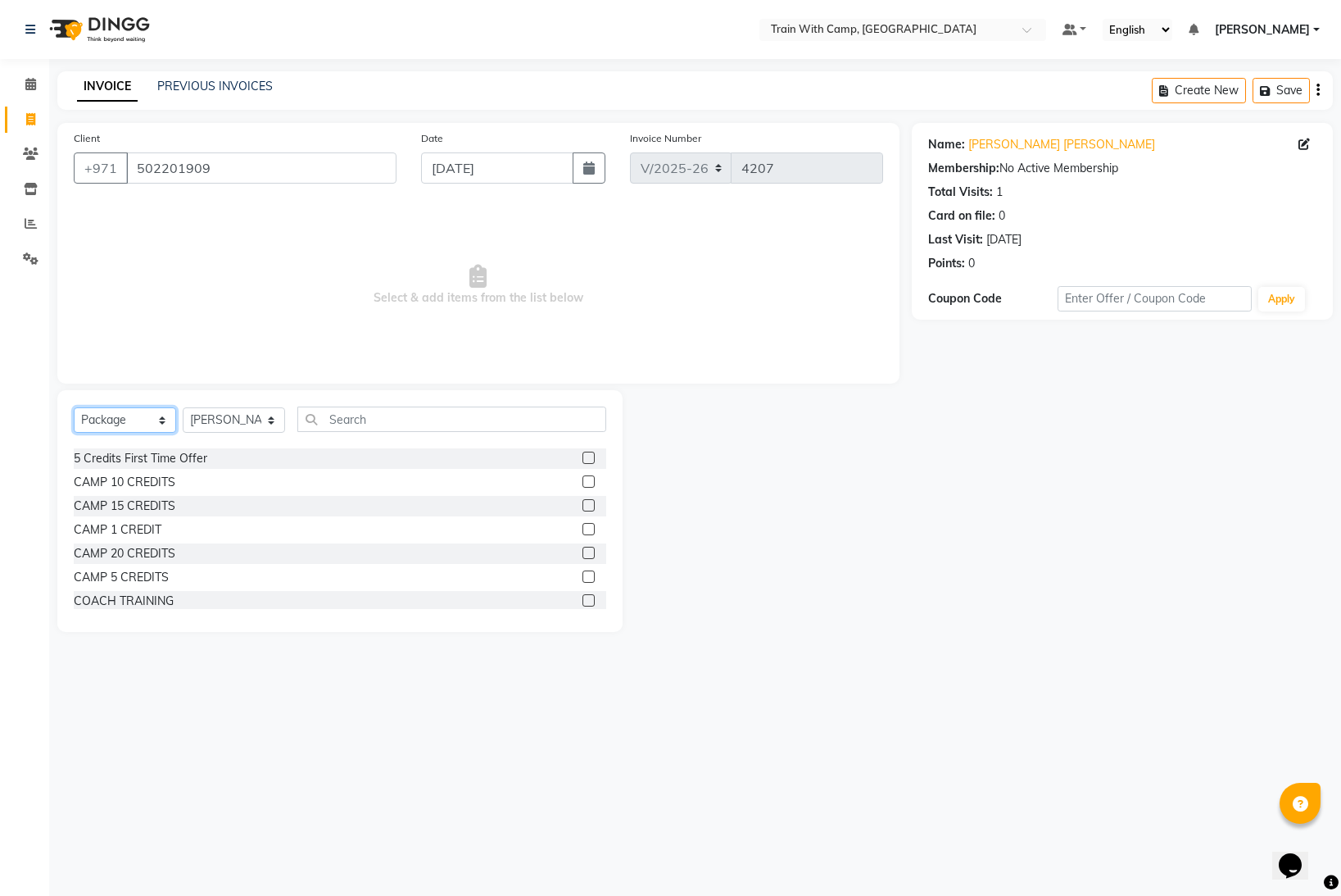
scroll to position [95, 0]
click at [590, 524] on label at bounding box center [589, 525] width 13 height 13
click at [590, 524] on input "checkbox" at bounding box center [588, 526] width 11 height 11
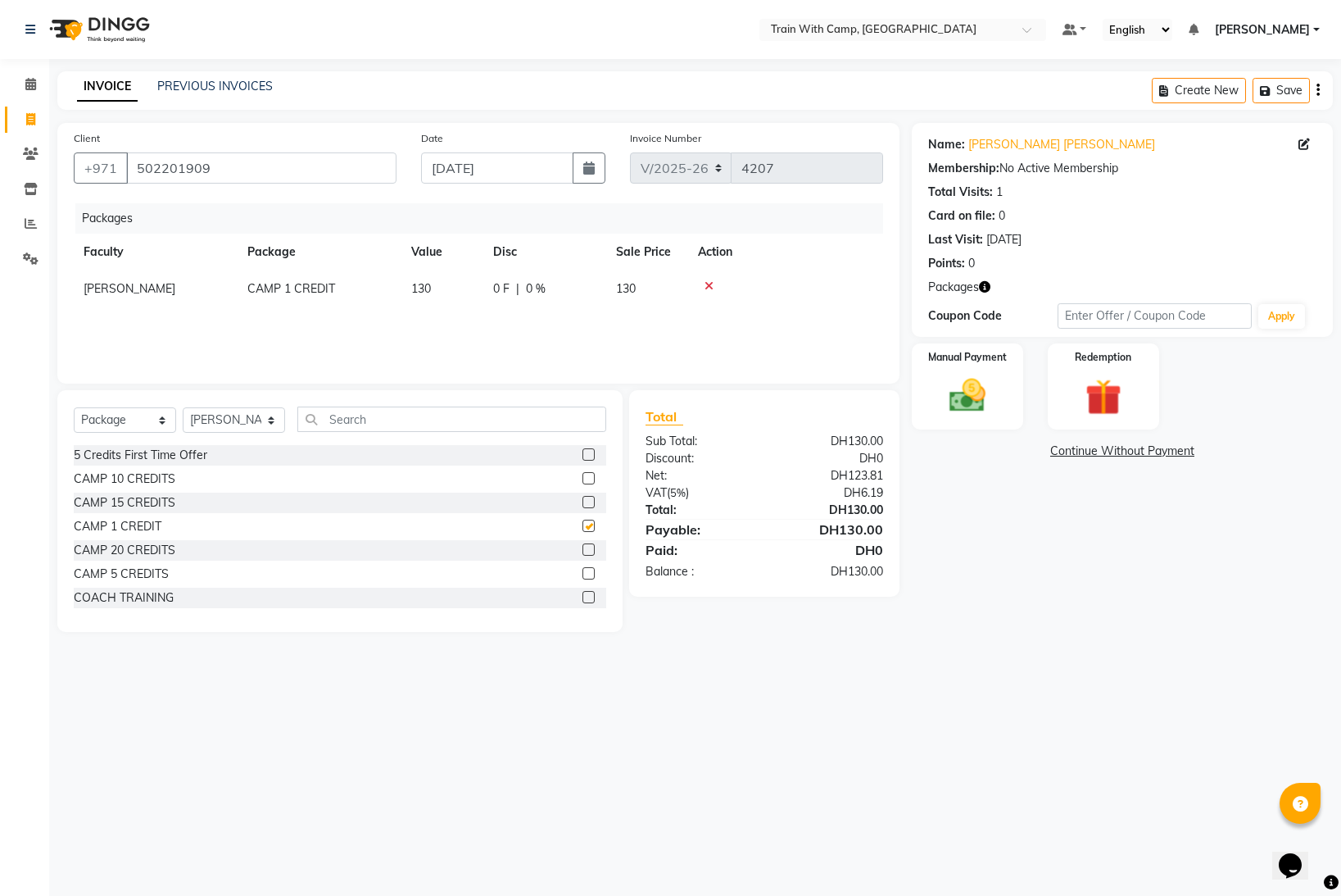
checkbox input "false"
click at [1012, 401] on div "Manual Payment" at bounding box center [967, 387] width 116 height 90
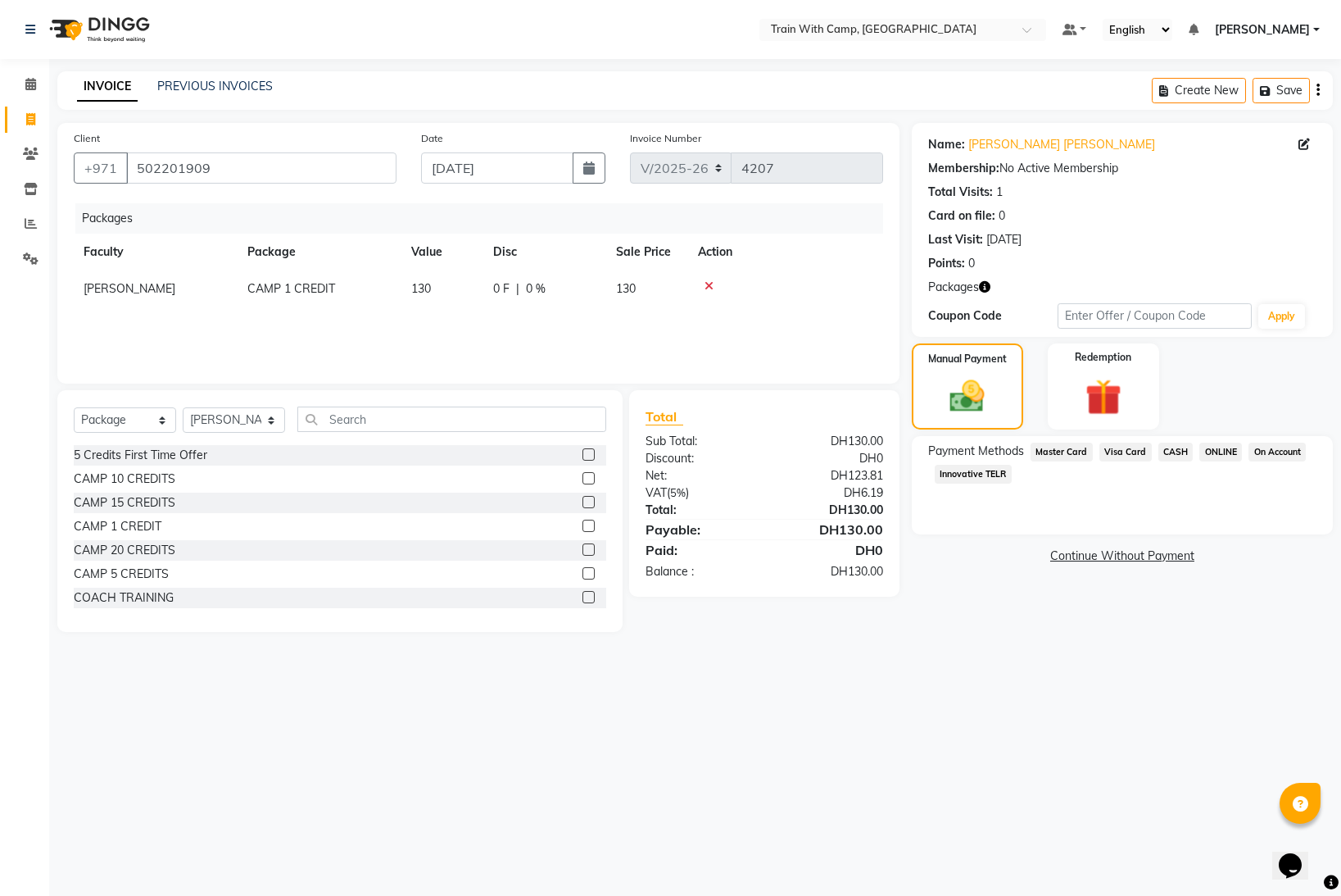
click at [974, 477] on span "Innovative TELR" at bounding box center [973, 474] width 77 height 19
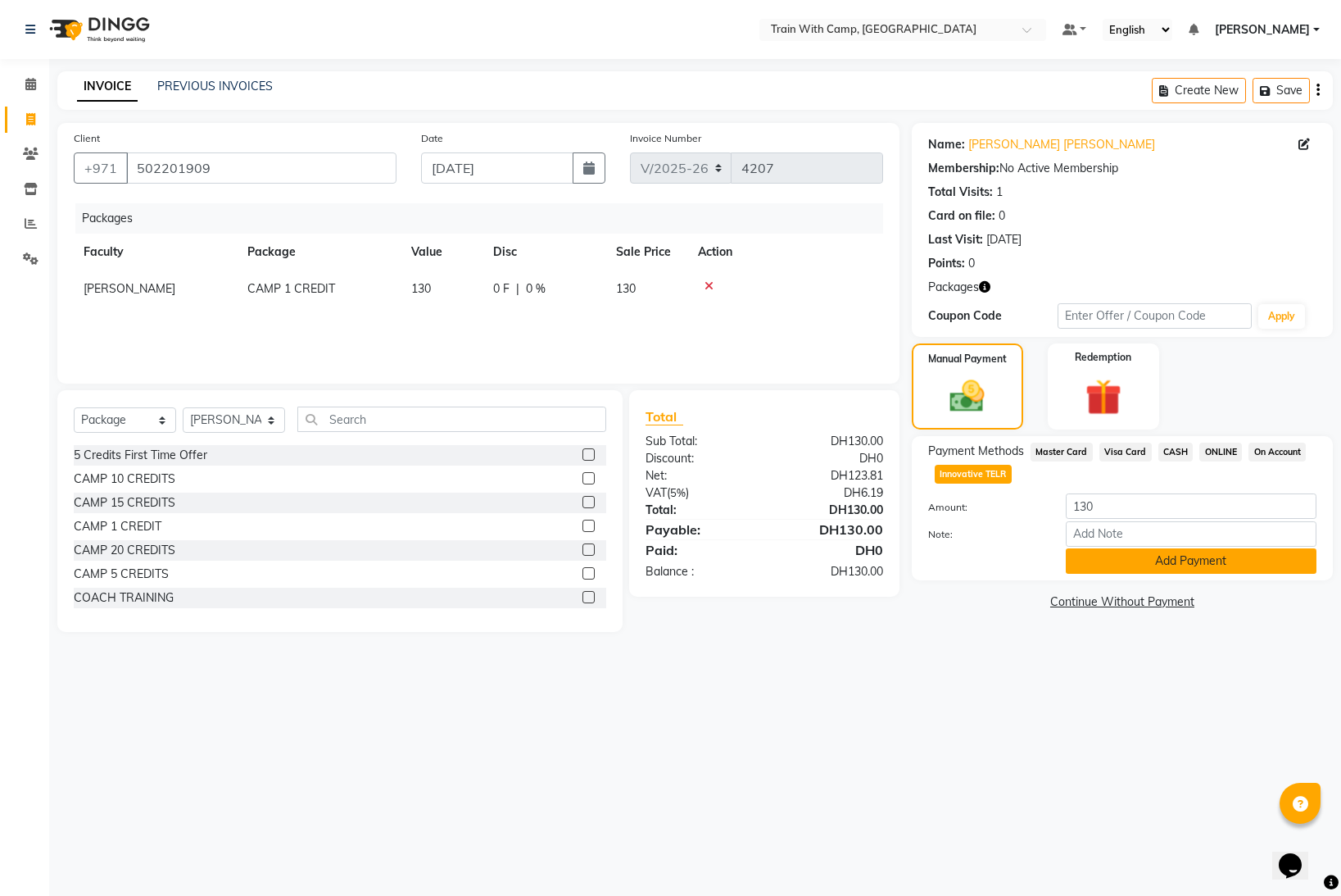
click at [1091, 560] on button "Add Payment" at bounding box center [1191, 561] width 250 height 25
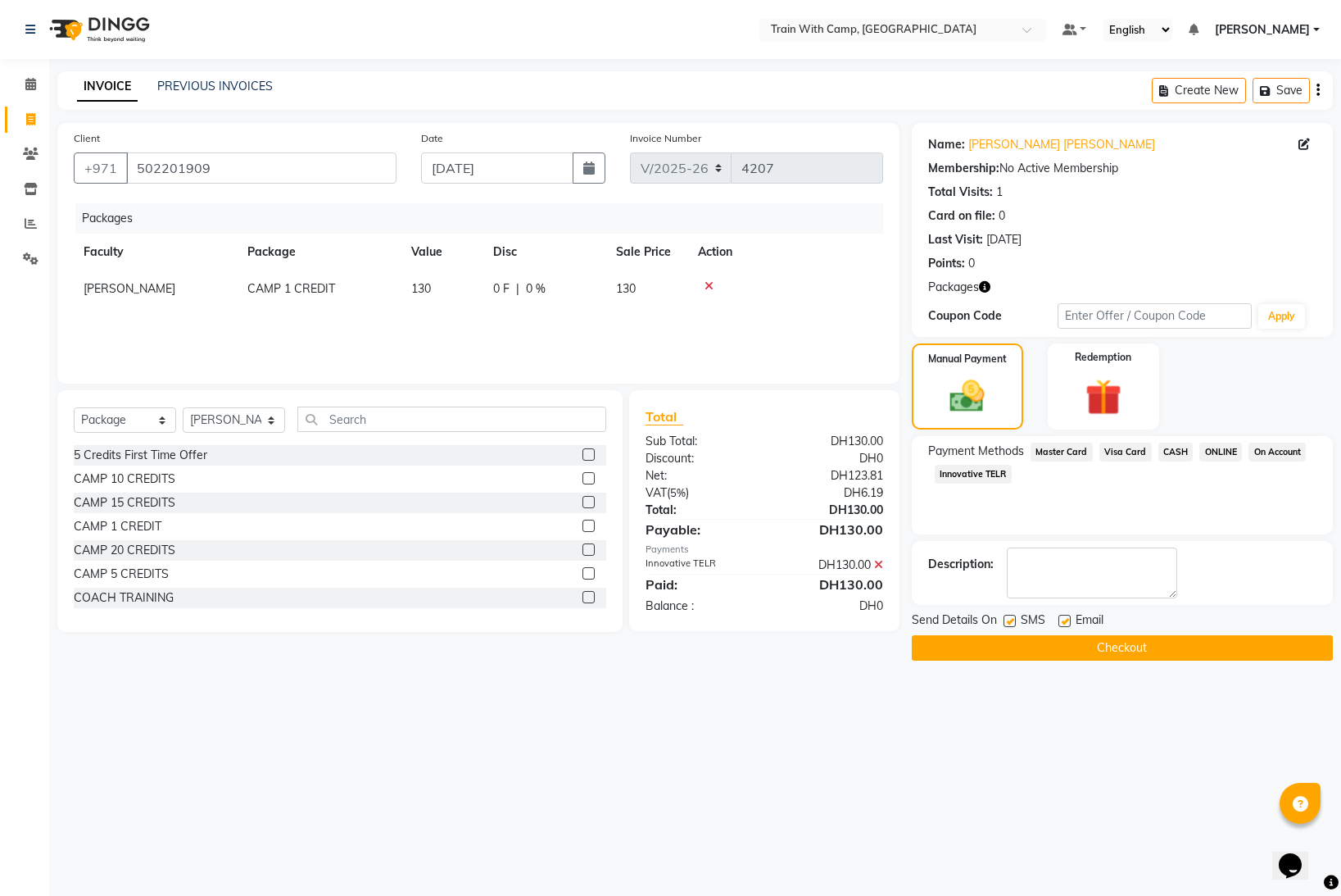
drag, startPoint x: 1007, startPoint y: 625, endPoint x: 1031, endPoint y: 622, distance: 24.2
click at [1007, 625] on label at bounding box center [1009, 620] width 13 height 13
click at [1007, 625] on input "checkbox" at bounding box center [1008, 621] width 11 height 11
checkbox input "false"
click at [1065, 618] on label at bounding box center [1064, 620] width 13 height 13
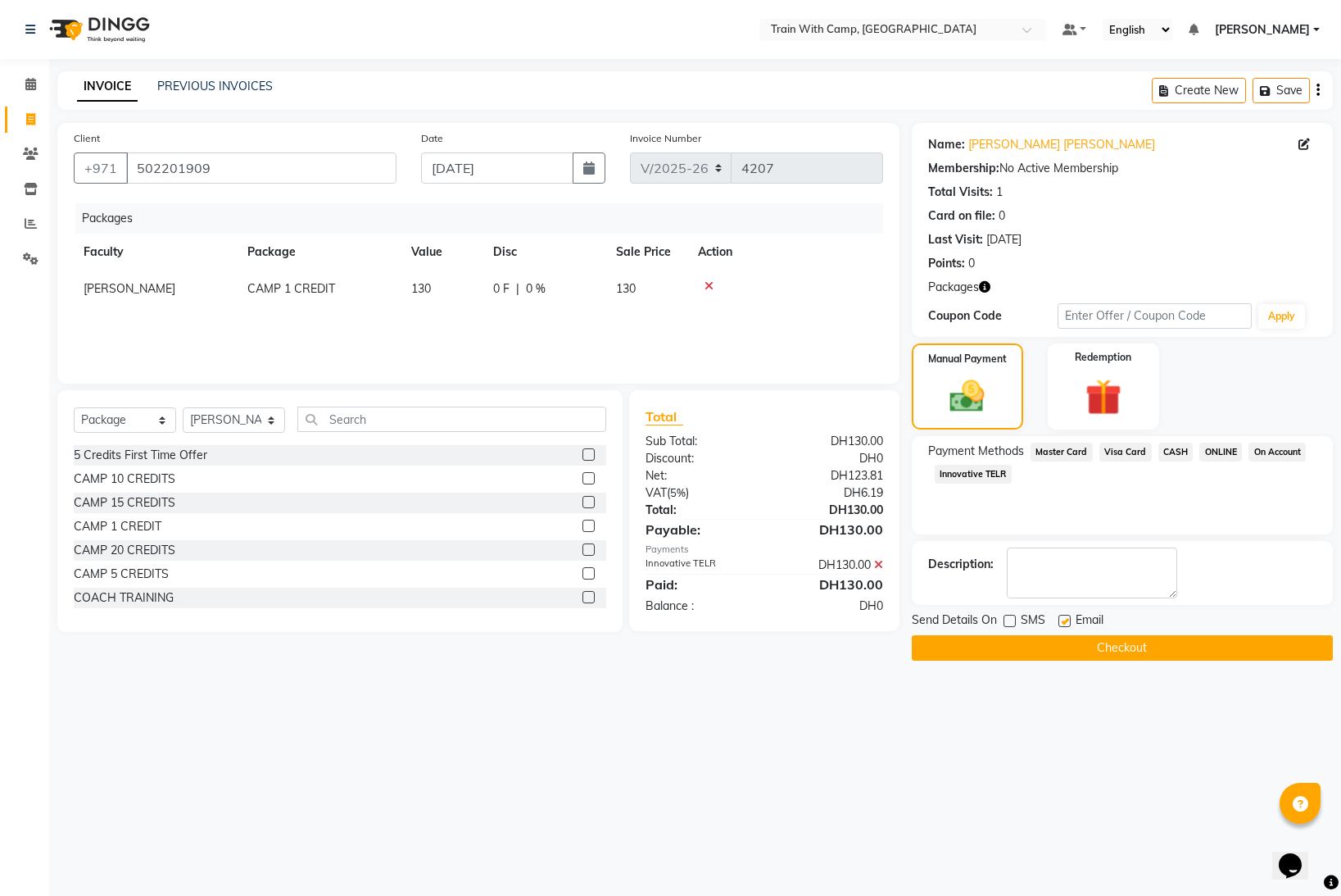
click at [1065, 618] on input "checkbox" at bounding box center [1063, 621] width 11 height 11
checkbox input "false"
click at [1042, 648] on button "Checkout" at bounding box center [1123, 648] width 421 height 25
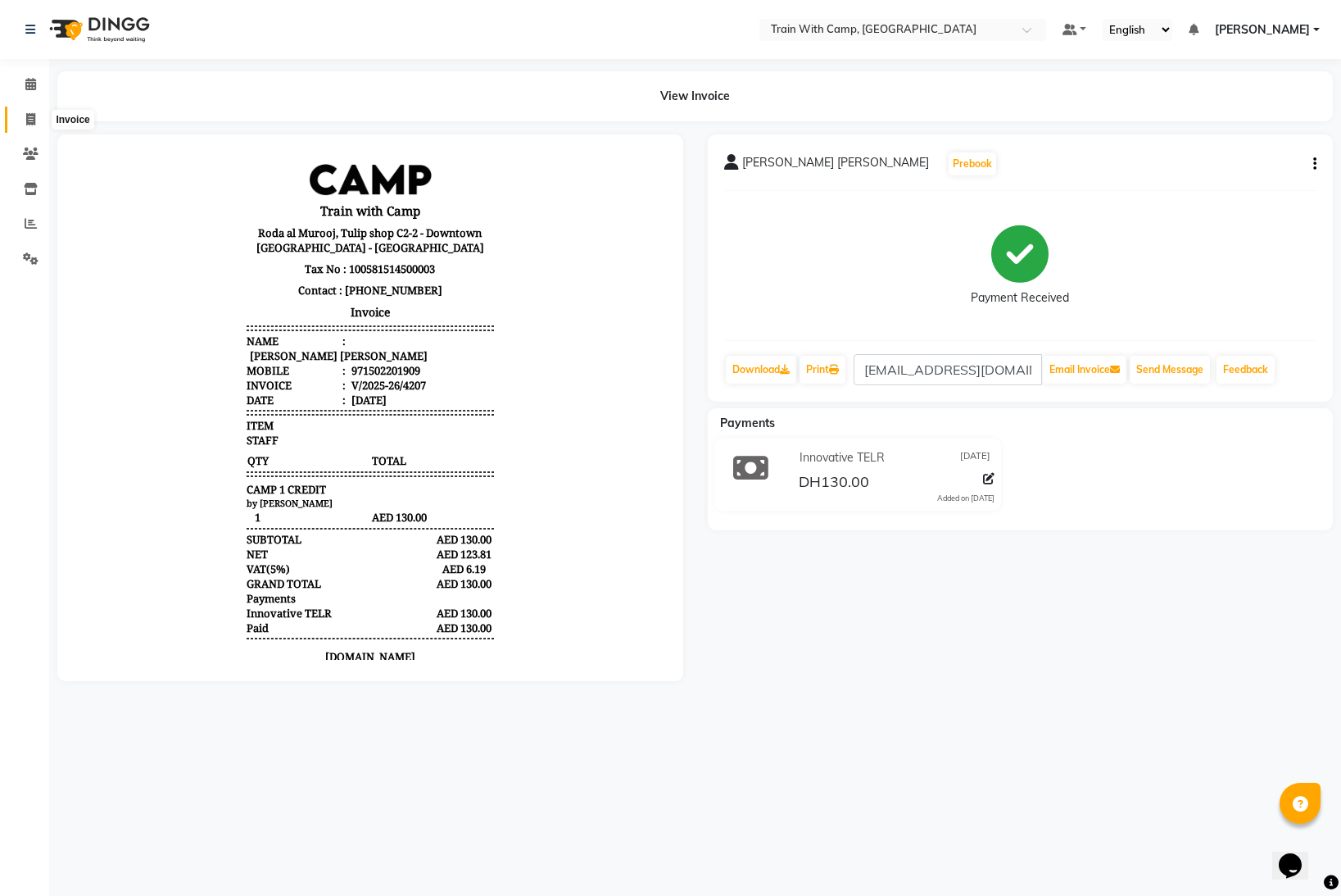
click at [34, 118] on icon at bounding box center [30, 119] width 9 height 13
select select "service"
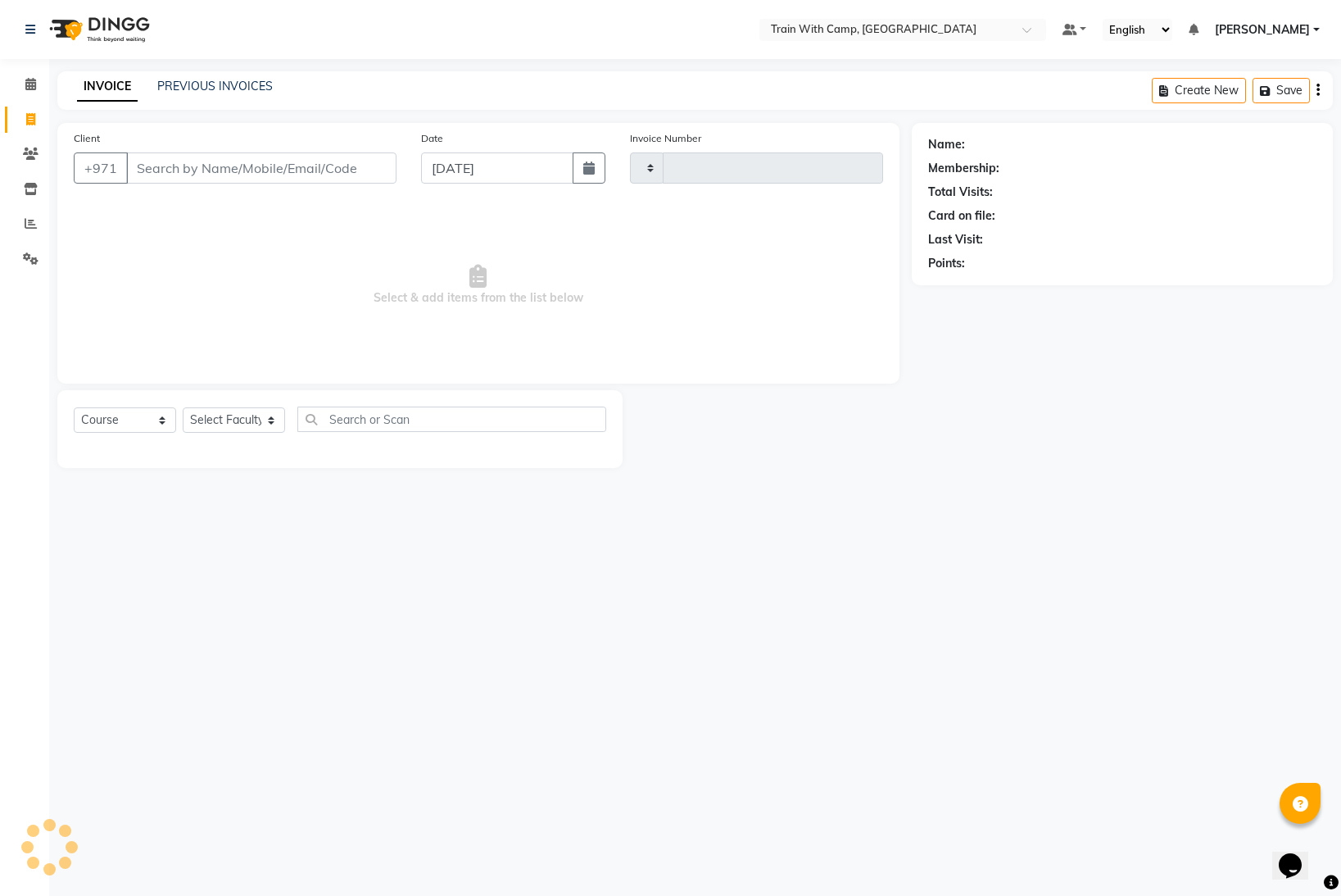
type input "4208"
select select "910"
click at [214, 172] on input "Client" at bounding box center [261, 168] width 271 height 31
select select "14965"
click at [249, 170] on input "Client" at bounding box center [261, 168] width 271 height 31
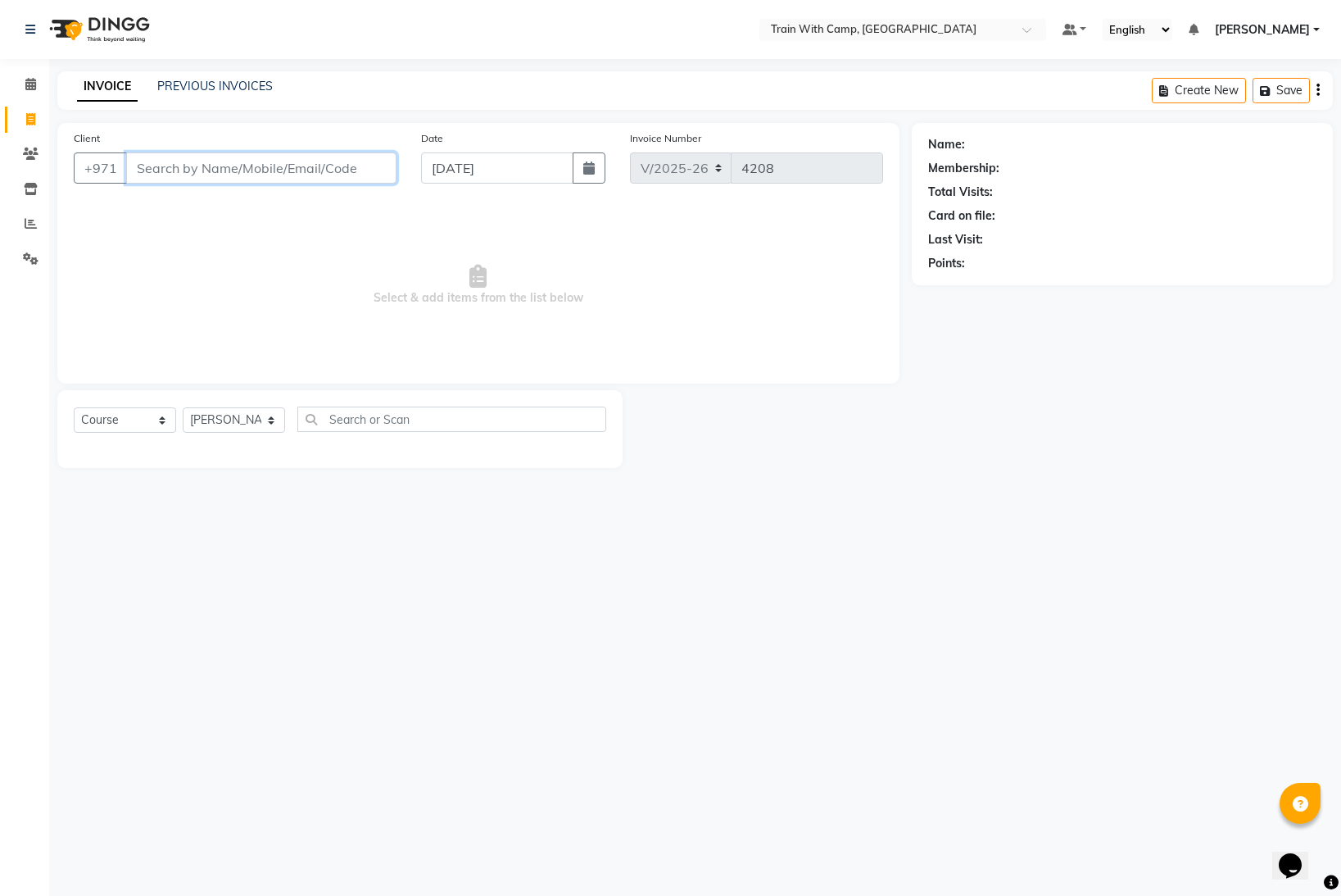
paste input "554375522"
type input "554375522"
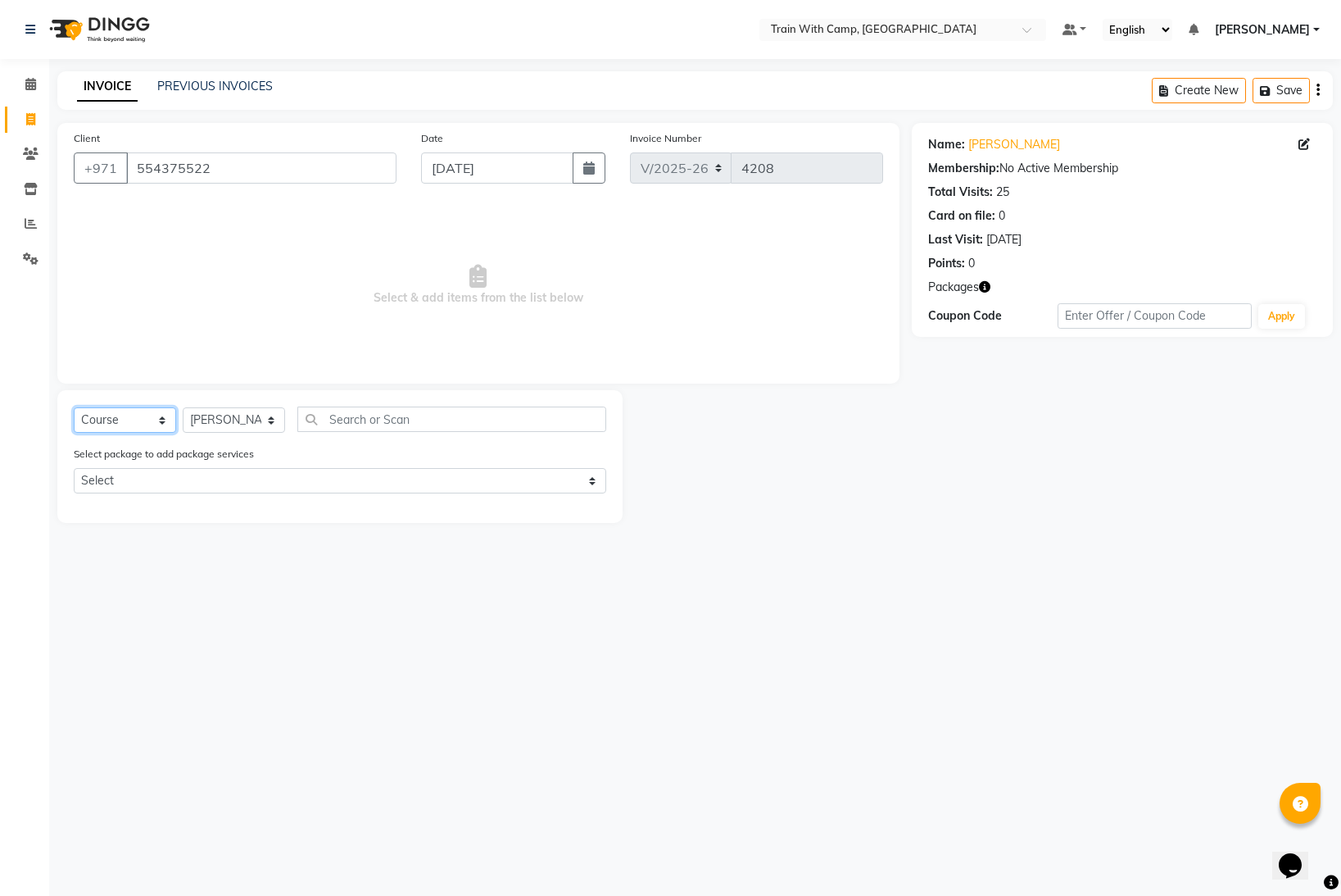
click at [163, 421] on select "Select Course Product Membership Package Voucher Prepaid Gift Card" at bounding box center [124, 420] width 102 height 25
select select "package"
click at [74, 407] on select "Select Course Product Membership Package Voucher Prepaid Gift Card" at bounding box center [124, 420] width 102 height 25
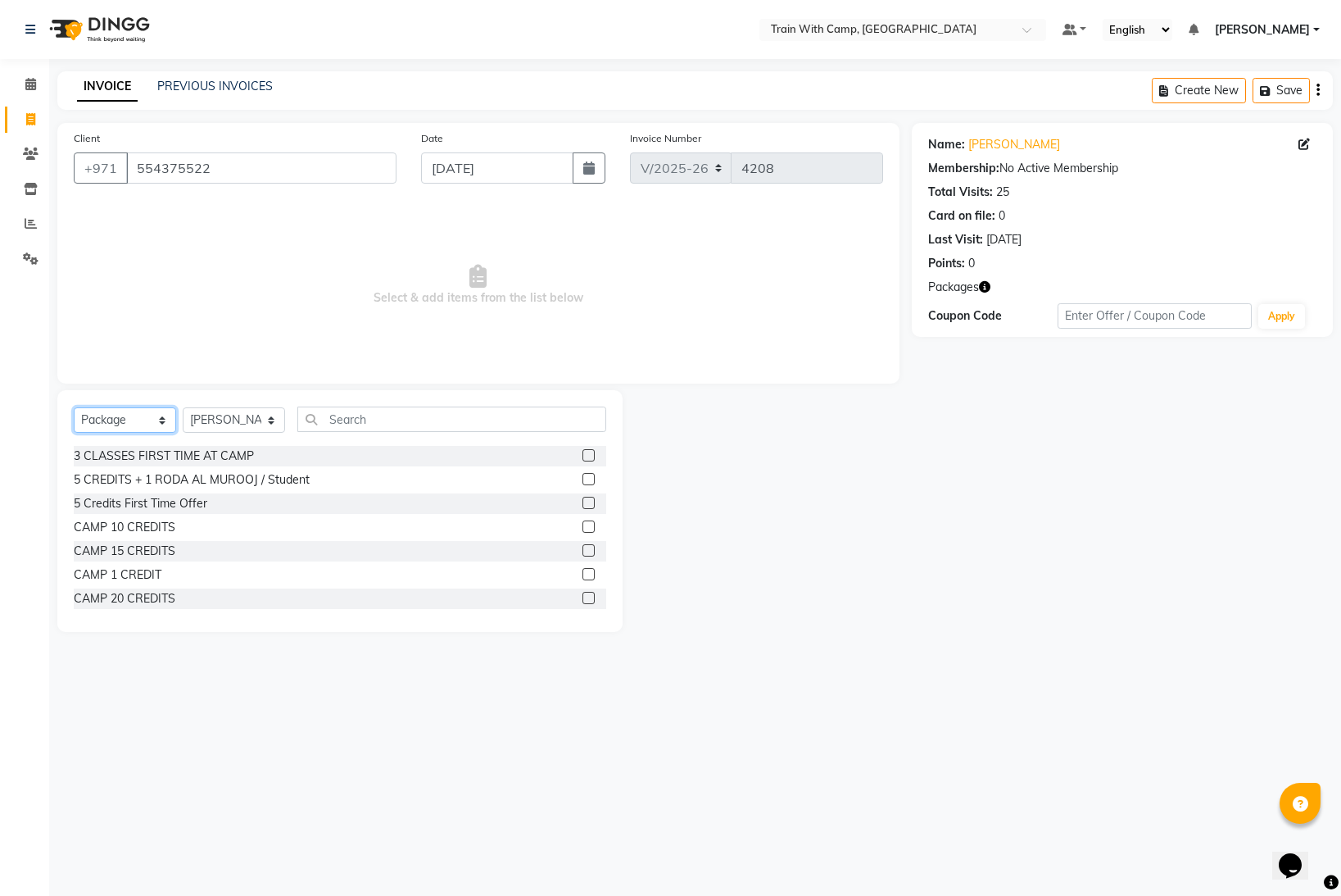
scroll to position [66, 0]
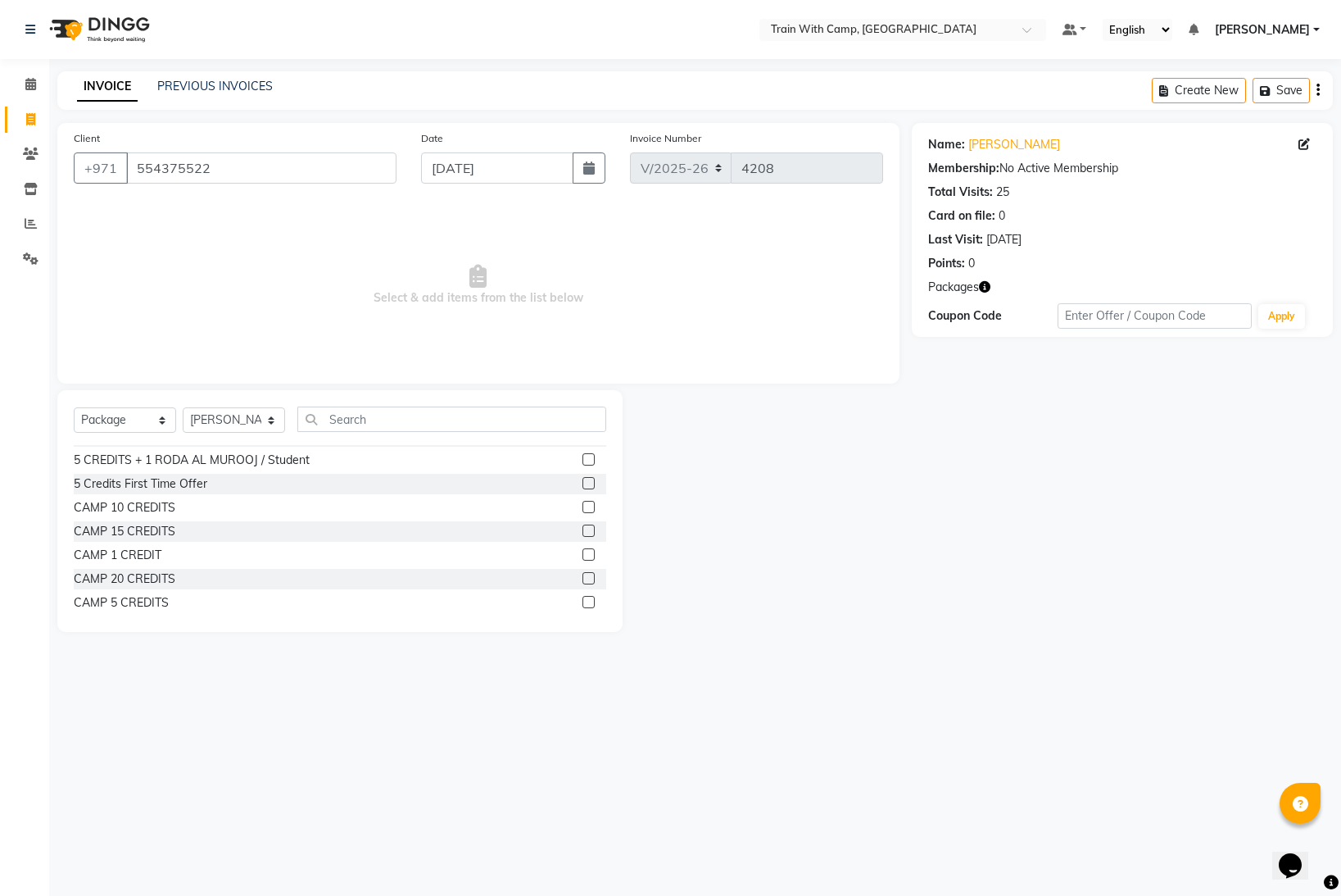
click at [594, 552] on label at bounding box center [589, 554] width 13 height 13
click at [593, 552] on input "checkbox" at bounding box center [588, 555] width 11 height 11
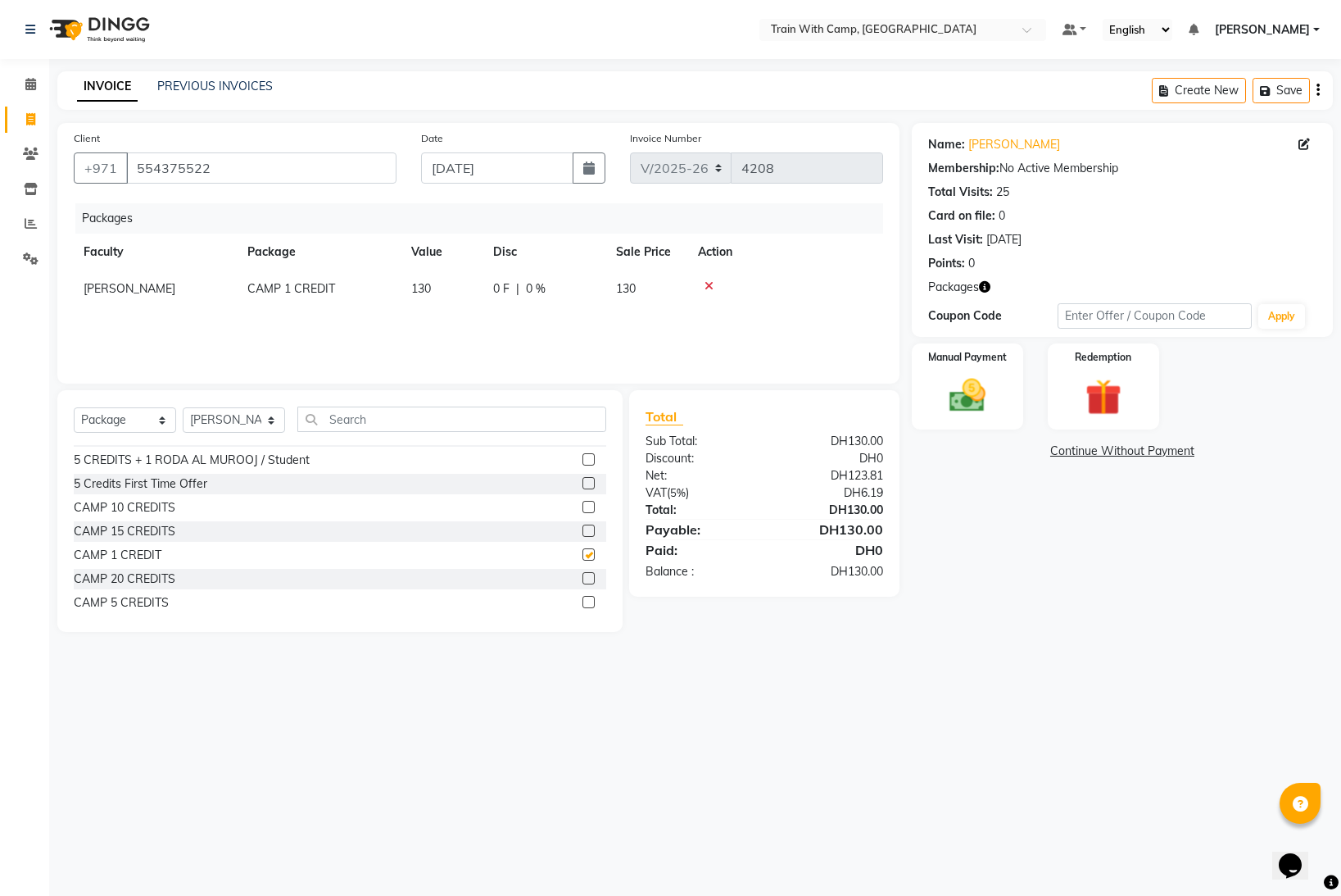
checkbox input "false"
click at [1013, 383] on div "Manual Payment" at bounding box center [967, 387] width 116 height 90
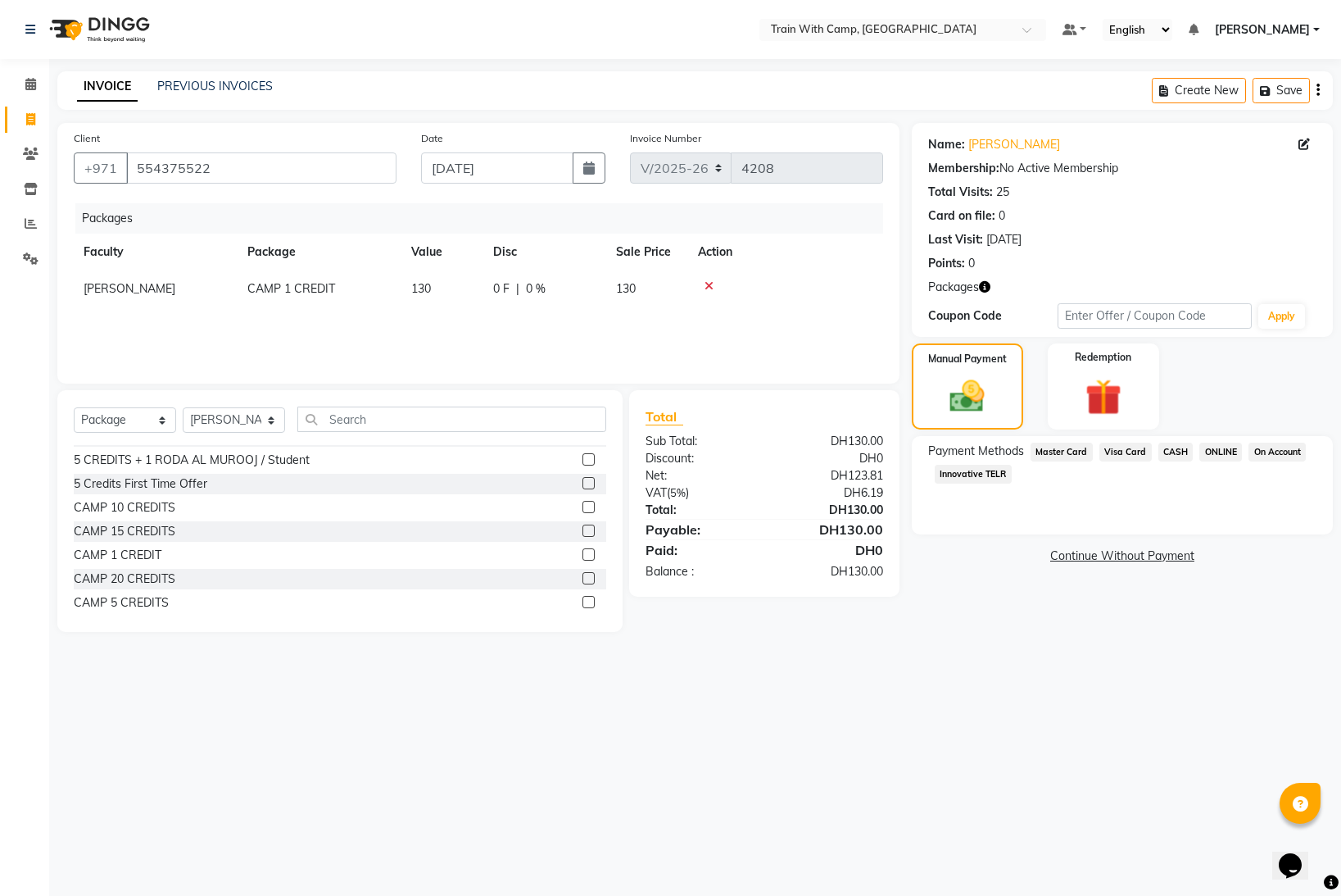
click at [982, 472] on span "Innovative TELR" at bounding box center [973, 474] width 77 height 19
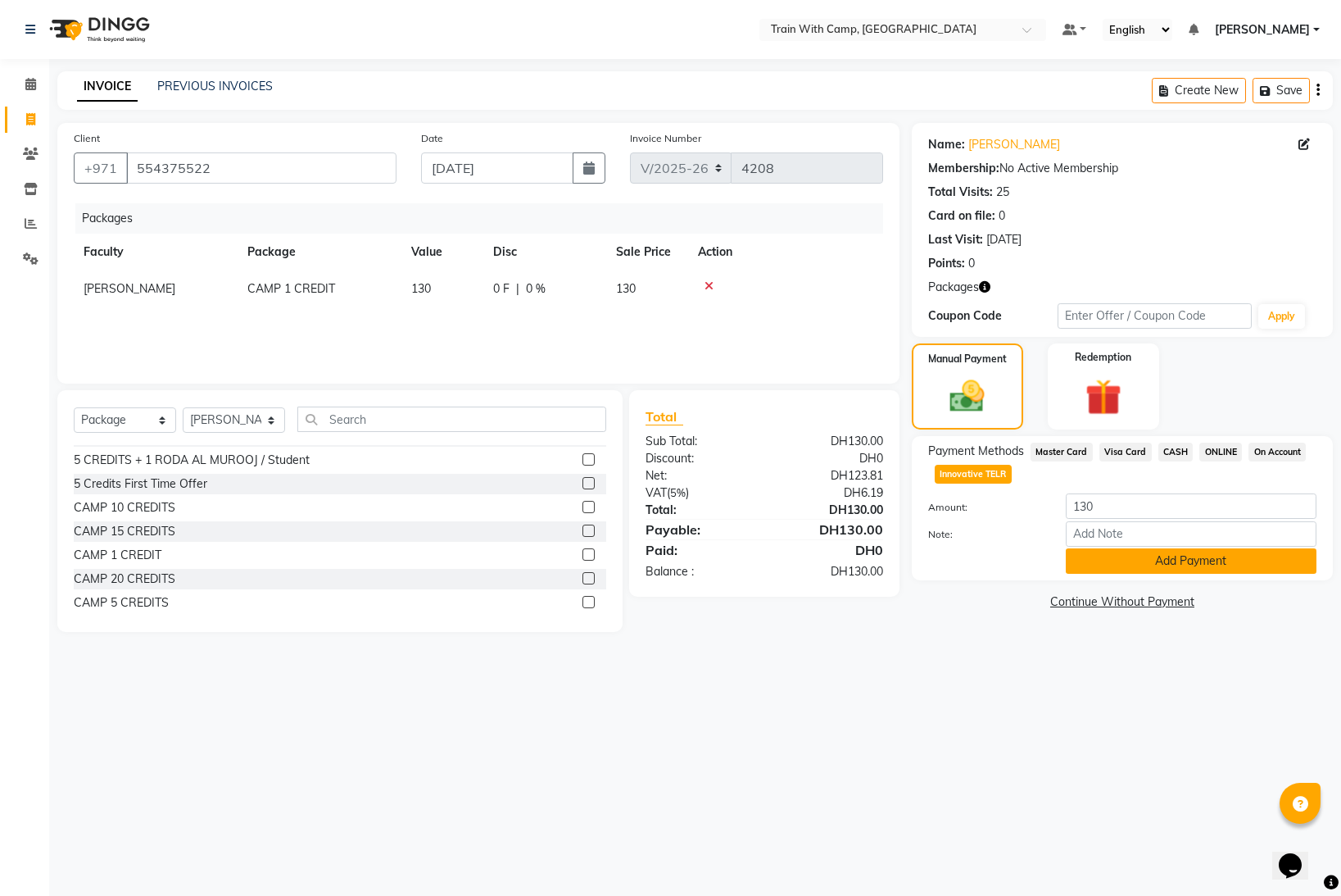
click at [1096, 561] on button "Add Payment" at bounding box center [1191, 561] width 250 height 25
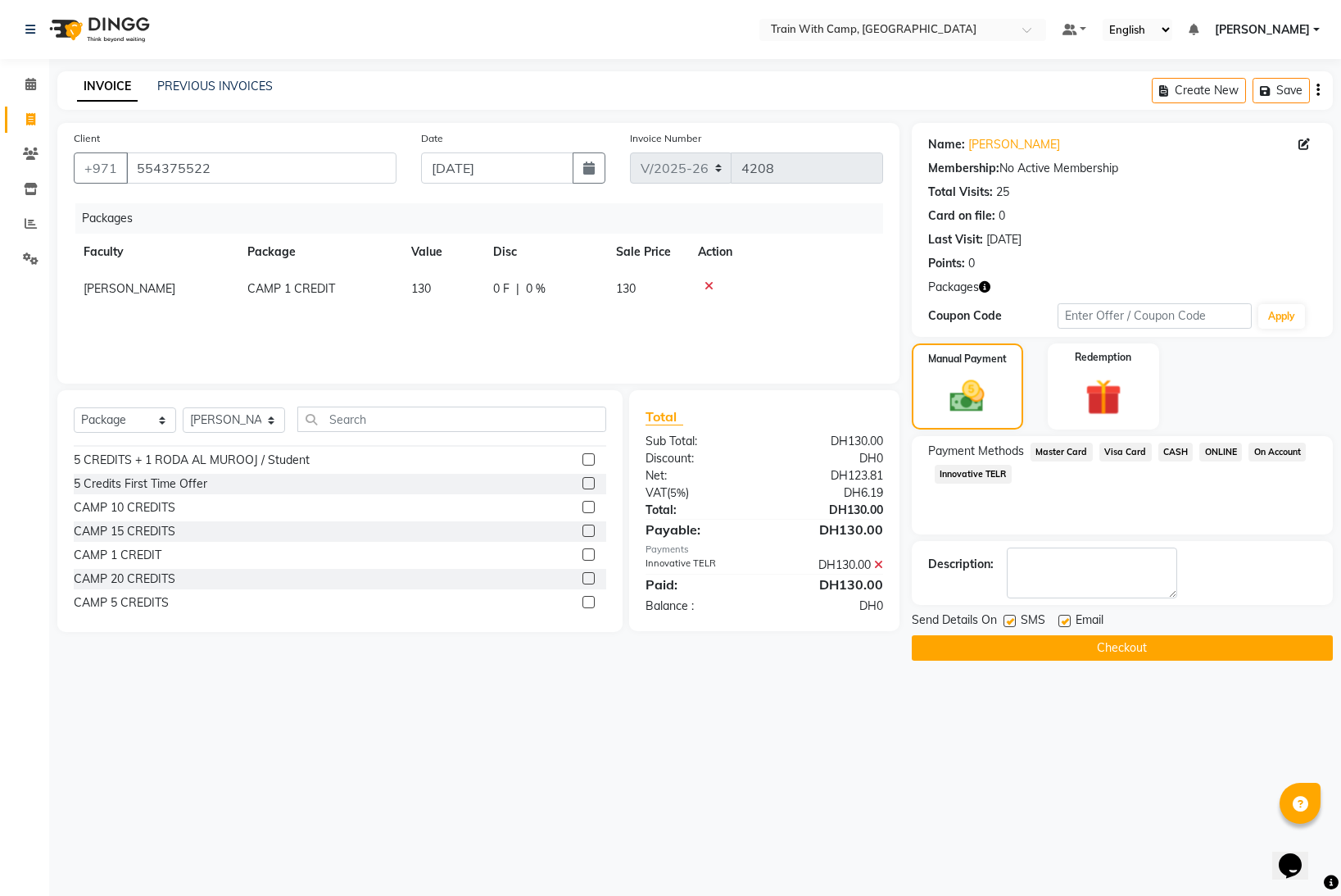
drag, startPoint x: 1010, startPoint y: 624, endPoint x: 1023, endPoint y: 623, distance: 13.0
click at [1011, 624] on label at bounding box center [1009, 620] width 13 height 13
click at [1011, 624] on input "checkbox" at bounding box center [1008, 621] width 11 height 11
checkbox input "false"
drag, startPoint x: 1064, startPoint y: 618, endPoint x: 1047, endPoint y: 646, distance: 32.8
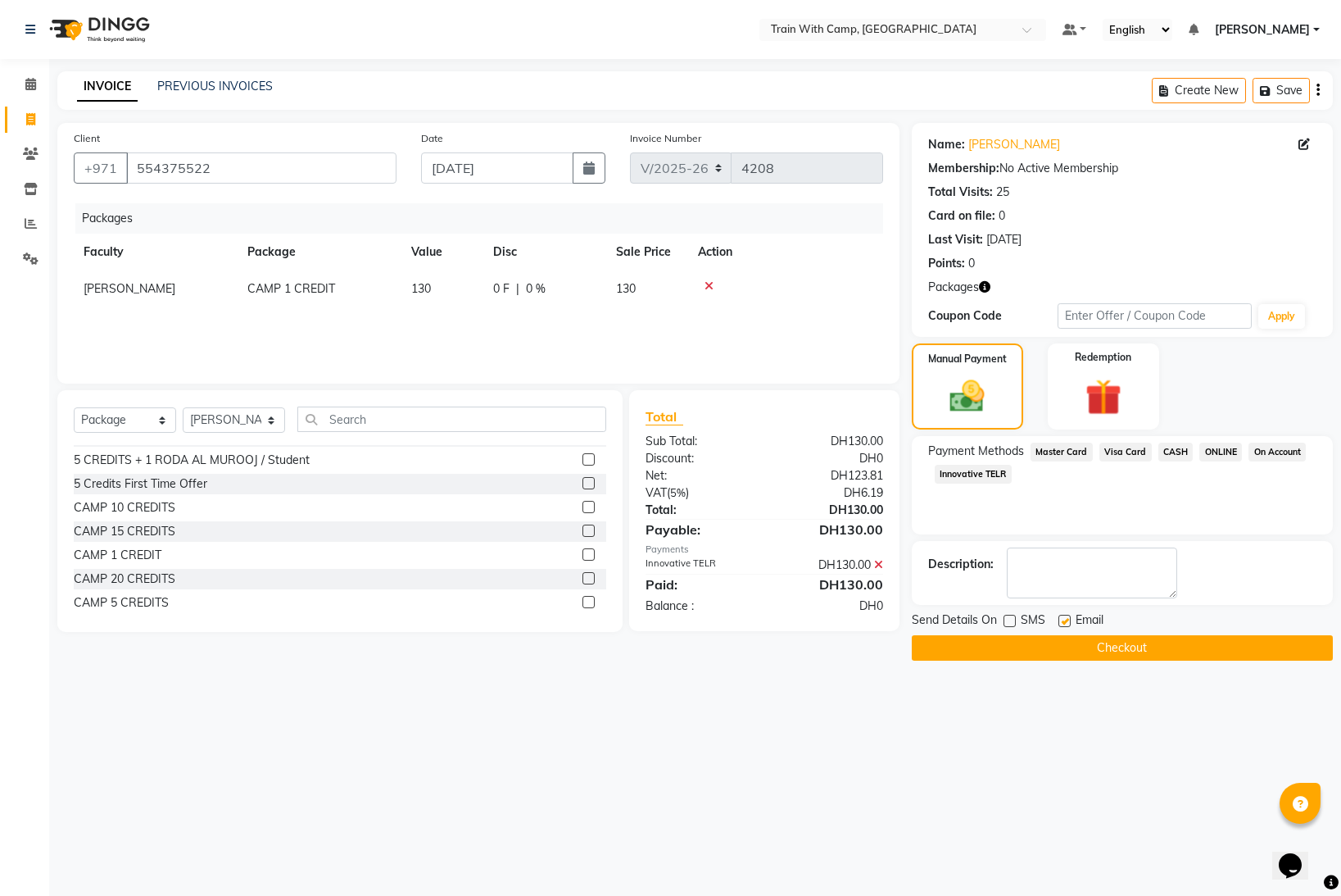
click at [1063, 621] on label at bounding box center [1064, 620] width 13 height 13
click at [1063, 621] on input "checkbox" at bounding box center [1063, 621] width 11 height 11
checkbox input "false"
click at [1022, 653] on button "Checkout" at bounding box center [1123, 648] width 421 height 25
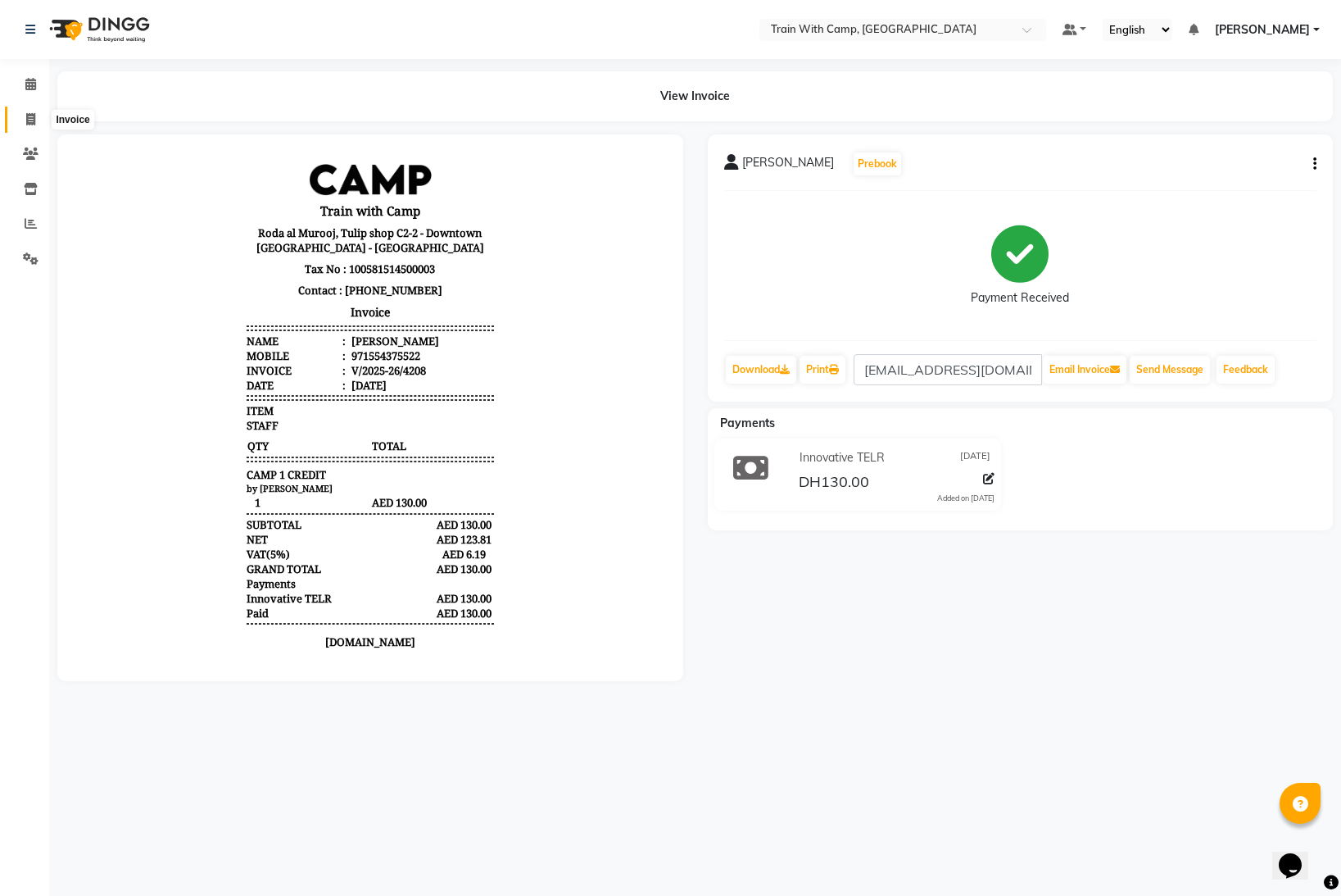
click at [30, 116] on icon at bounding box center [30, 119] width 9 height 13
select select "service"
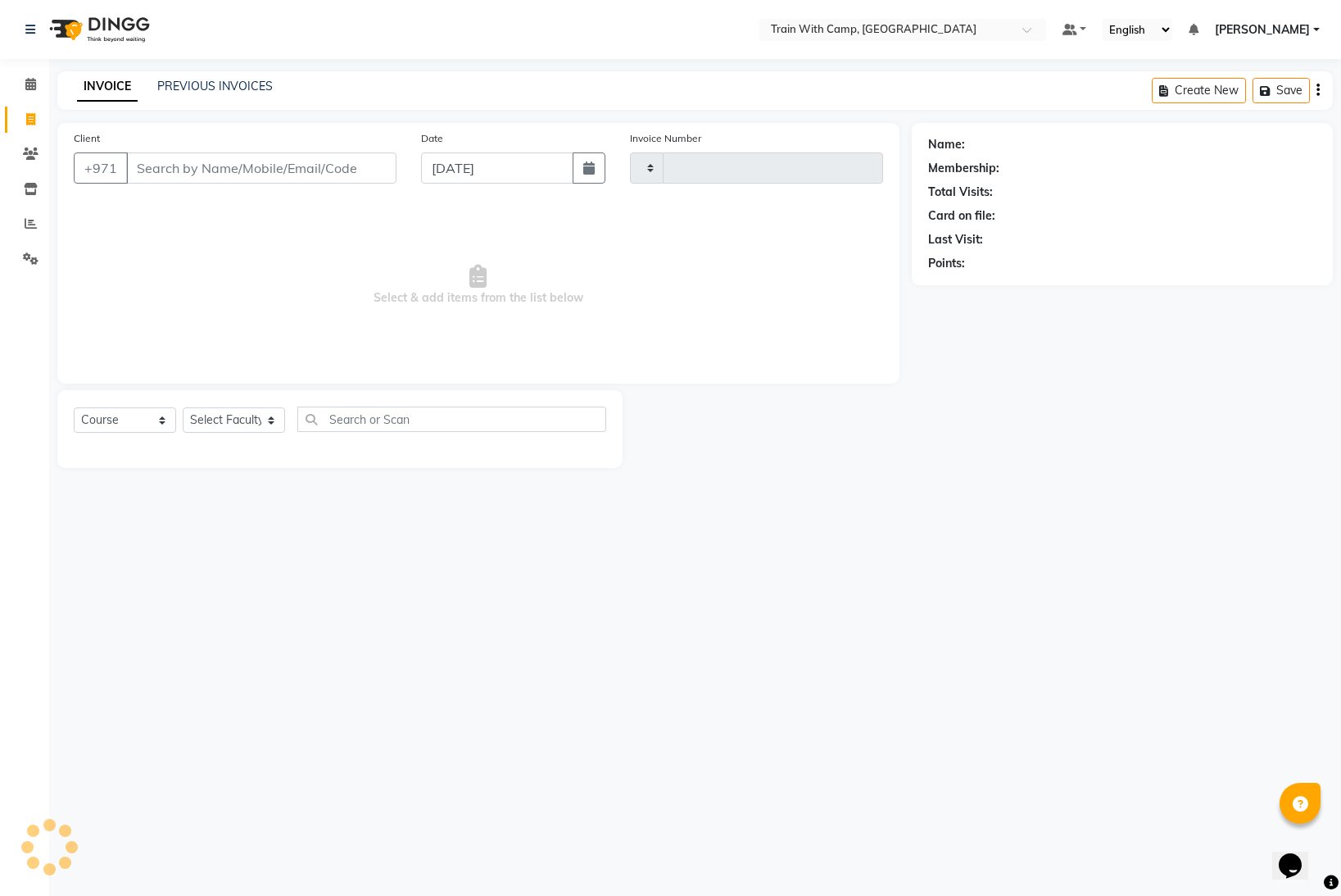
type input "4209"
select select "910"
click at [189, 174] on input "Client" at bounding box center [261, 168] width 271 height 31
select select "14965"
type input "585250662"
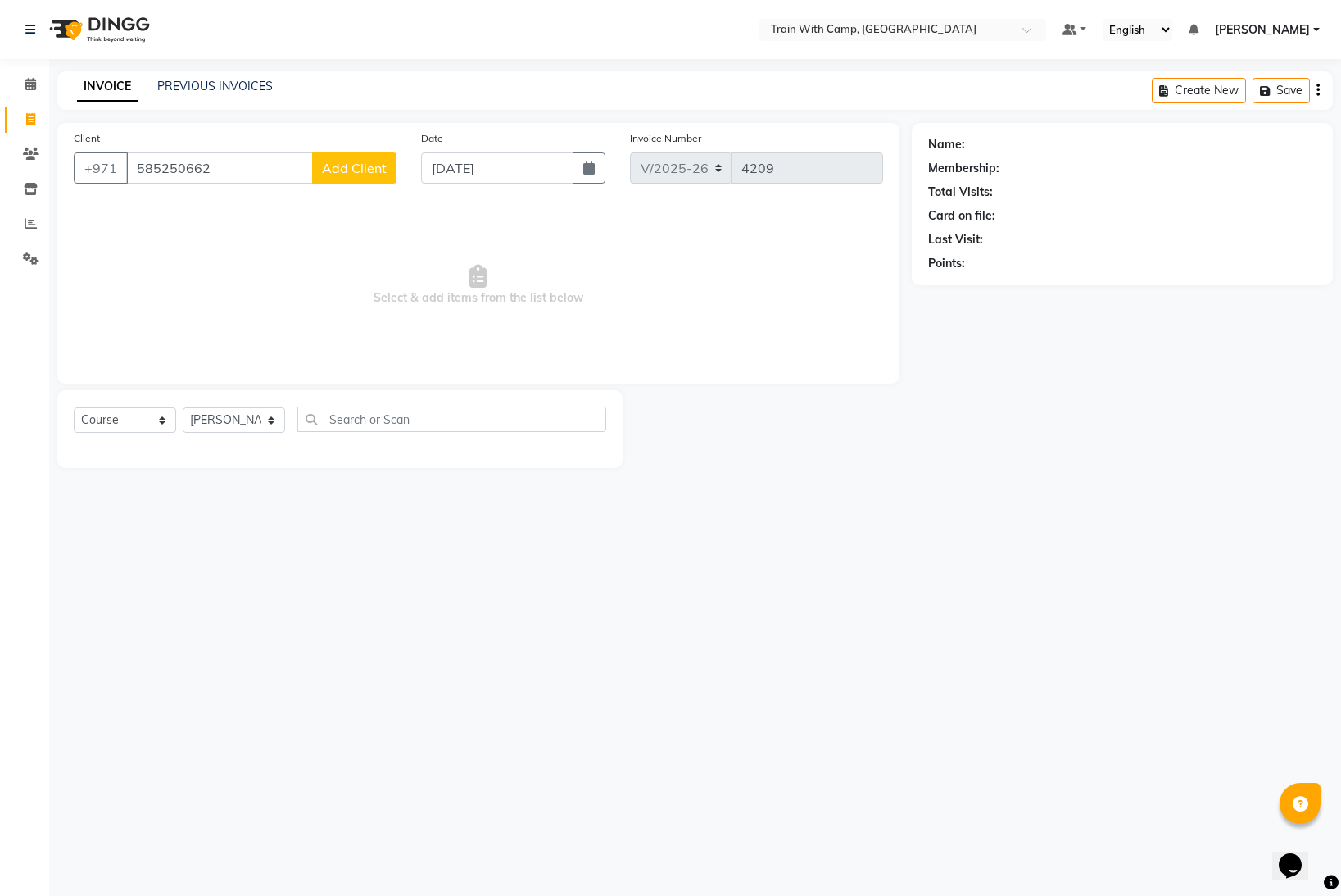
click at [368, 172] on span "Add Client" at bounding box center [354, 168] width 65 height 16
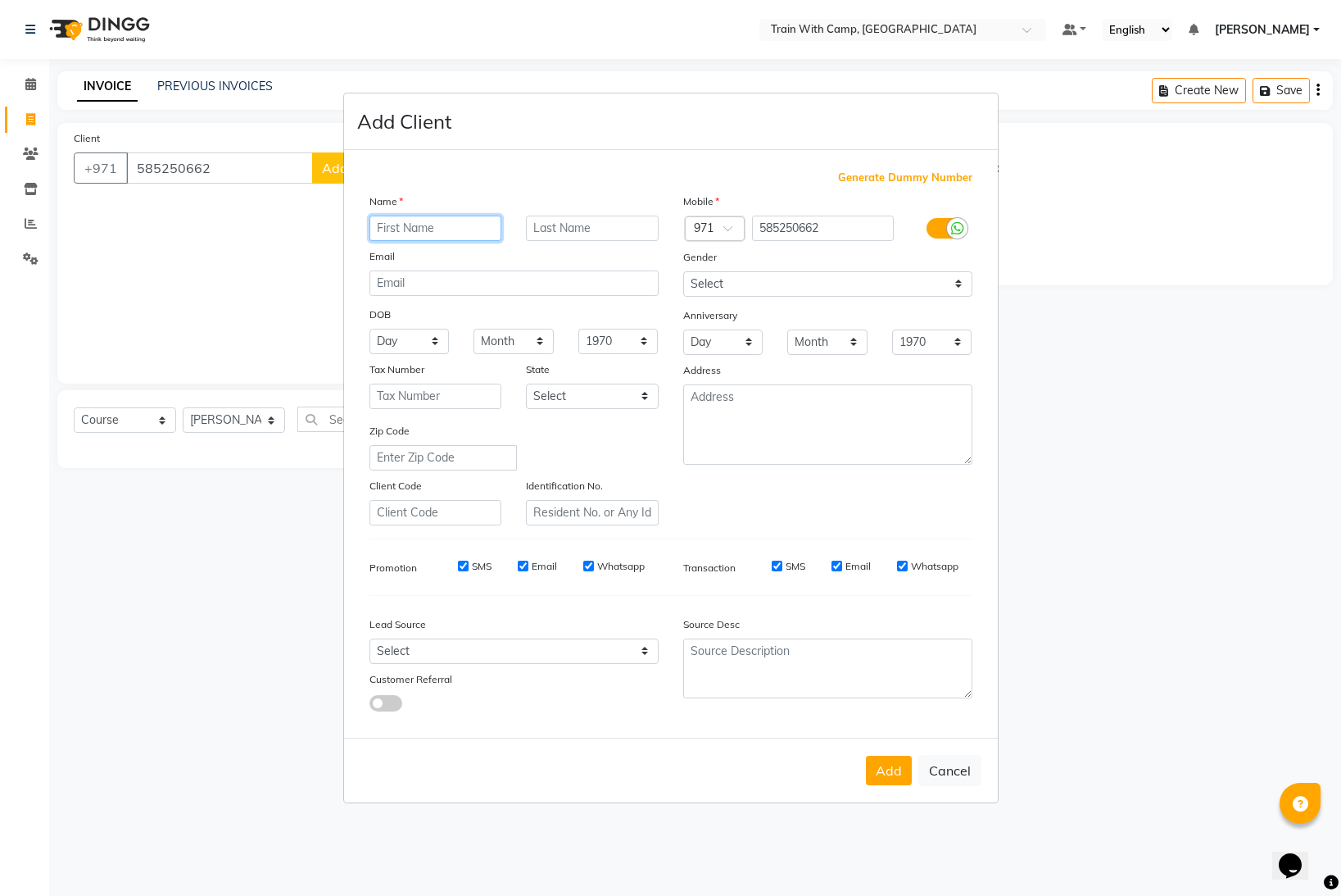
click at [457, 228] on input "text" at bounding box center [436, 228] width 133 height 25
paste input "maggy"
type input "maggy"
click at [574, 228] on input "text" at bounding box center [592, 228] width 133 height 25
paste input "omrani"
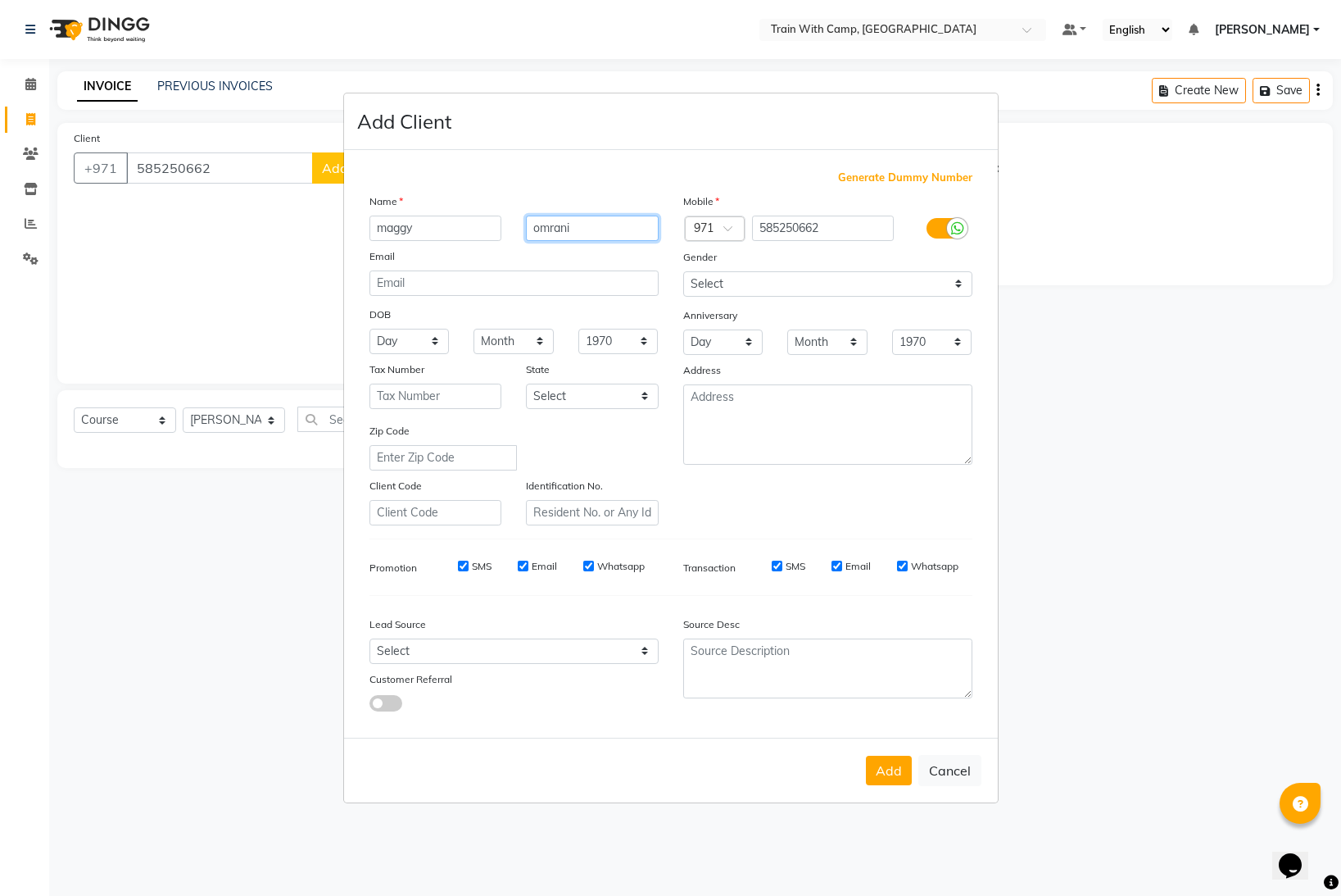
type input "omrani"
click at [384, 282] on input "email" at bounding box center [514, 283] width 289 height 25
paste input "[EMAIL_ADDRESS][DOMAIN_NAME]"
type input "[EMAIL_ADDRESS][DOMAIN_NAME]"
click at [717, 282] on select "Select [DEMOGRAPHIC_DATA] [DEMOGRAPHIC_DATA] Other Prefer Not To Say" at bounding box center [828, 284] width 289 height 25
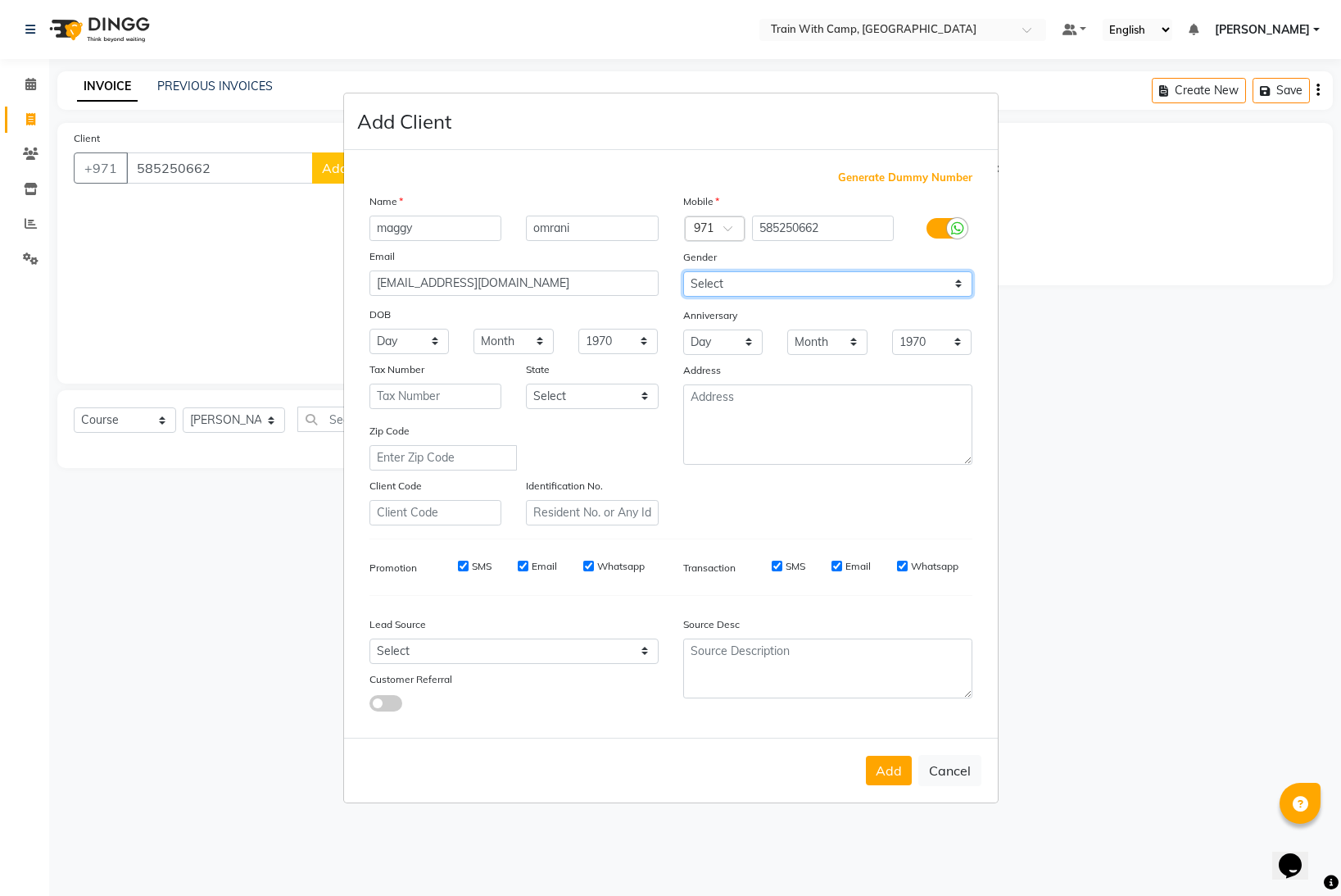
select select "[DEMOGRAPHIC_DATA]"
click at [684, 272] on select "Select [DEMOGRAPHIC_DATA] [DEMOGRAPHIC_DATA] Other Prefer Not To Say" at bounding box center [828, 284] width 289 height 25
click at [890, 767] on button "Add" at bounding box center [889, 770] width 46 height 30
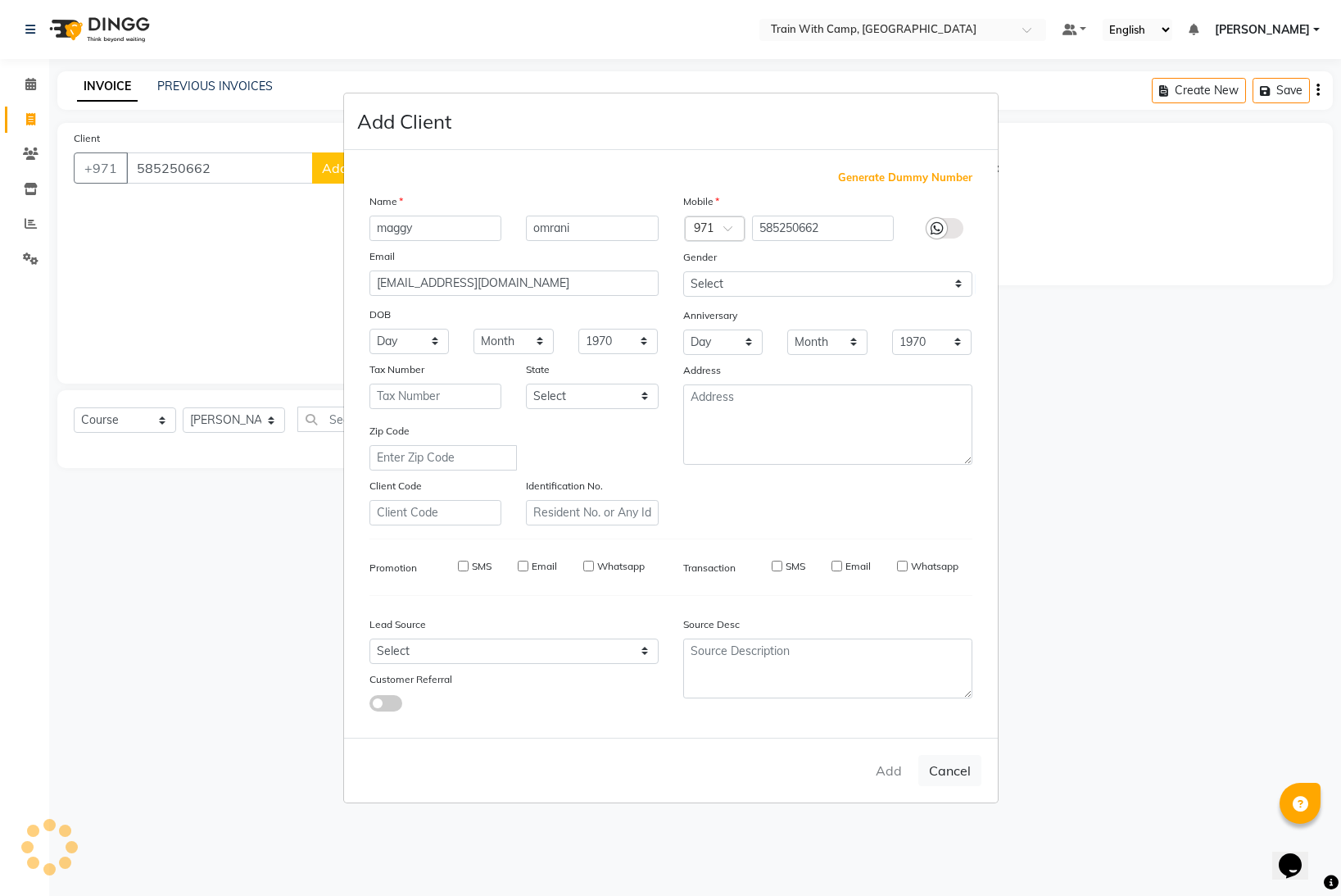
select select
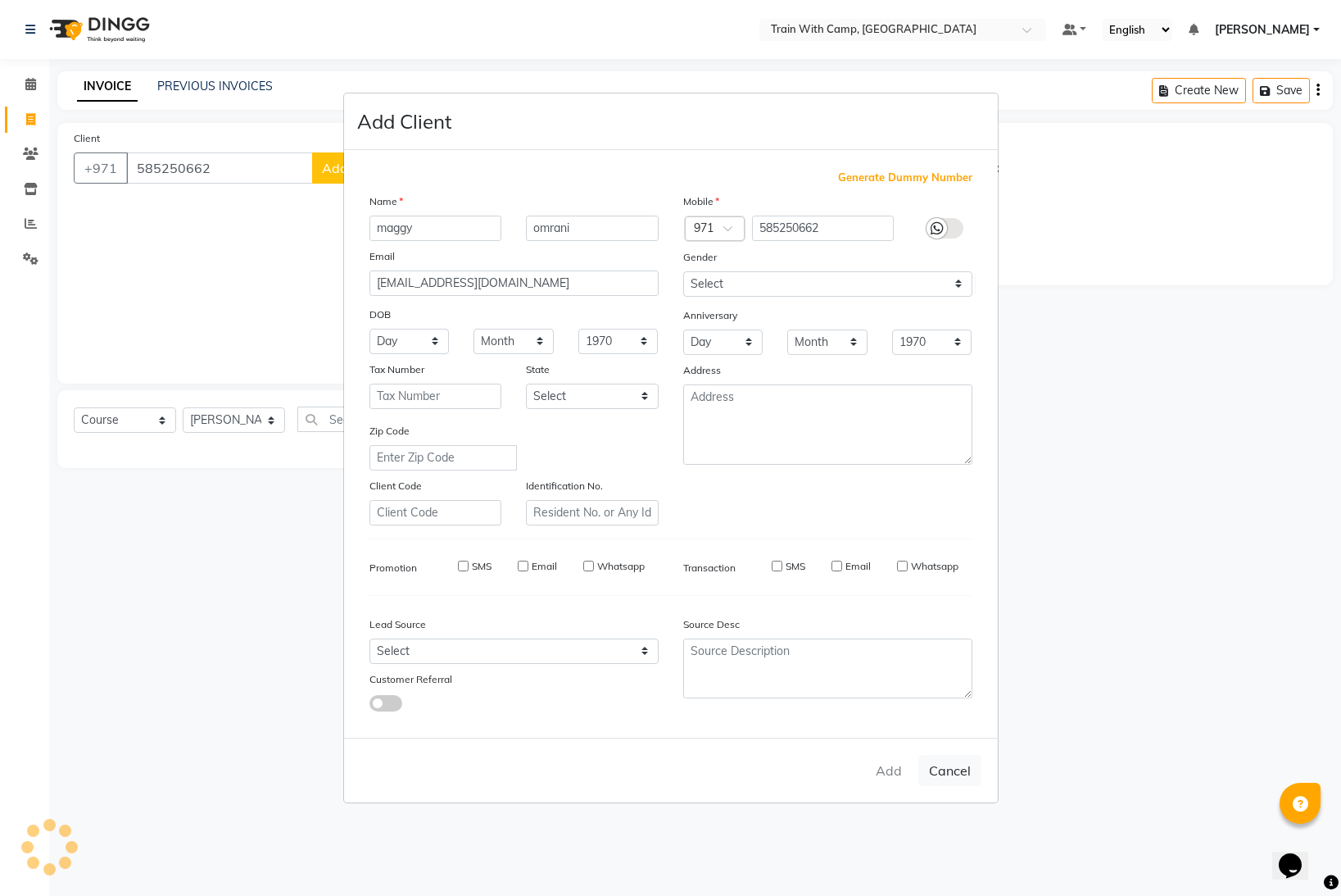
select select
checkbox input "false"
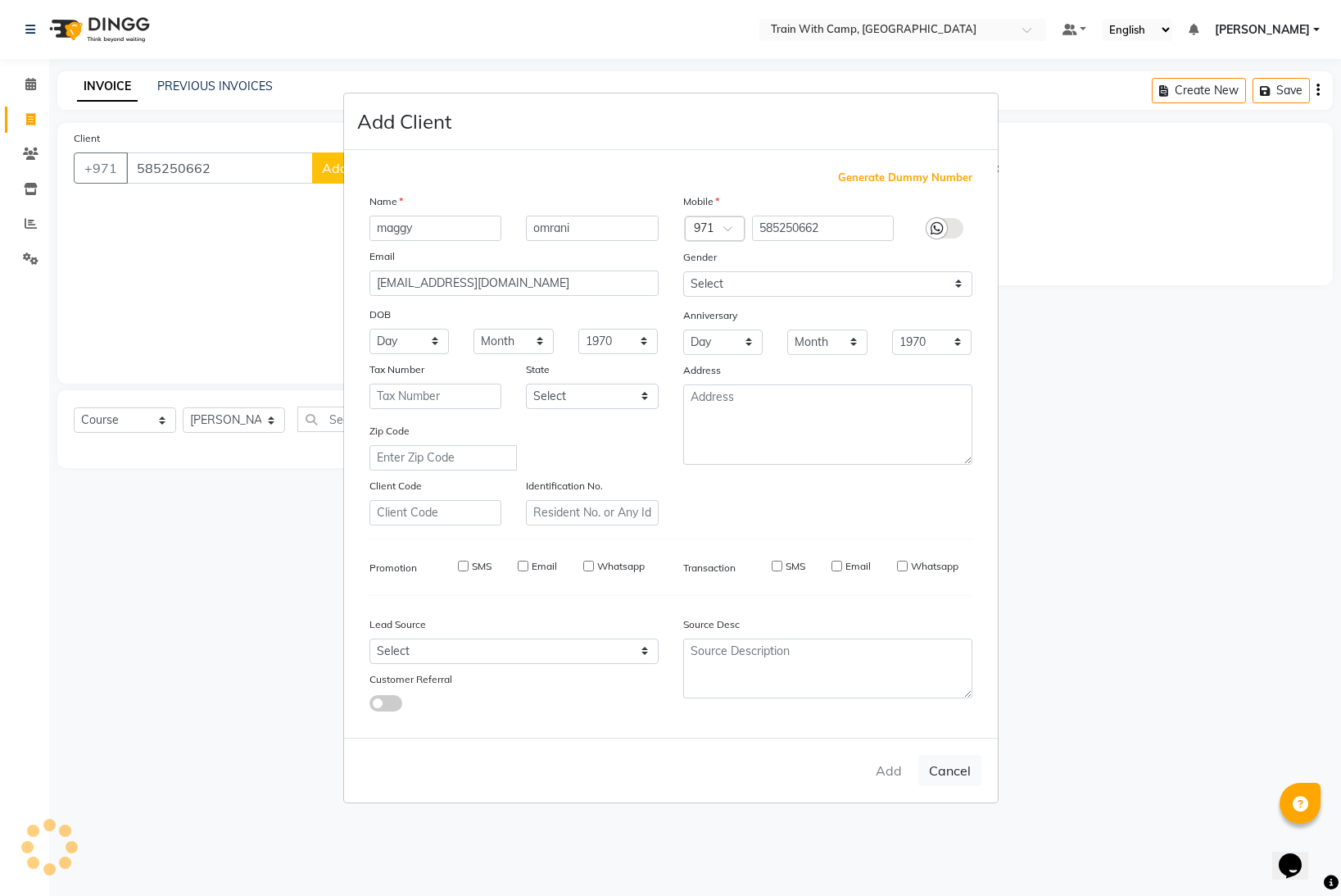
checkbox input "false"
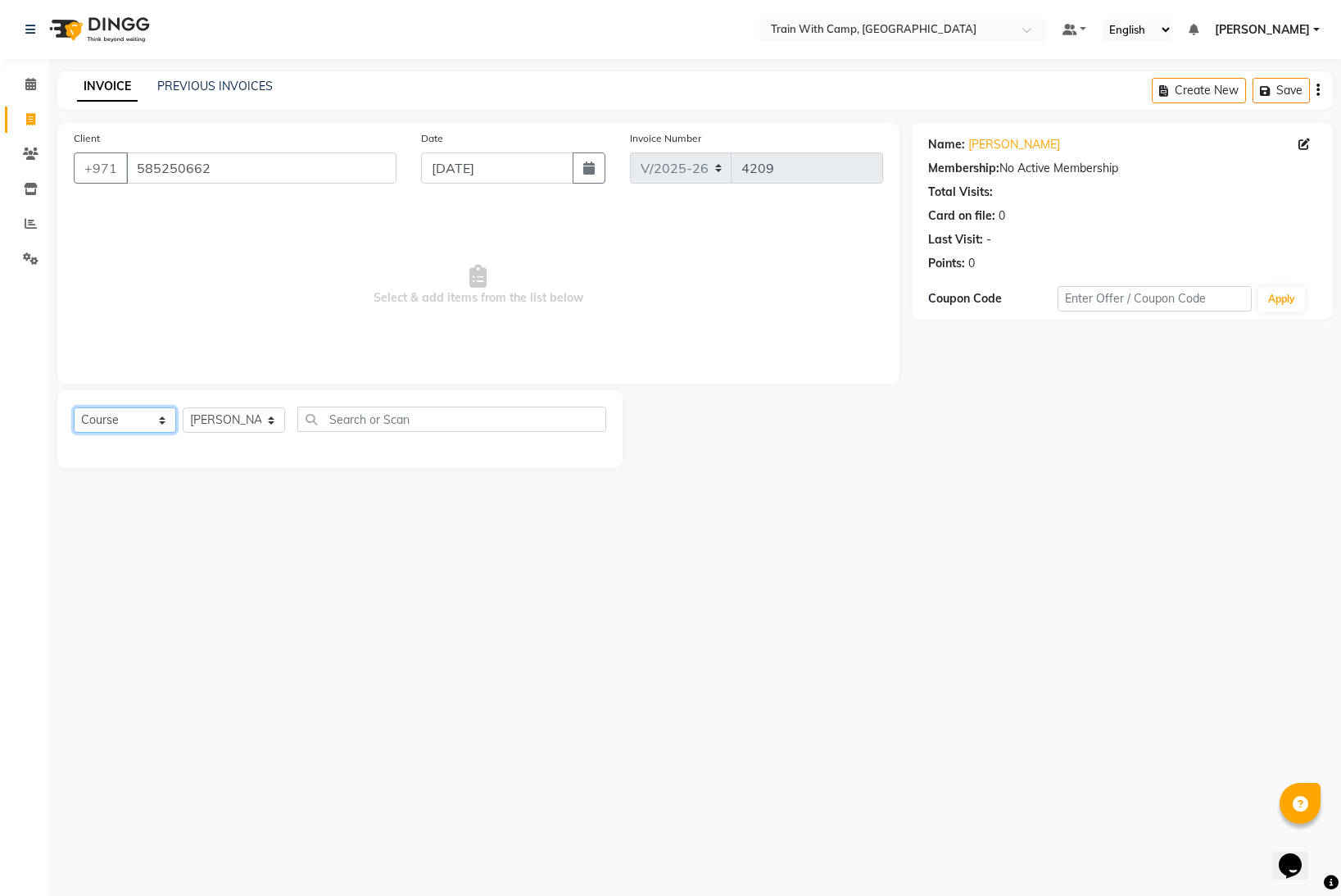
click at [160, 421] on select "Select Course Product Membership Package Voucher Prepaid Gift Card" at bounding box center [124, 420] width 102 height 25
select select "package"
click at [74, 407] on select "Select Course Product Membership Package Voucher Prepaid Gift Card" at bounding box center [124, 420] width 102 height 25
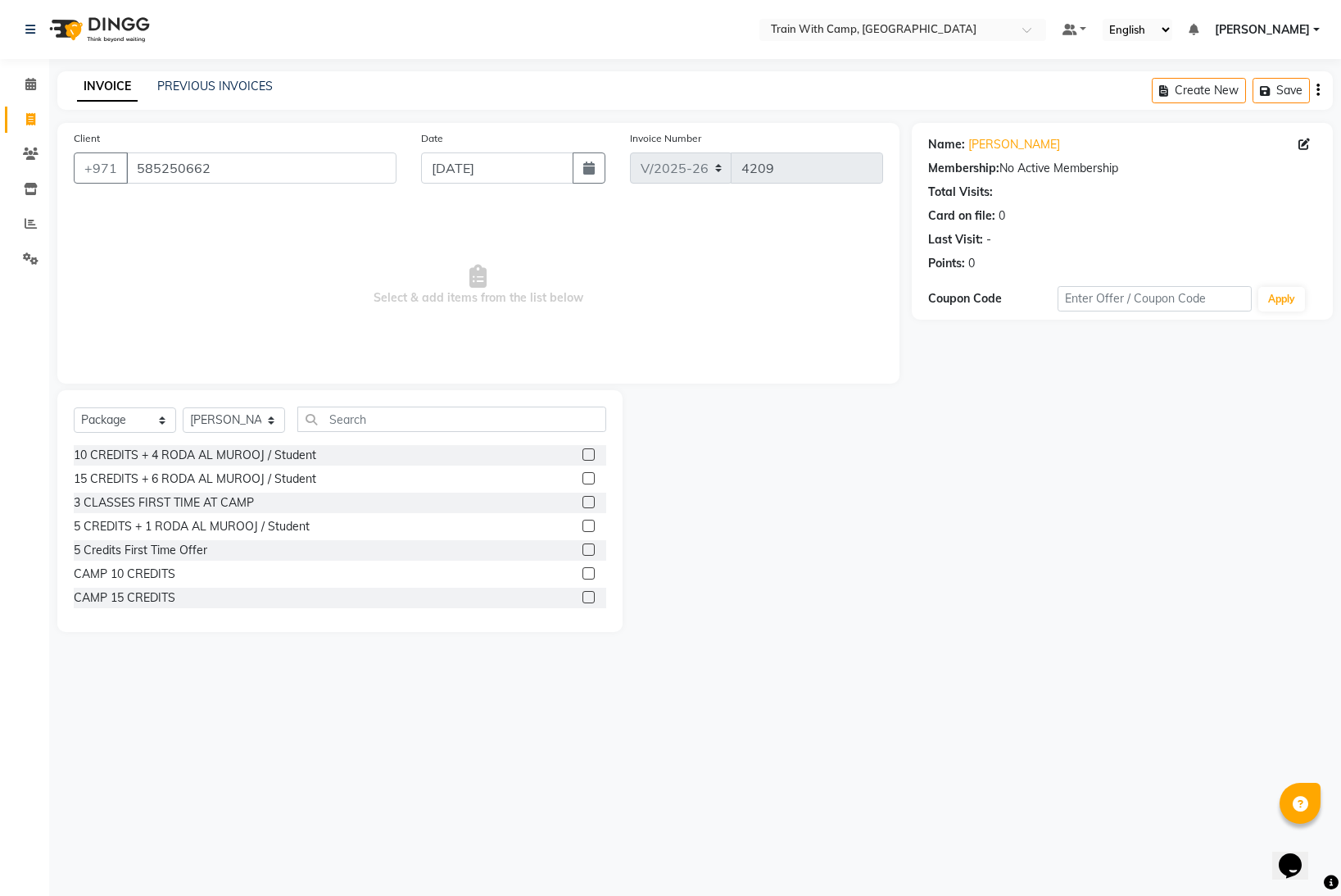
click at [588, 550] on label at bounding box center [589, 549] width 13 height 13
click at [588, 550] on input "checkbox" at bounding box center [588, 550] width 11 height 11
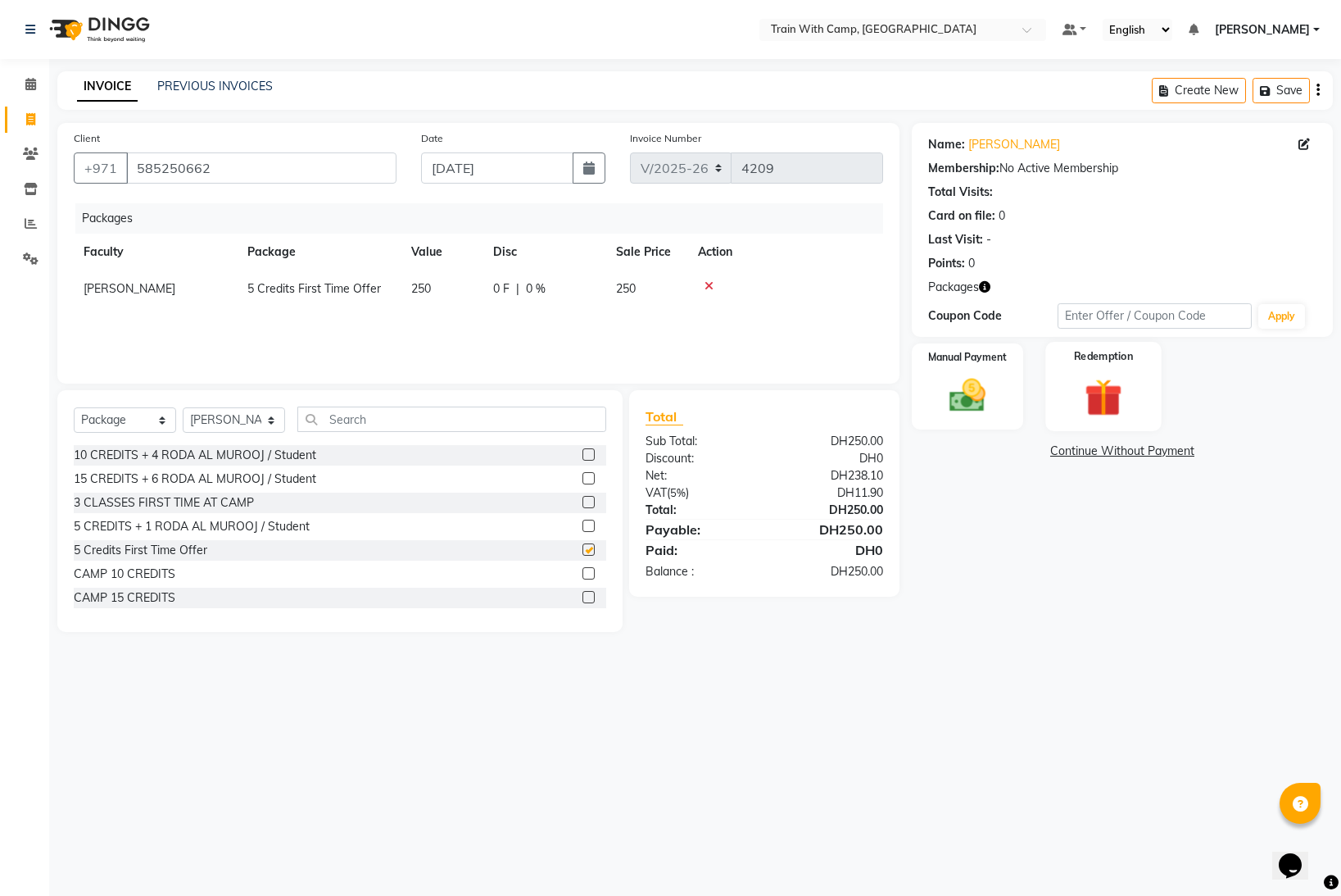
checkbox input "false"
click at [992, 387] on img at bounding box center [968, 395] width 62 height 43
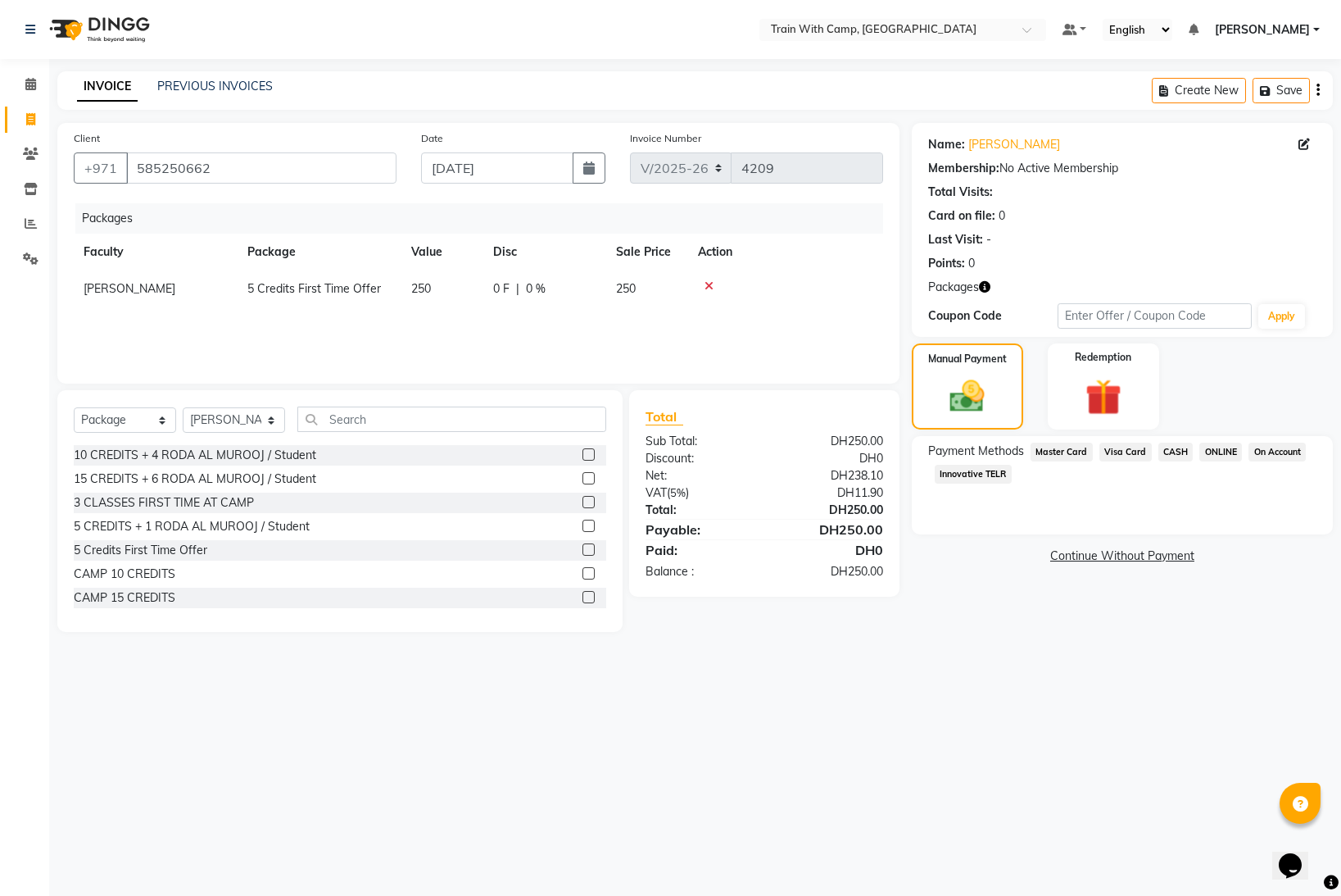
drag, startPoint x: 975, startPoint y: 474, endPoint x: 996, endPoint y: 490, distance: 26.4
click at [976, 475] on span "Innovative TELR" at bounding box center [973, 474] width 77 height 19
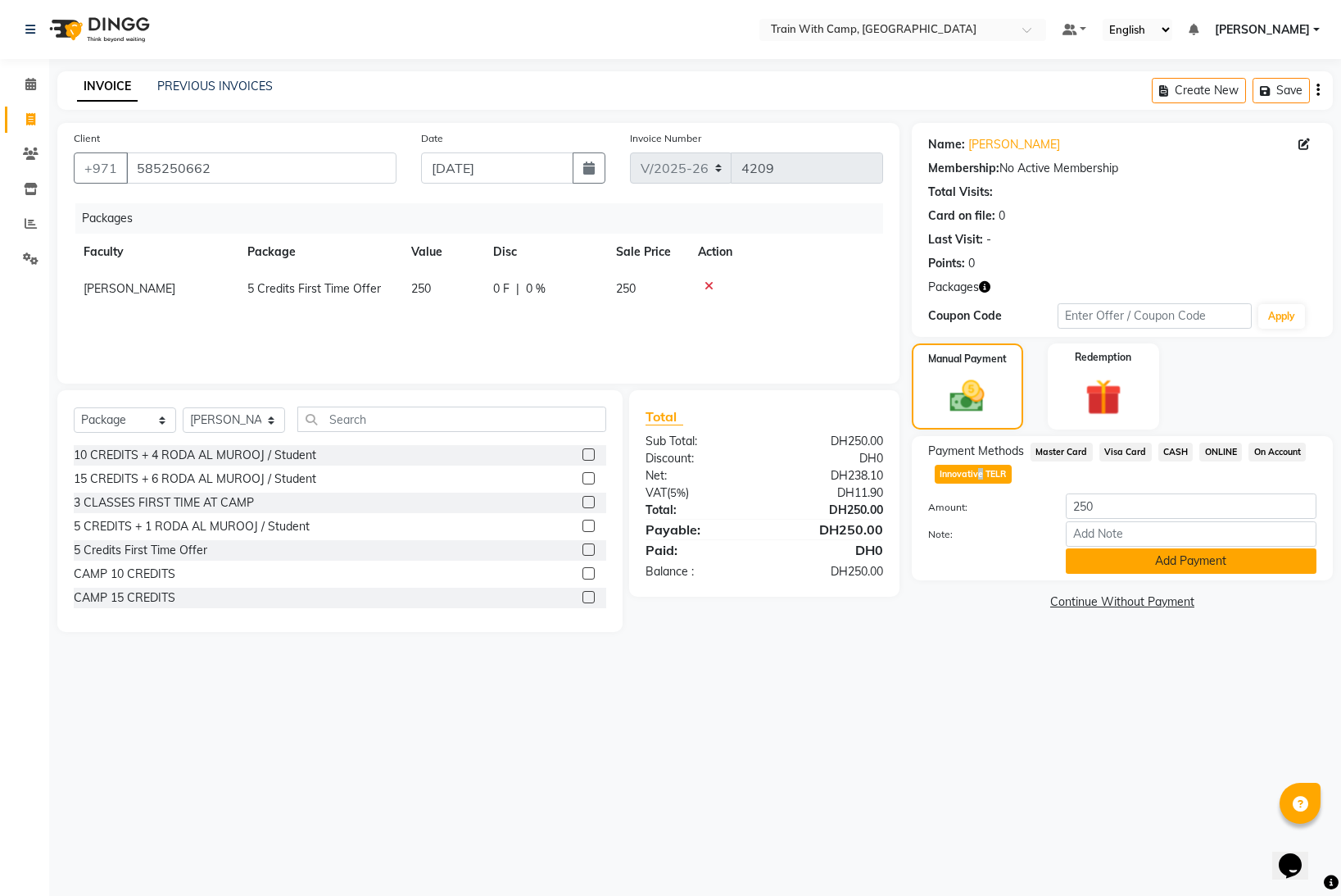
click at [1111, 564] on button "Add Payment" at bounding box center [1191, 561] width 250 height 25
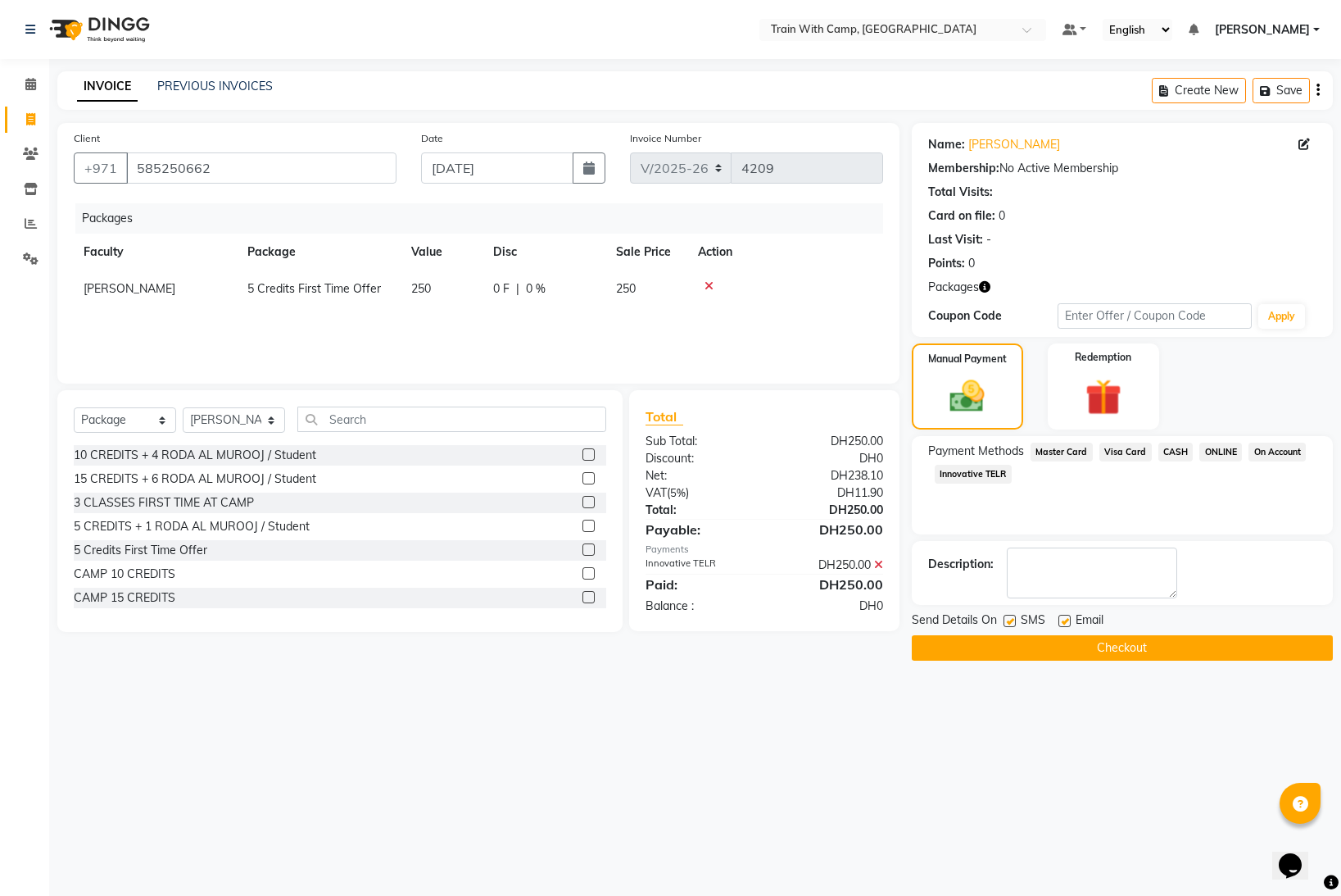
click at [1008, 621] on label at bounding box center [1009, 620] width 13 height 13
click at [1008, 621] on input "checkbox" at bounding box center [1008, 621] width 11 height 11
checkbox input "false"
drag, startPoint x: 1066, startPoint y: 619, endPoint x: 1045, endPoint y: 640, distance: 29.7
click at [1064, 621] on label at bounding box center [1064, 620] width 13 height 13
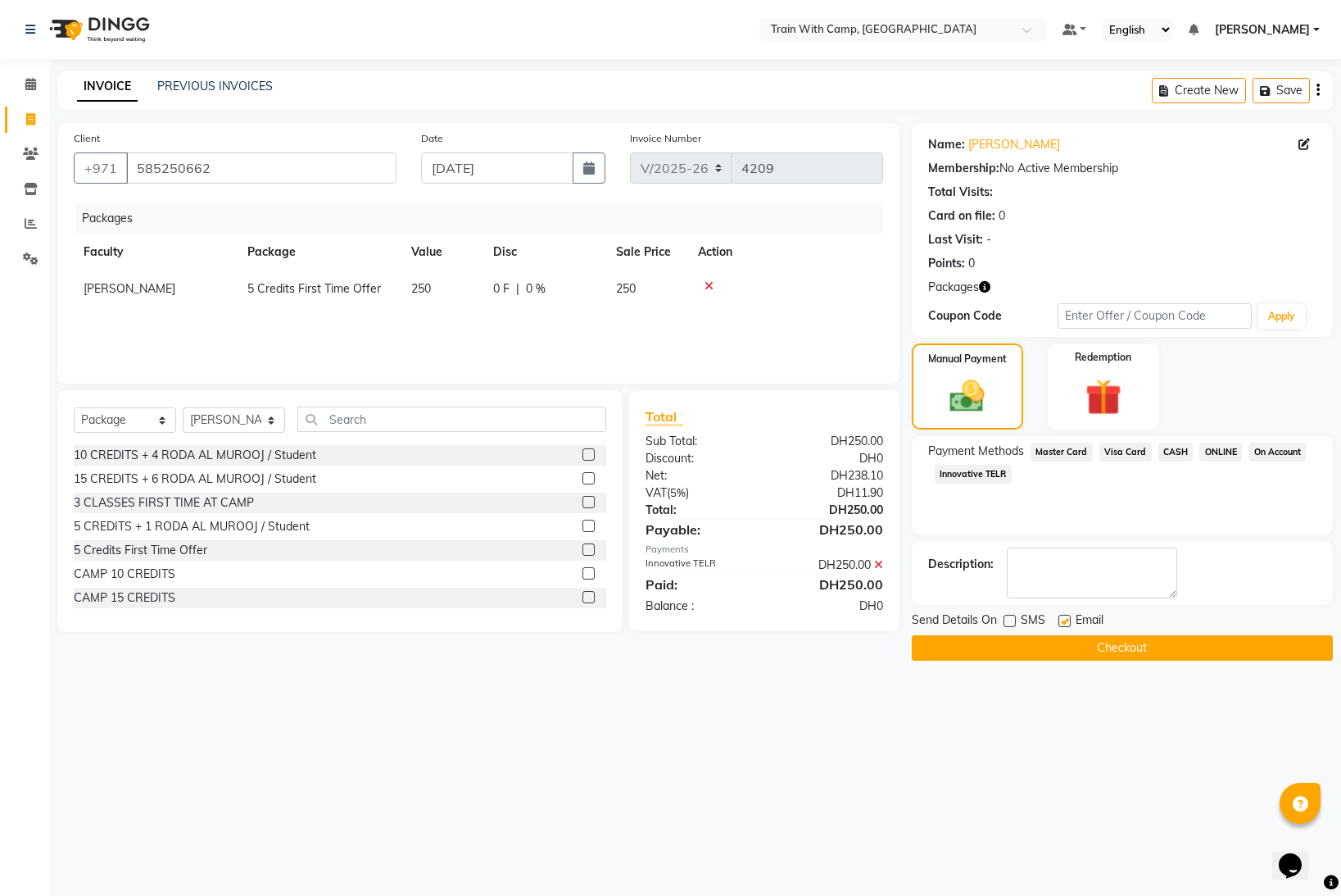
click at [1064, 621] on input "checkbox" at bounding box center [1063, 621] width 11 height 11
checkbox input "false"
drag, startPoint x: 1025, startPoint y: 649, endPoint x: 992, endPoint y: 634, distance: 36.2
click at [1025, 648] on button "Checkout" at bounding box center [1123, 648] width 421 height 25
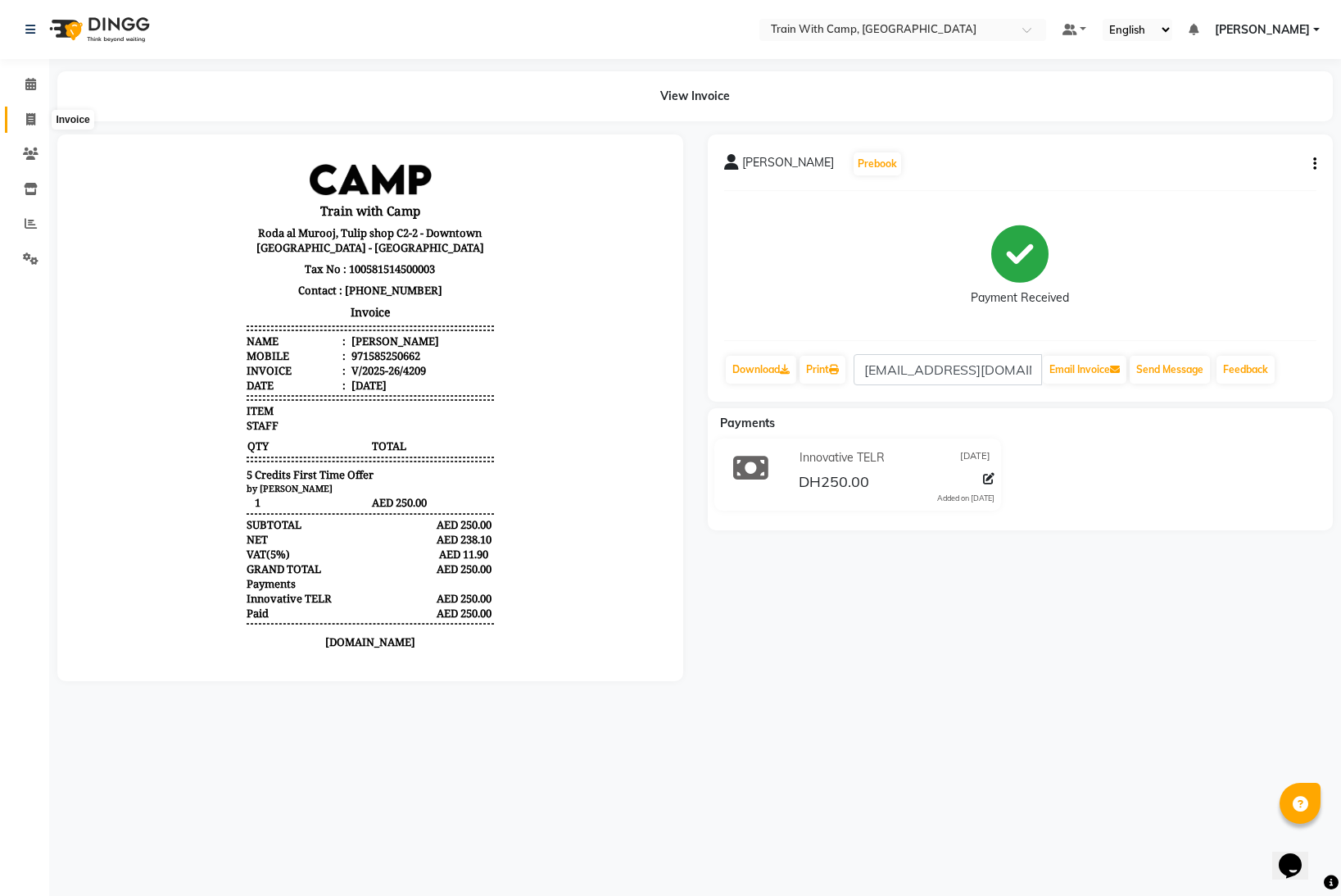
click at [31, 115] on icon at bounding box center [30, 119] width 9 height 13
select select "service"
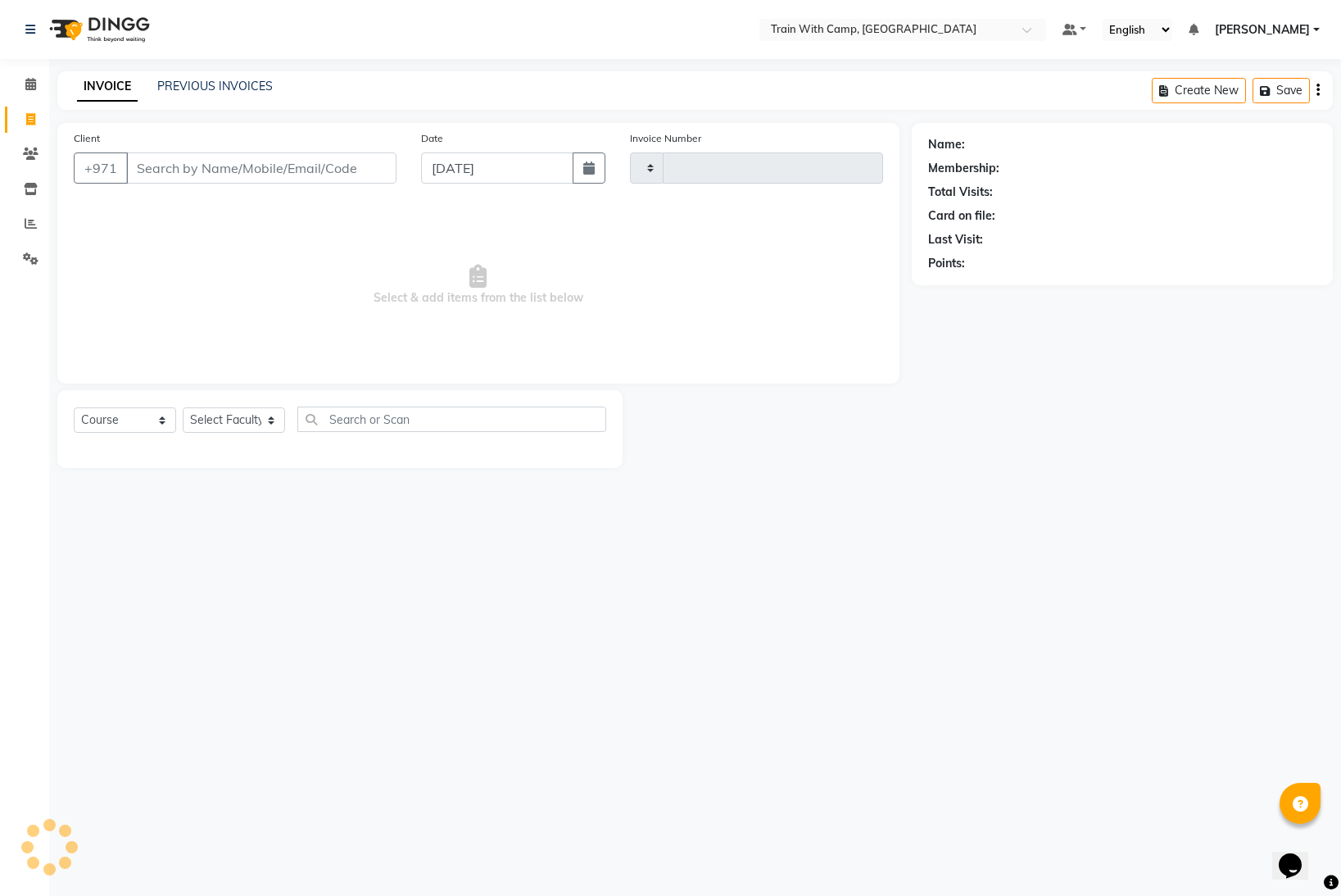
type input "4210"
select select "910"
click at [167, 176] on input "Client" at bounding box center [261, 168] width 271 height 31
select select "14965"
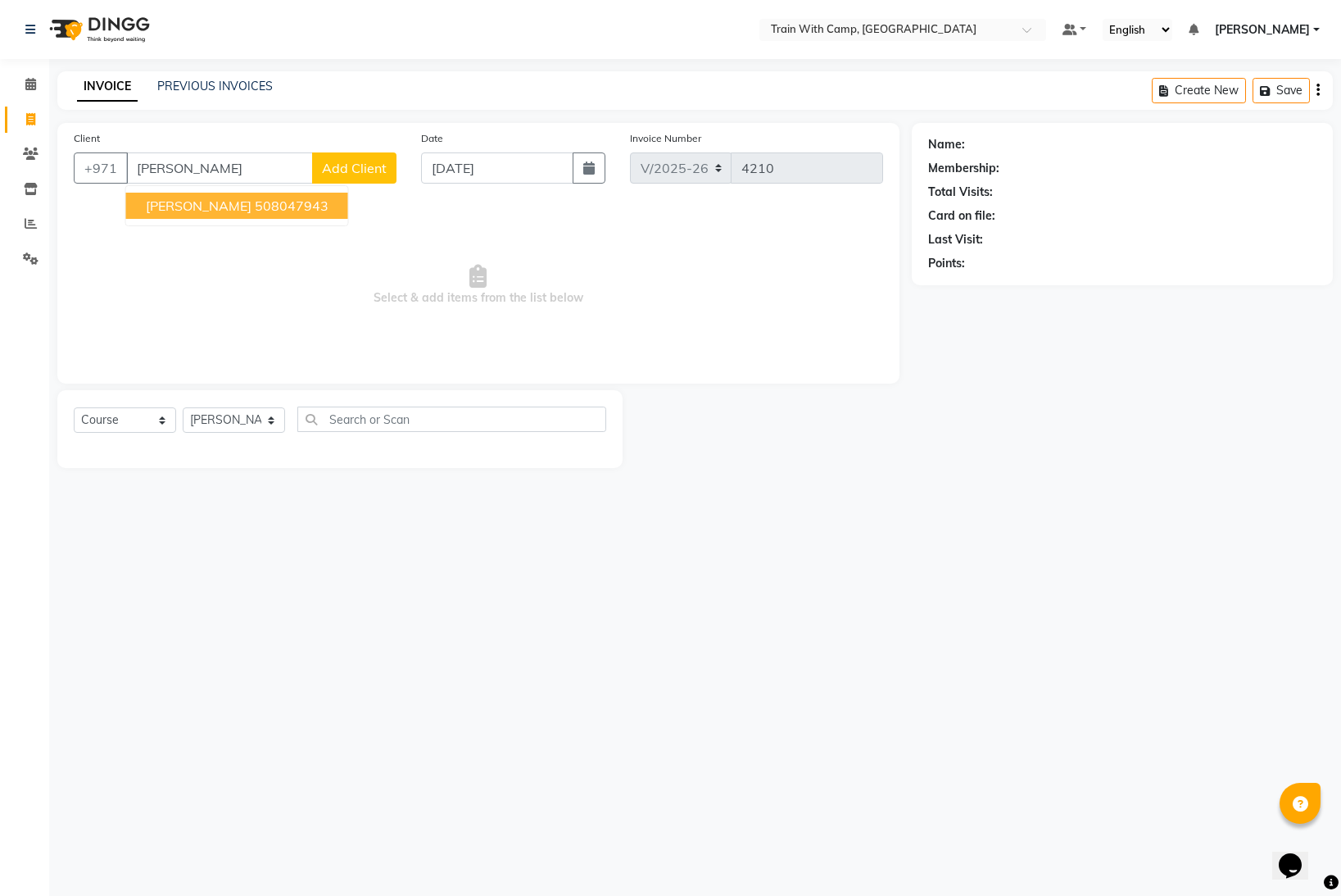
drag, startPoint x: 204, startPoint y: 205, endPoint x: 180, endPoint y: 297, distance: 95.1
click at [204, 205] on span "[PERSON_NAME]" at bounding box center [198, 205] width 106 height 16
type input "508047943"
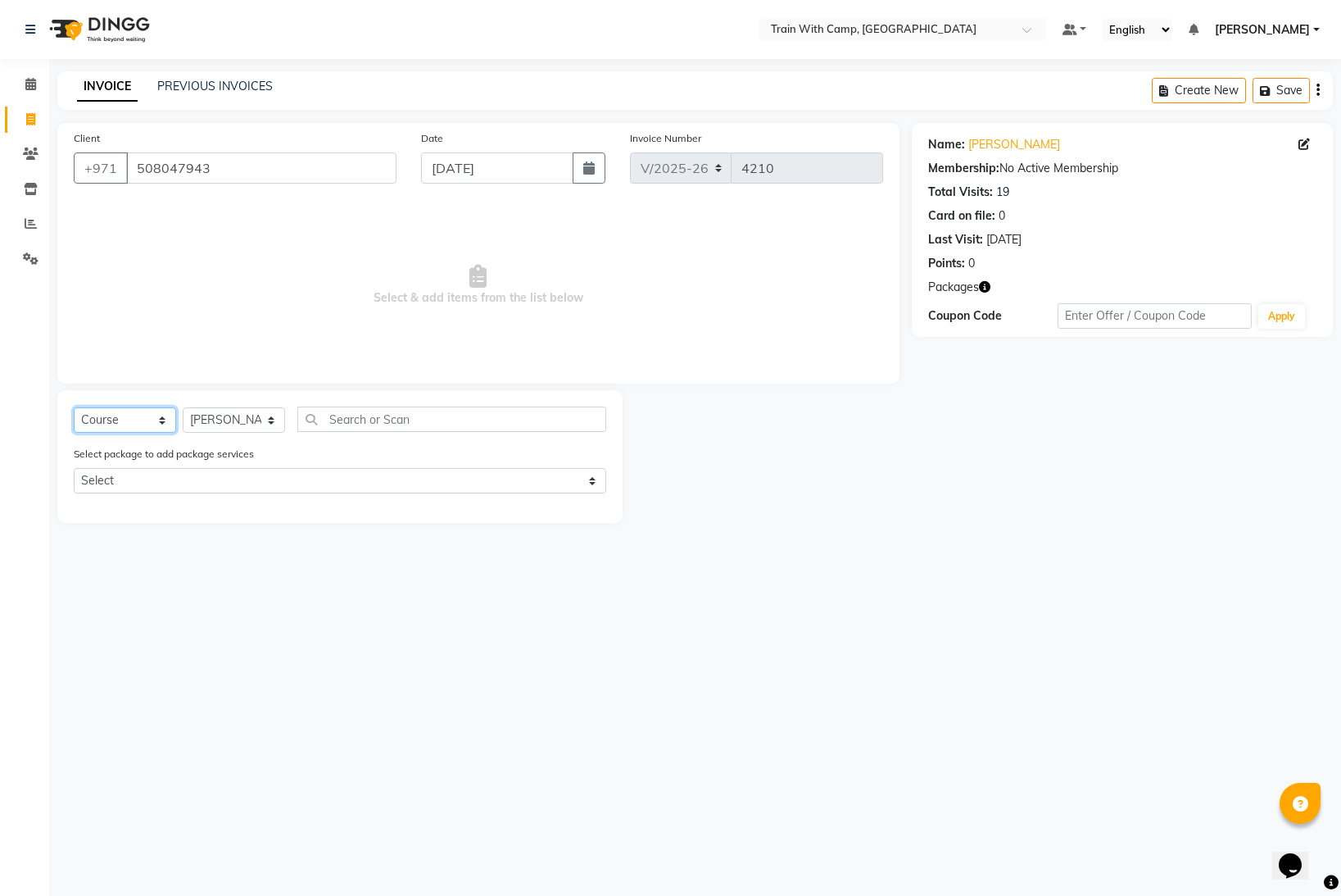
click at [163, 425] on select "Select Course Product Membership Package Voucher Prepaid Gift Card" at bounding box center [124, 420] width 102 height 25
select select "package"
click at [74, 407] on select "Select Course Product Membership Package Voucher Prepaid Gift Card" at bounding box center [124, 420] width 102 height 25
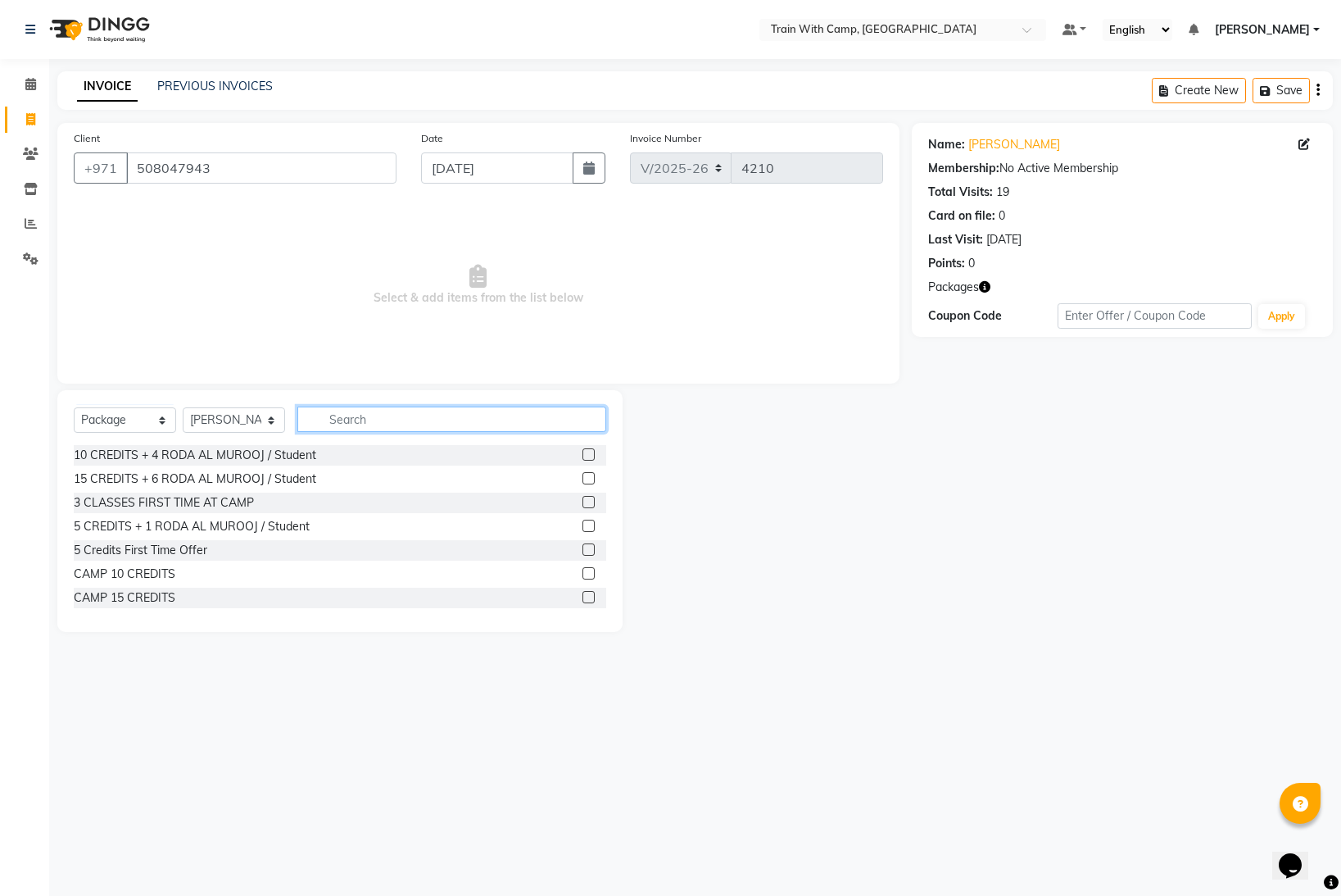
click at [481, 414] on input "text" at bounding box center [452, 419] width 309 height 25
type input "30"
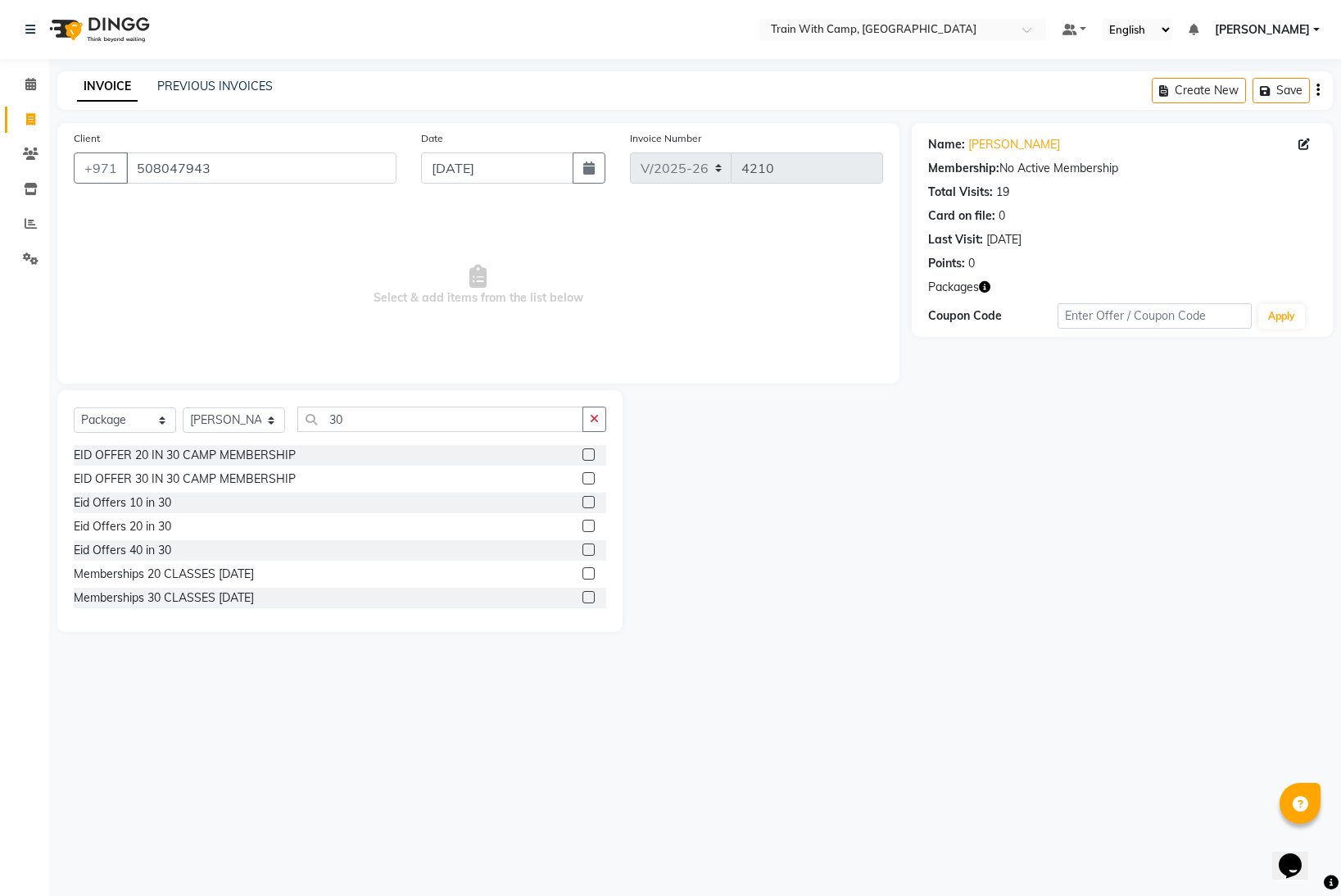
drag, startPoint x: 589, startPoint y: 595, endPoint x: 618, endPoint y: 584, distance: 31.0
click at [589, 595] on label at bounding box center [589, 596] width 13 height 13
click at [589, 595] on input "checkbox" at bounding box center [588, 597] width 11 height 11
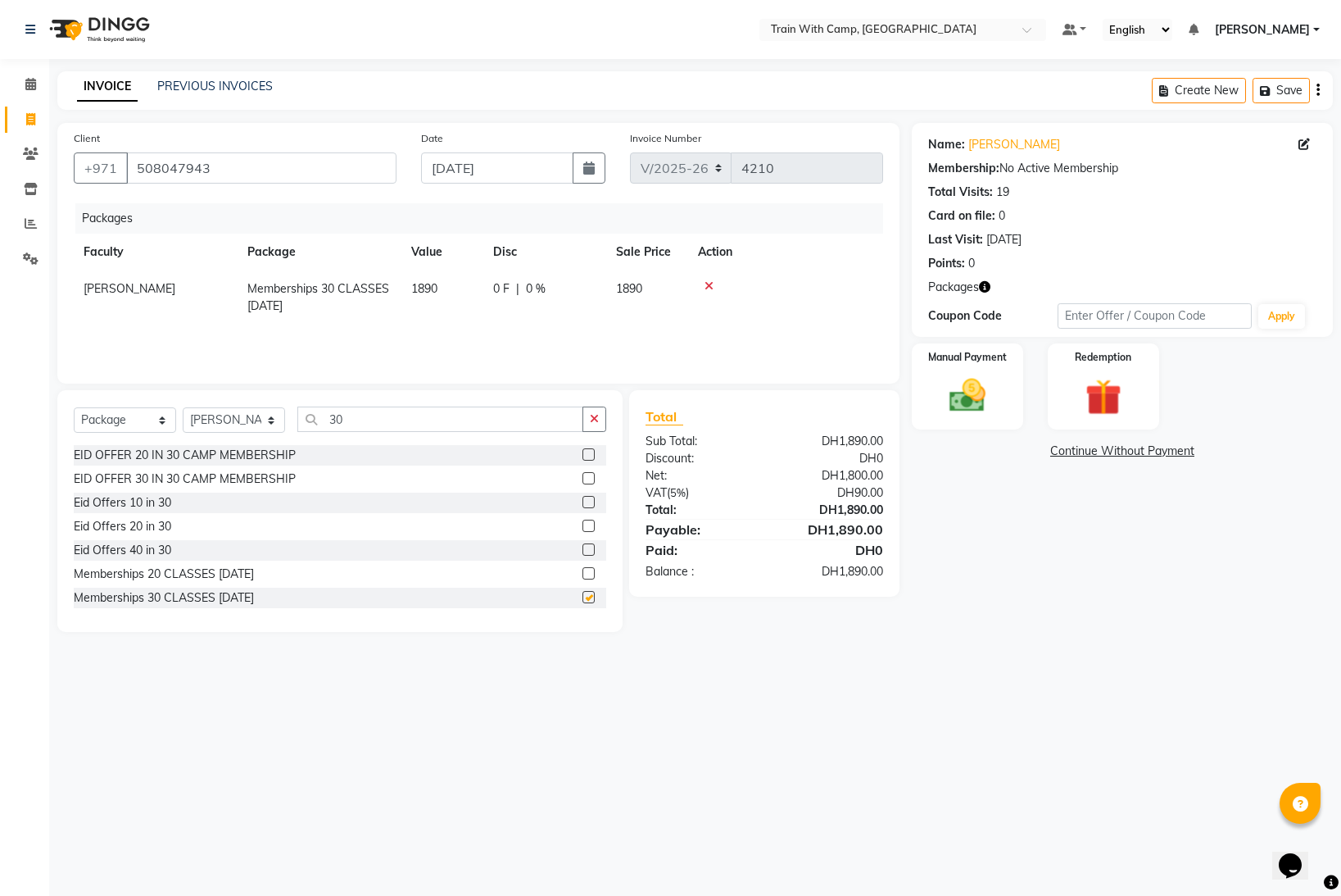
checkbox input "false"
click at [961, 382] on img at bounding box center [968, 395] width 62 height 43
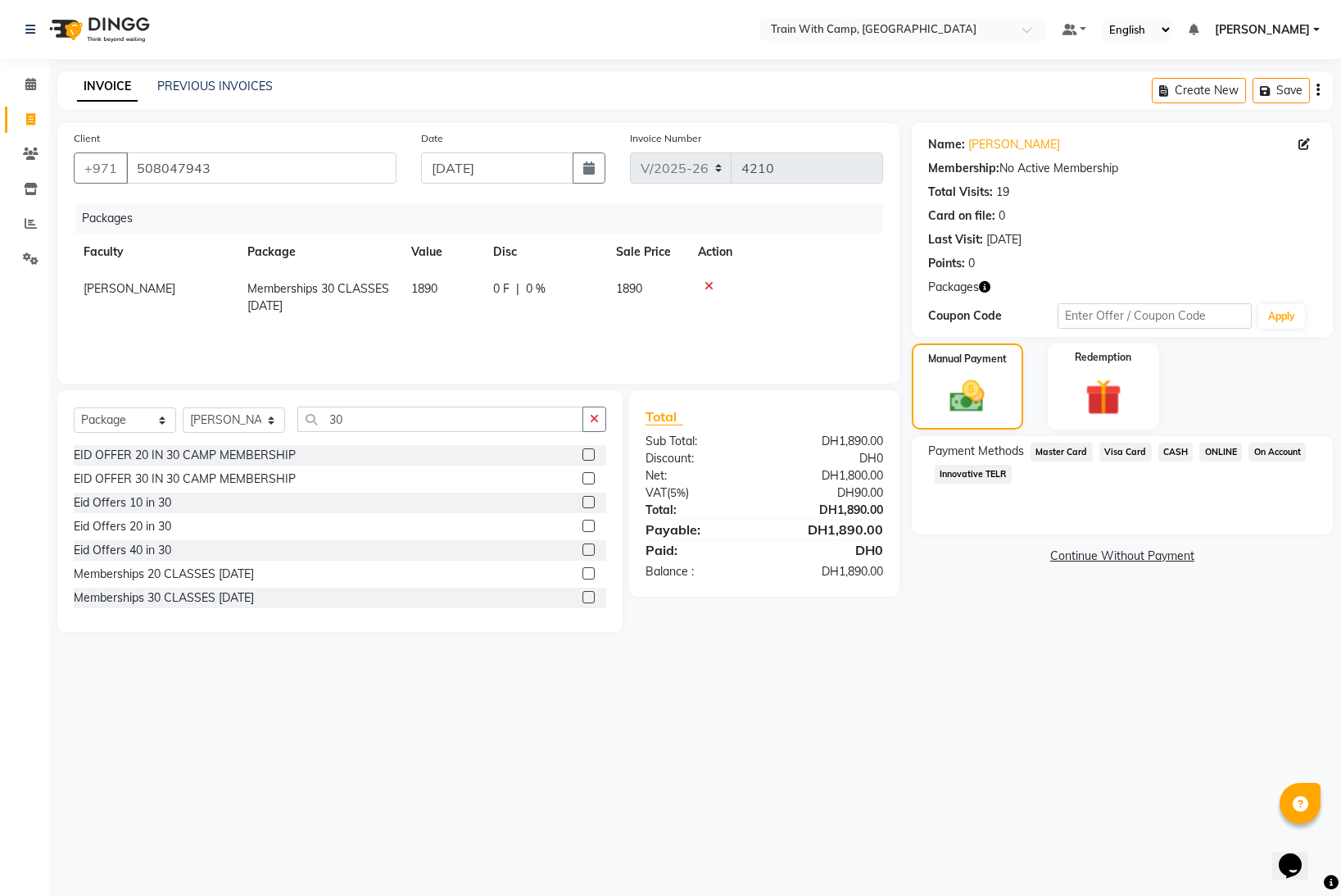
click at [960, 470] on span "Innovative TELR" at bounding box center [973, 474] width 77 height 19
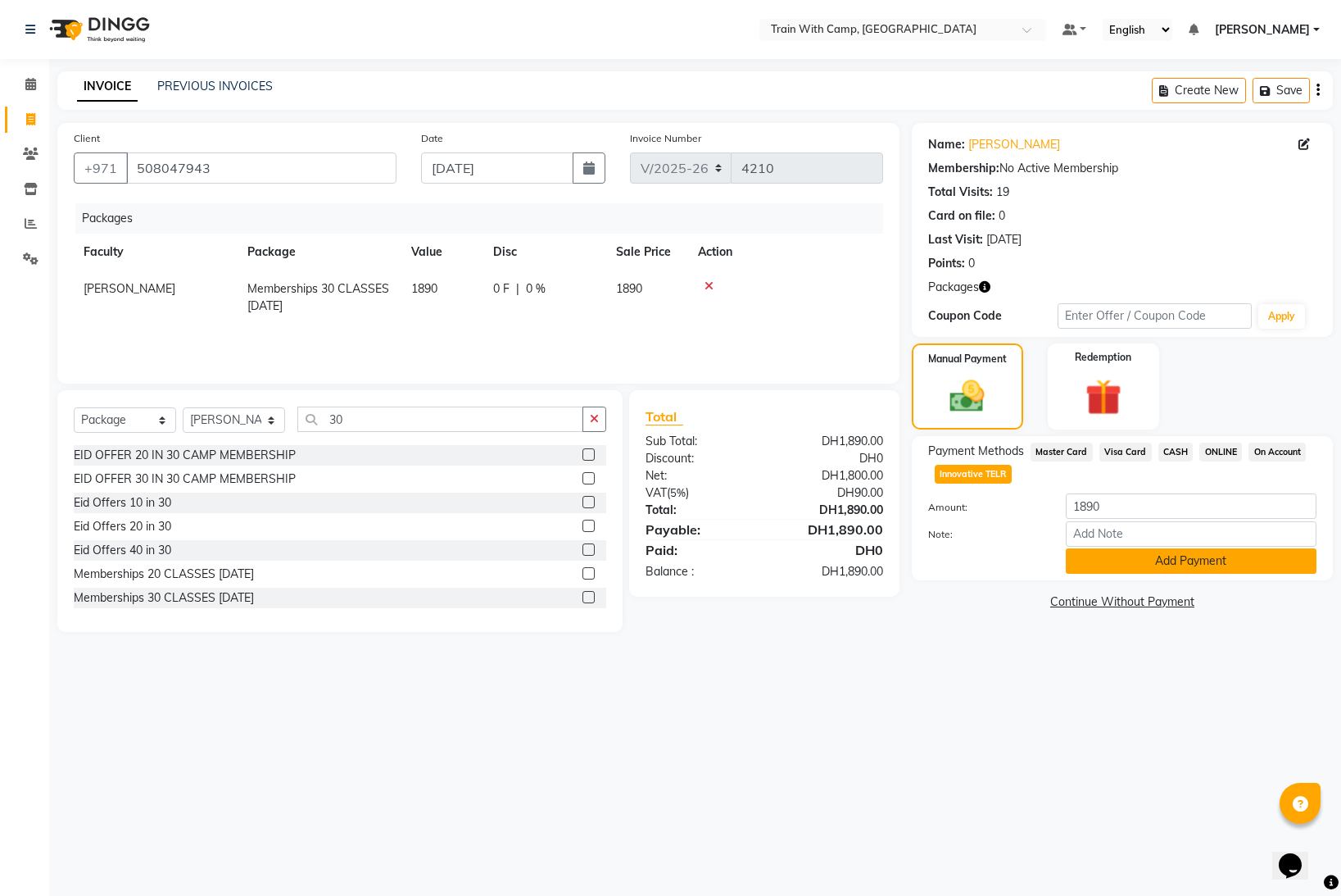
click at [1104, 559] on button "Add Payment" at bounding box center [1191, 561] width 250 height 25
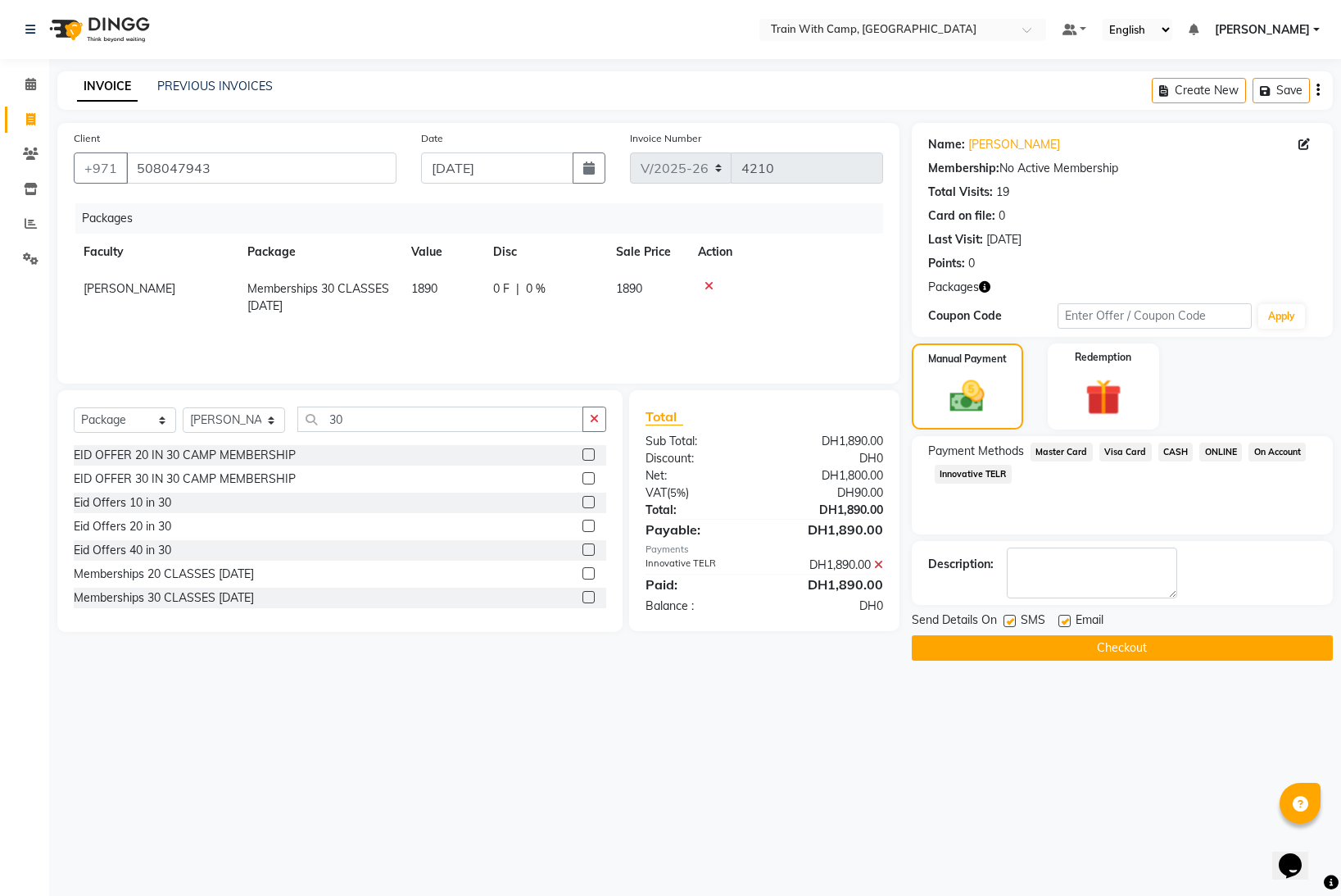
drag, startPoint x: 1008, startPoint y: 621, endPoint x: 1029, endPoint y: 622, distance: 21.0
click at [1011, 621] on label at bounding box center [1009, 620] width 13 height 13
click at [1011, 621] on input "checkbox" at bounding box center [1008, 621] width 11 height 11
checkbox input "false"
drag, startPoint x: 1067, startPoint y: 619, endPoint x: 1052, endPoint y: 644, distance: 29.2
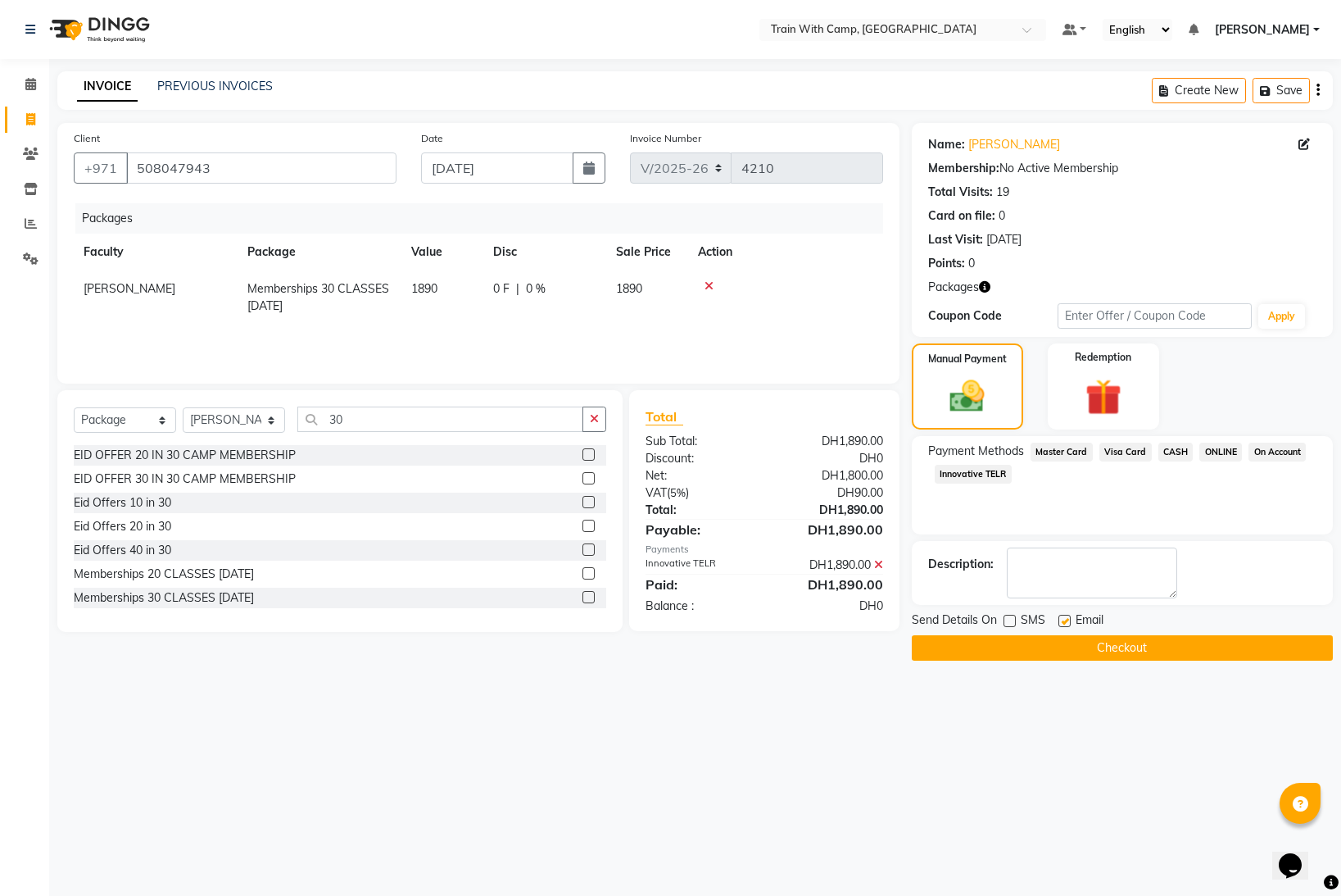
click at [1065, 622] on label at bounding box center [1064, 620] width 13 height 13
click at [1065, 622] on input "checkbox" at bounding box center [1063, 621] width 11 height 11
checkbox input "false"
click at [1038, 646] on button "Checkout" at bounding box center [1123, 648] width 421 height 25
